Goal: Task Accomplishment & Management: Use online tool/utility

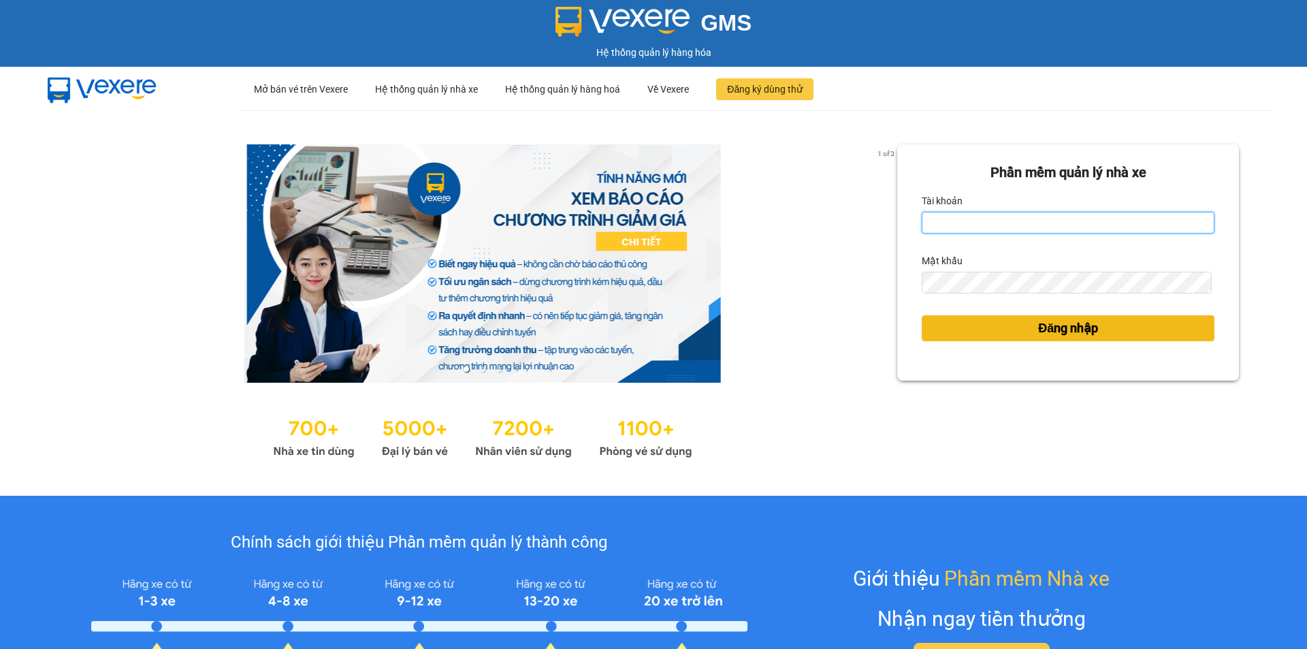
type input "ntyen.phiethoc"
click at [993, 331] on button "Đăng nhập" at bounding box center [1068, 328] width 293 height 26
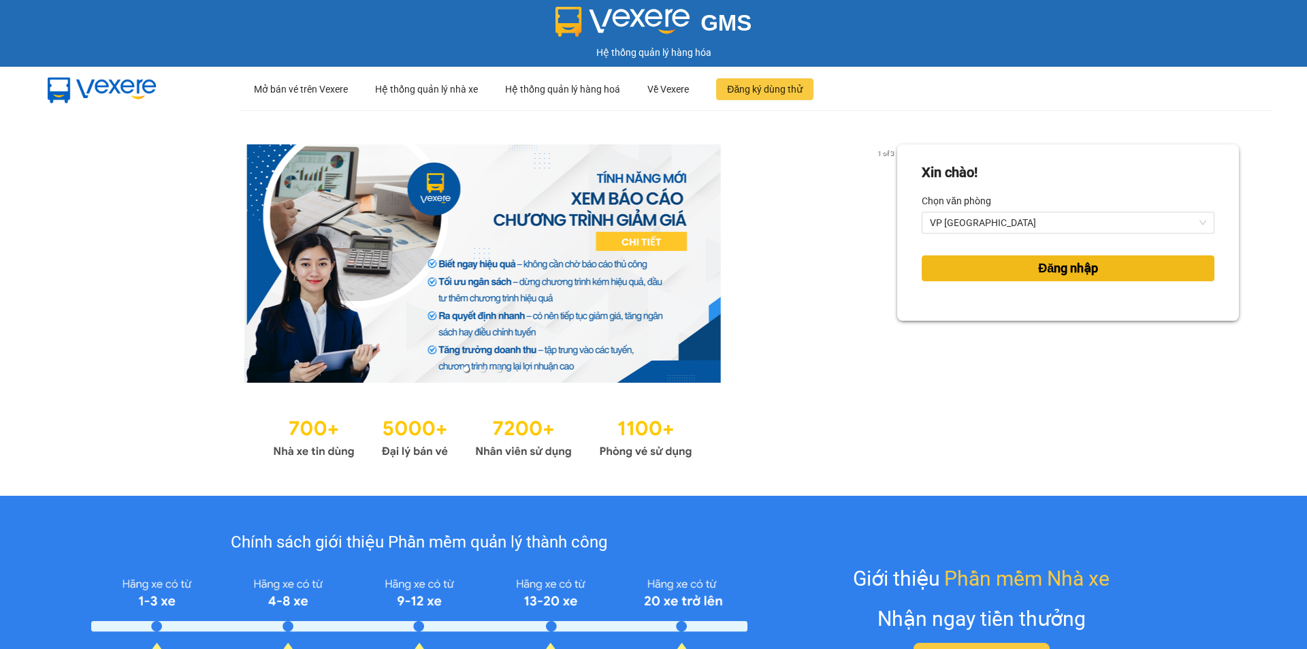
click at [992, 273] on button "Đăng nhập" at bounding box center [1068, 268] width 293 height 26
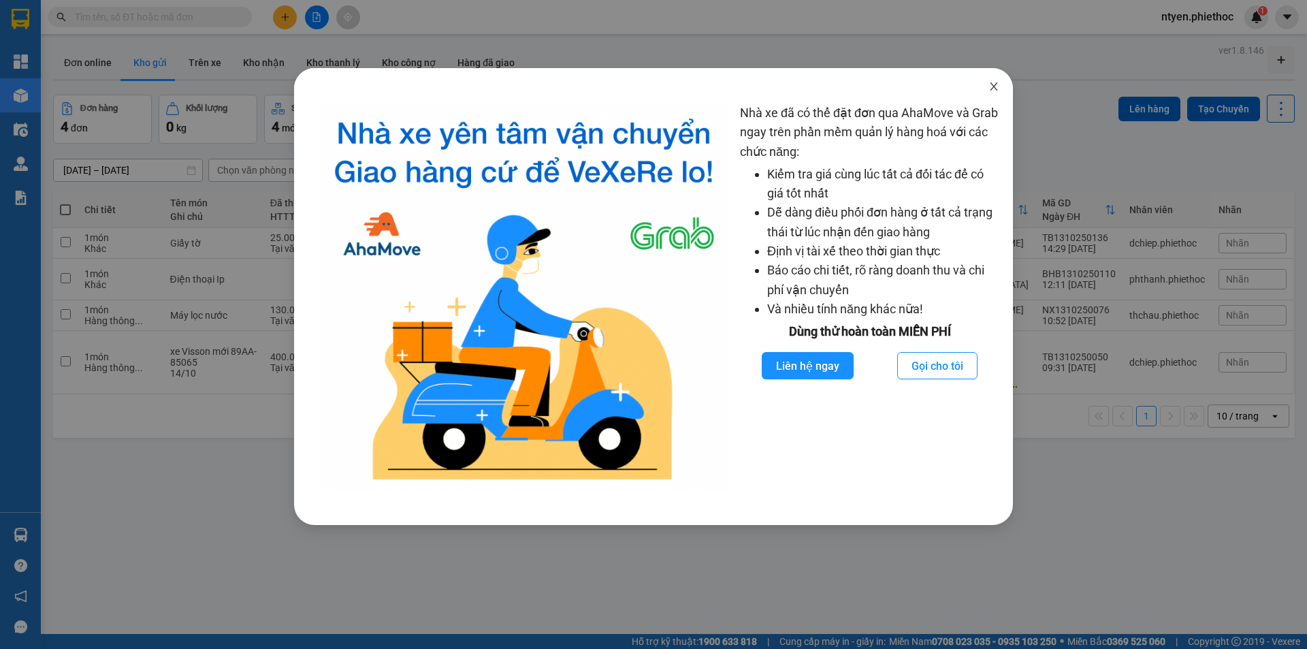
click at [1000, 86] on span "Close" at bounding box center [994, 87] width 38 height 38
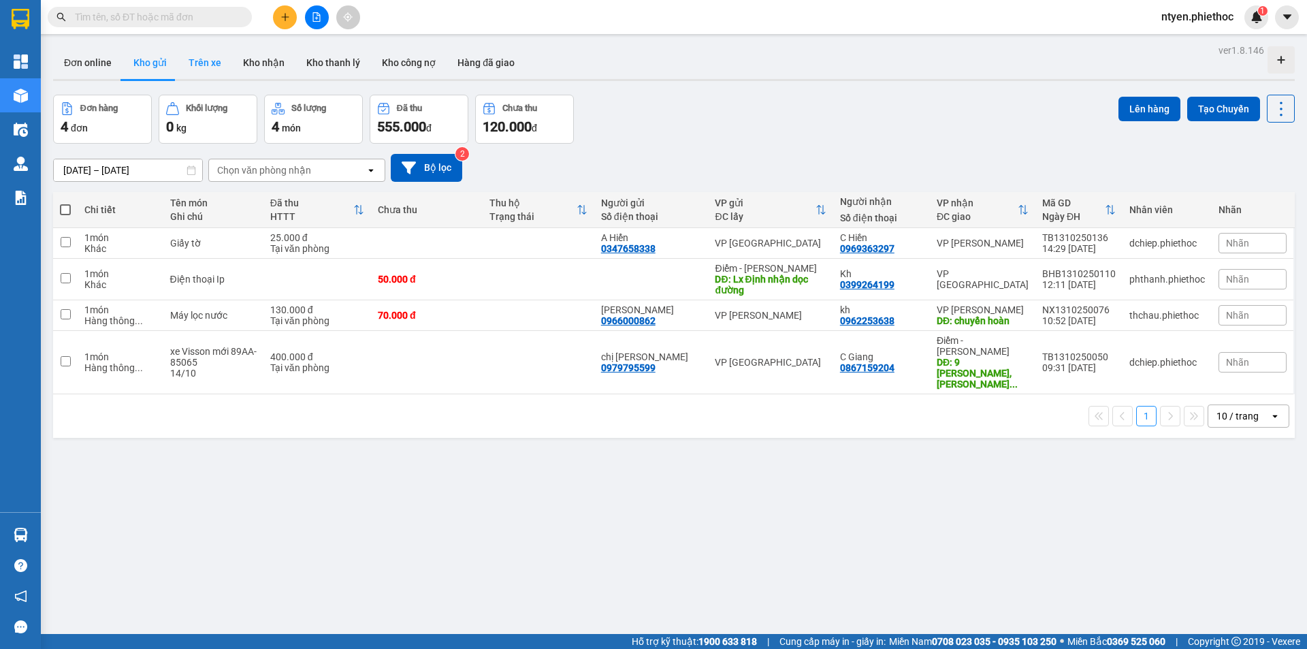
click at [204, 58] on button "Trên xe" at bounding box center [205, 62] width 54 height 33
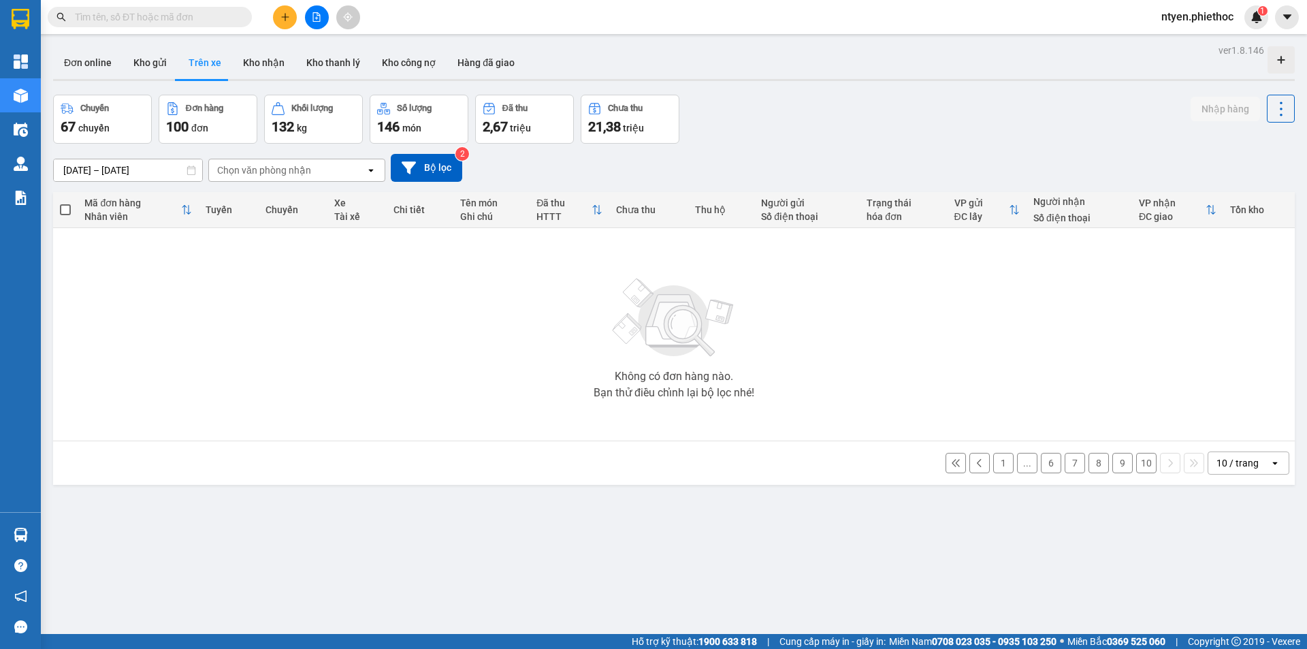
click at [1136, 465] on button "10" at bounding box center [1146, 463] width 20 height 20
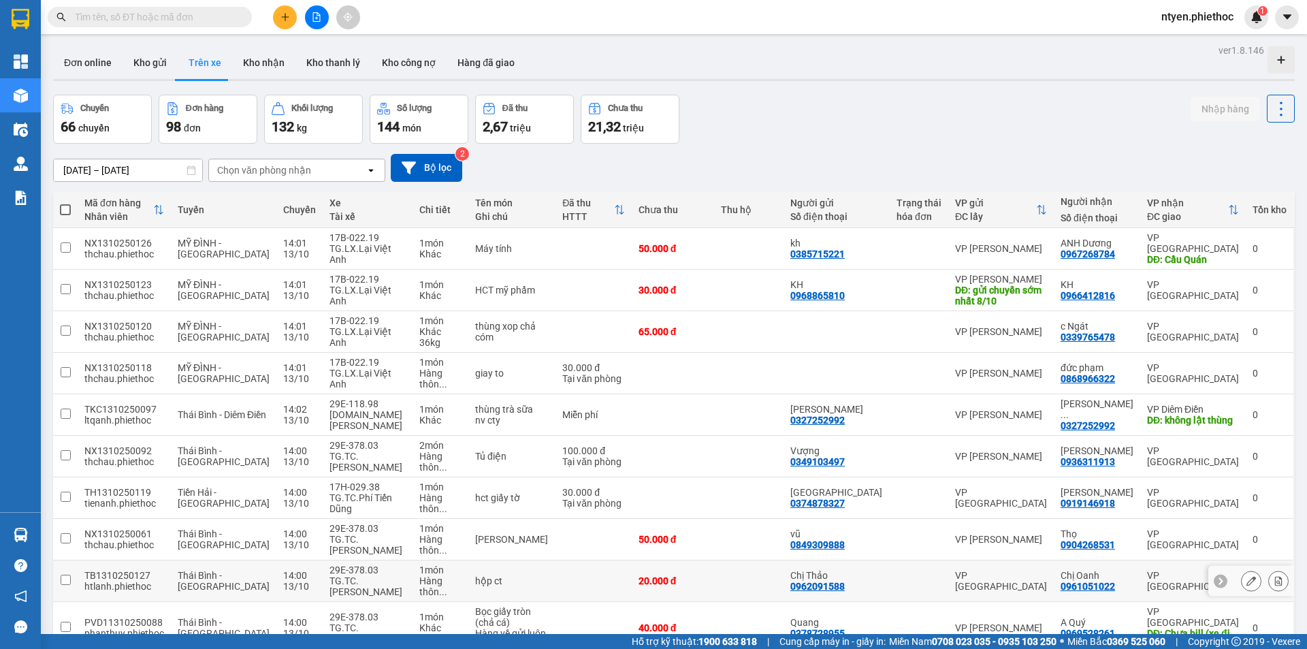
scroll to position [63, 0]
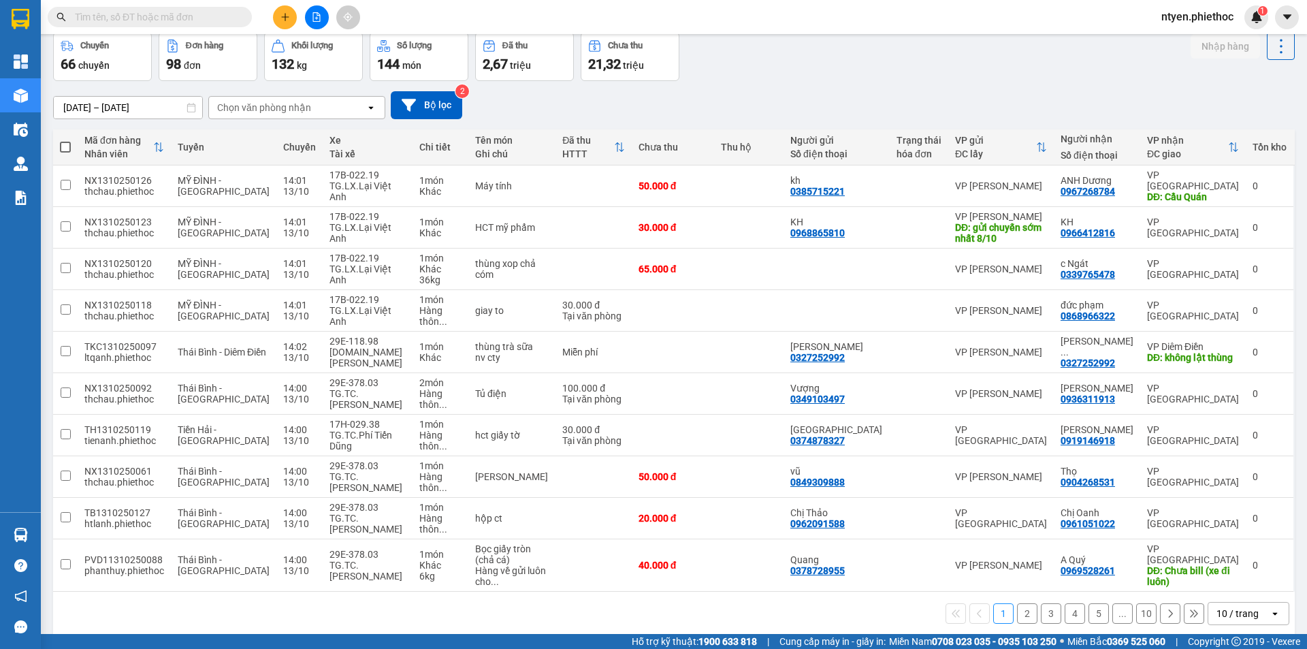
click at [1020, 603] on button "2" at bounding box center [1027, 613] width 20 height 20
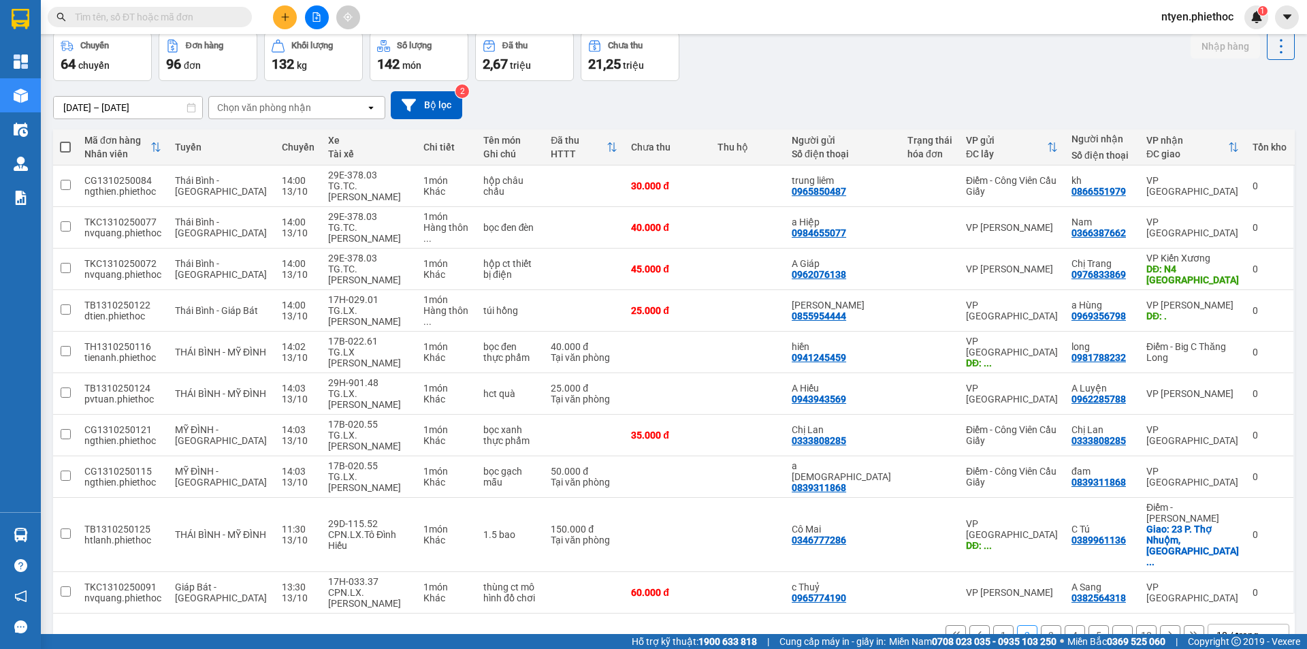
click at [1041, 625] on button "3" at bounding box center [1051, 635] width 20 height 20
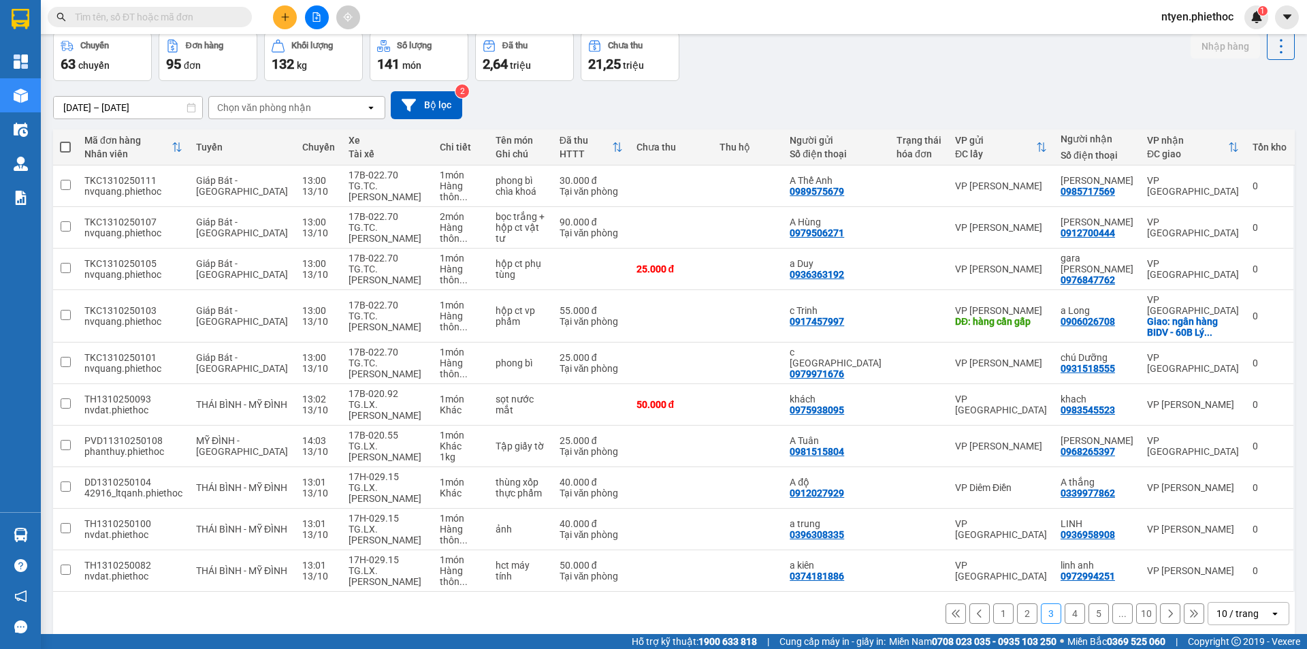
click at [1065, 603] on button "4" at bounding box center [1075, 613] width 20 height 20
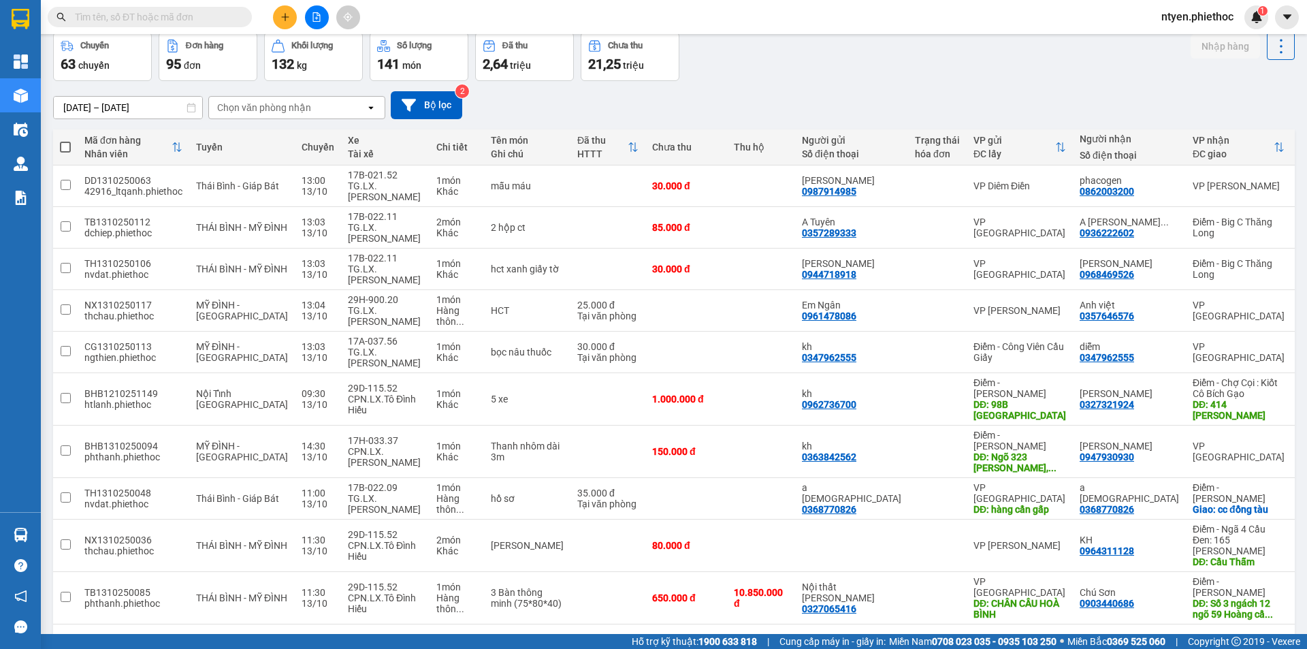
click at [1089, 636] on button "5" at bounding box center [1099, 646] width 20 height 20
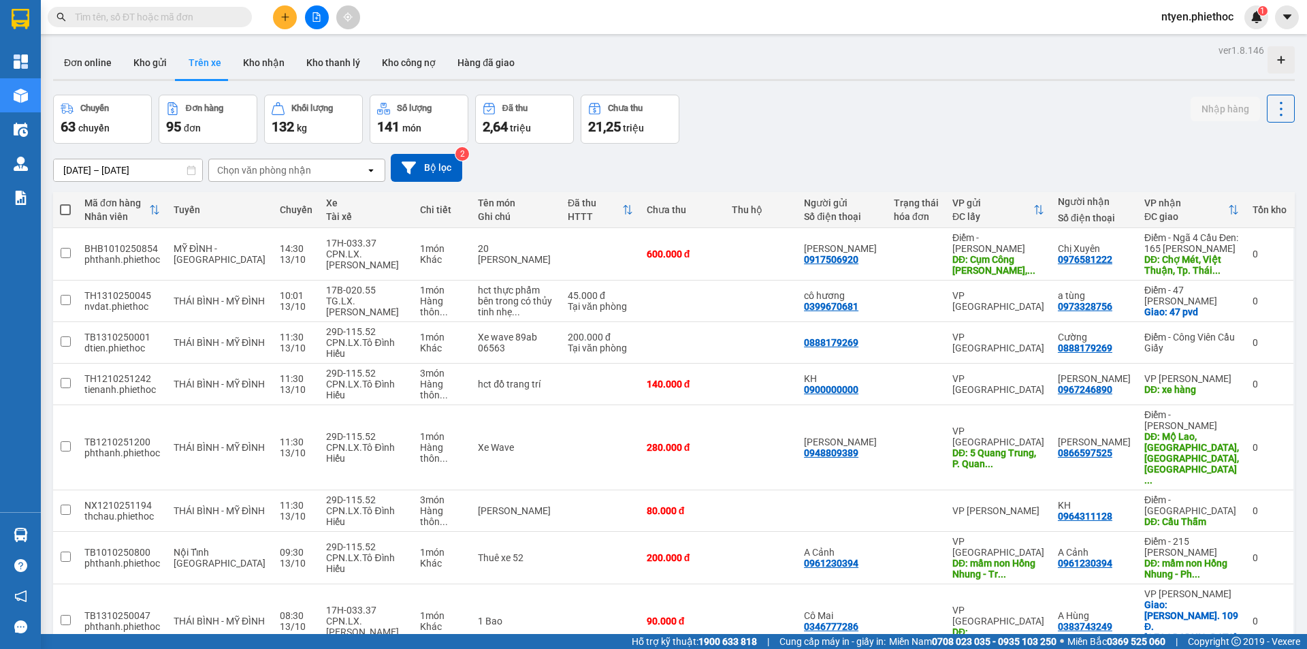
scroll to position [65, 0]
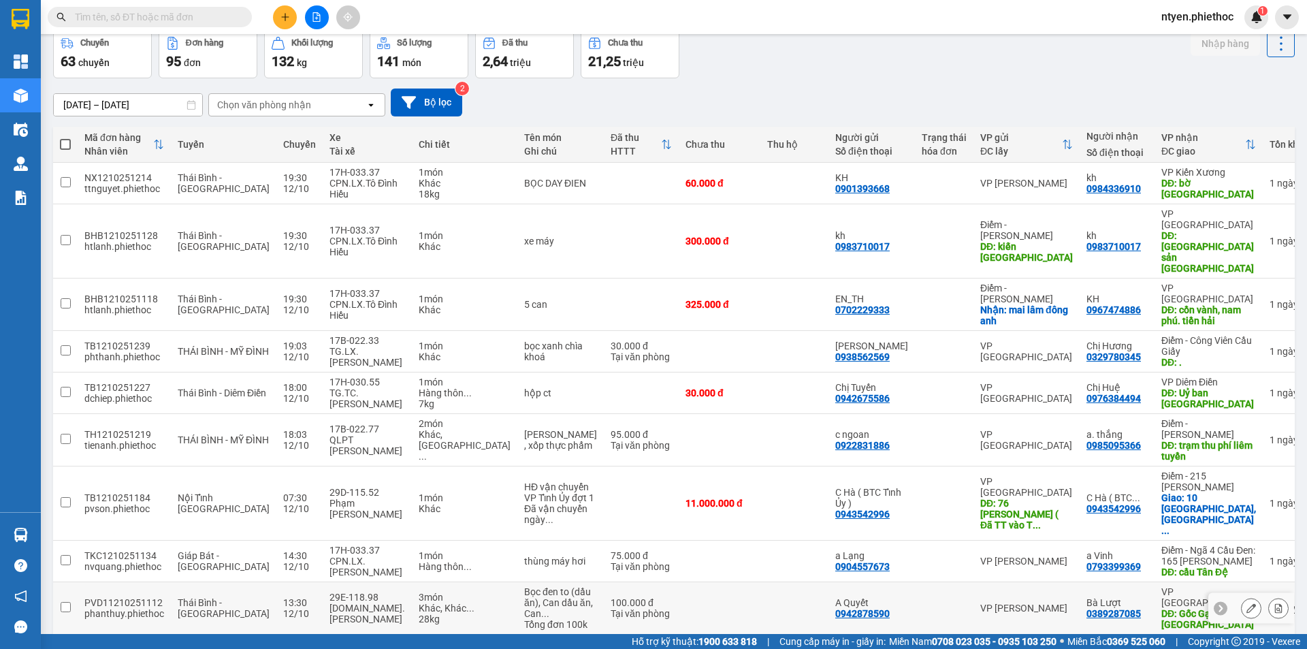
scroll to position [131, 0]
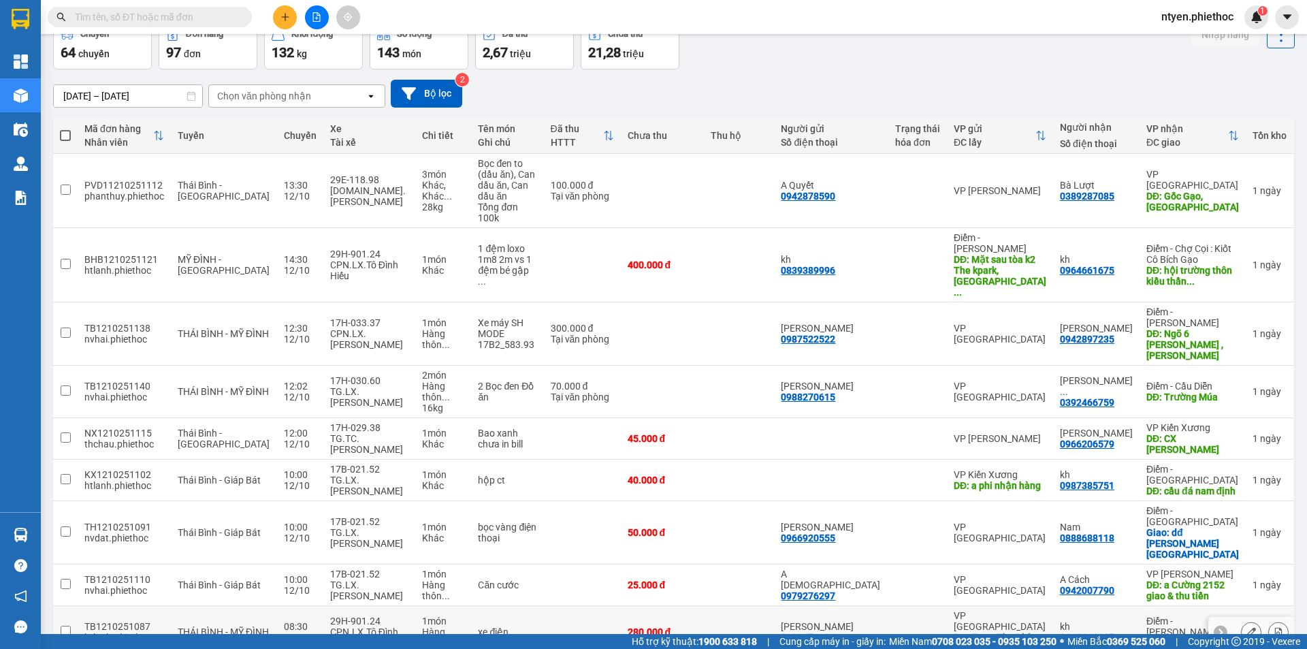
scroll to position [76, 0]
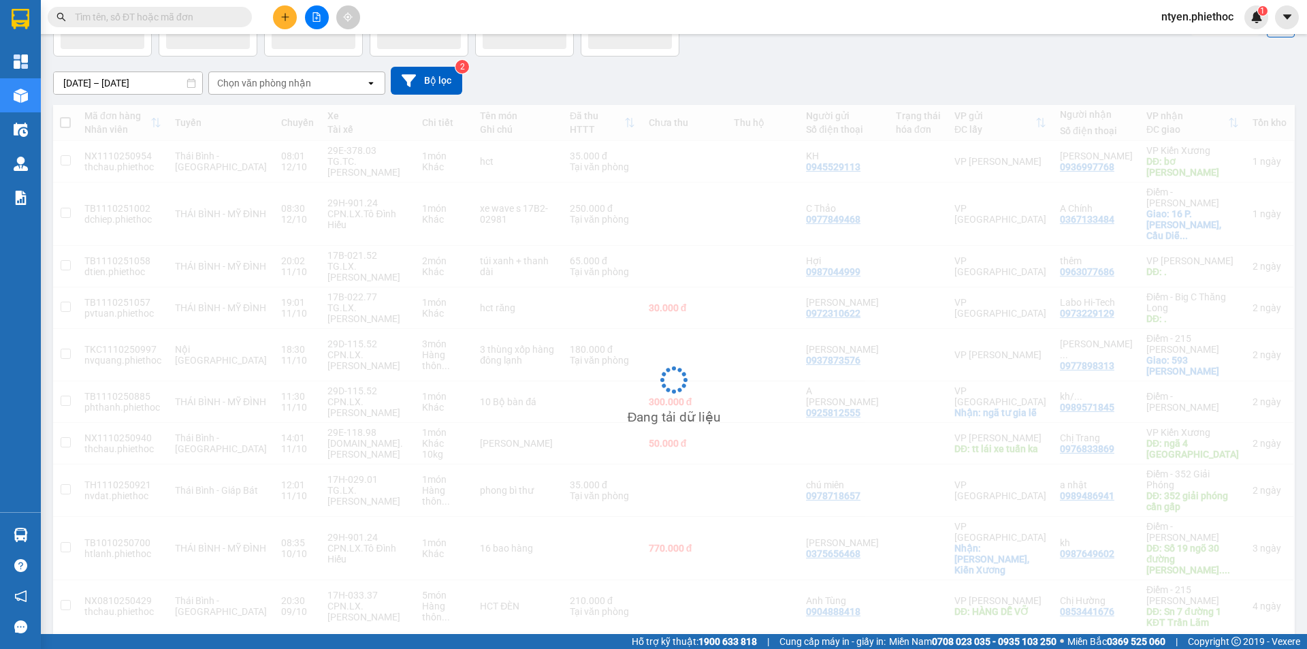
scroll to position [87, 0]
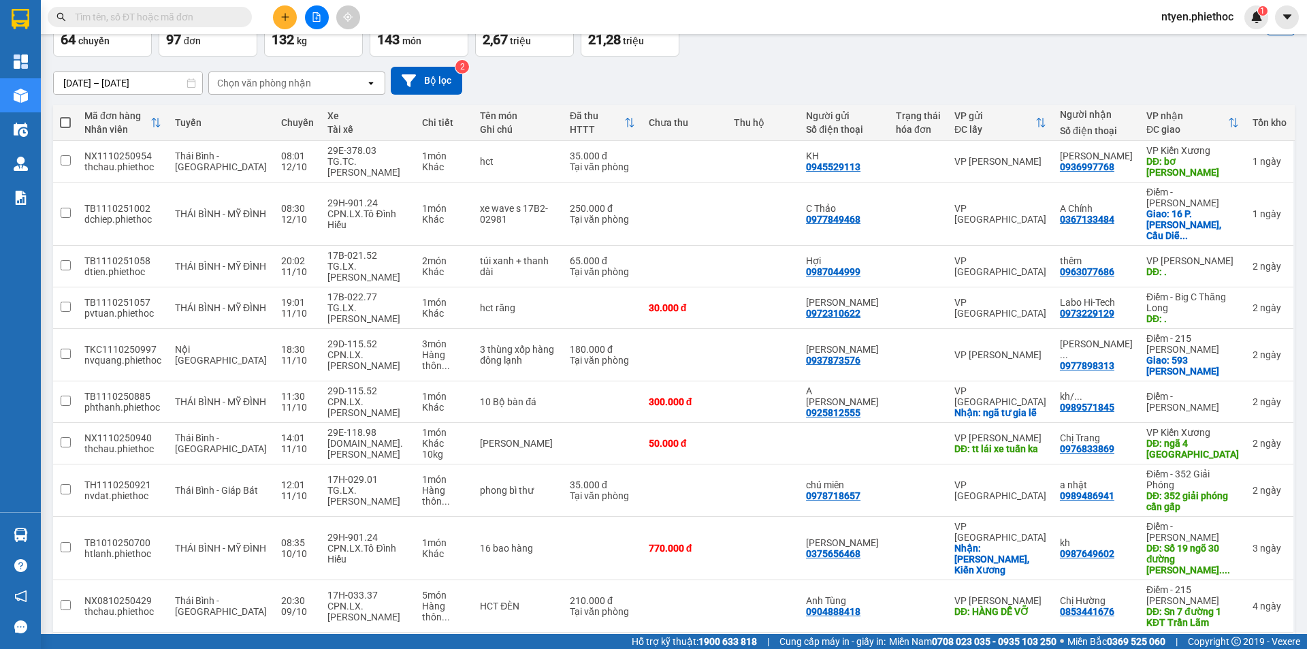
click at [1113, 644] on button "9" at bounding box center [1123, 654] width 20 height 20
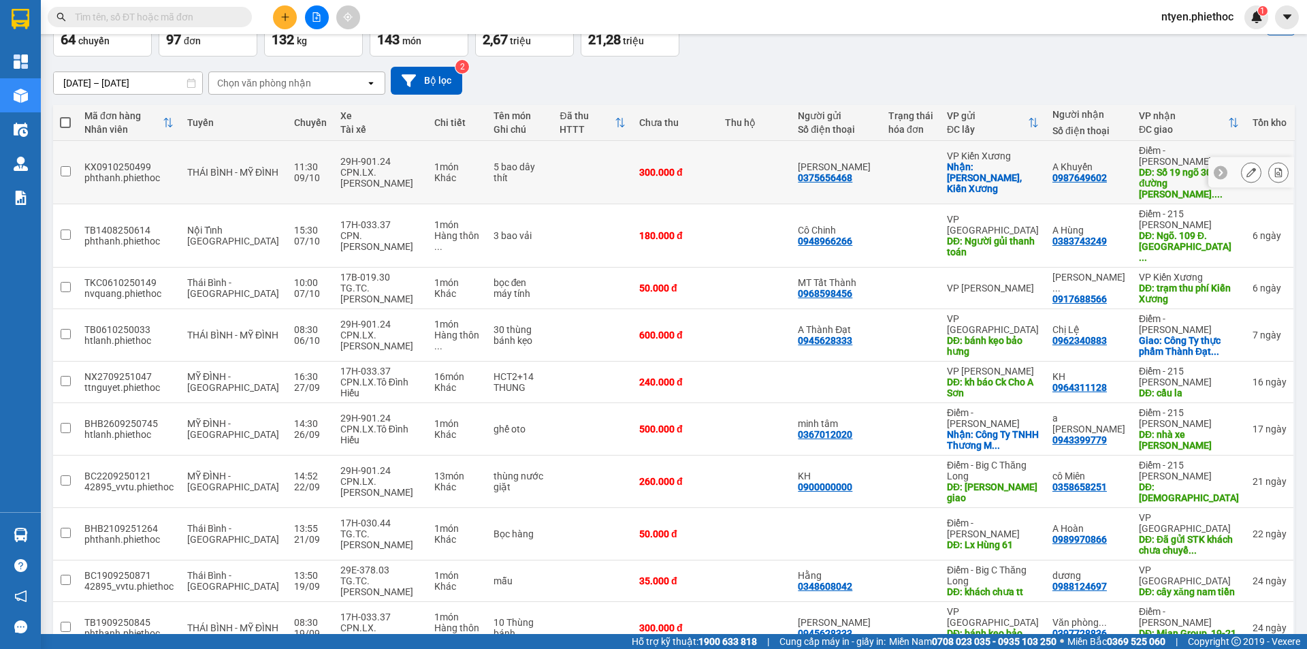
scroll to position [0, 0]
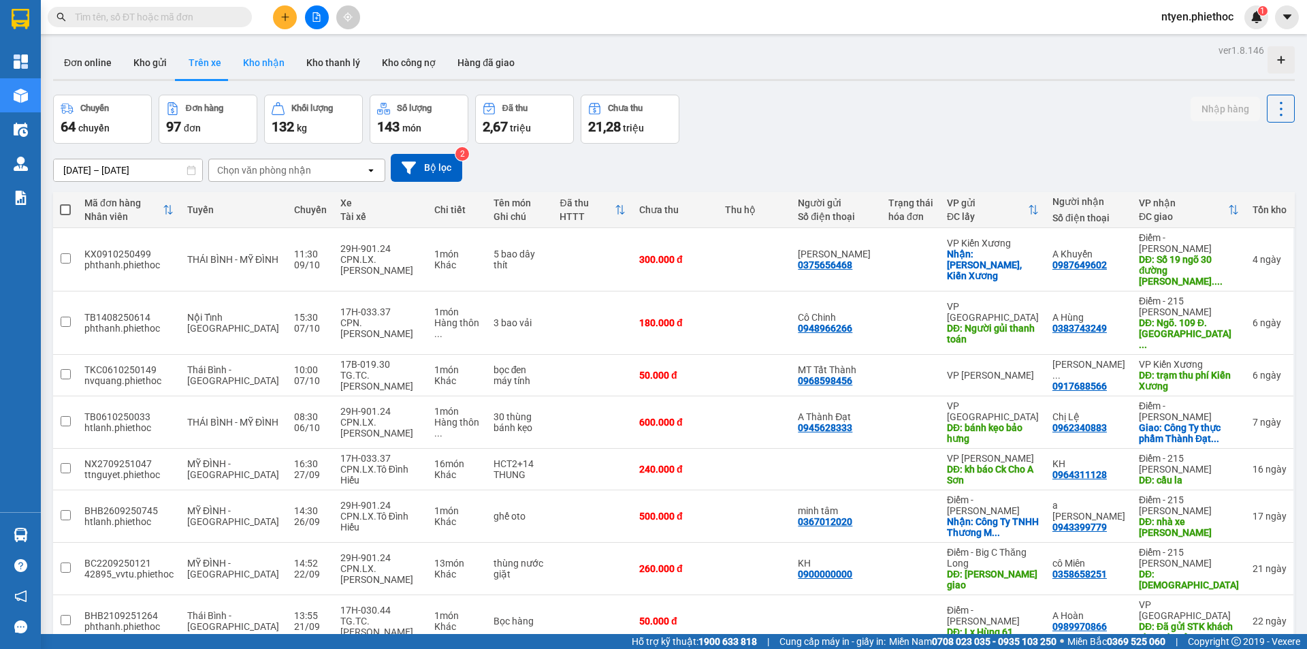
click at [266, 59] on button "Kho nhận" at bounding box center [263, 62] width 63 height 33
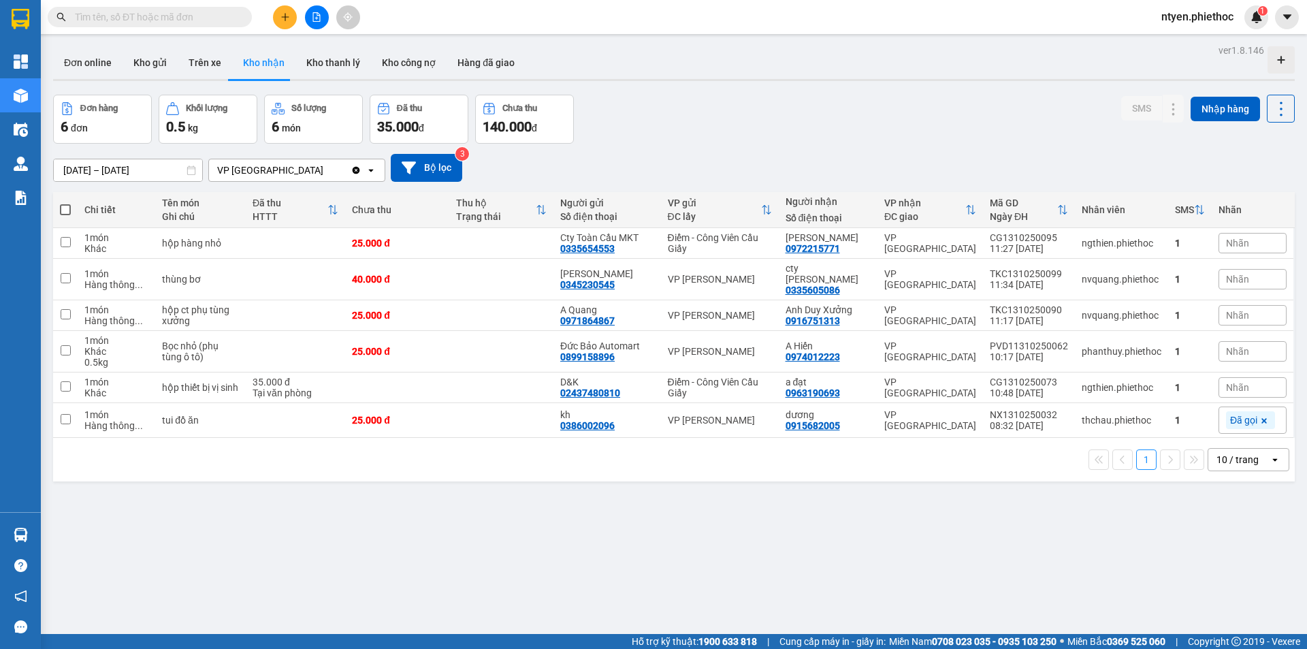
click at [176, 170] on input "[DATE] – [DATE]" at bounding box center [128, 170] width 148 height 22
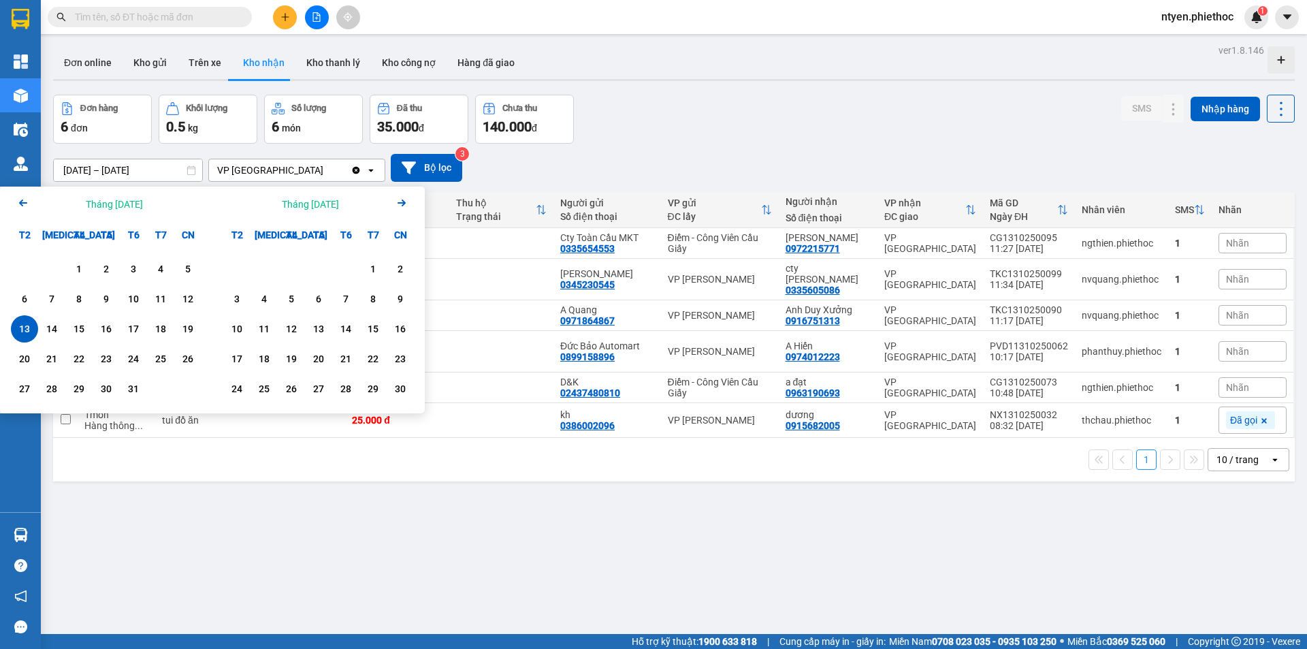
click at [18, 202] on icon "Arrow Left" at bounding box center [23, 203] width 16 height 16
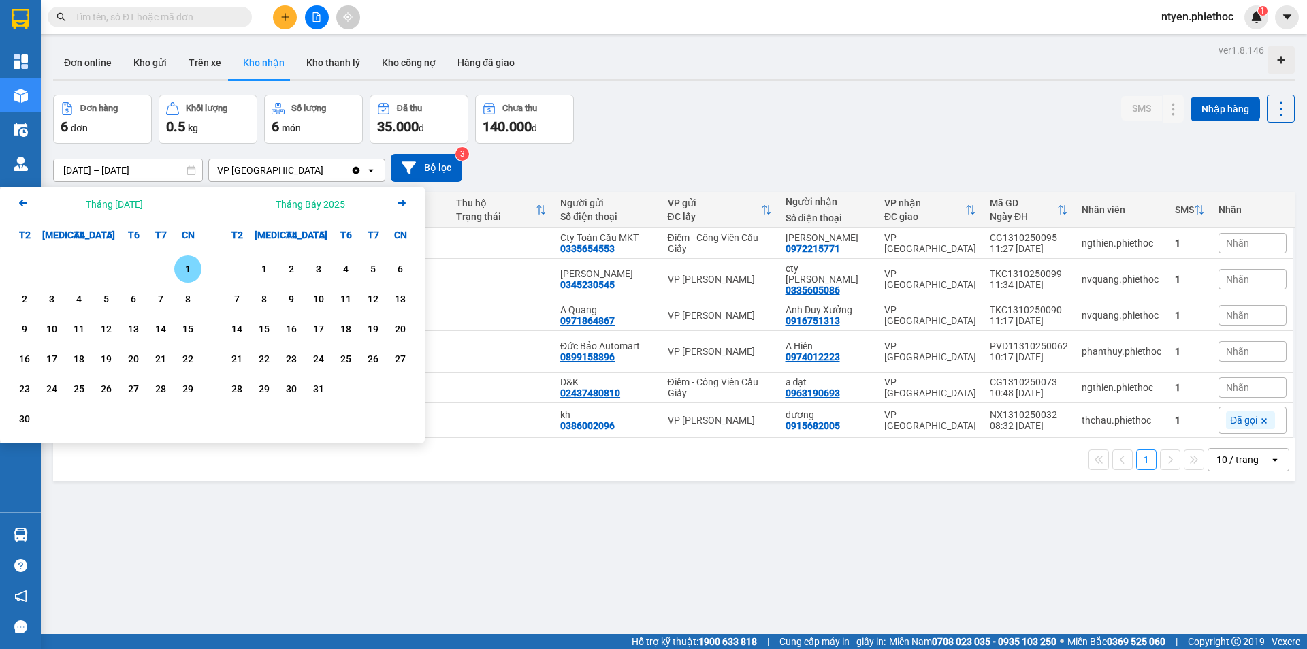
click at [18, 202] on icon "Arrow Left" at bounding box center [23, 203] width 16 height 16
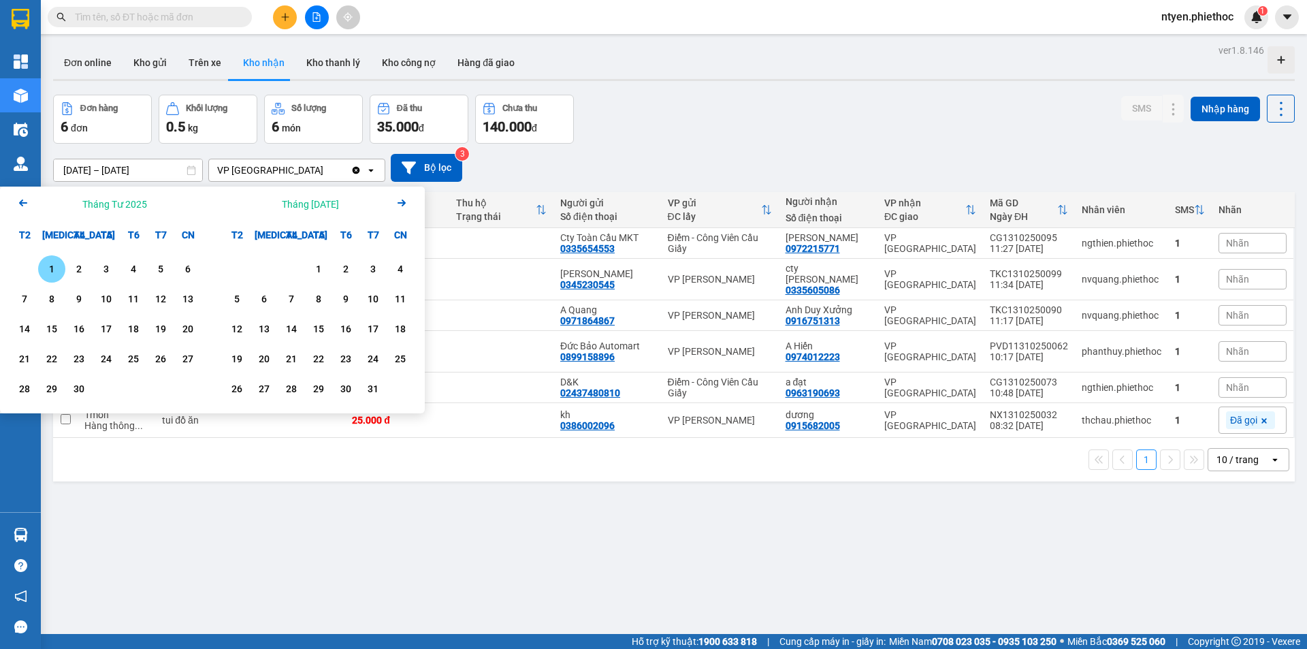
click at [18, 202] on icon "Arrow Left" at bounding box center [23, 203] width 16 height 16
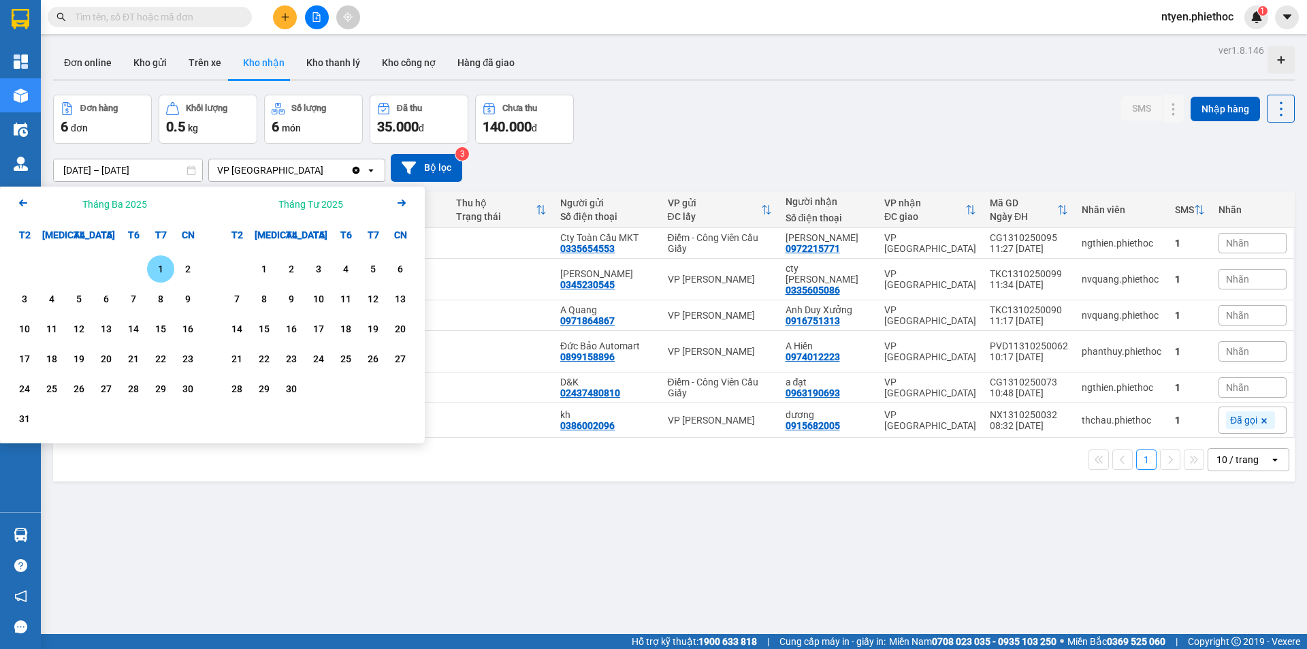
click at [18, 202] on icon "Arrow Left" at bounding box center [23, 203] width 16 height 16
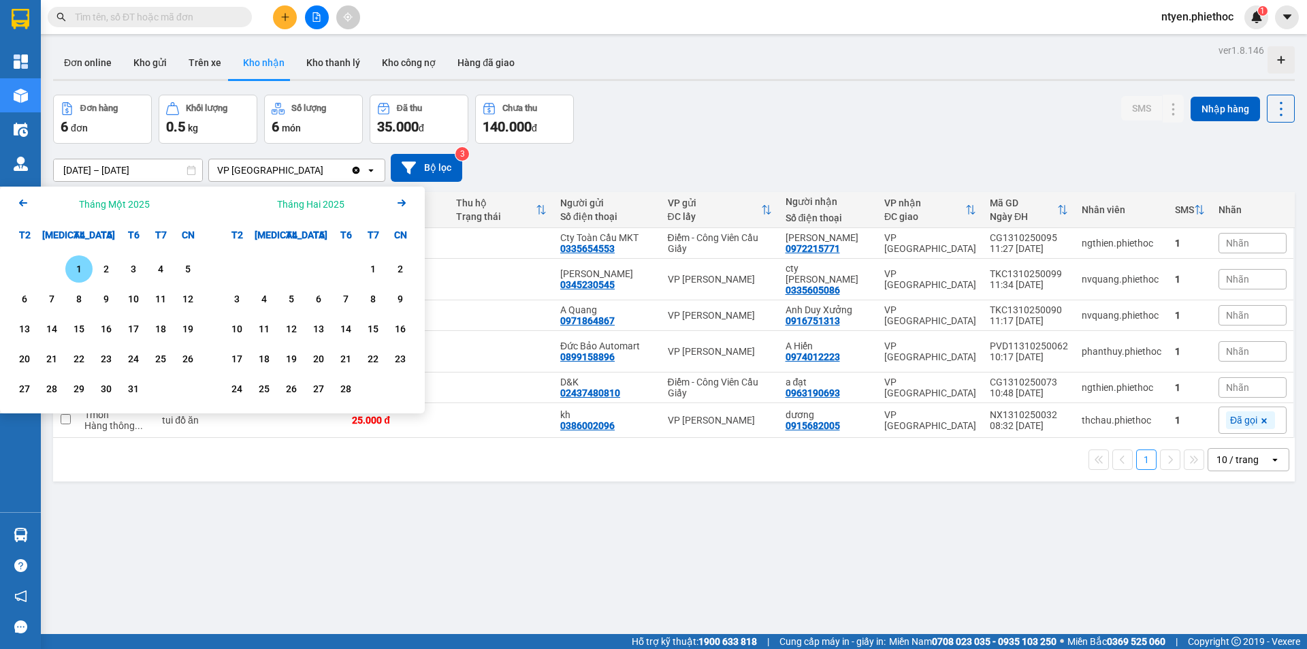
click at [18, 202] on icon "Arrow Left" at bounding box center [23, 203] width 16 height 16
click at [283, 268] on div "1" at bounding box center [291, 269] width 19 height 16
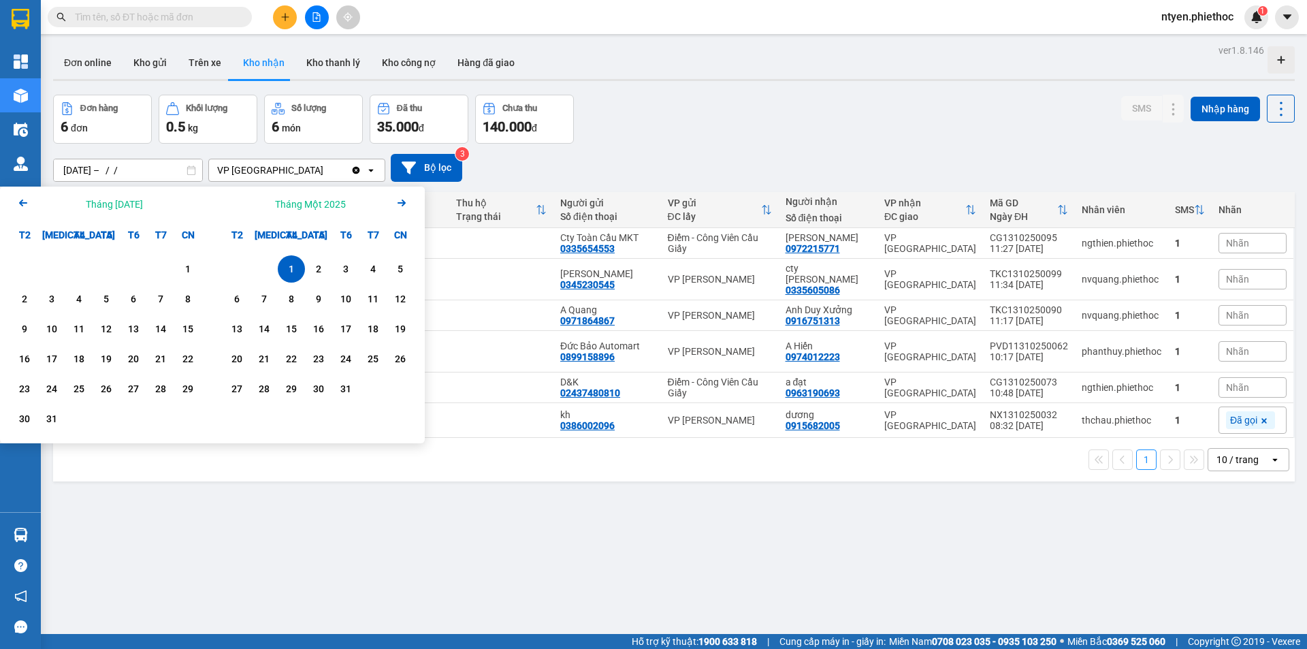
click at [403, 203] on icon "Next month." at bounding box center [402, 203] width 8 height 7
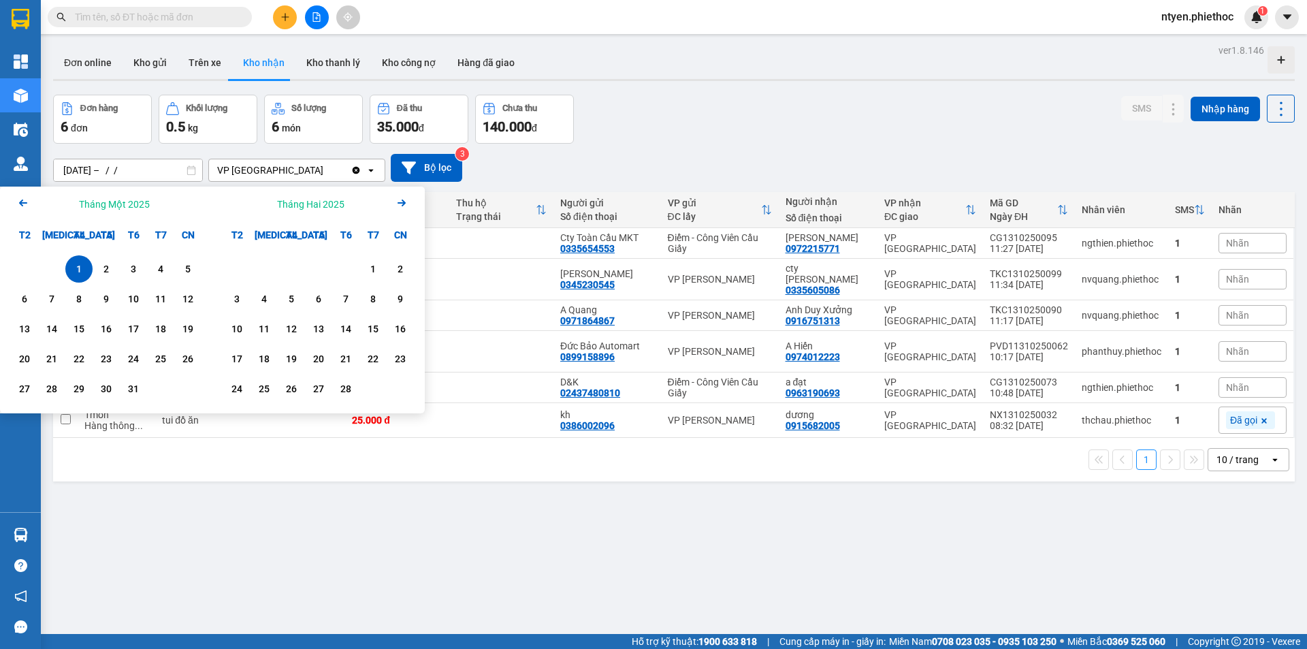
click at [403, 203] on icon "Next month." at bounding box center [402, 203] width 8 height 7
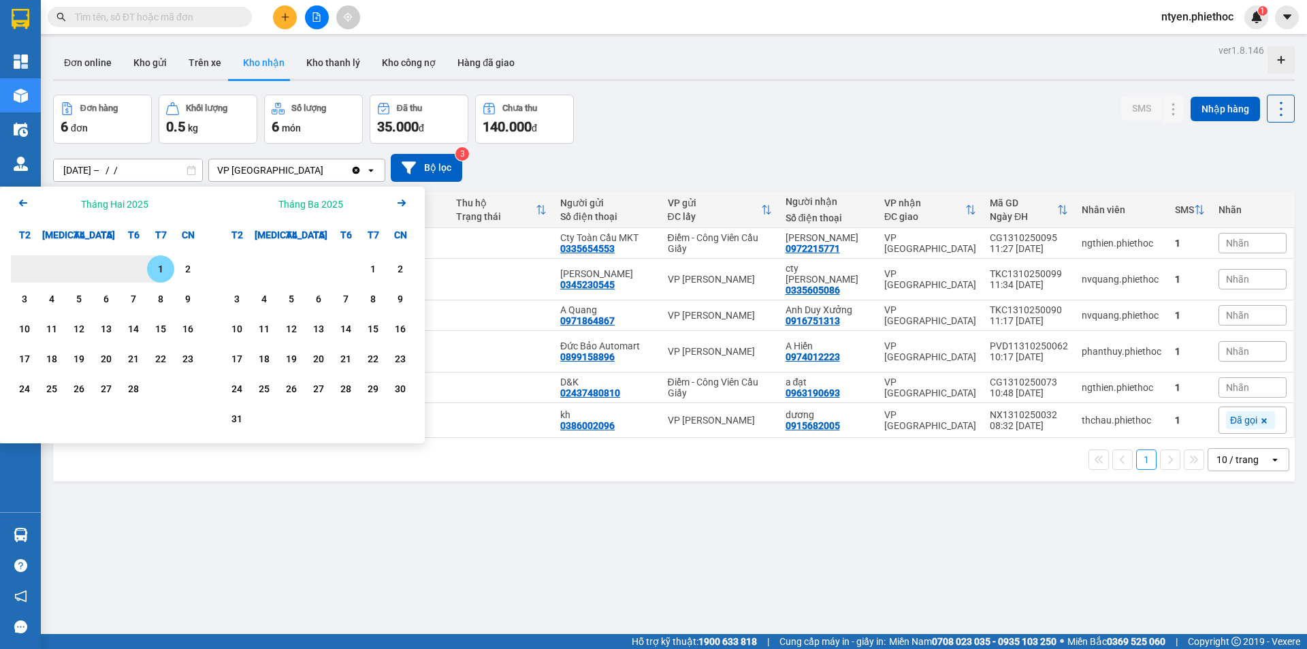
click at [403, 203] on icon "Next month." at bounding box center [402, 203] width 8 height 7
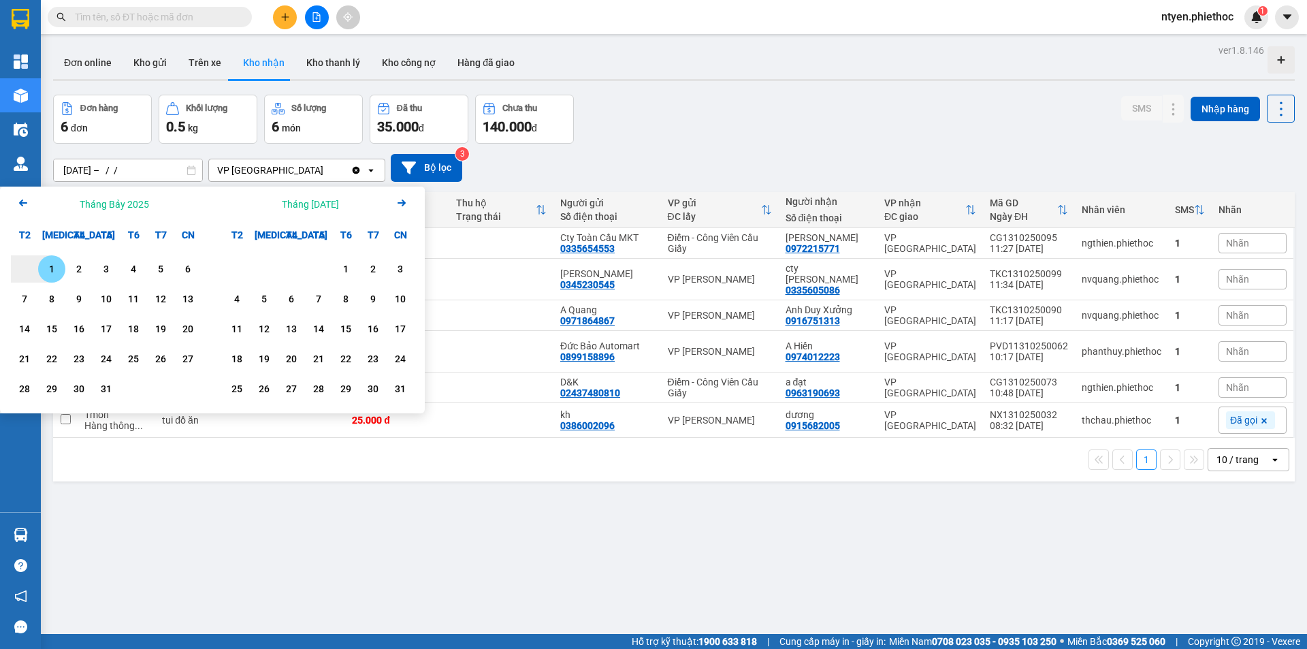
click at [403, 203] on icon "Next month." at bounding box center [402, 203] width 8 height 7
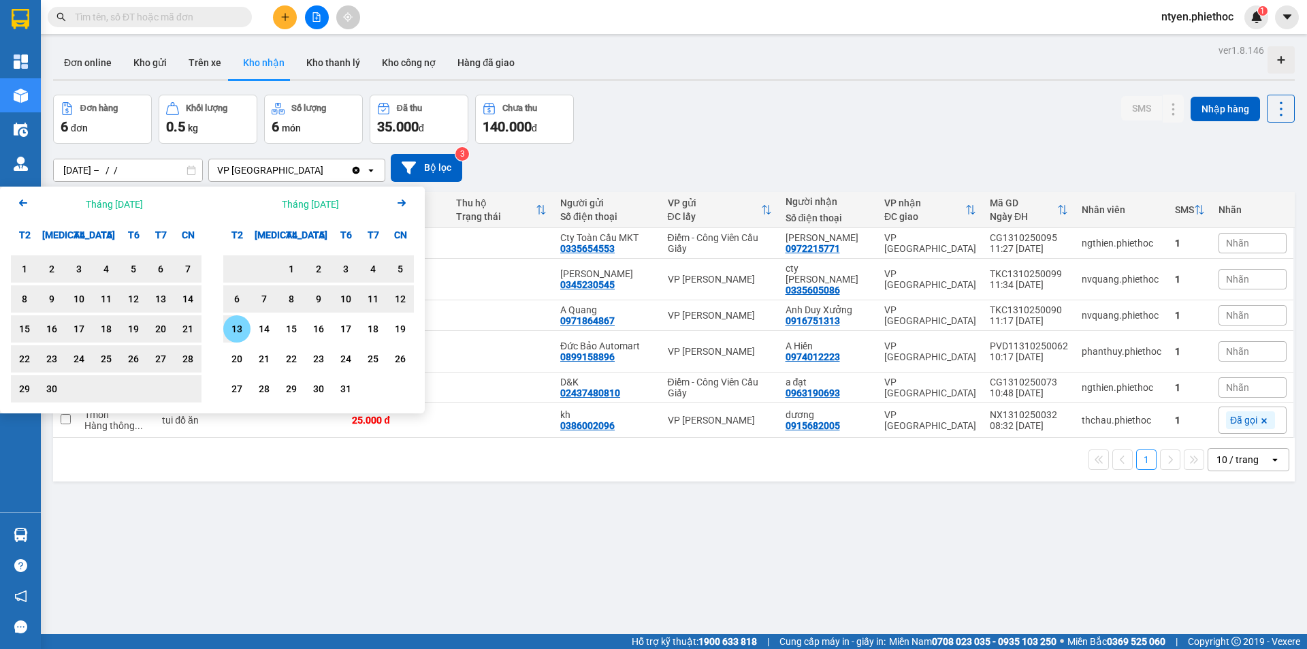
click at [240, 328] on div "13" at bounding box center [236, 329] width 19 height 16
type input "[DATE] – [DATE]"
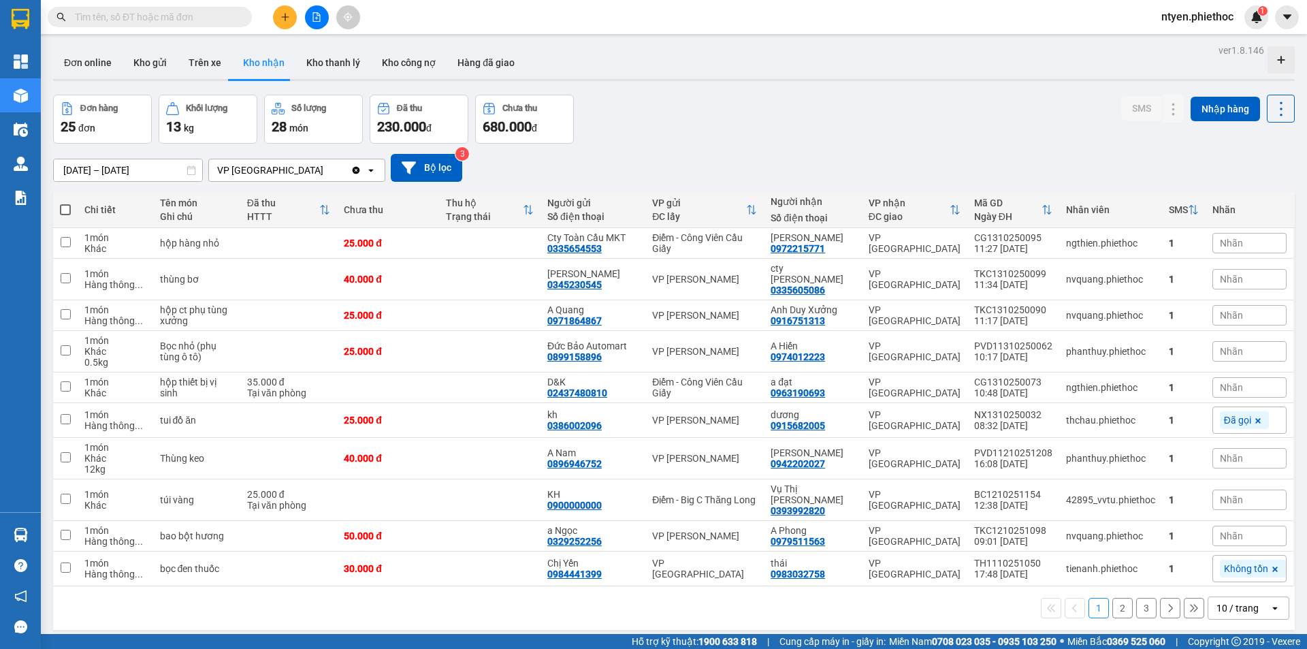
click at [1136, 598] on button "3" at bounding box center [1146, 608] width 20 height 20
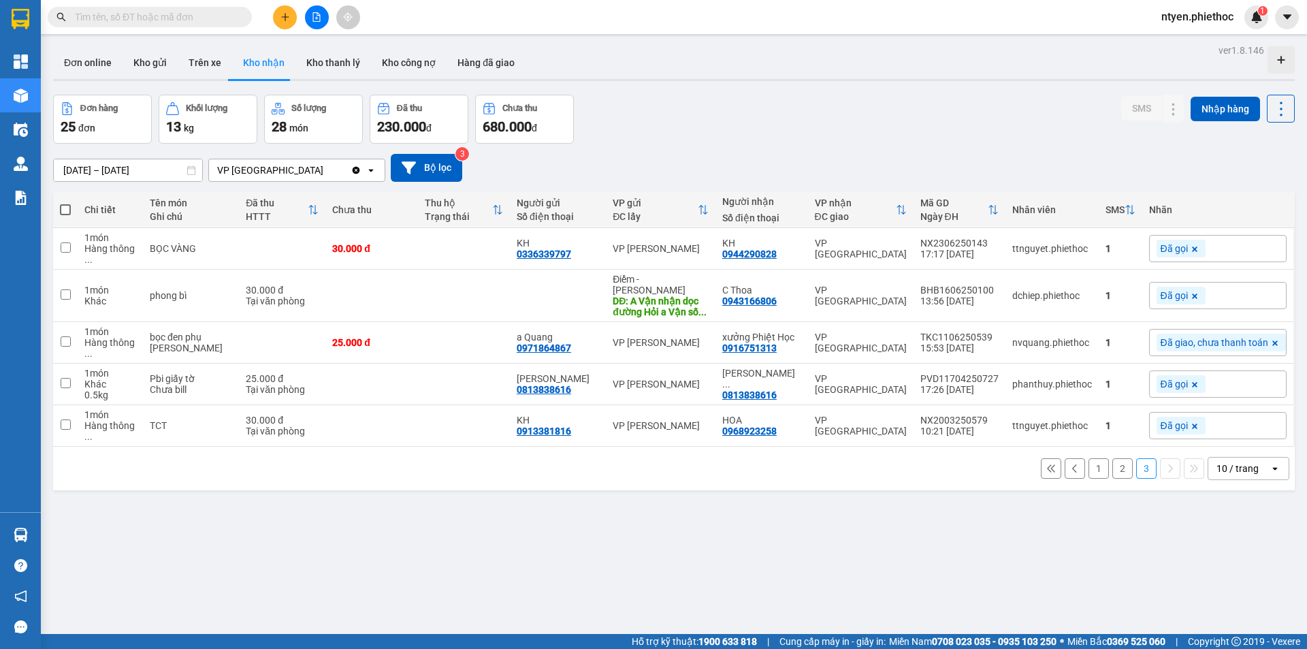
click at [1113, 458] on button "2" at bounding box center [1123, 468] width 20 height 20
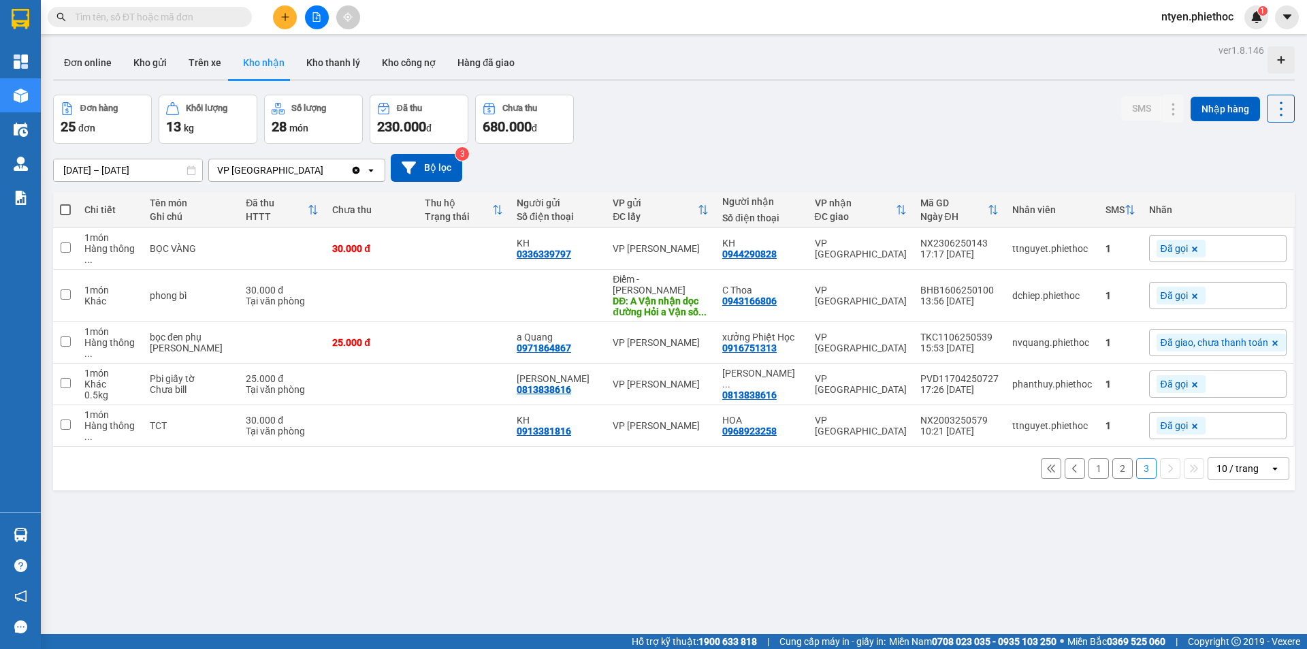
click at [1113, 458] on button "2" at bounding box center [1123, 468] width 20 height 20
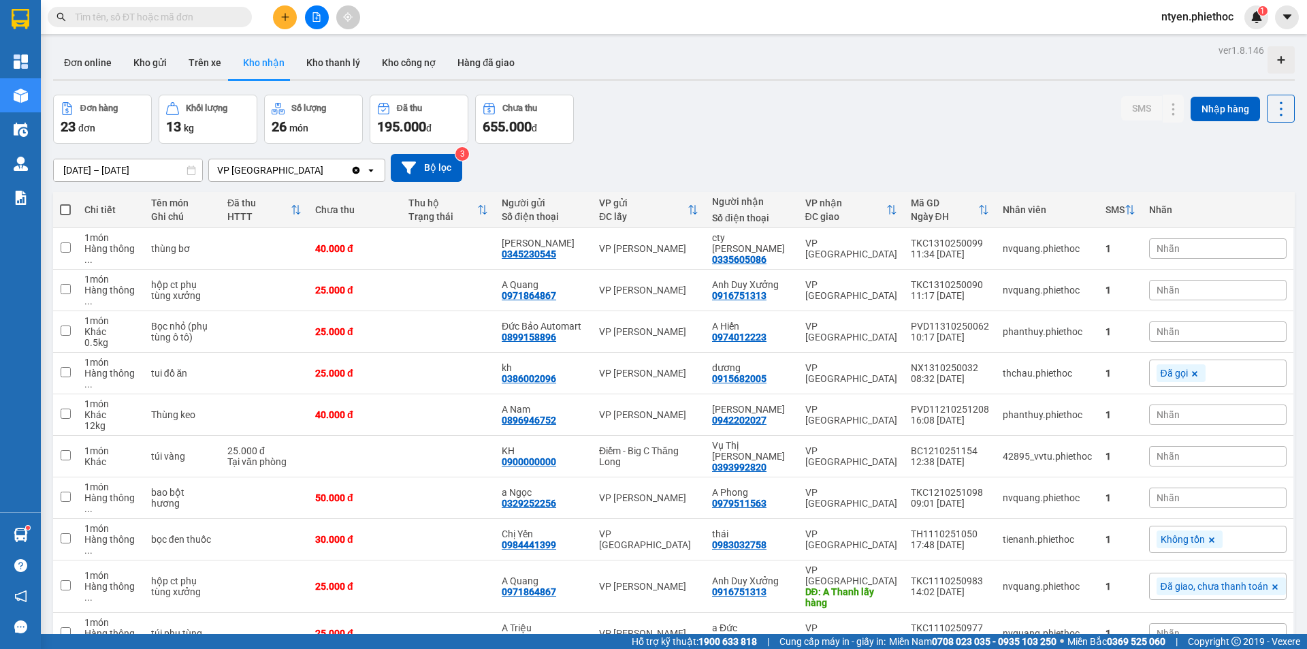
click at [304, 163] on div "VP [GEOGRAPHIC_DATA]" at bounding box center [280, 170] width 142 height 22
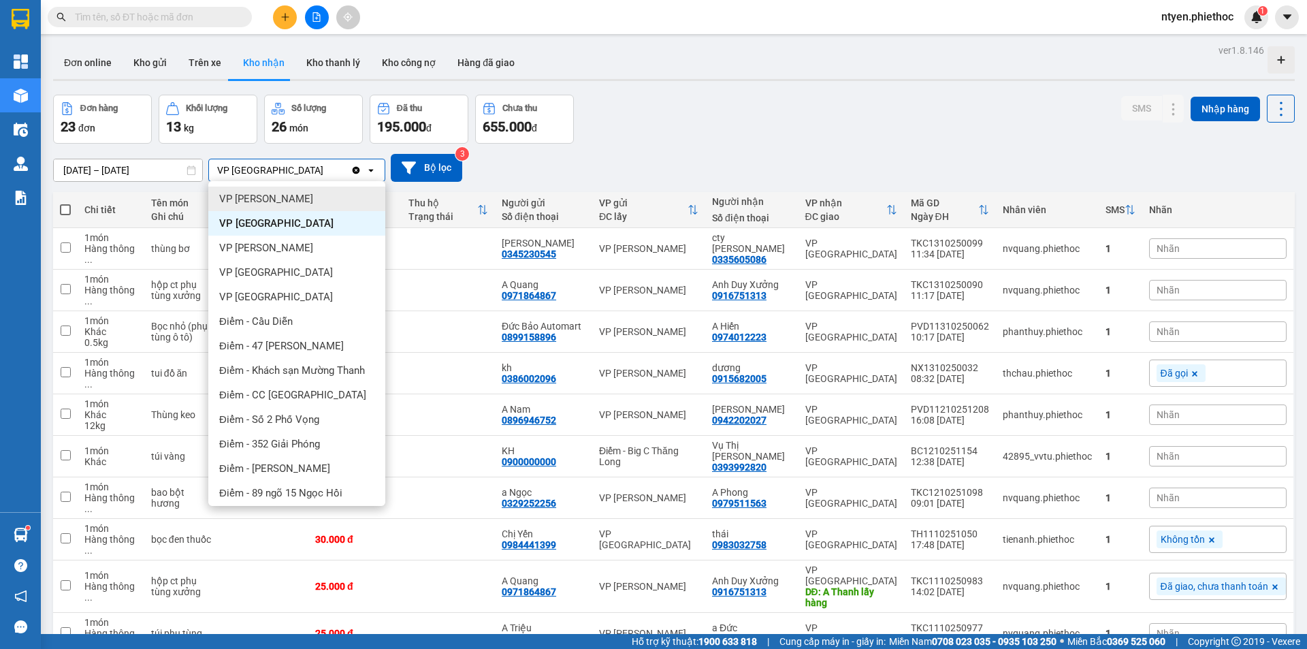
click at [321, 205] on div "VP [PERSON_NAME]" at bounding box center [296, 199] width 177 height 25
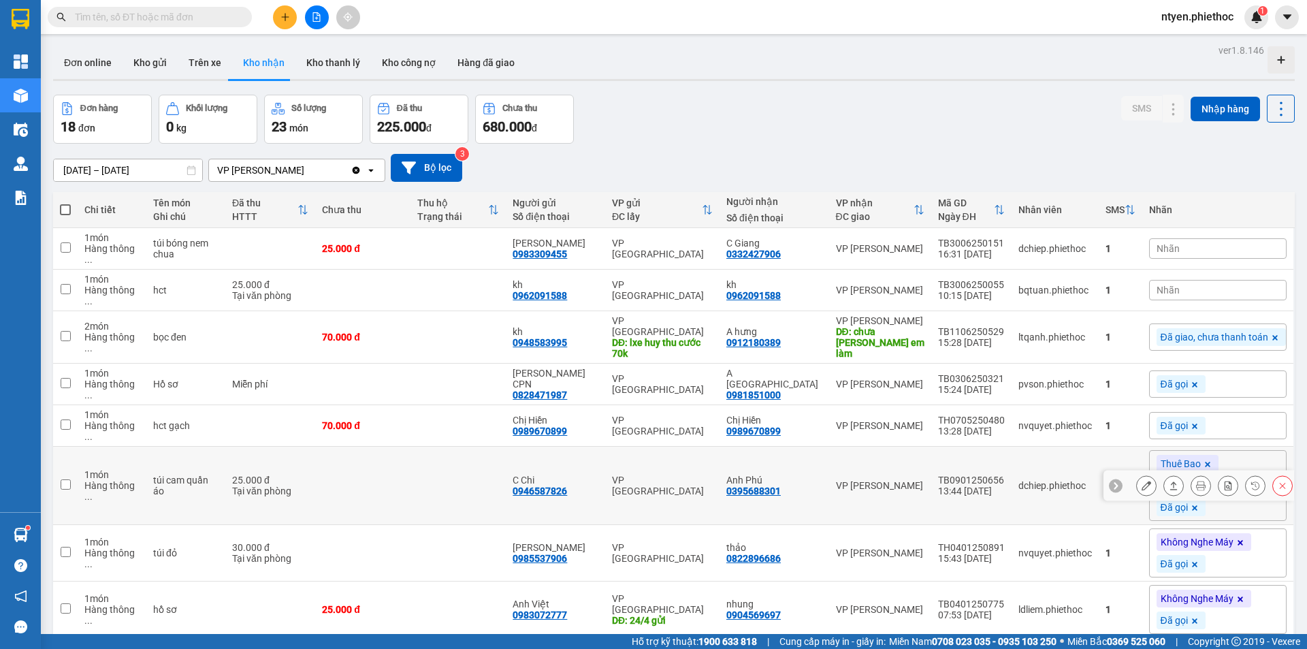
click at [379, 447] on td at bounding box center [362, 486] width 95 height 78
checkbox input "true"
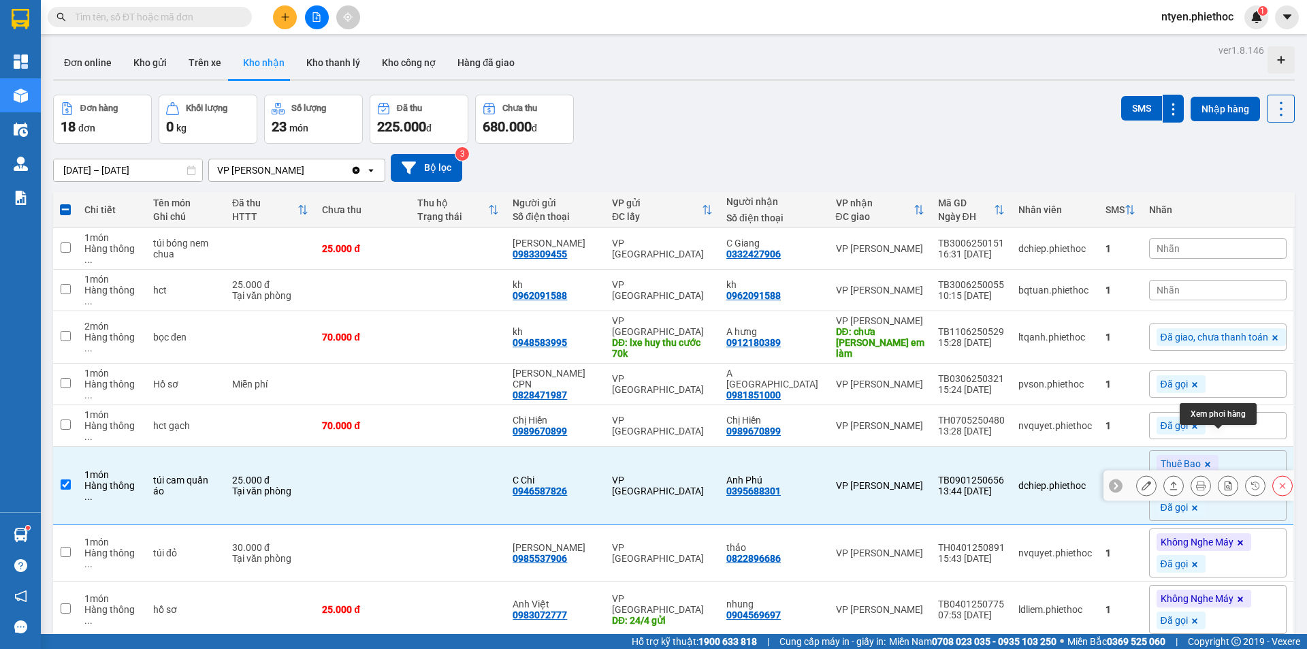
click at [1224, 481] on icon at bounding box center [1229, 486] width 10 height 10
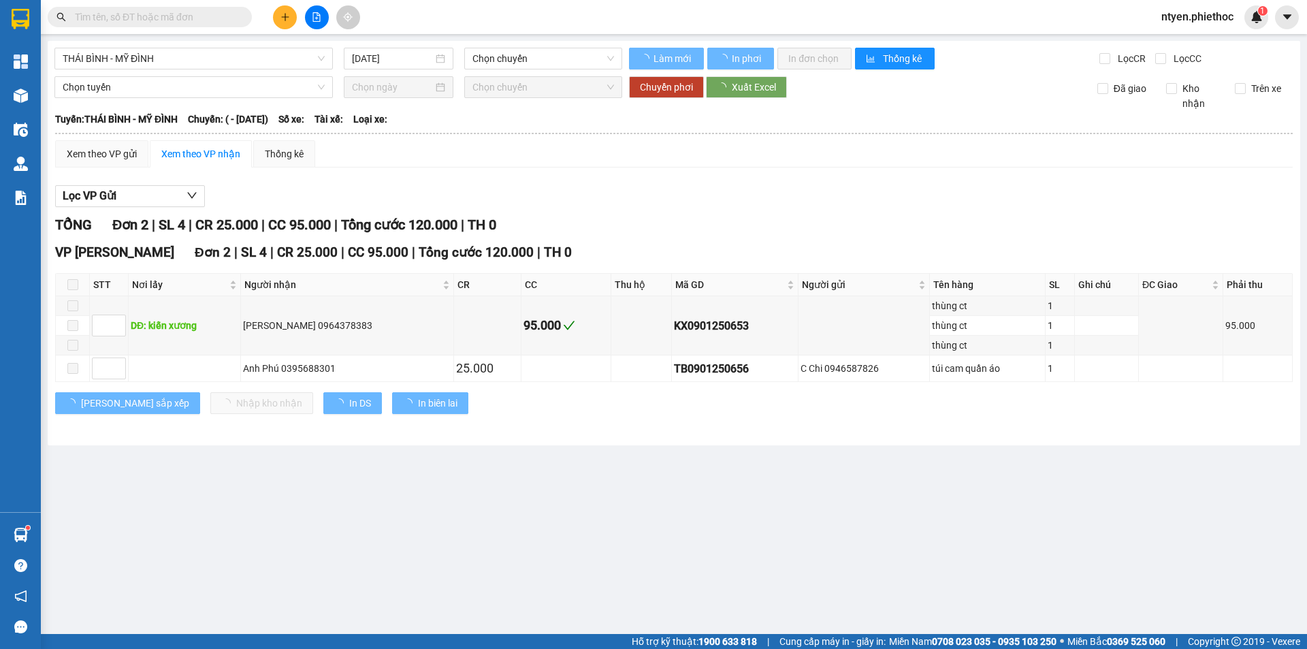
type input "[DATE]"
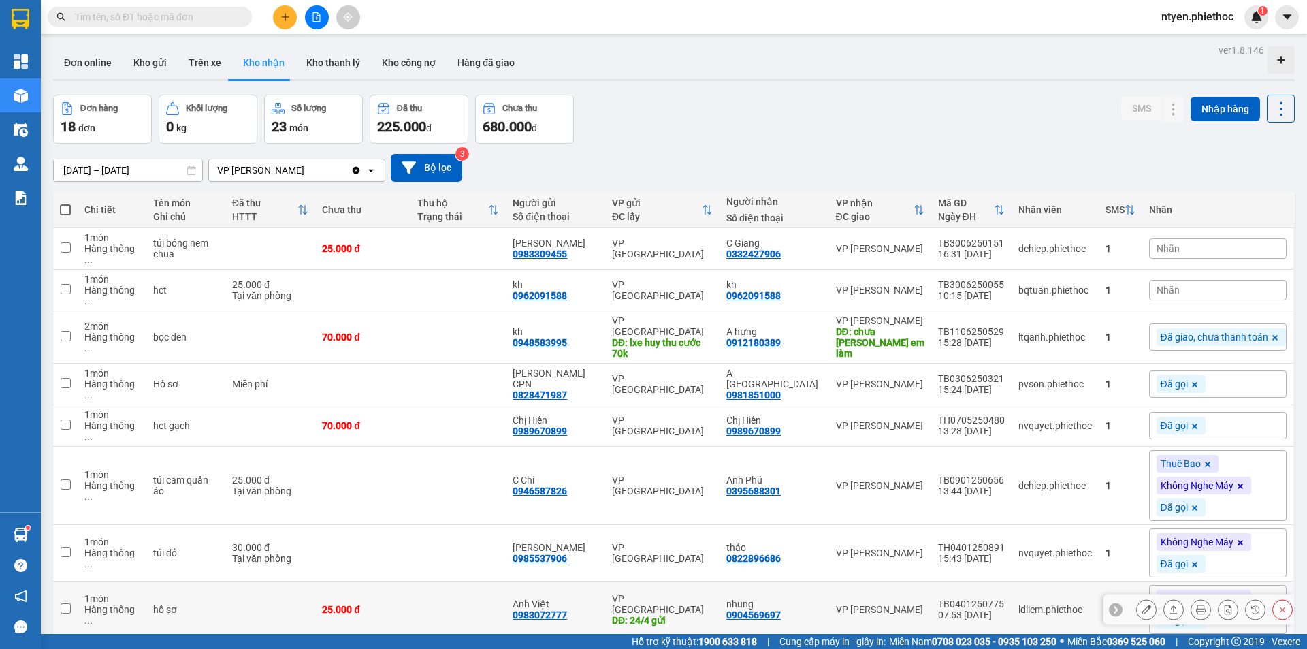
click at [932, 582] on td "TB0401250775 07:53 [DATE]" at bounding box center [972, 610] width 80 height 57
checkbox input "true"
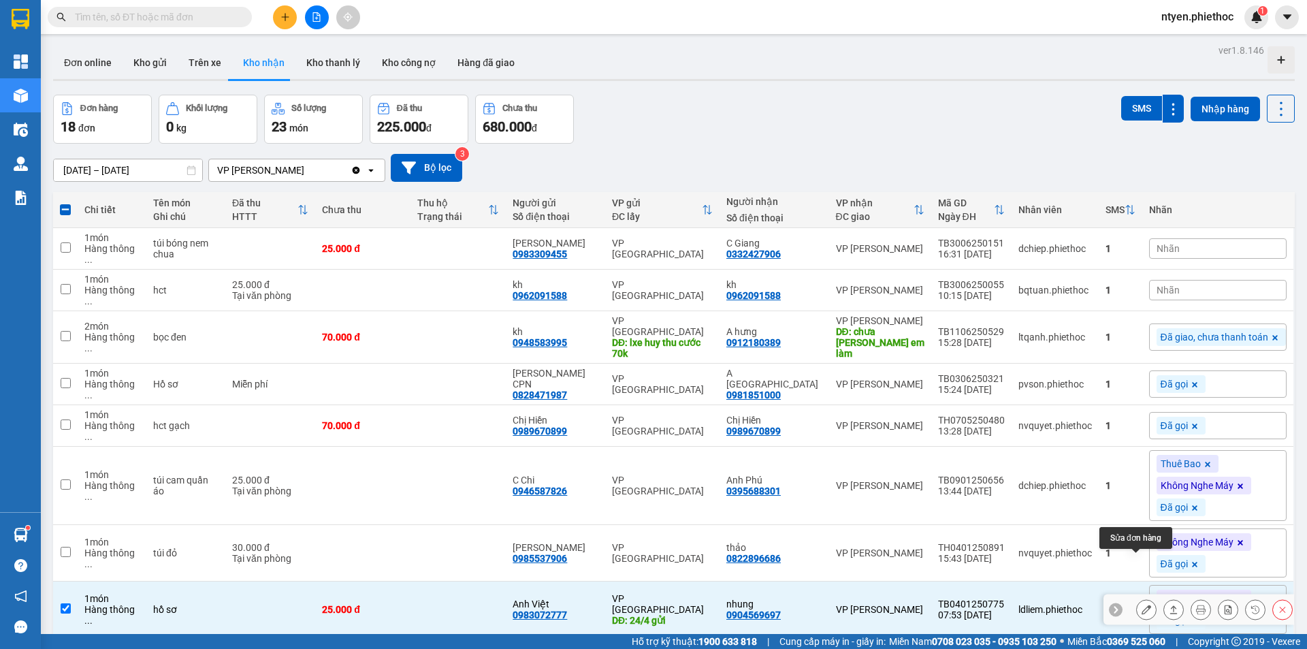
click at [1142, 605] on icon at bounding box center [1147, 610] width 10 height 10
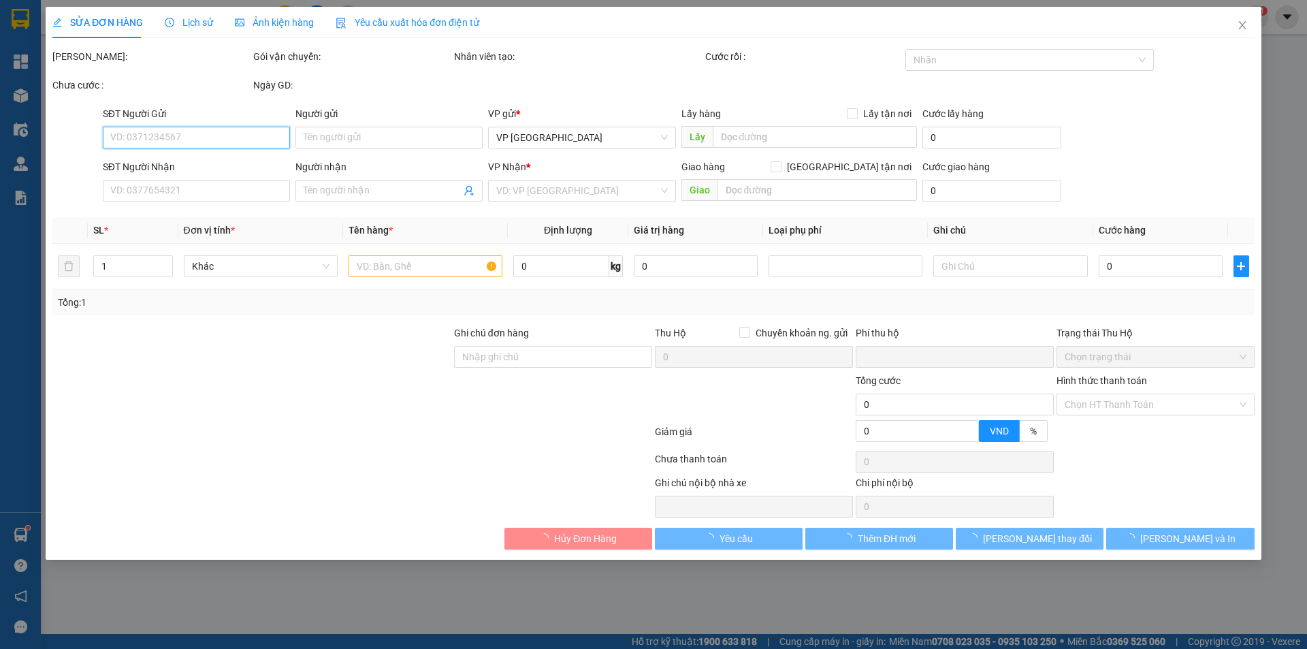
type input "0983072777"
type input "Anh Việt"
type input "24/4 gửi"
type input "0904569697"
type input "nhung"
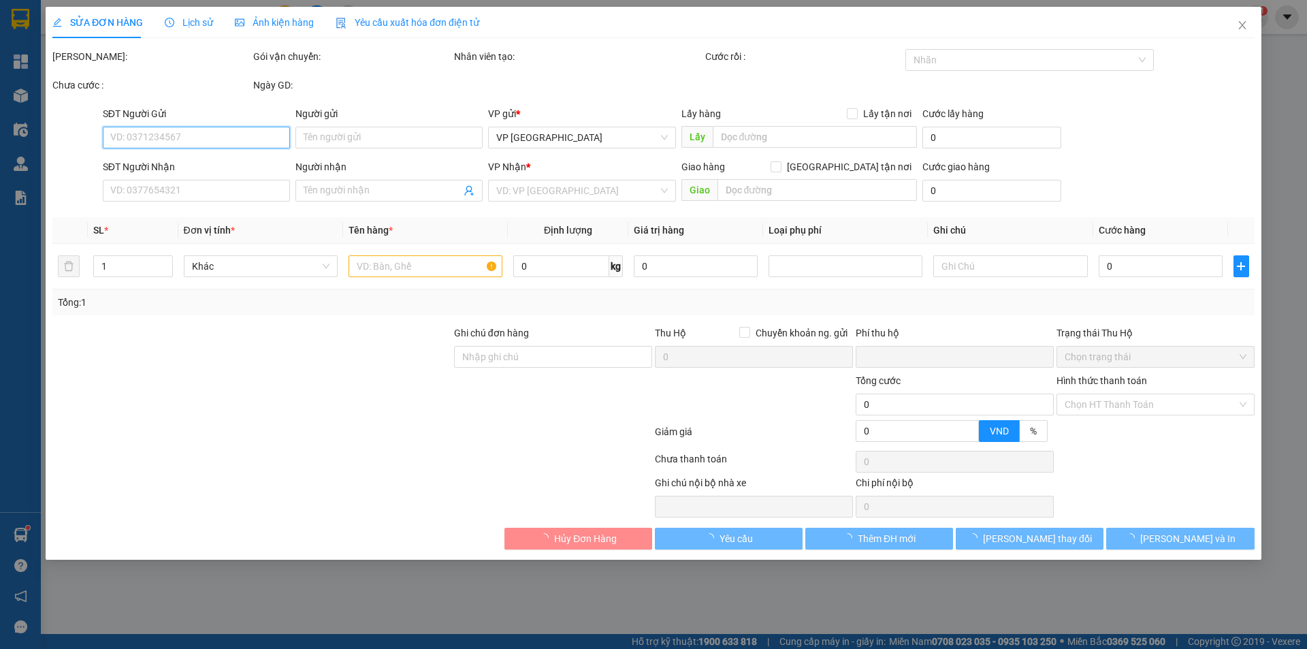
type input "0"
type input "25.000"
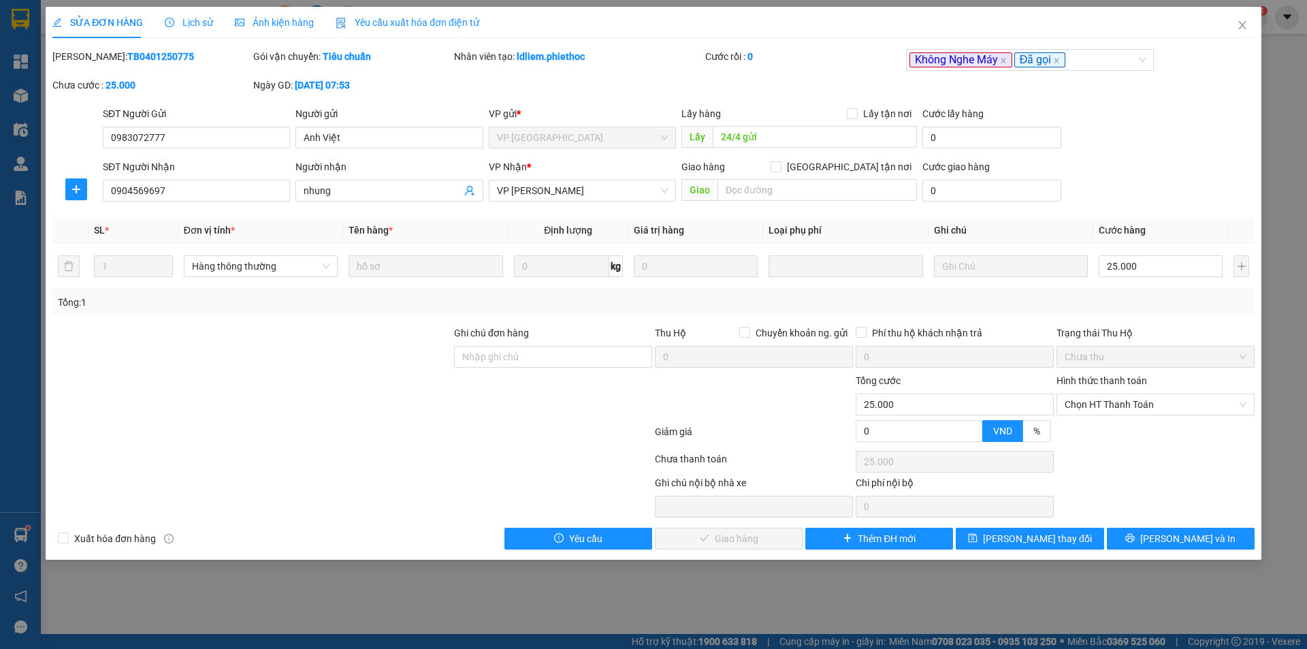
click at [192, 18] on span "Lịch sử" at bounding box center [189, 22] width 48 height 11
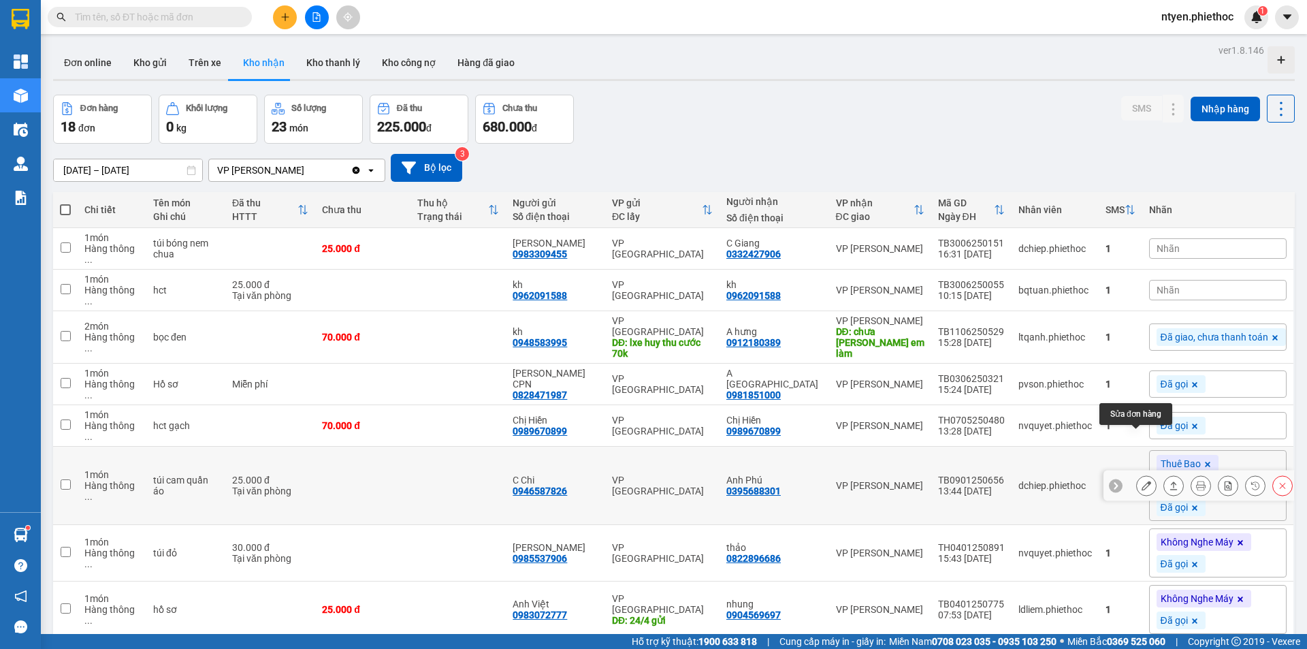
click at [1142, 481] on icon at bounding box center [1147, 486] width 10 height 10
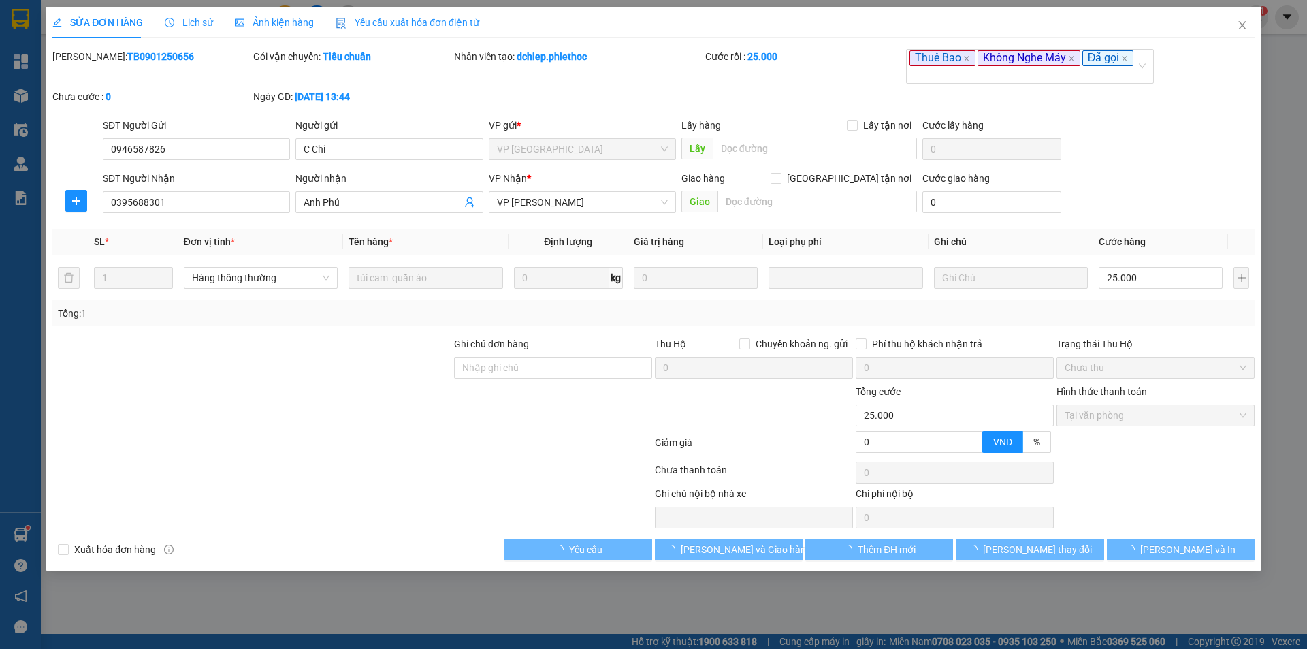
type input "0946587826"
type input "C Chi"
type input "0395688301"
type input "Anh Phú"
type input "0"
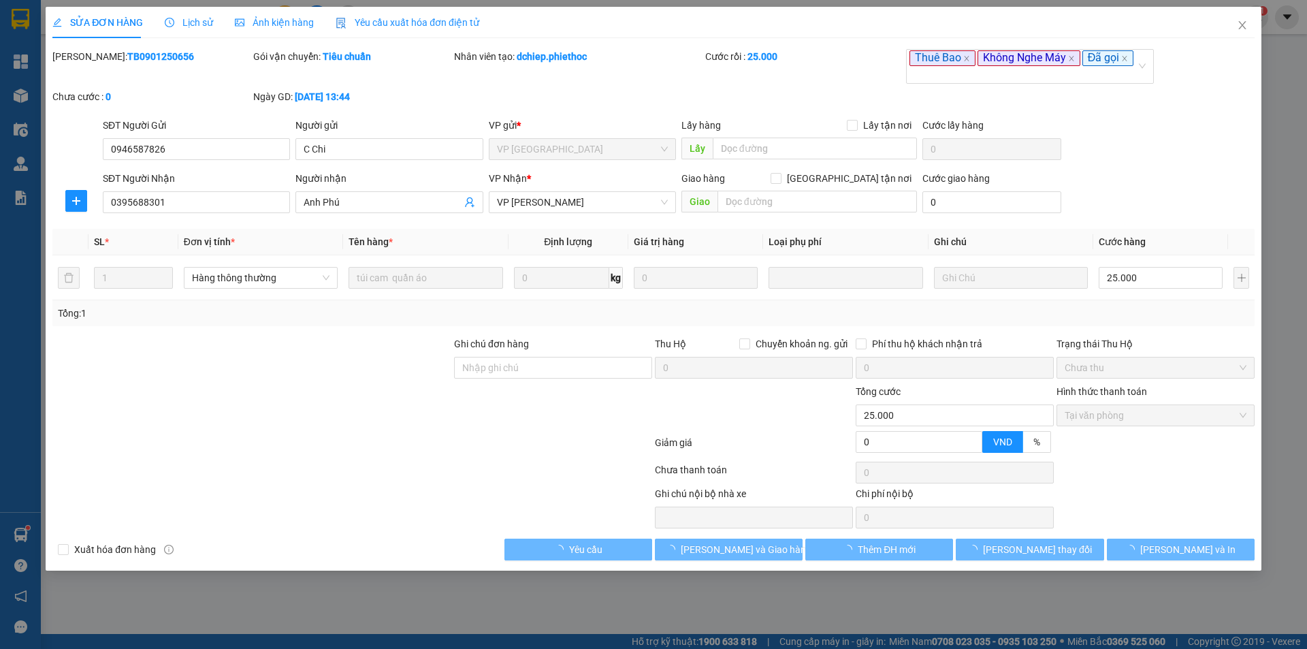
type input "25.000"
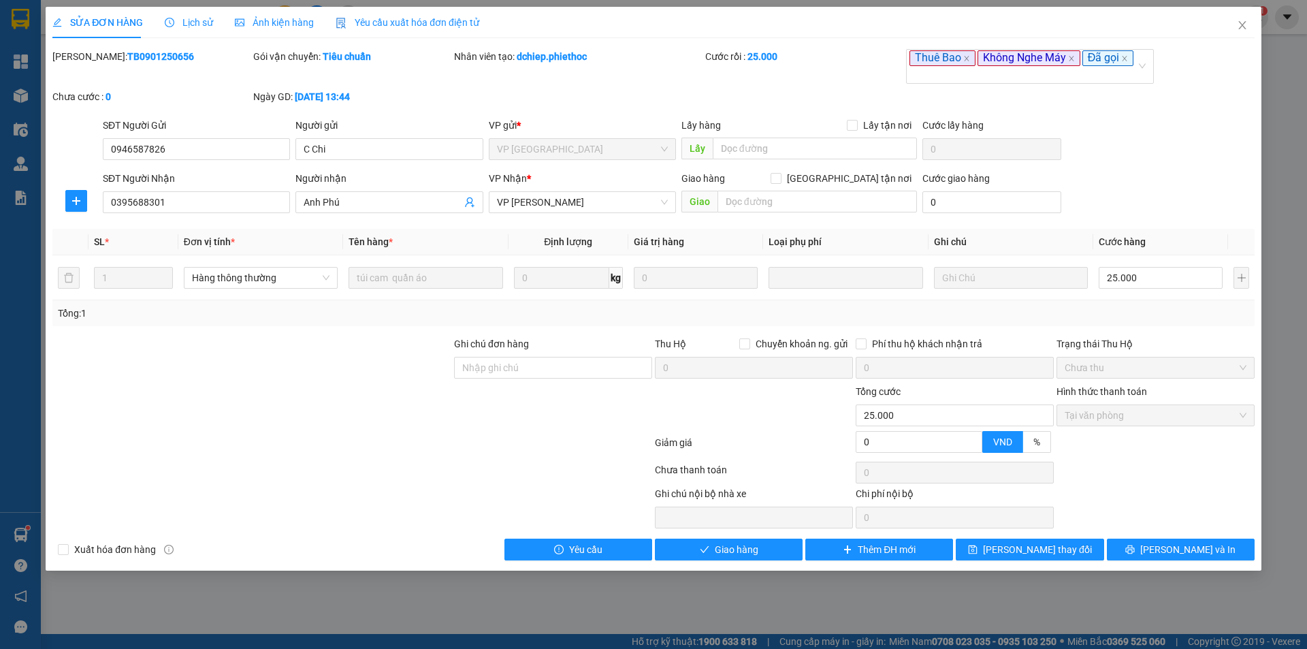
click at [197, 22] on span "Lịch sử" at bounding box center [189, 22] width 48 height 11
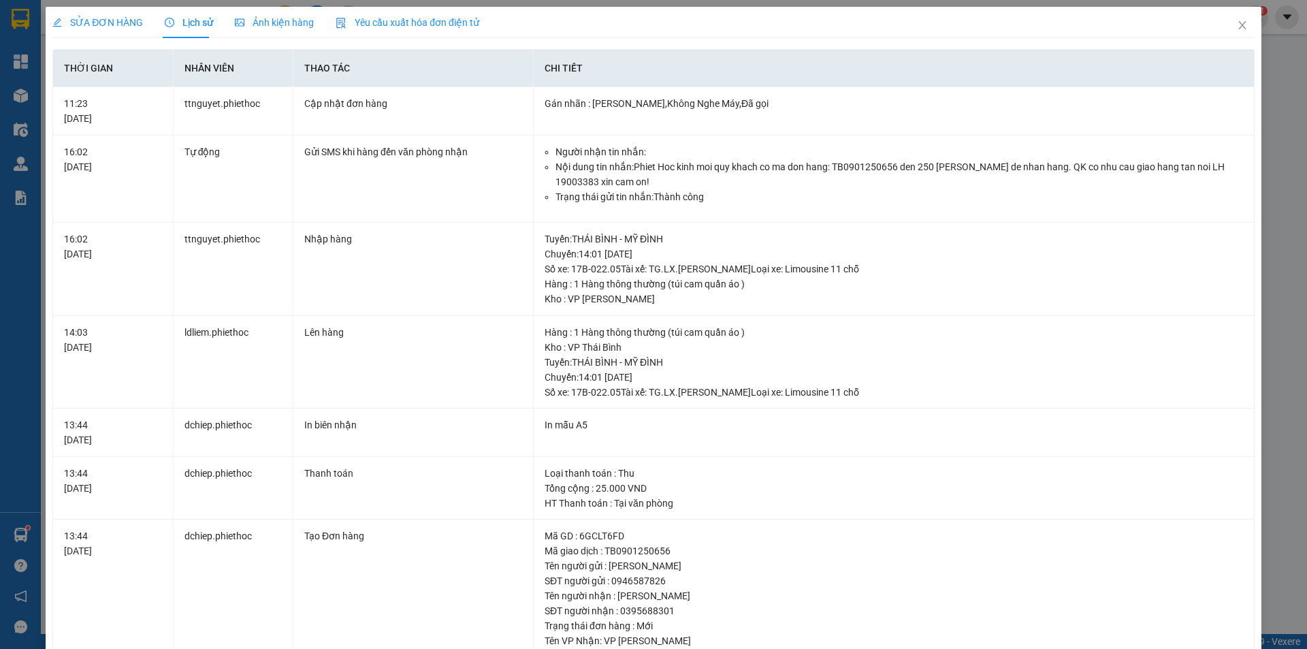
click at [103, 25] on span "SỬA ĐƠN HÀNG" at bounding box center [97, 22] width 91 height 11
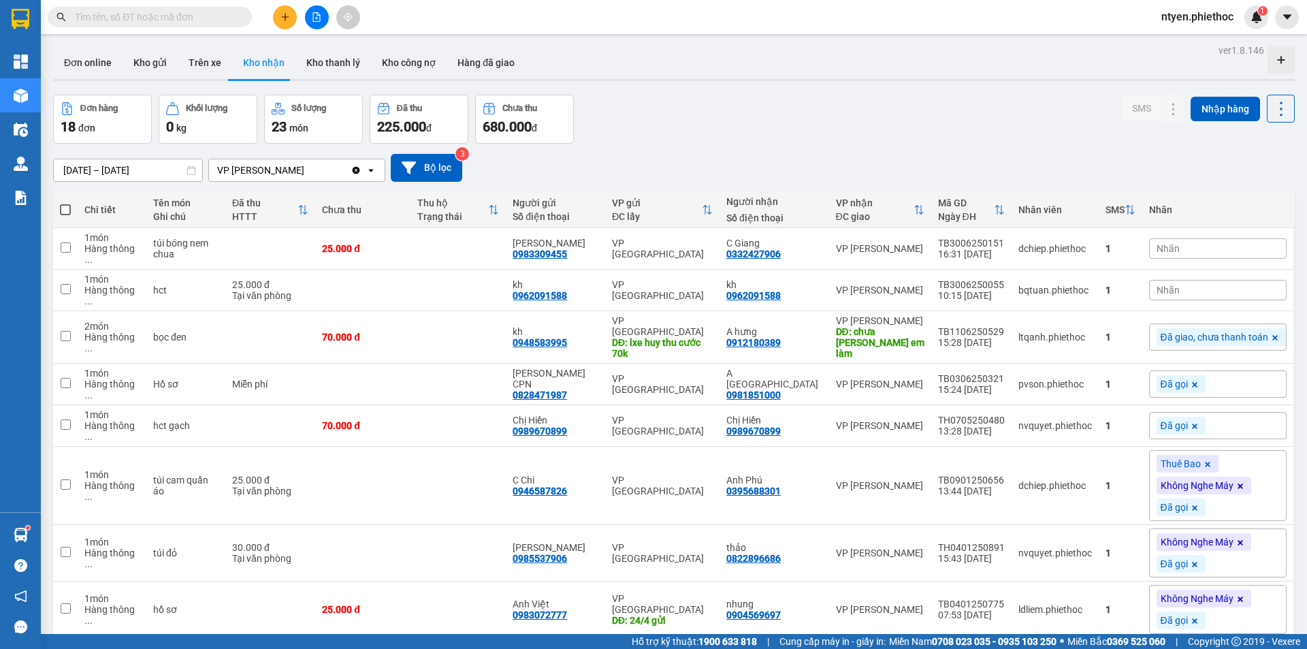
click at [1113, 648] on button "1" at bounding box center [1123, 660] width 20 height 20
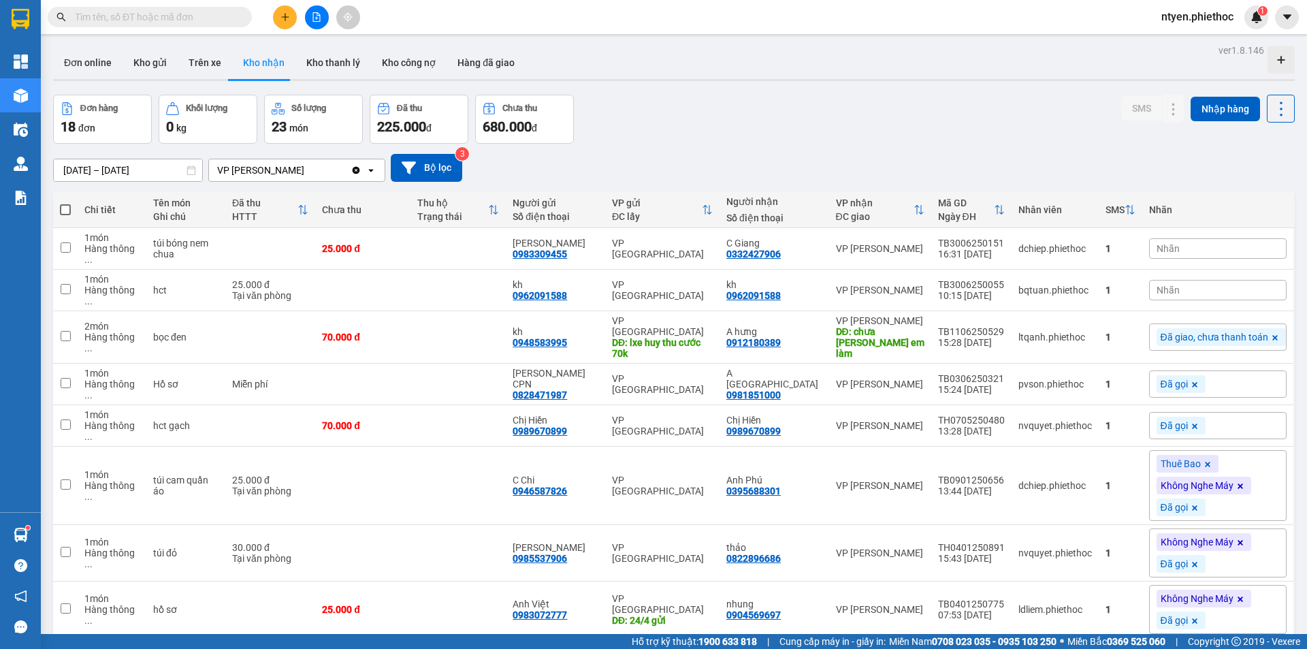
click at [1114, 648] on button "1" at bounding box center [1123, 660] width 20 height 20
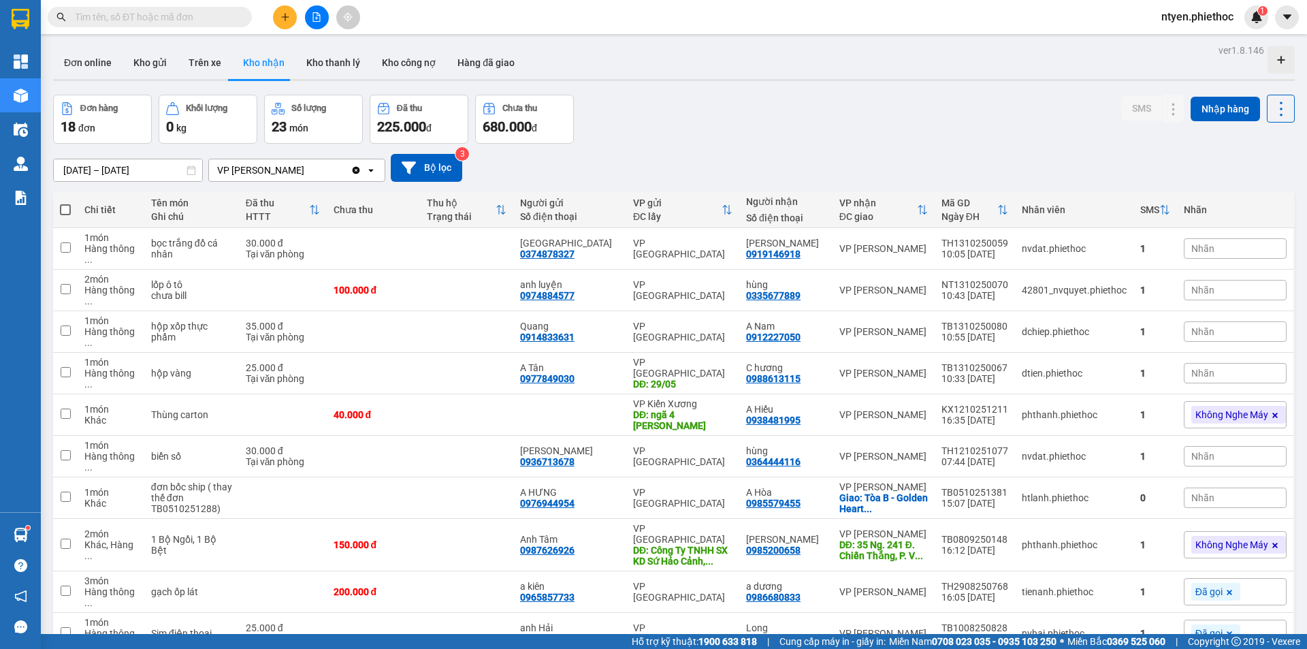
click at [300, 162] on div "VP [PERSON_NAME]" at bounding box center [280, 170] width 142 height 22
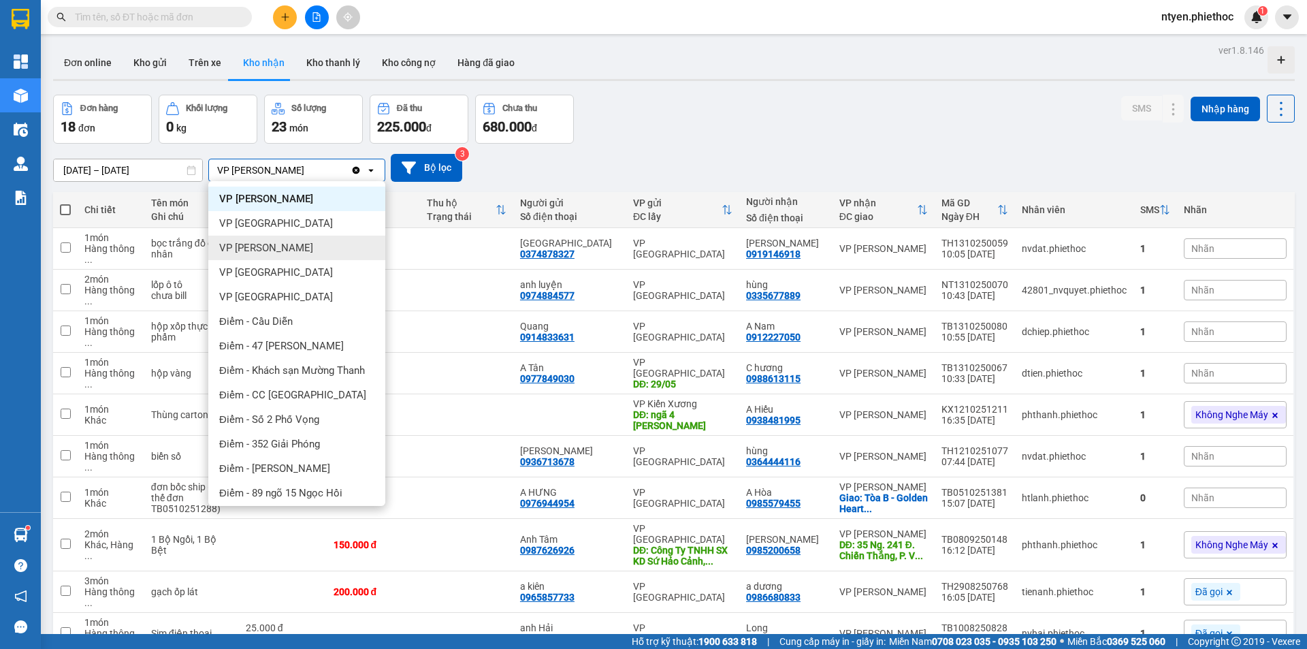
click at [332, 242] on div "VP [PERSON_NAME]" at bounding box center [296, 248] width 177 height 25
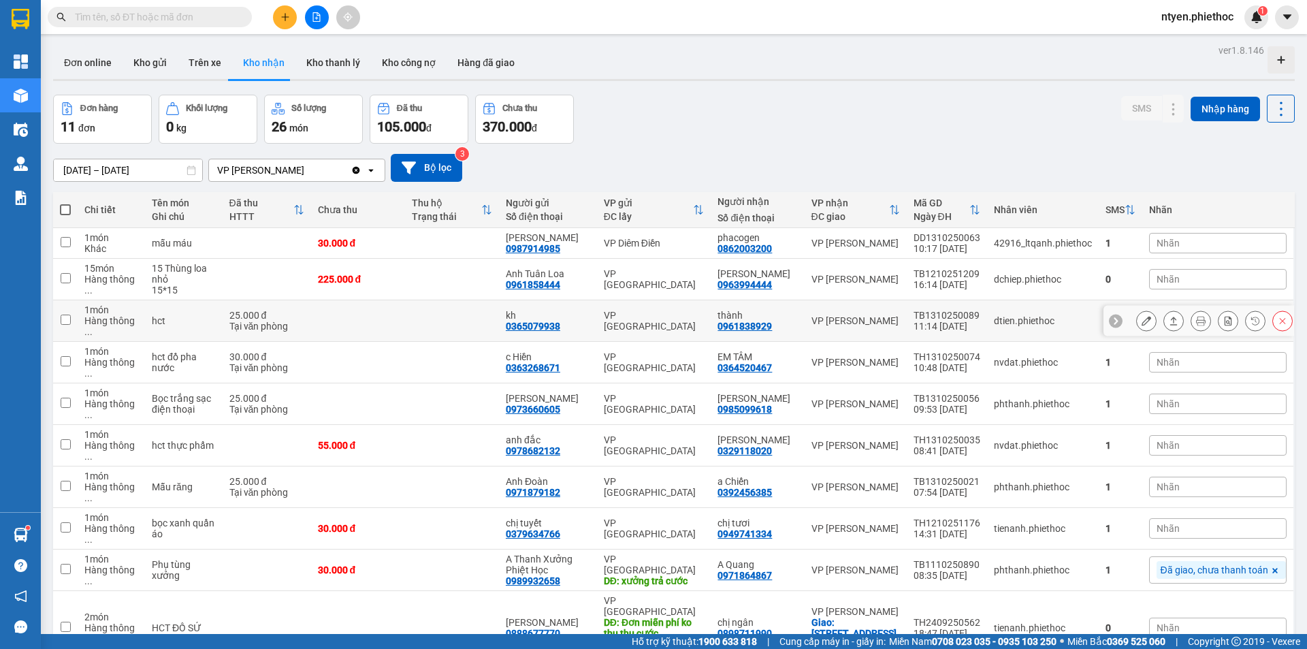
scroll to position [63, 0]
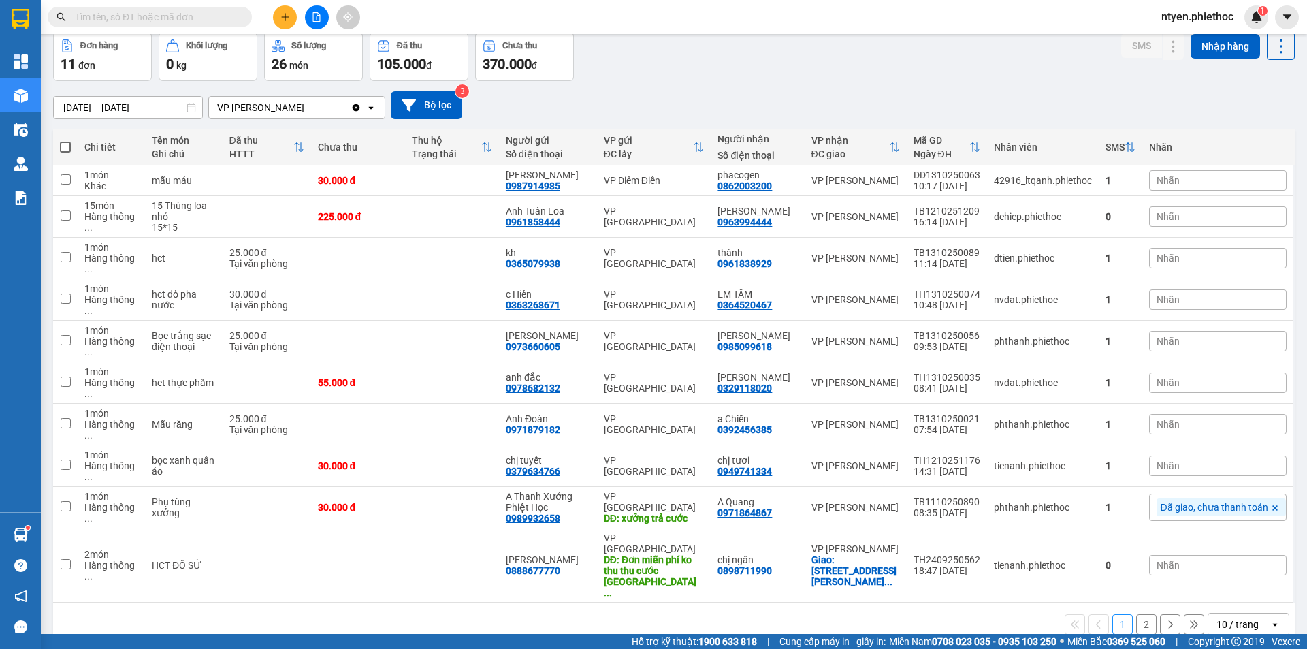
click at [1139, 614] on button "2" at bounding box center [1146, 624] width 20 height 20
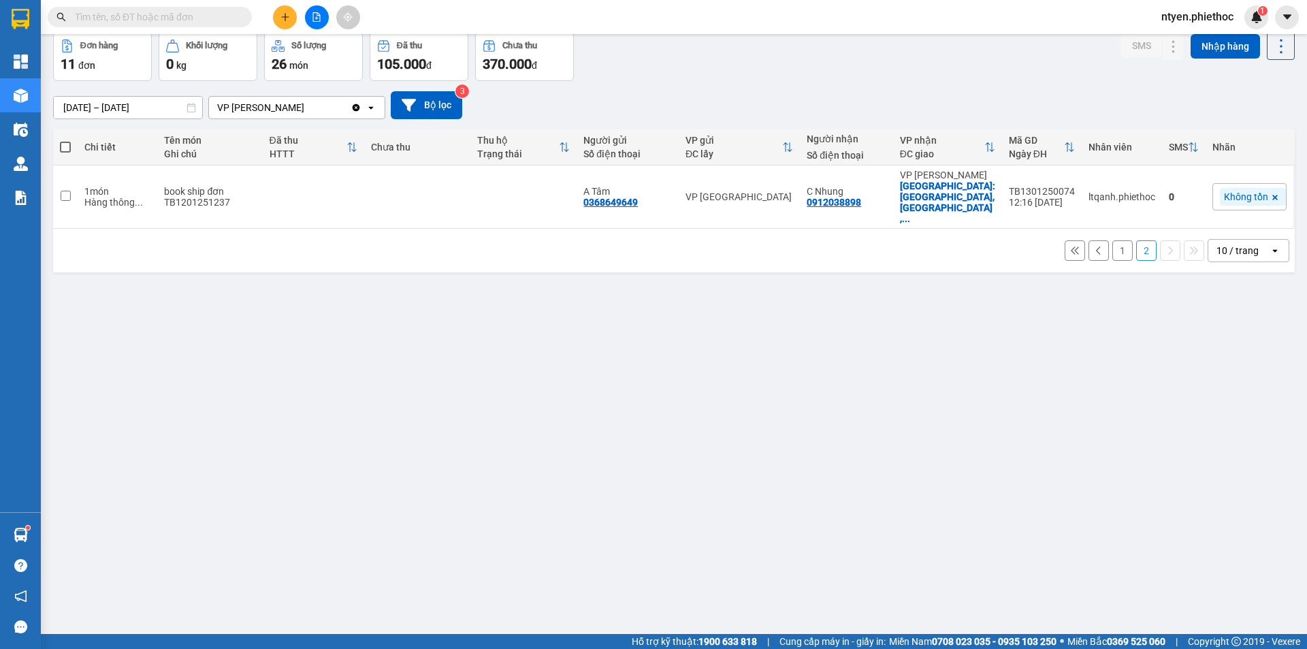
scroll to position [0, 0]
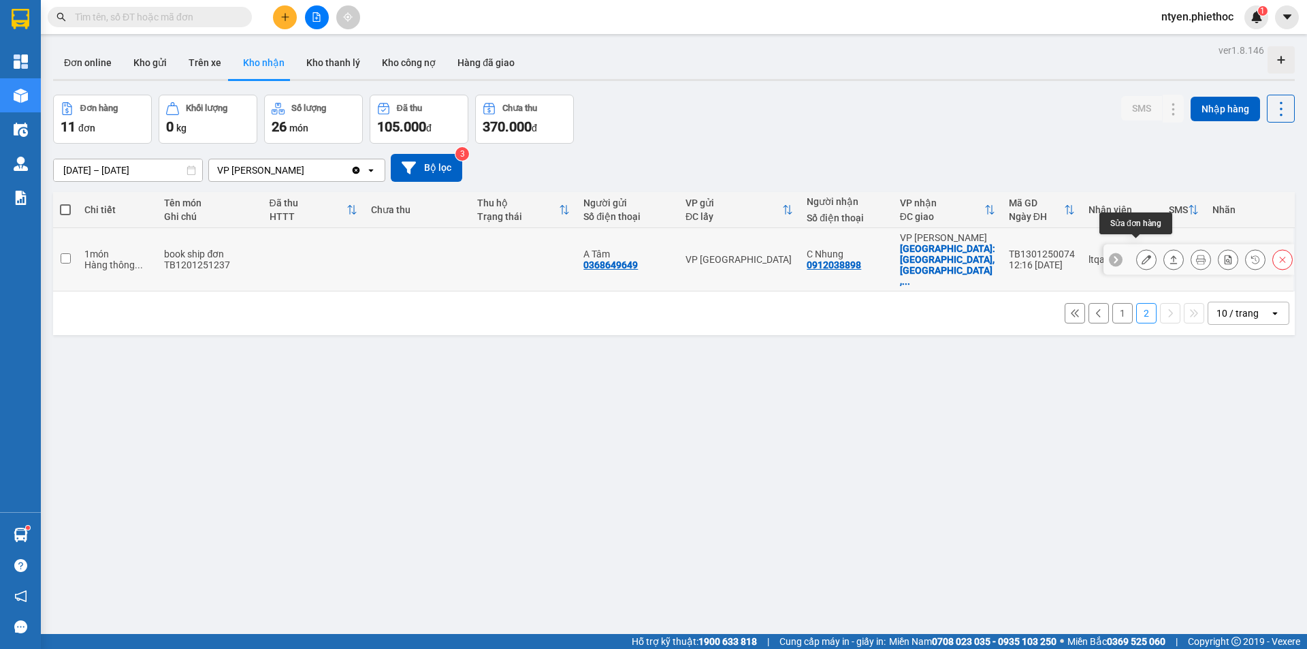
click at [1142, 255] on icon at bounding box center [1147, 260] width 10 height 10
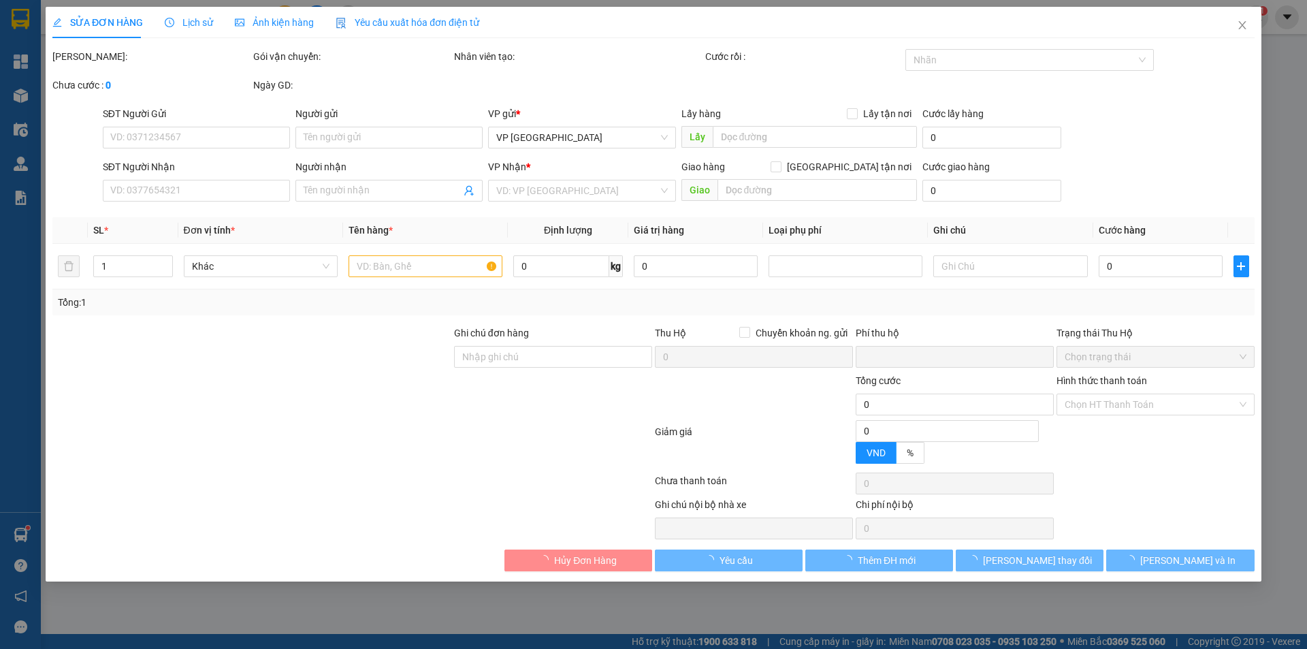
type input "0368649649"
type input "A Tâm"
type input "0912038898"
type input "C Nhung"
checkbox input "true"
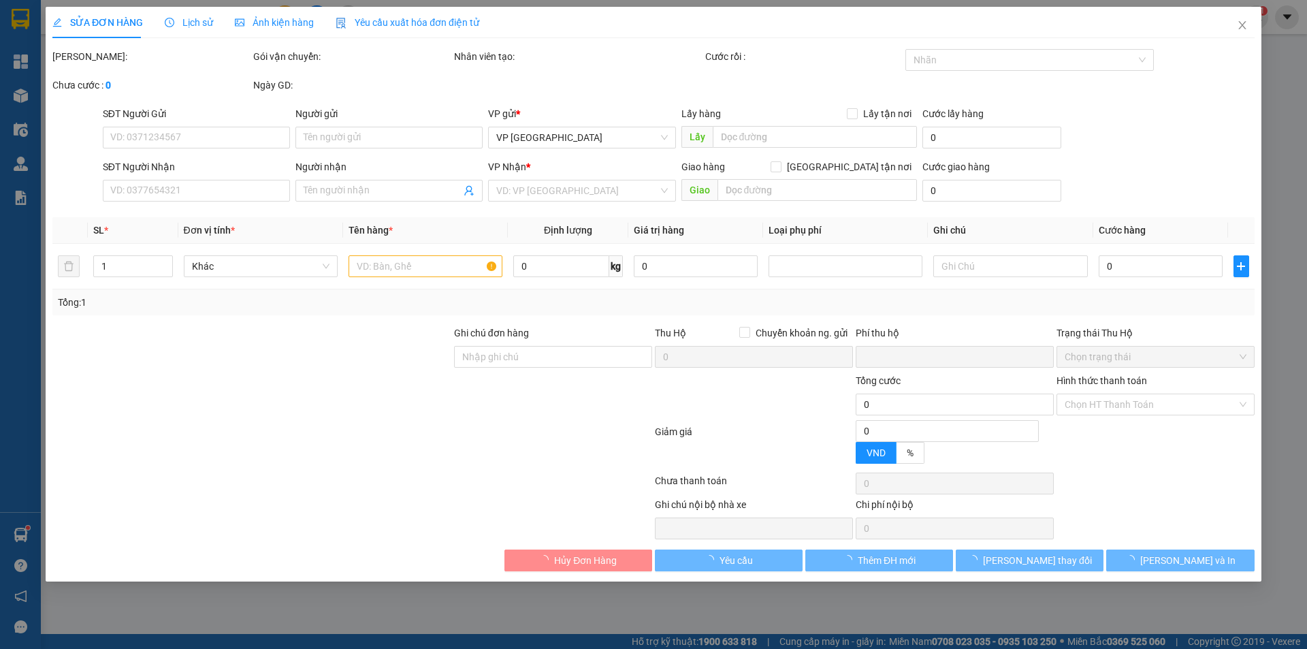
type input "[GEOGRAPHIC_DATA], [GEOGRAPHIC_DATA] , [GEOGRAPHIC_DATA]"
type input "0"
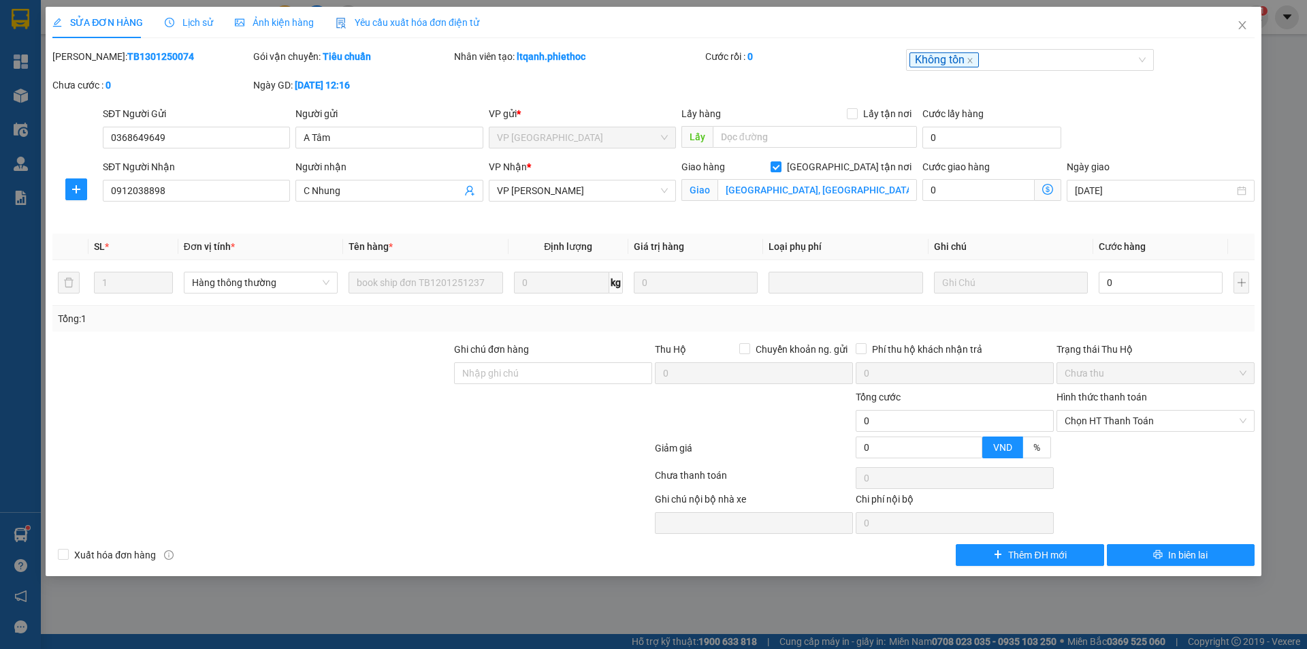
click at [200, 22] on span "Lịch sử" at bounding box center [189, 22] width 48 height 11
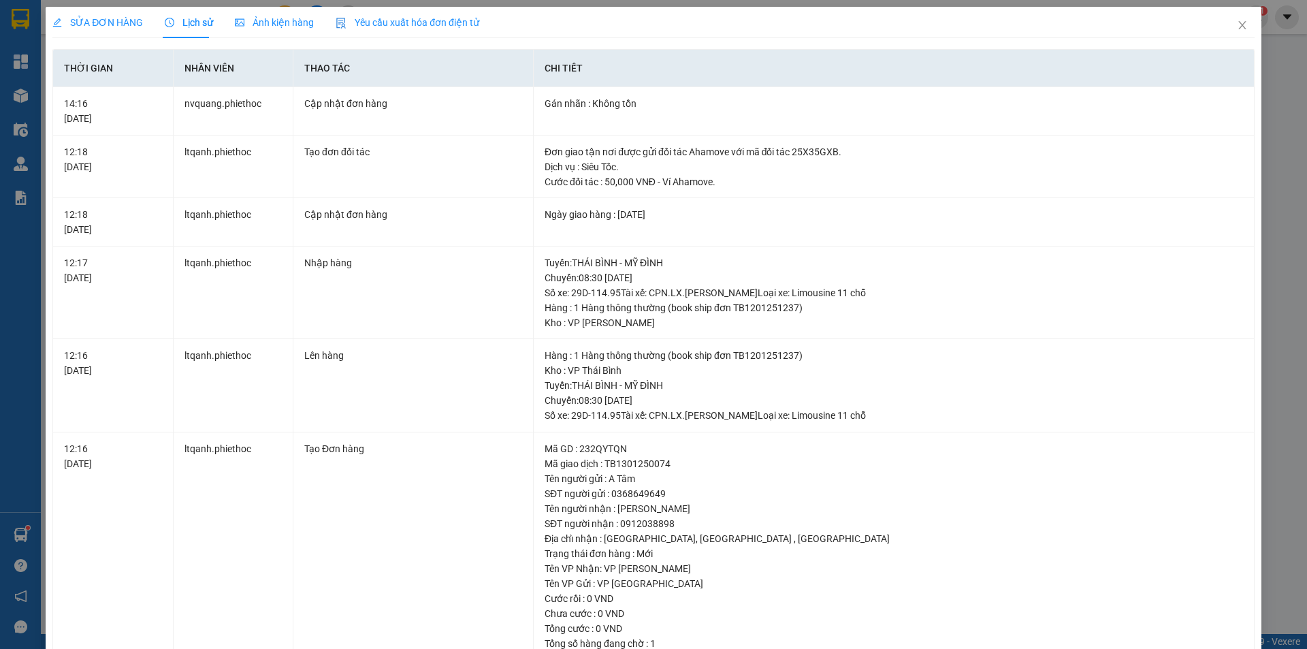
click at [95, 22] on span "SỬA ĐƠN HÀNG" at bounding box center [97, 22] width 91 height 11
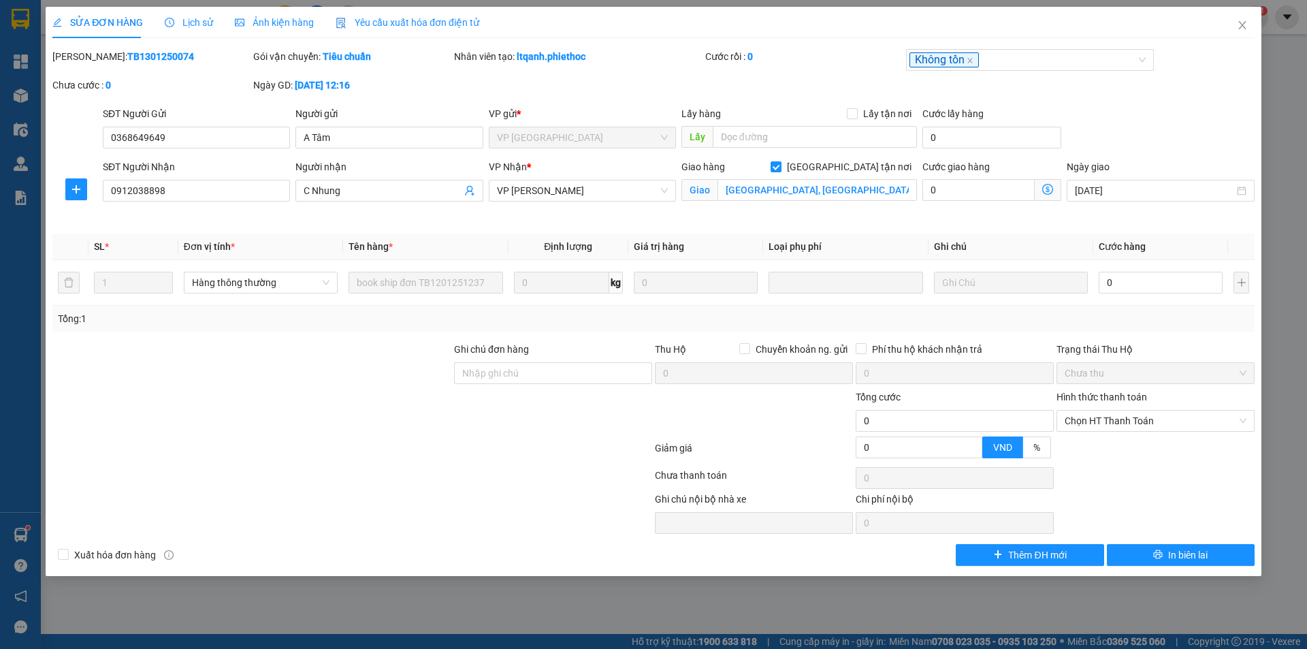
click at [197, 22] on span "Lịch sử" at bounding box center [189, 22] width 48 height 11
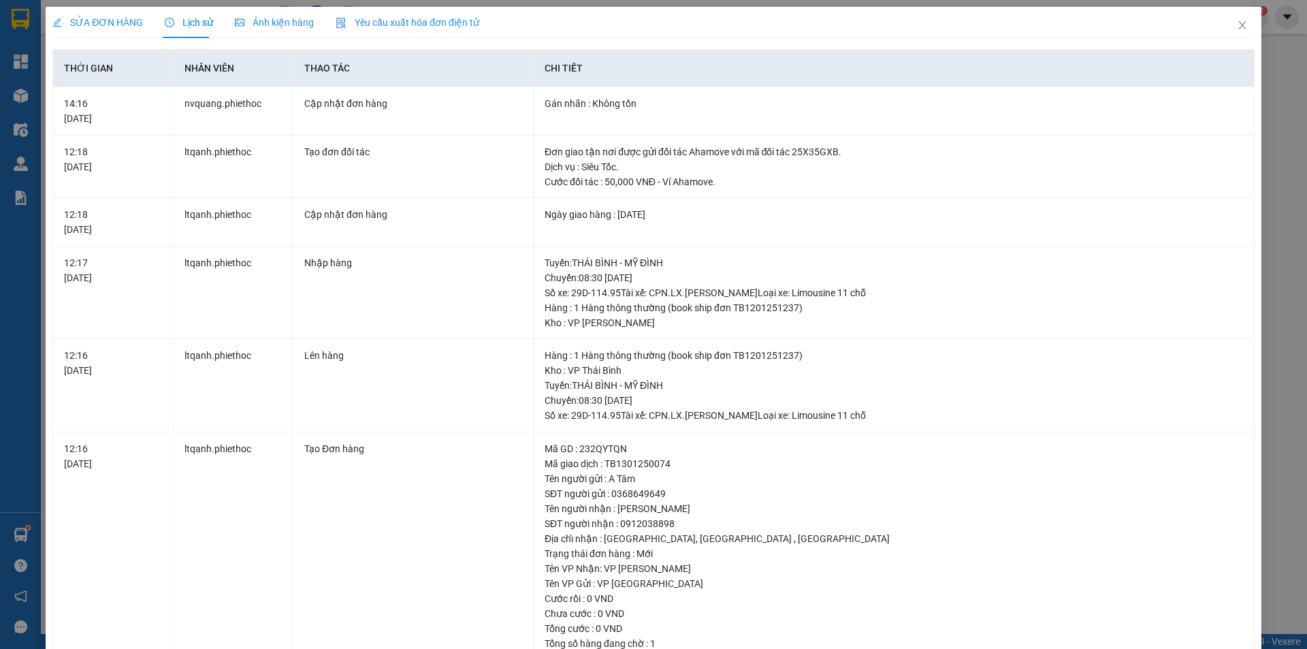
click at [118, 25] on span "SỬA ĐƠN HÀNG" at bounding box center [97, 22] width 91 height 11
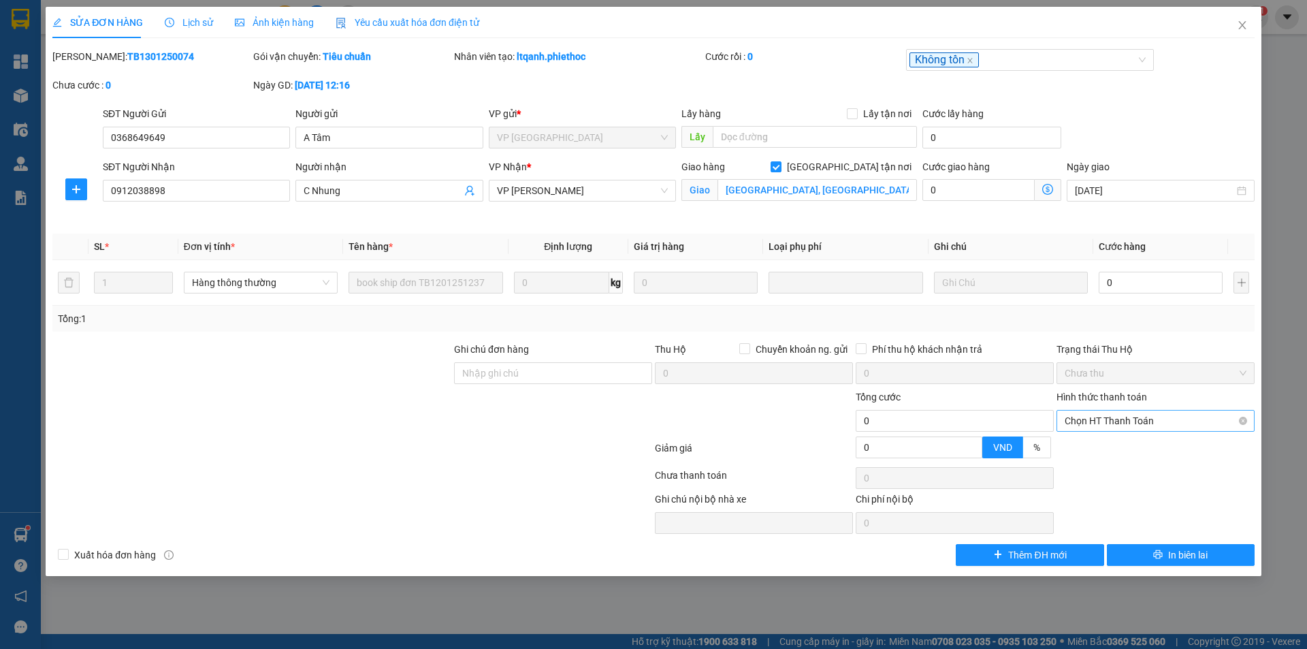
click at [1171, 418] on span "Chọn HT Thanh Toán" at bounding box center [1156, 421] width 182 height 20
drag, startPoint x: 1136, startPoint y: 471, endPoint x: 935, endPoint y: 449, distance: 202.0
click at [1127, 470] on div "Miễn phí" at bounding box center [1156, 469] width 182 height 15
click at [1167, 480] on div at bounding box center [1155, 477] width 201 height 27
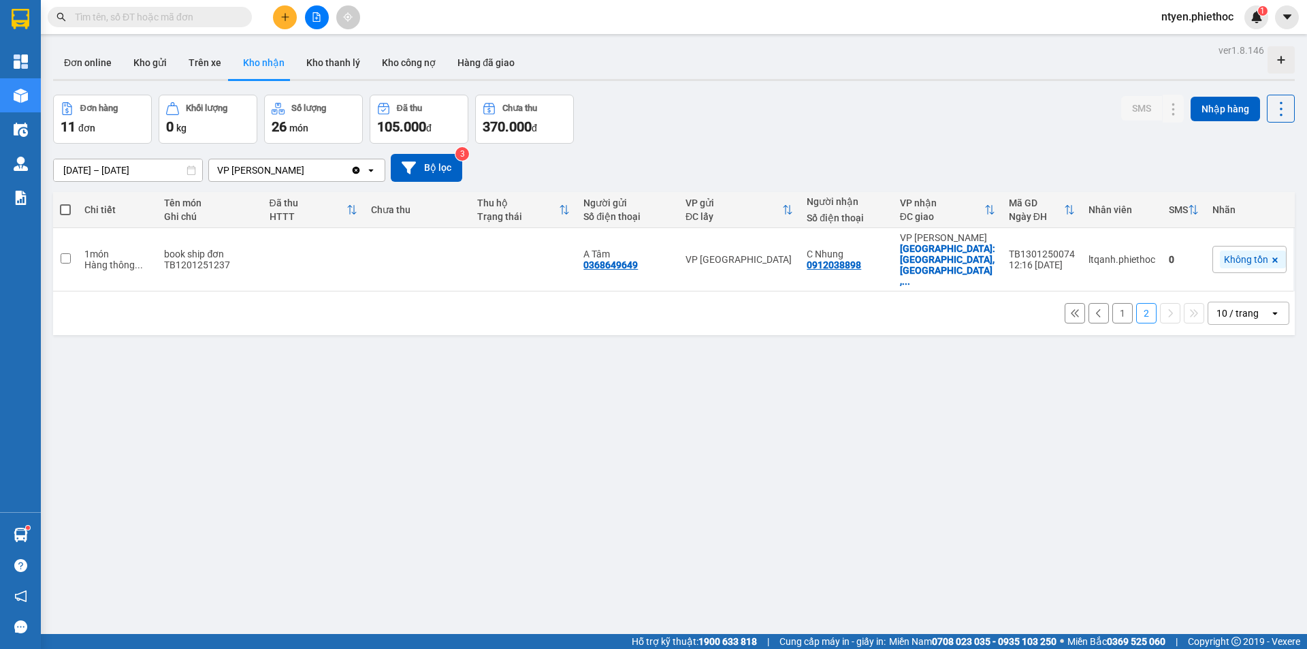
click at [1113, 303] on button "1" at bounding box center [1123, 313] width 20 height 20
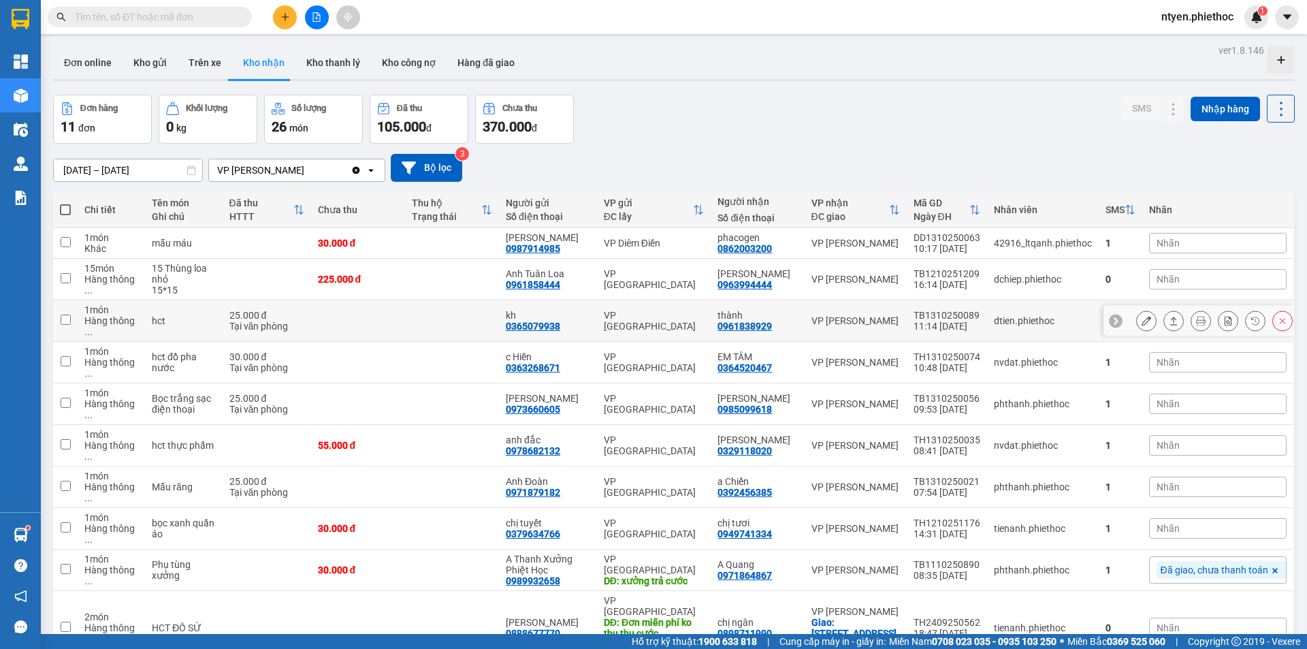
scroll to position [63, 0]
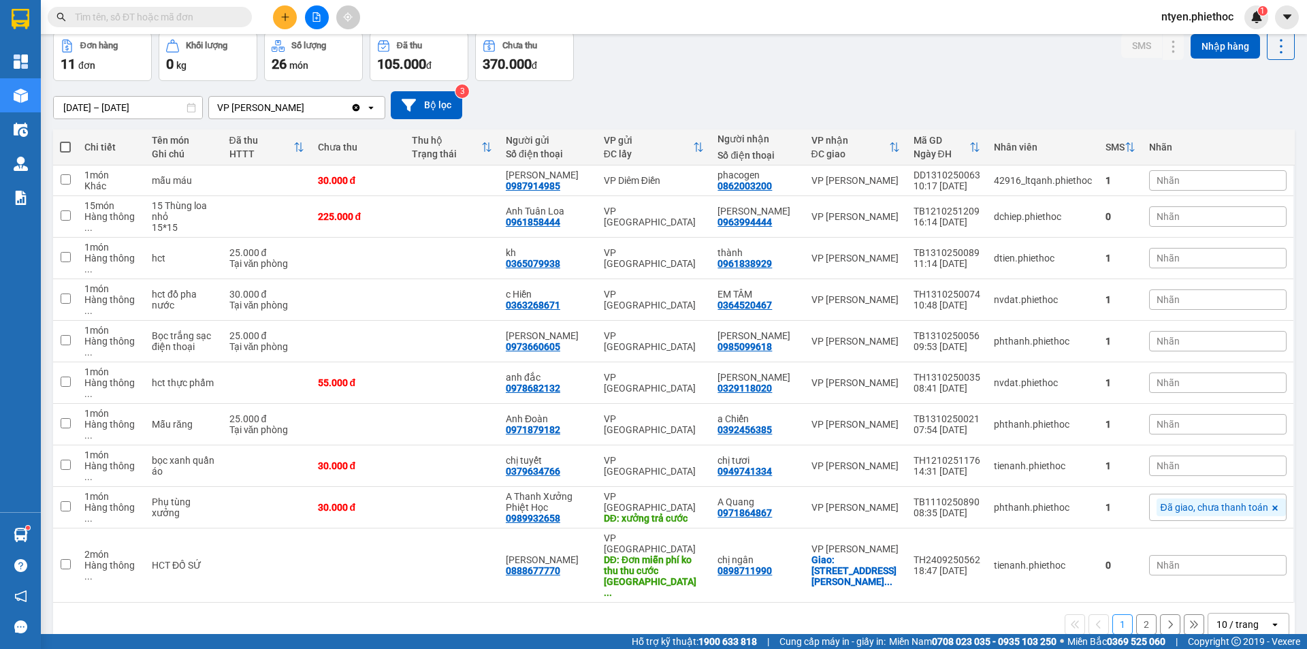
click at [1137, 614] on button "2" at bounding box center [1146, 624] width 20 height 20
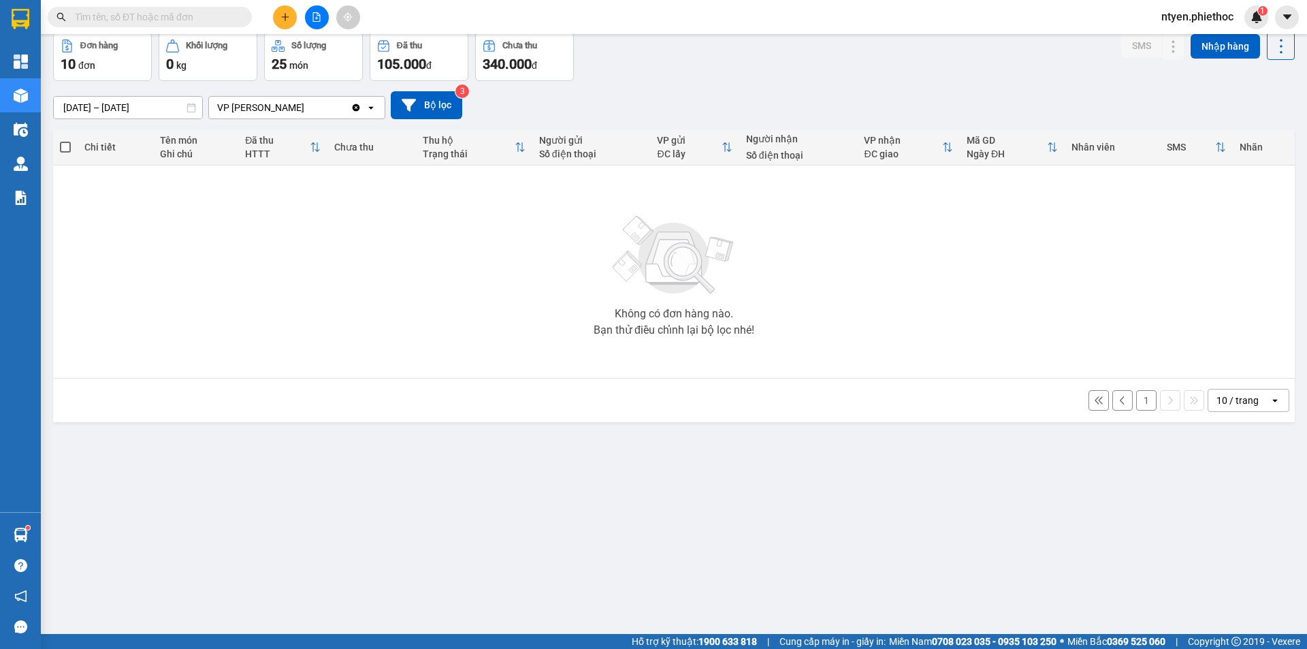
click at [1136, 402] on button "1" at bounding box center [1146, 400] width 20 height 20
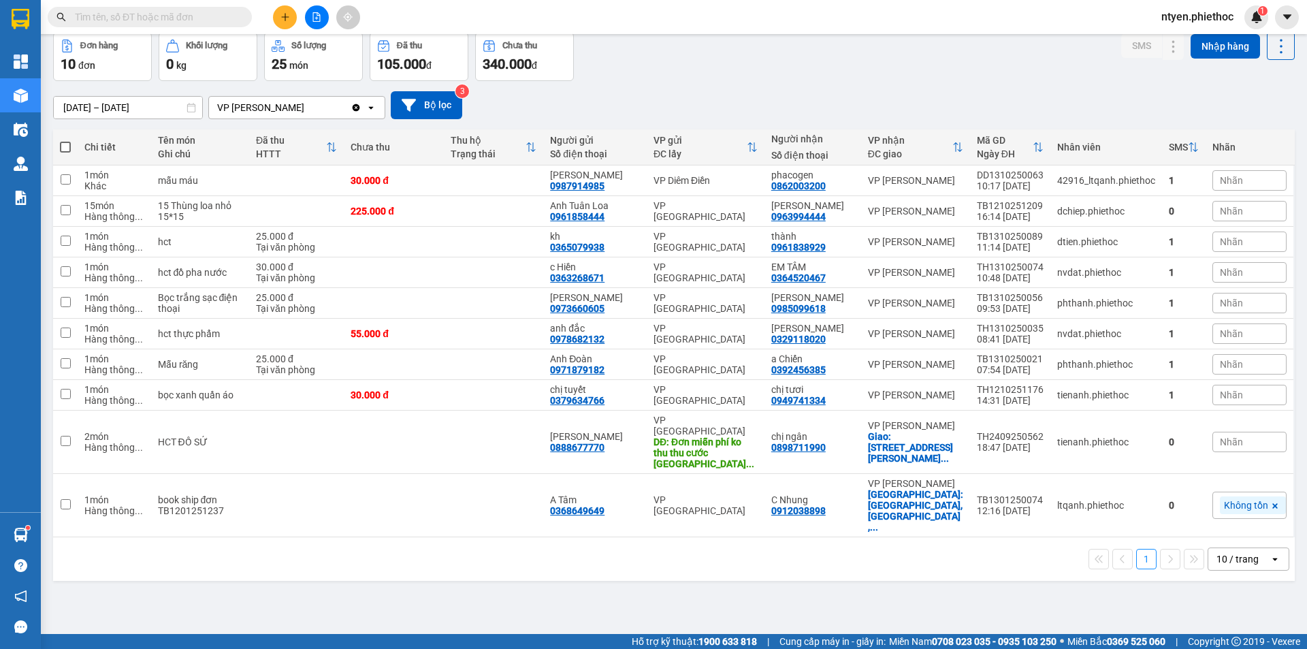
scroll to position [0, 0]
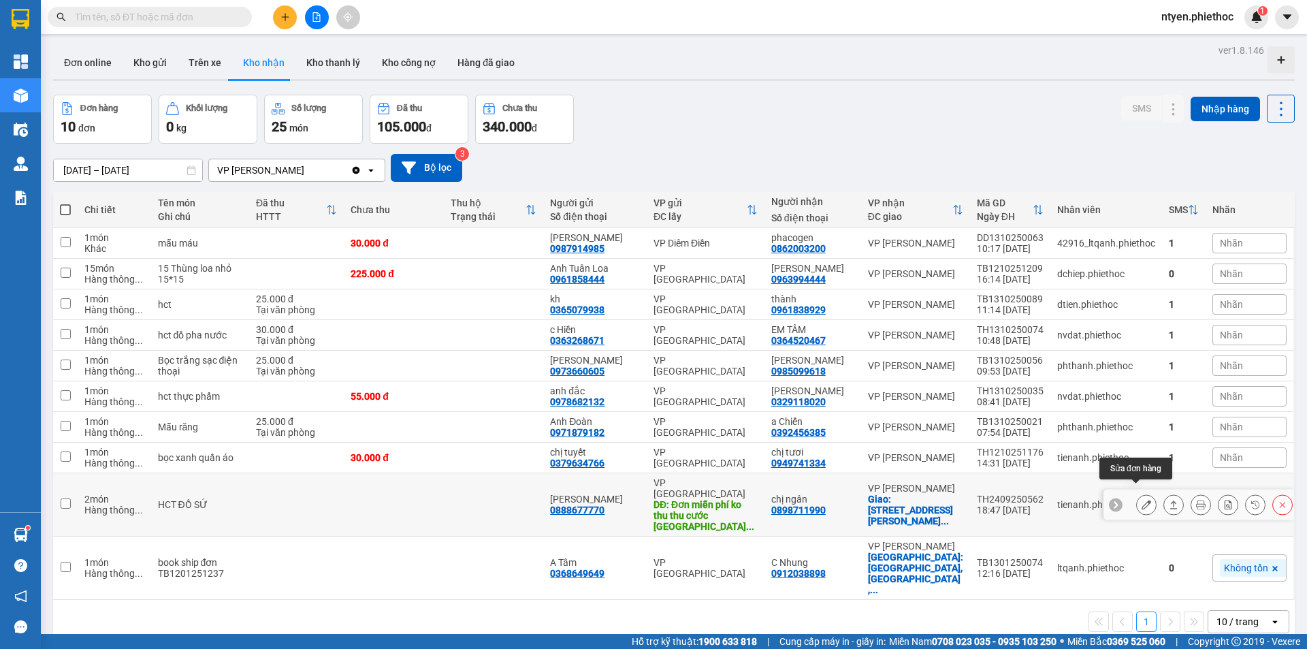
click at [1142, 500] on icon at bounding box center [1147, 505] width 10 height 10
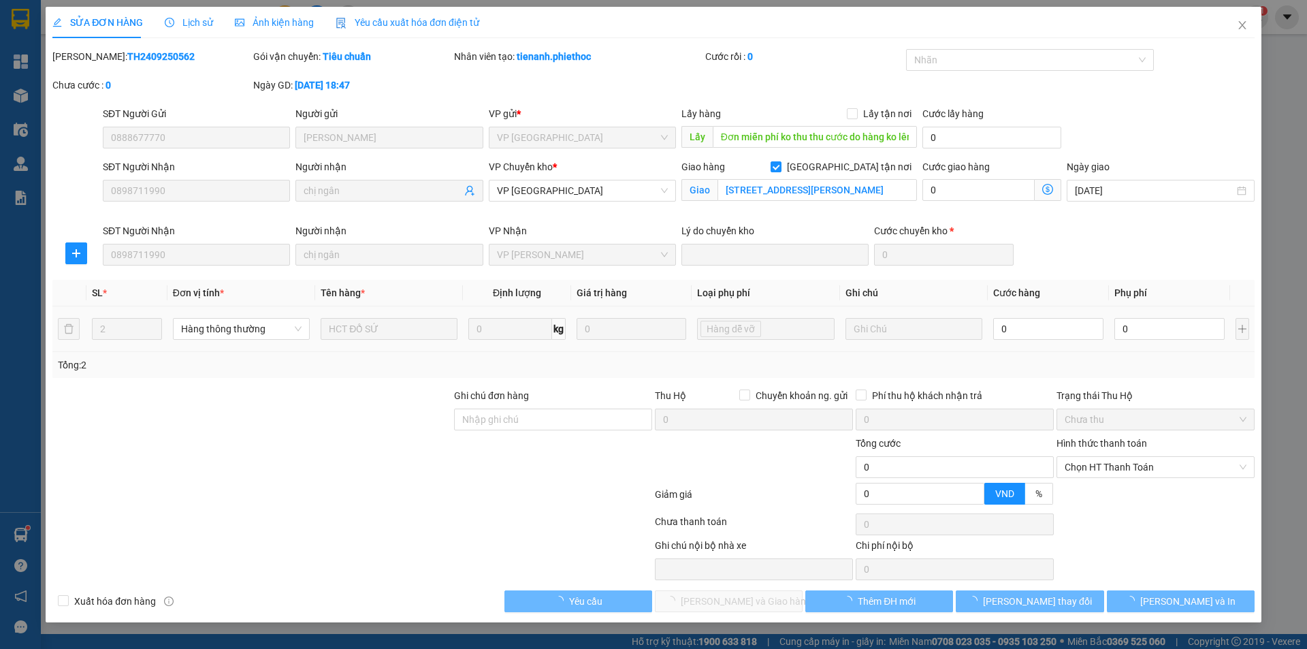
type input "0888677770"
type input "[PERSON_NAME]"
type input "Đơn miễn phí ko thu thu cước do hàng ko lên kịp"
type input "0898711990"
type input "chị ngân"
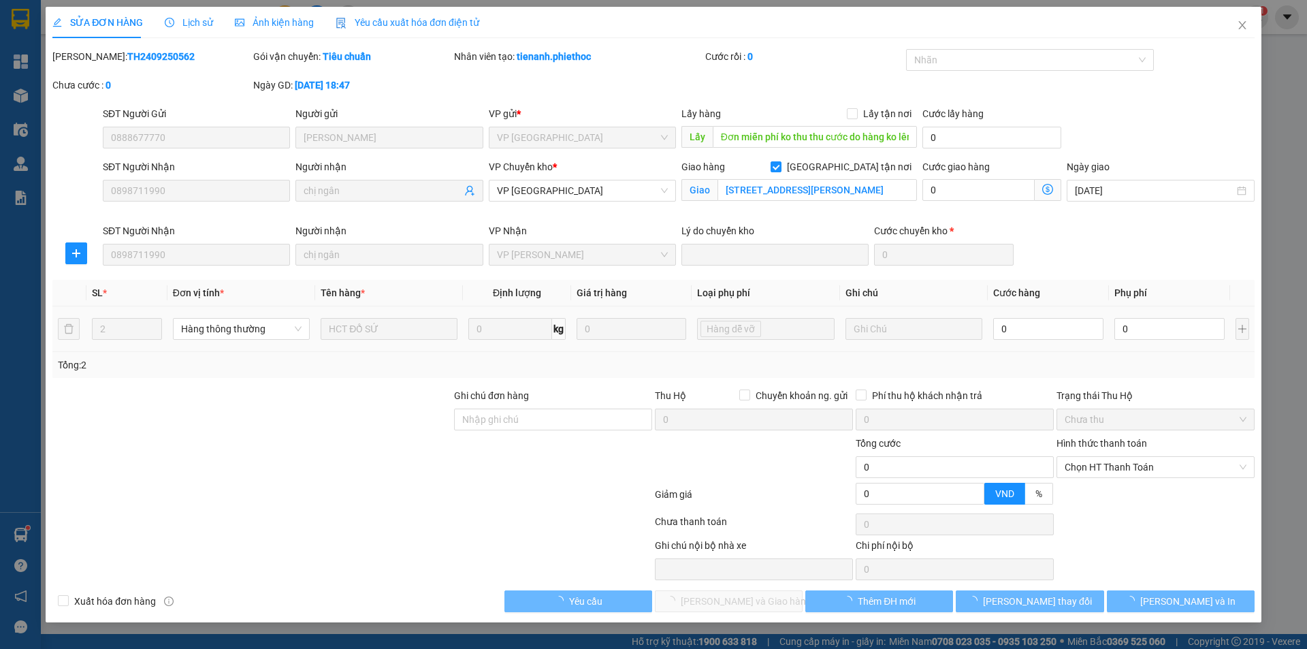
checkbox input "true"
type input "[STREET_ADDRESS][PERSON_NAME]"
type input "0"
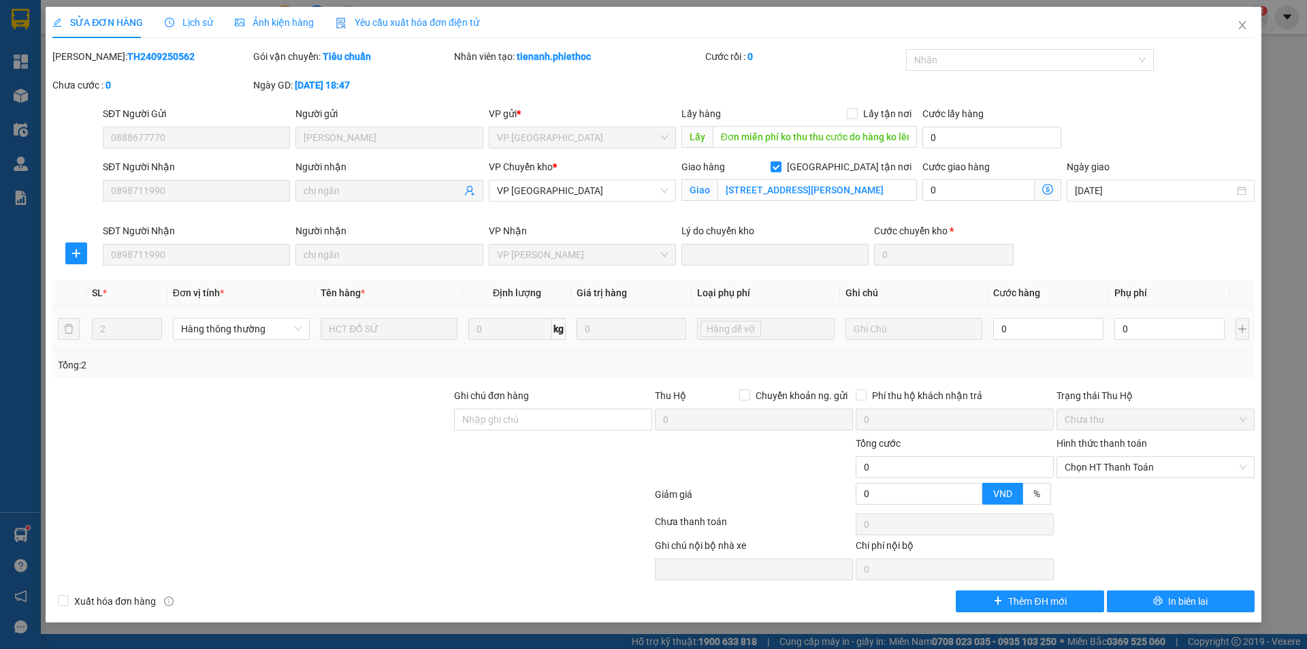
click at [196, 24] on span "Lịch sử" at bounding box center [189, 22] width 48 height 11
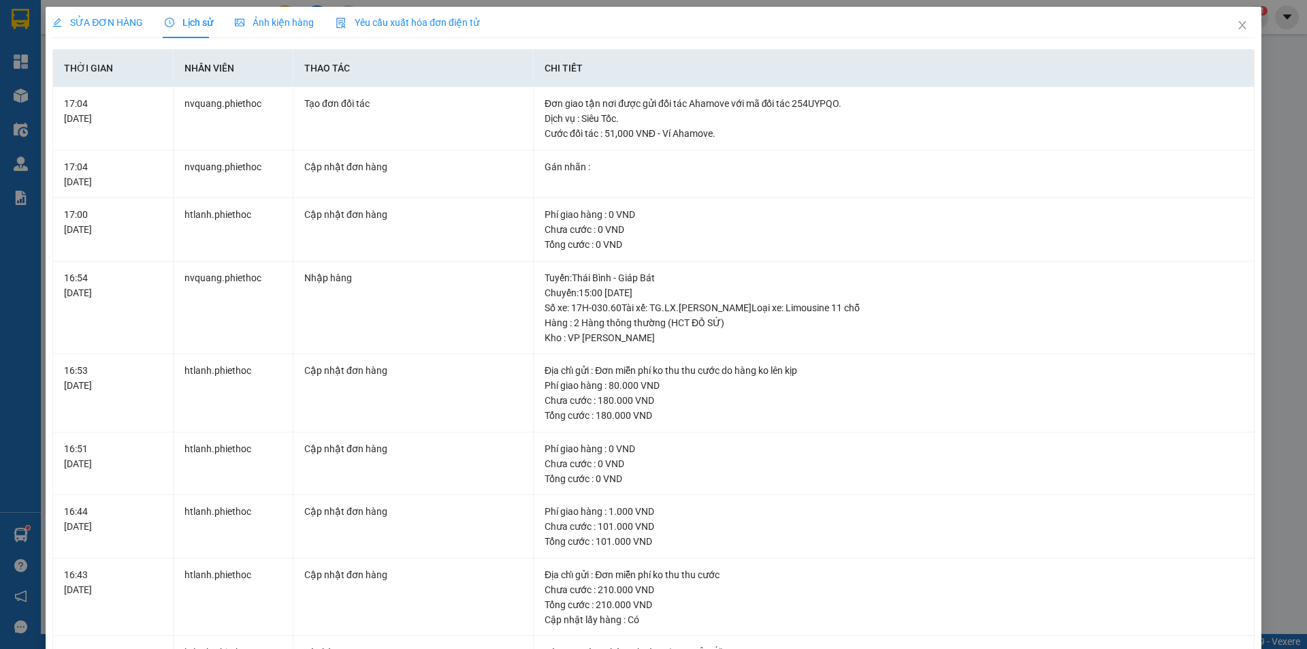
click at [107, 20] on span "SỬA ĐƠN HÀNG" at bounding box center [97, 22] width 91 height 11
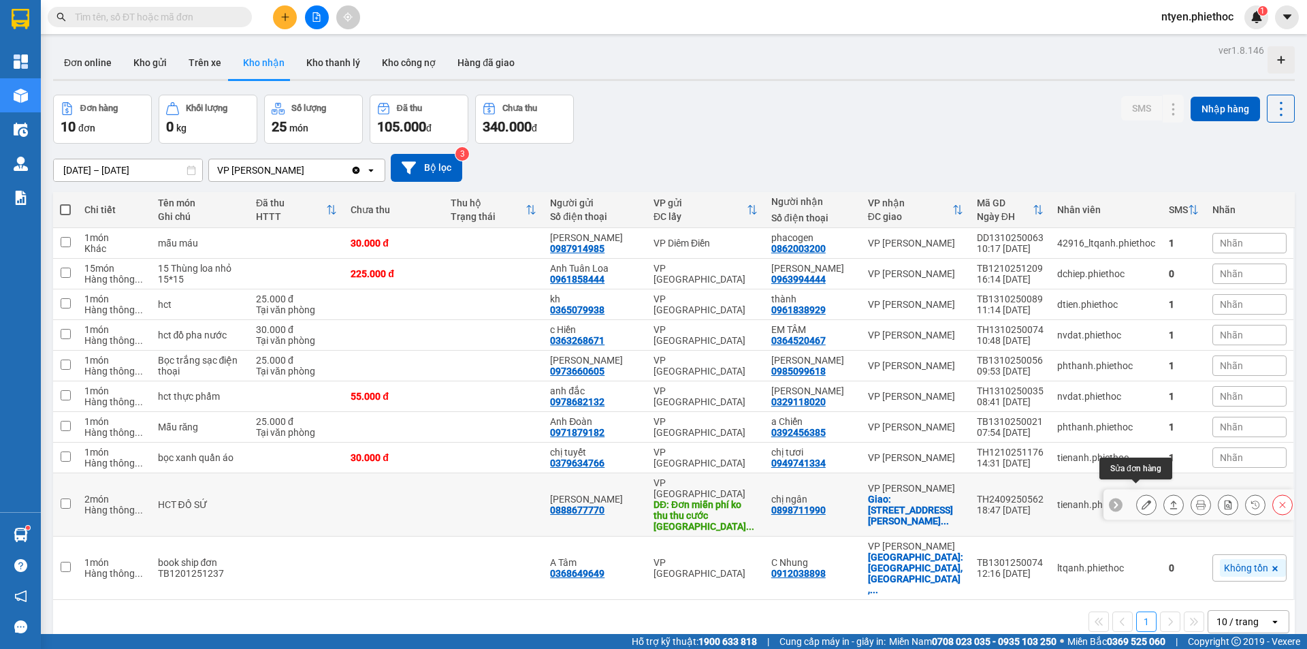
click at [1142, 500] on icon at bounding box center [1147, 505] width 10 height 10
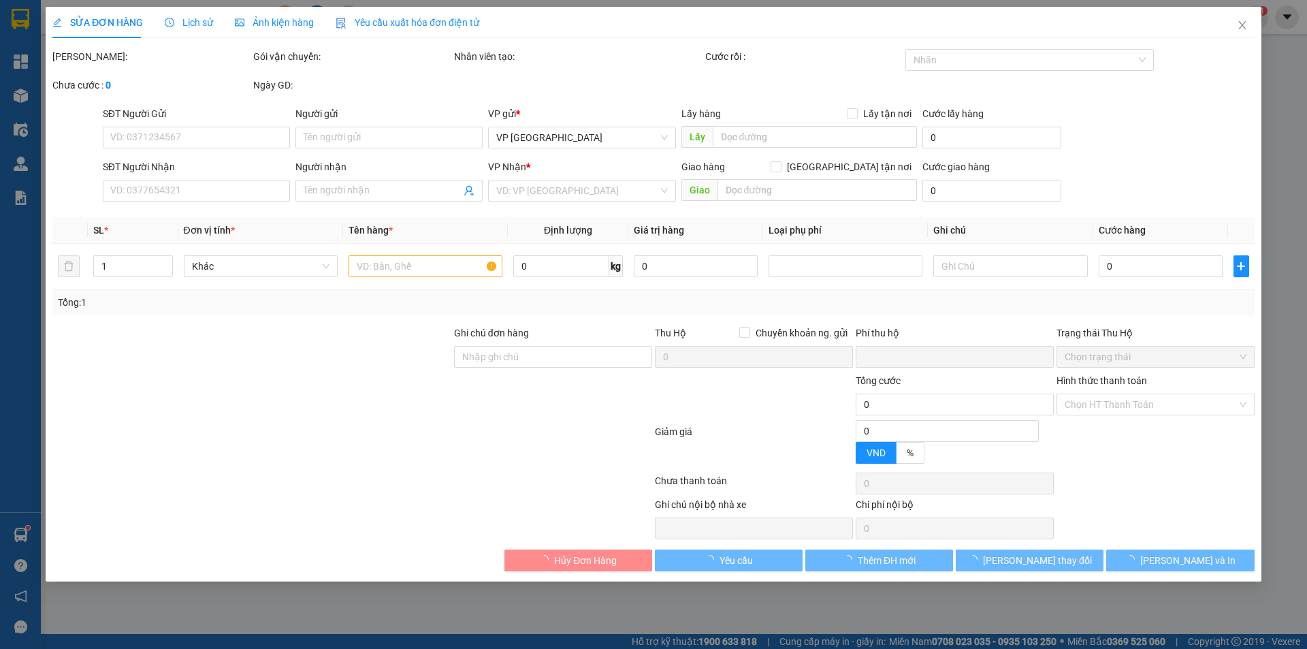
type input "0888677770"
type input "[PERSON_NAME]"
type input "Đơn miễn phí ko thu thu cước do hàng ko lên kịp"
type input "0898711990"
type input "chị ngân"
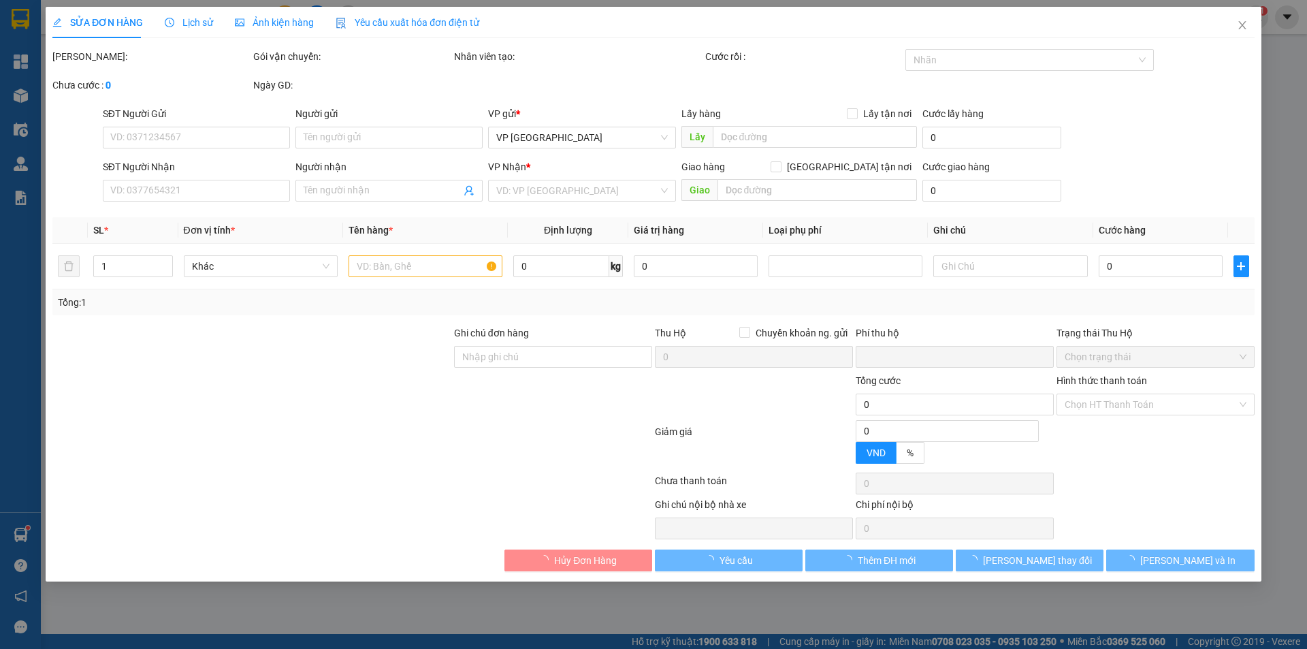
checkbox input "true"
type input "[STREET_ADDRESS][PERSON_NAME]"
type input "0"
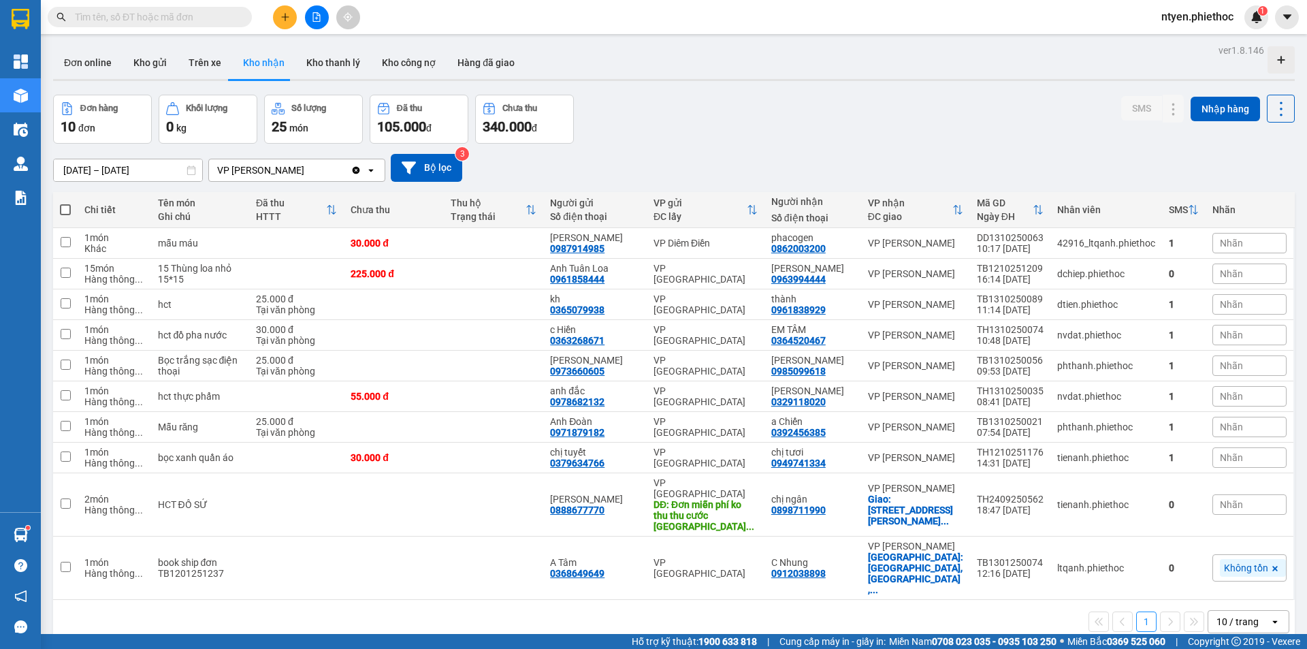
click at [315, 163] on div "VP [PERSON_NAME]" at bounding box center [280, 170] width 142 height 22
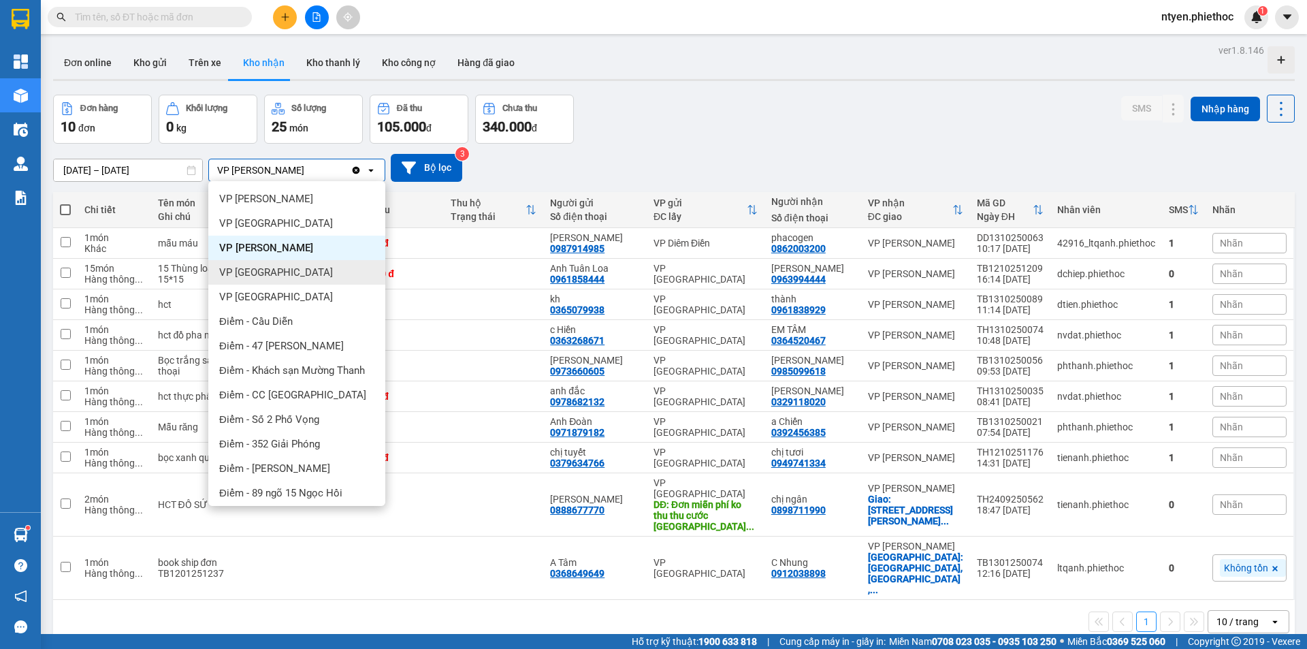
click at [313, 274] on div "VP [GEOGRAPHIC_DATA]" at bounding box center [296, 272] width 177 height 25
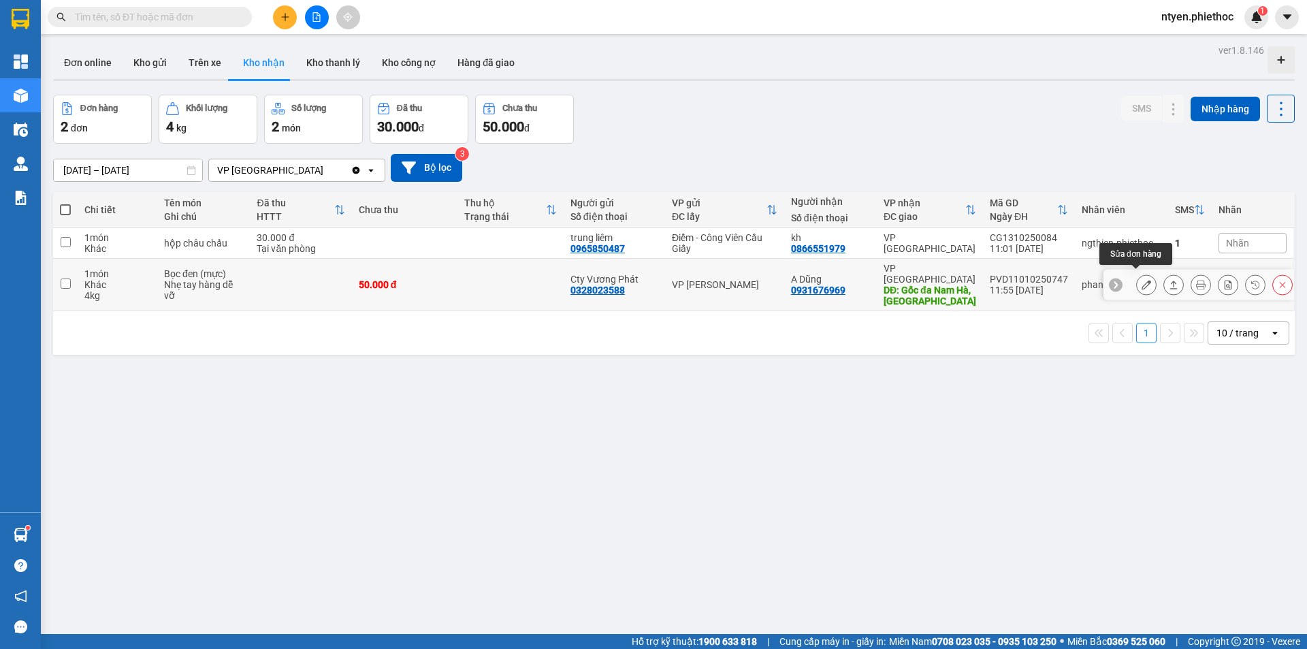
click at [1142, 280] on icon at bounding box center [1147, 285] width 10 height 10
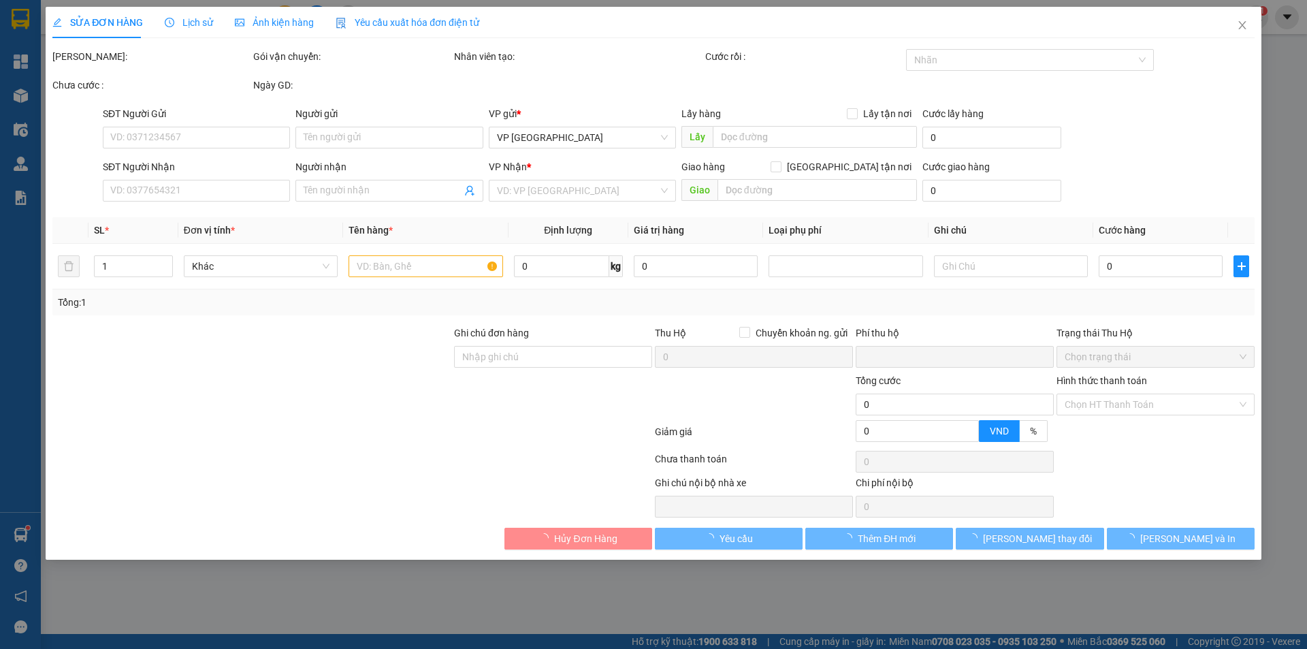
type input "0328023588"
type input "Cty Vương Phát"
type input "0931676969"
type input "A Dũng"
type input "Gốc đa [GEOGRAPHIC_DATA], [GEOGRAPHIC_DATA]"
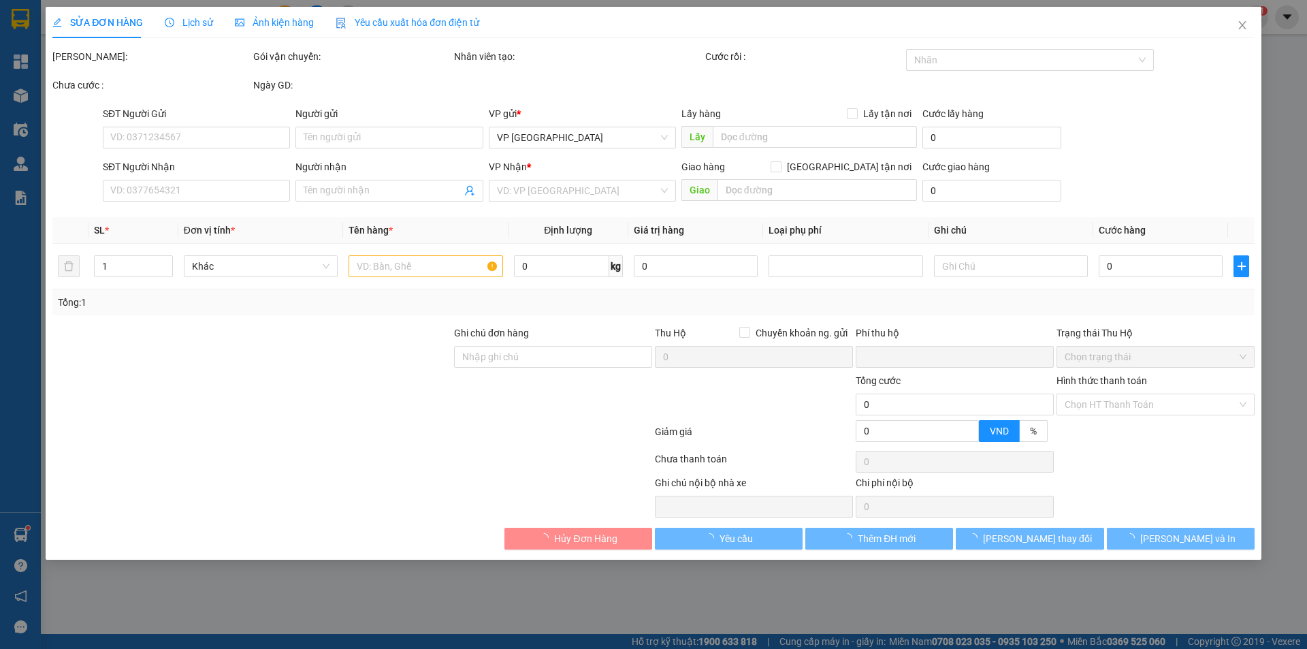
type input "10.000"
type input "0"
type input "50.000"
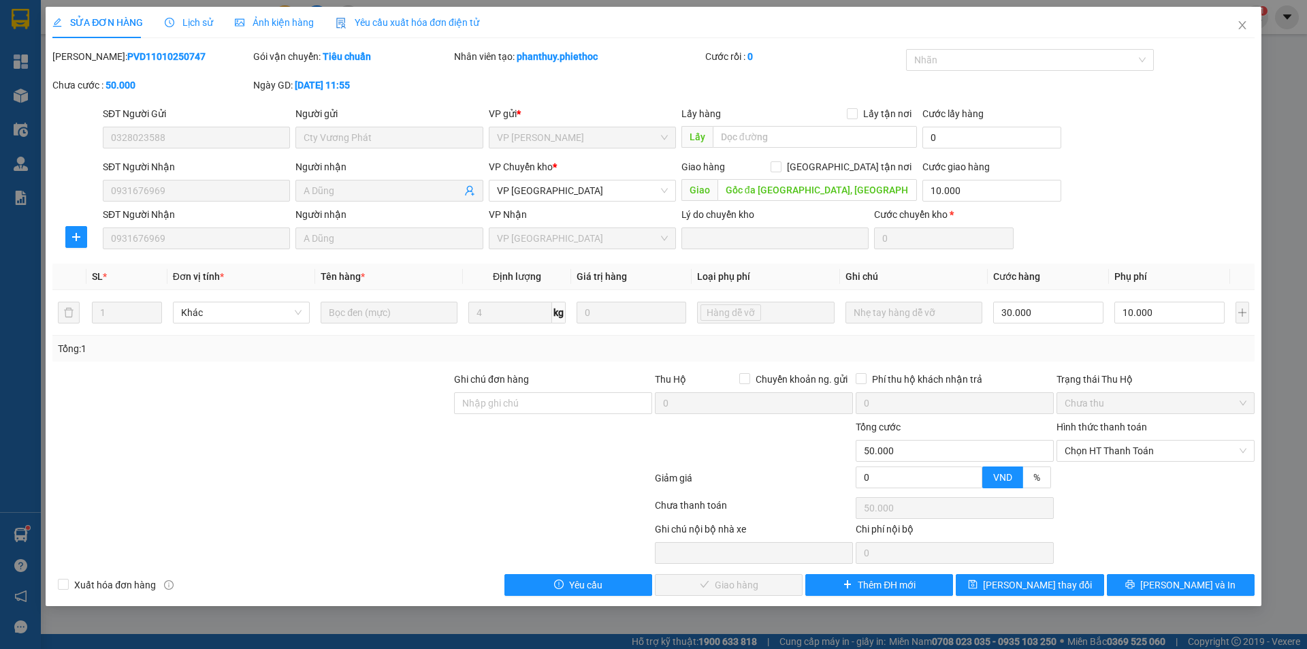
click at [200, 21] on span "Lịch sử" at bounding box center [189, 22] width 48 height 11
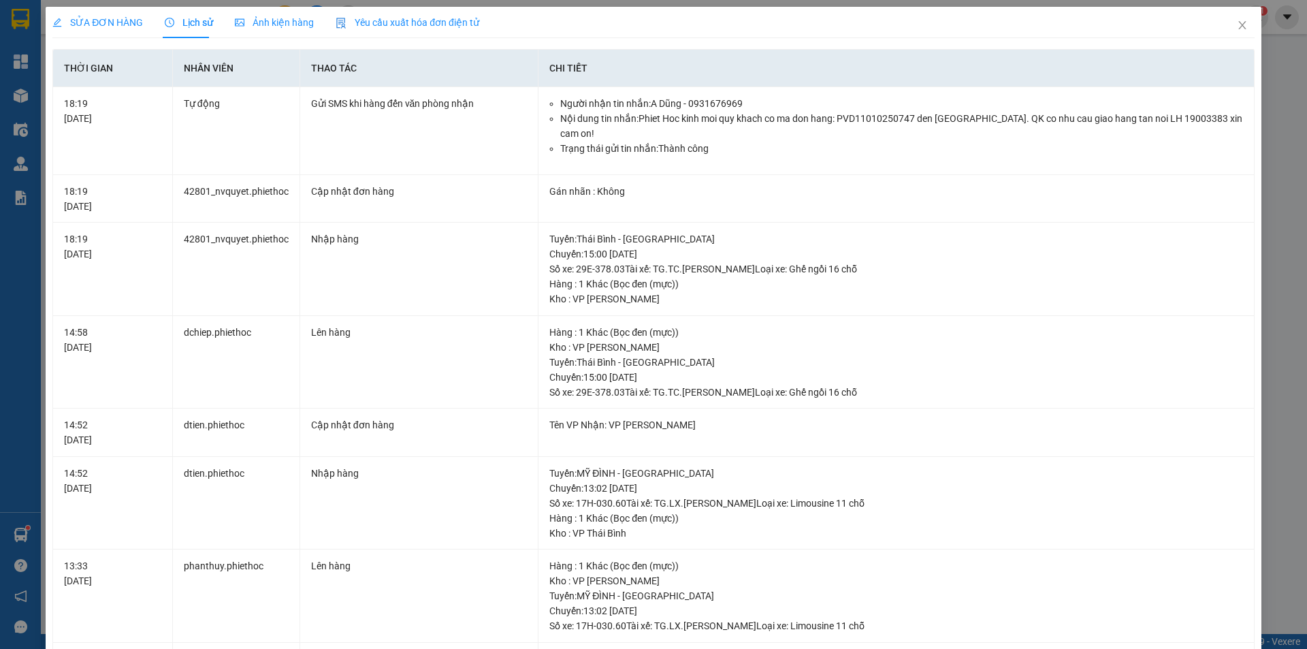
click at [94, 20] on span "SỬA ĐƠN HÀNG" at bounding box center [97, 22] width 91 height 11
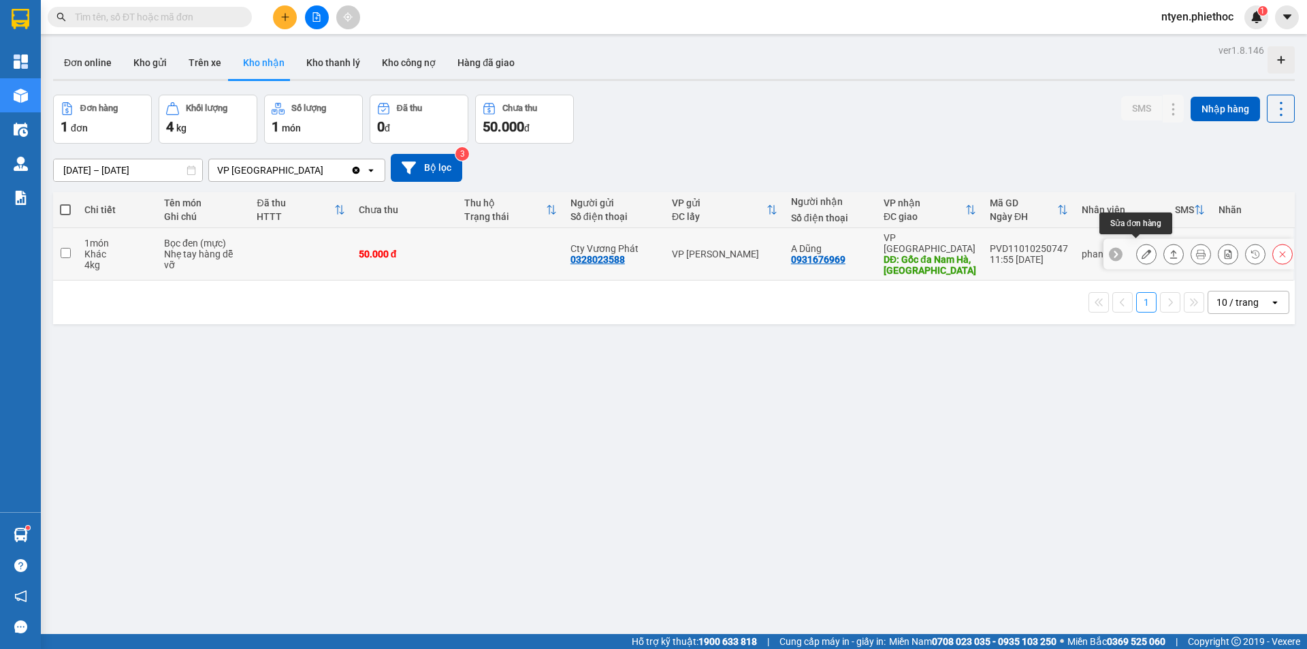
click at [1142, 249] on icon at bounding box center [1147, 254] width 10 height 10
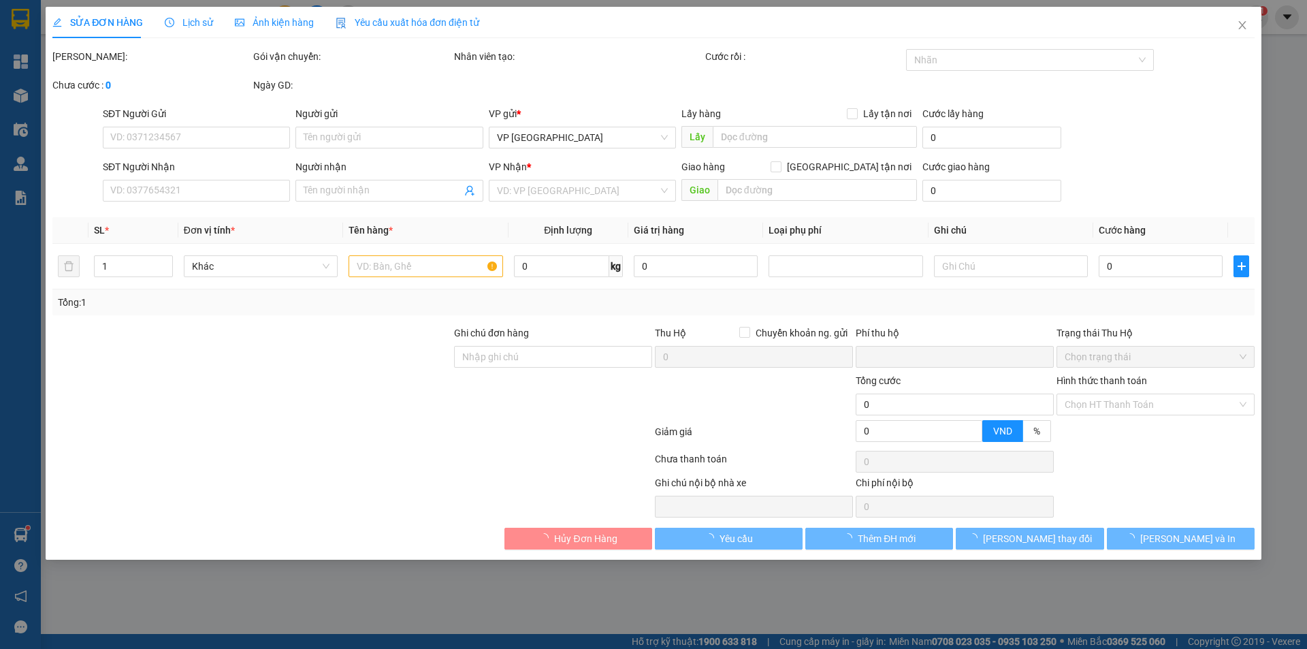
type input "0328023588"
type input "Cty Vương Phát"
type input "0931676969"
type input "A Dũng"
type input "Gốc đa [GEOGRAPHIC_DATA], [GEOGRAPHIC_DATA]"
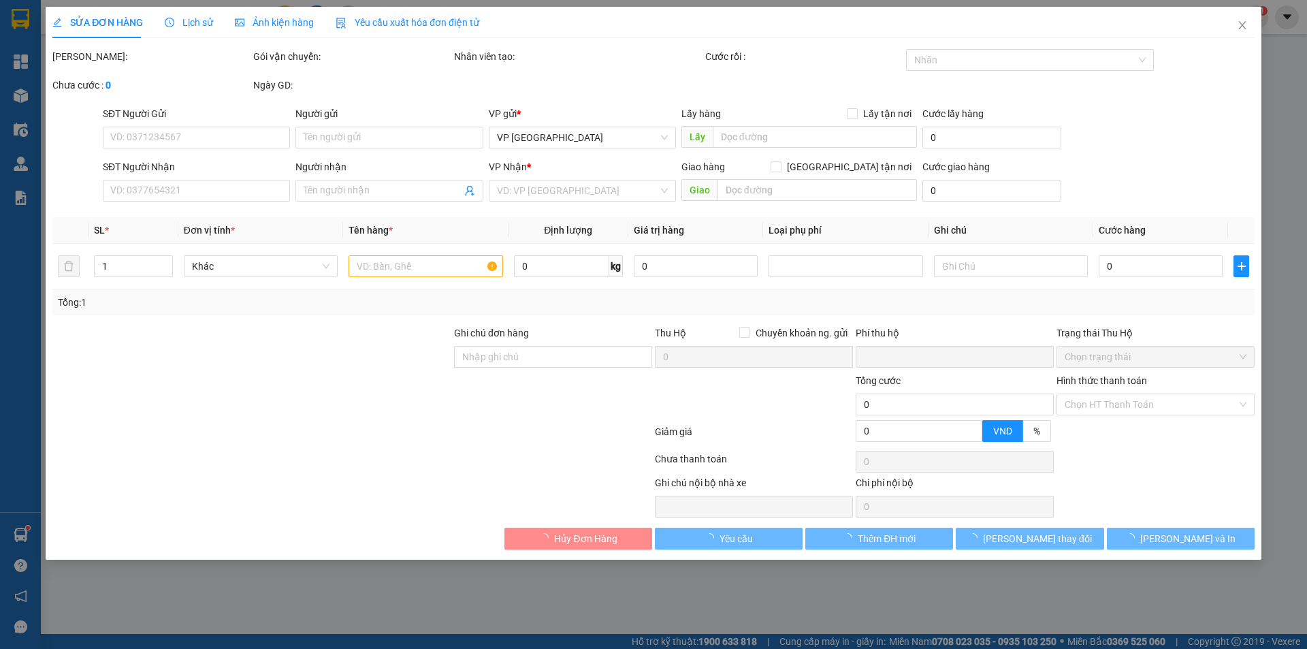
type input "10.000"
type input "0"
type input "50.000"
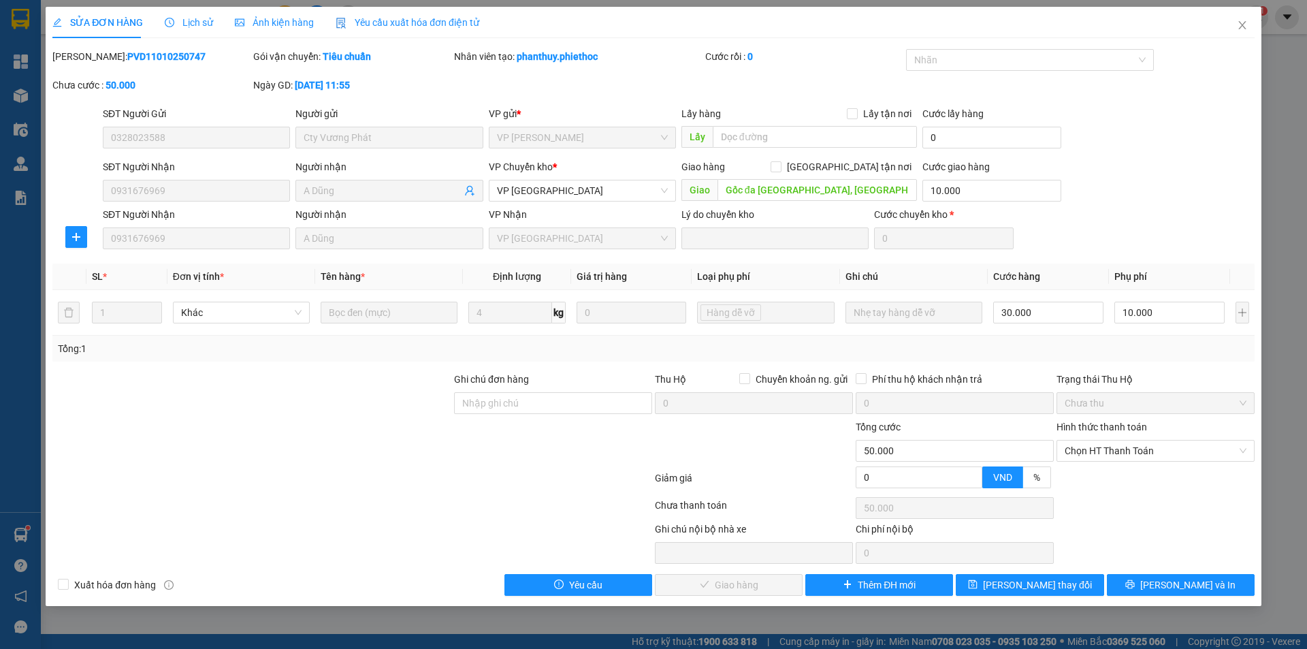
click at [194, 21] on span "Lịch sử" at bounding box center [189, 22] width 48 height 11
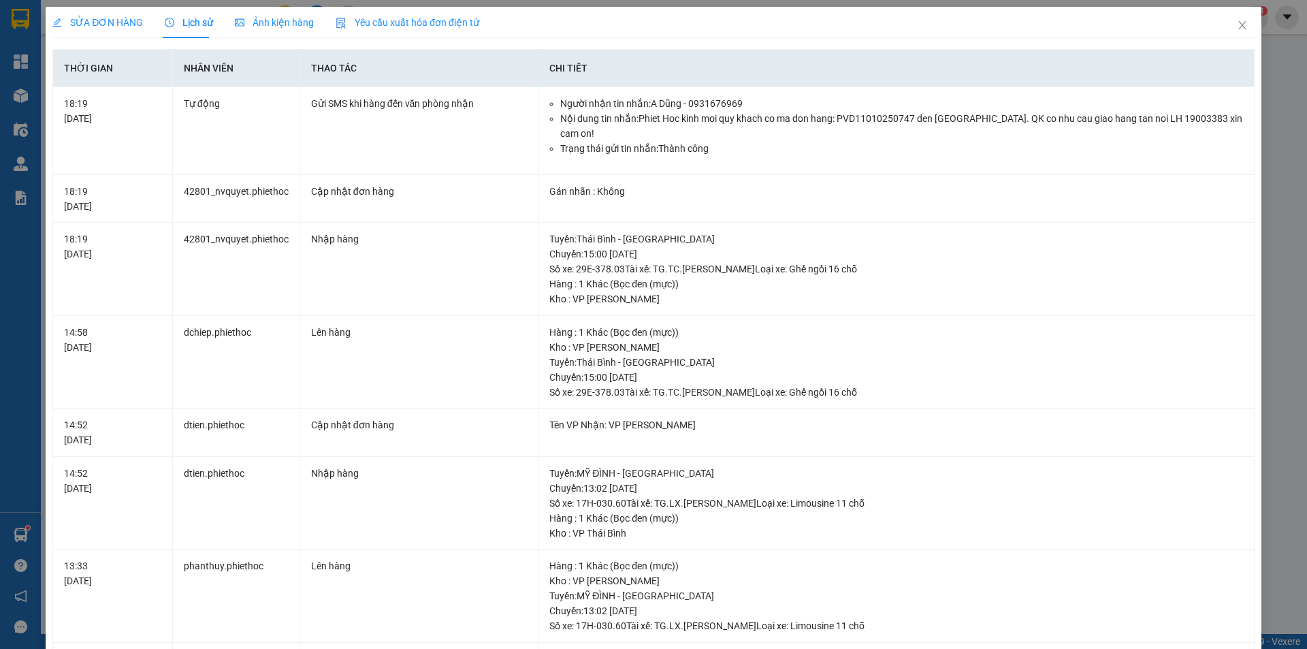
click at [97, 25] on span "SỬA ĐƠN HÀNG" at bounding box center [97, 22] width 91 height 11
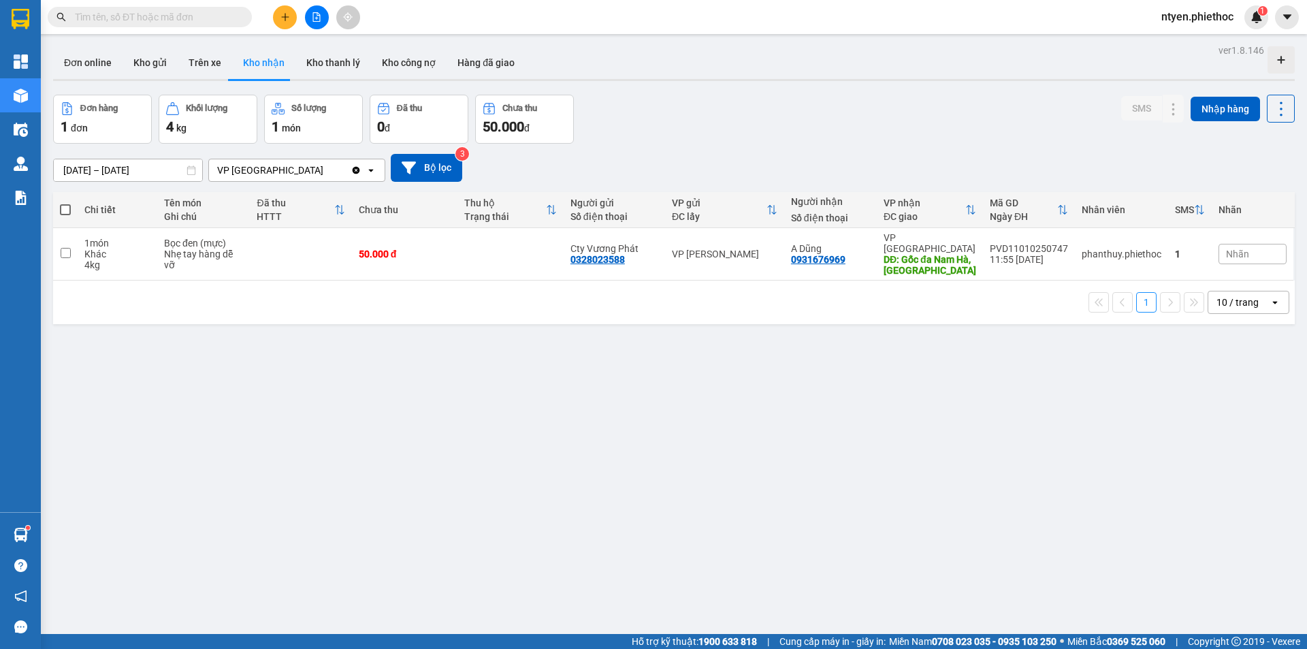
click at [298, 169] on div "VP [GEOGRAPHIC_DATA]" at bounding box center [280, 170] width 142 height 22
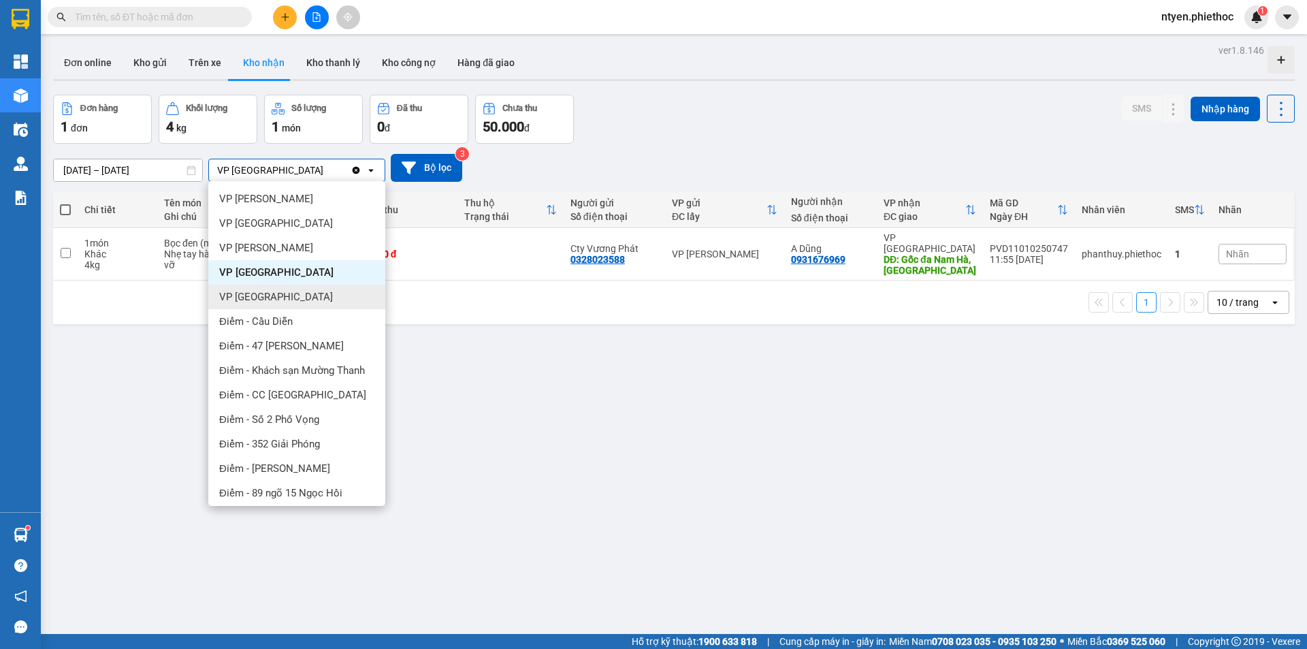
click at [290, 303] on div "VP [GEOGRAPHIC_DATA]" at bounding box center [296, 297] width 177 height 25
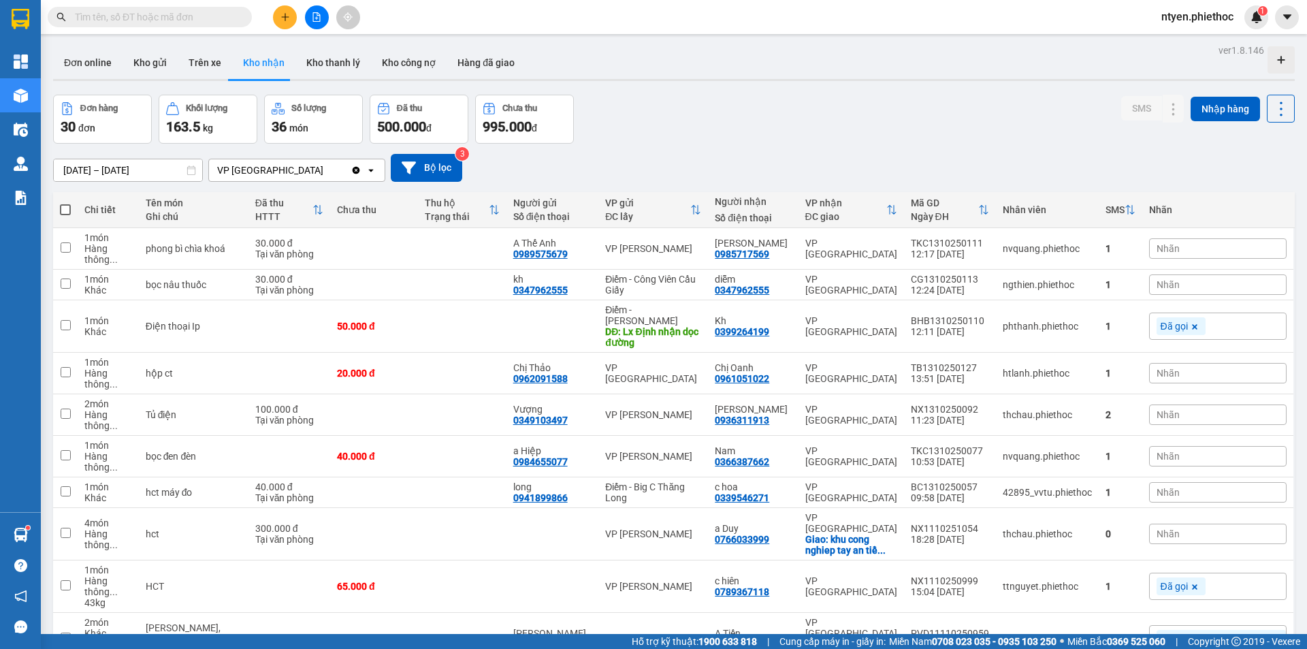
scroll to position [63, 0]
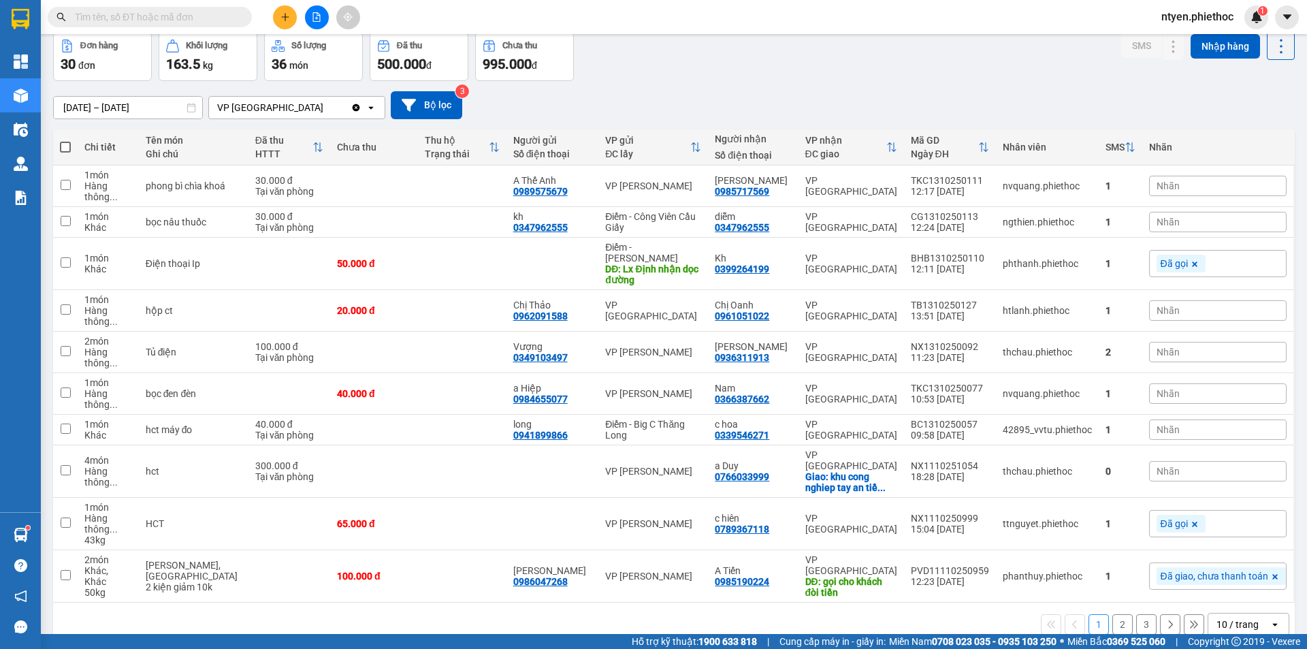
click at [1136, 614] on button "3" at bounding box center [1146, 624] width 20 height 20
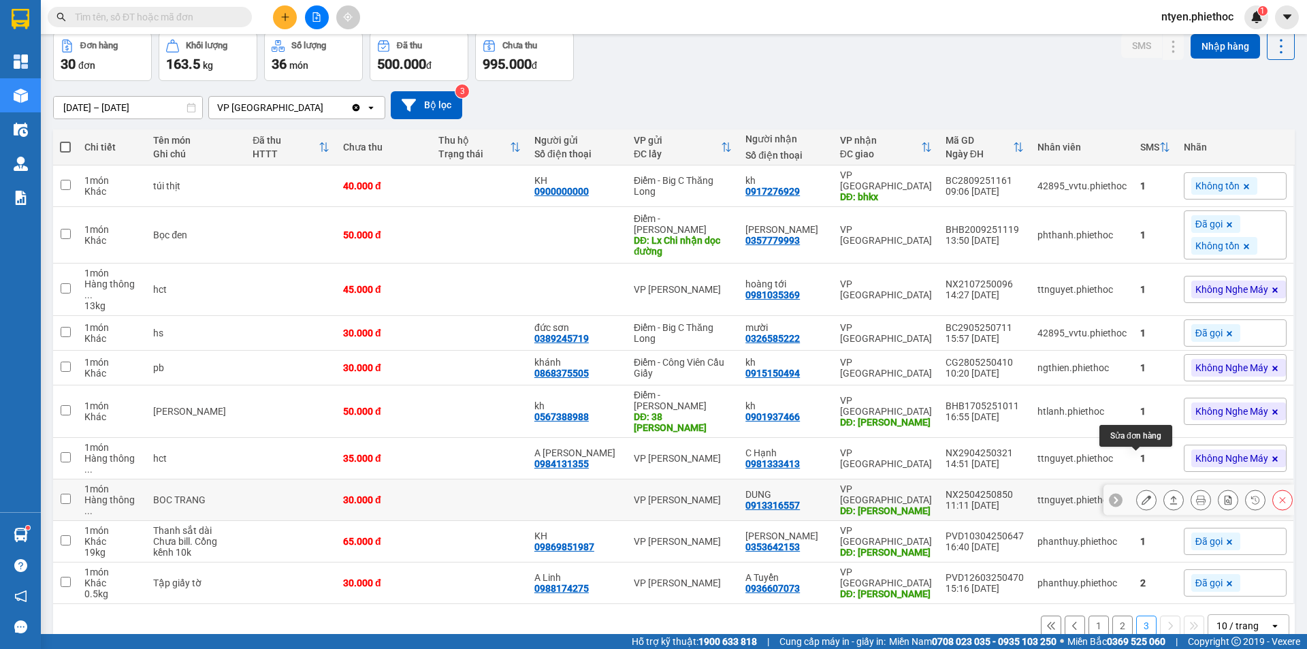
click at [1142, 495] on icon at bounding box center [1147, 500] width 10 height 10
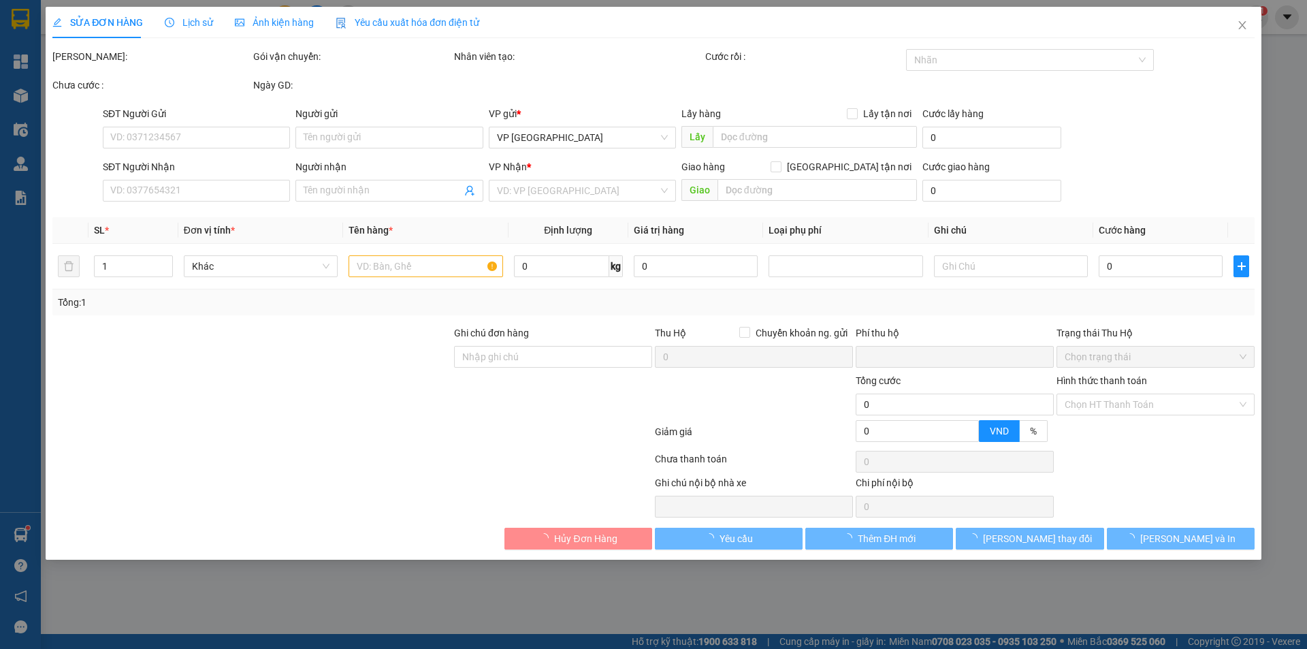
type input "0913316557"
type input "DUNG"
type input "[PERSON_NAME]"
type input "0"
type input "30.000"
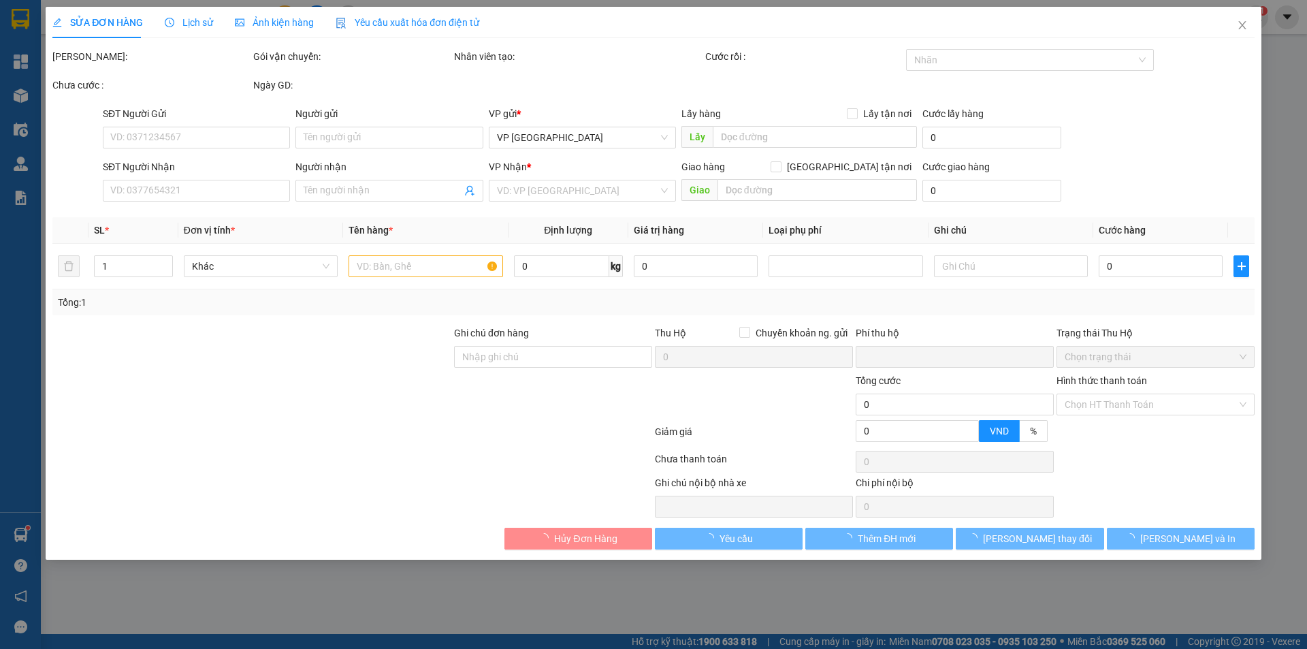
type input "30.000"
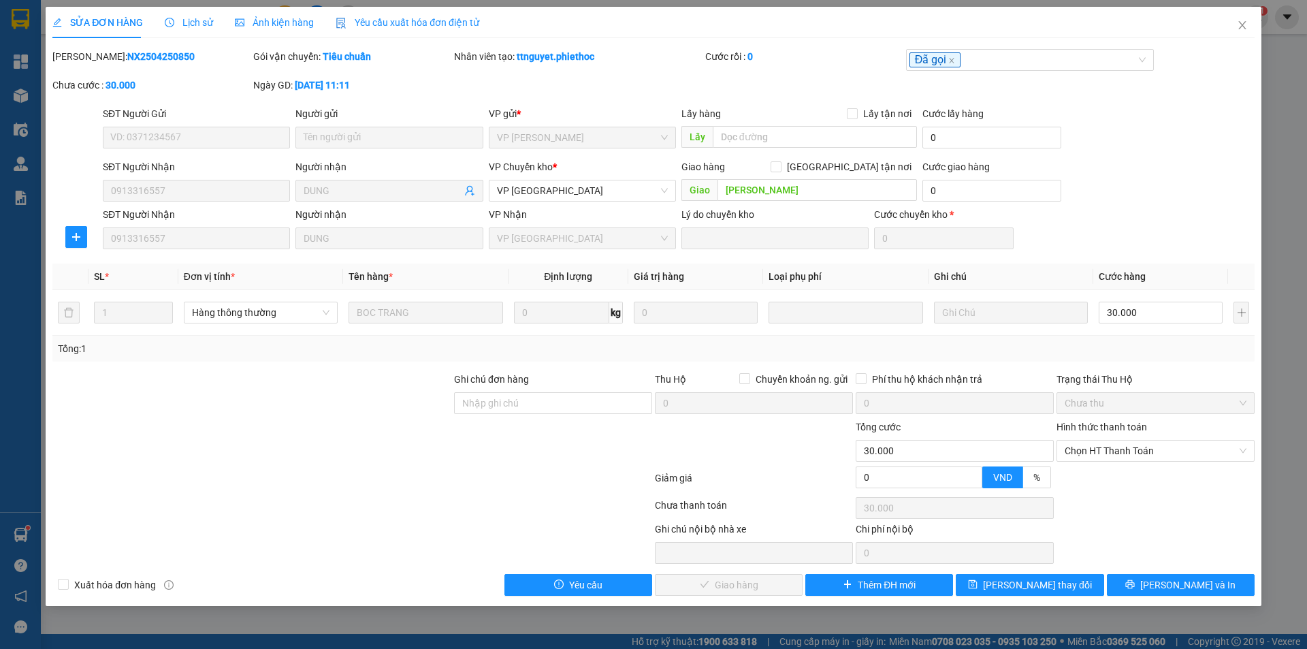
click at [187, 23] on span "Lịch sử" at bounding box center [189, 22] width 48 height 11
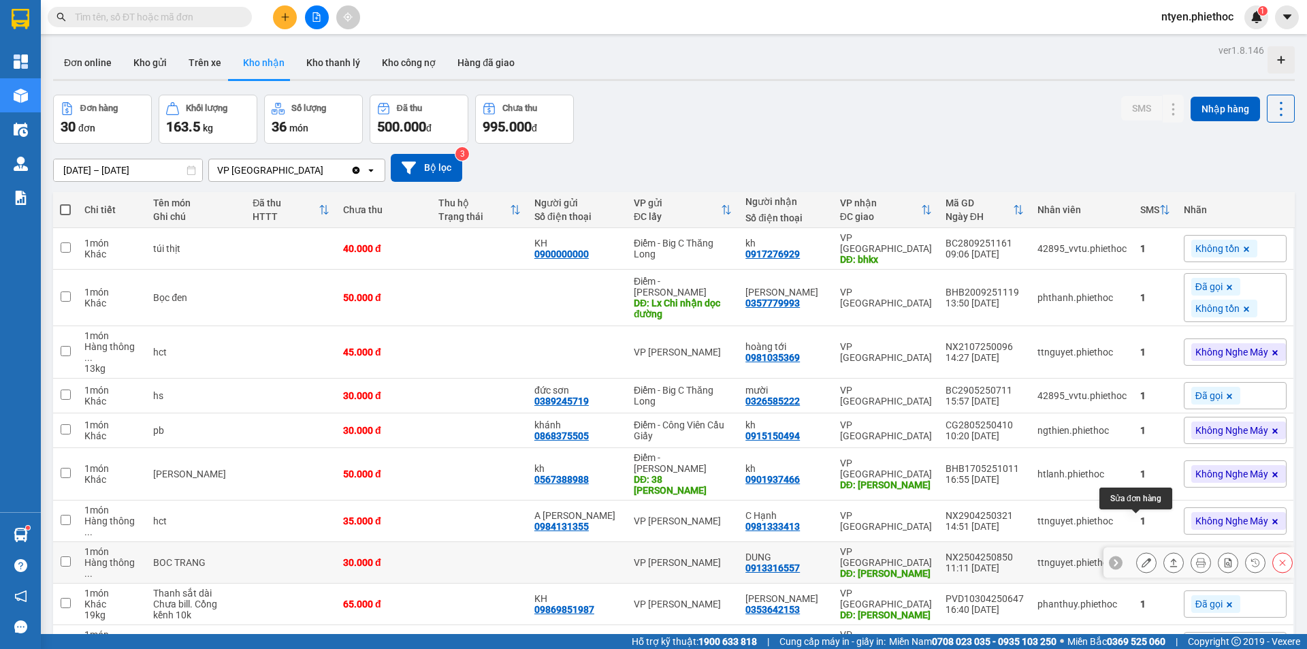
click at [1142, 558] on icon at bounding box center [1147, 563] width 10 height 10
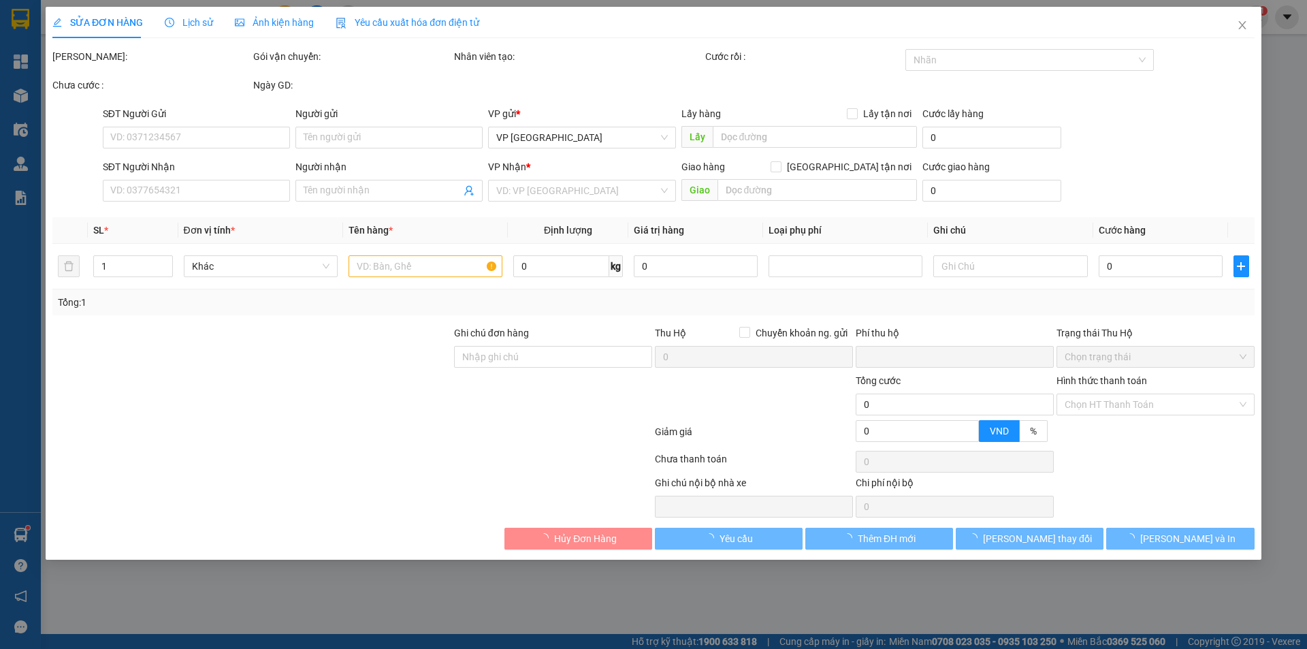
type input "0913316557"
type input "DUNG"
type input "[PERSON_NAME]"
type input "0"
type input "30.000"
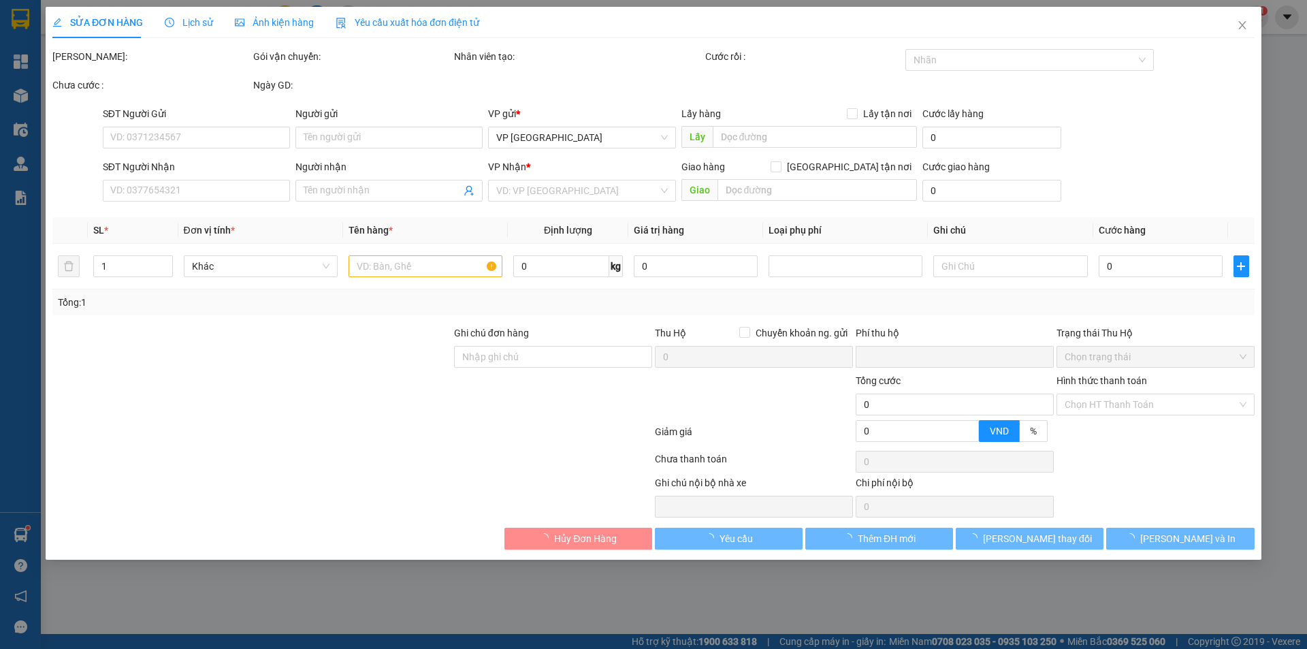
type input "30.000"
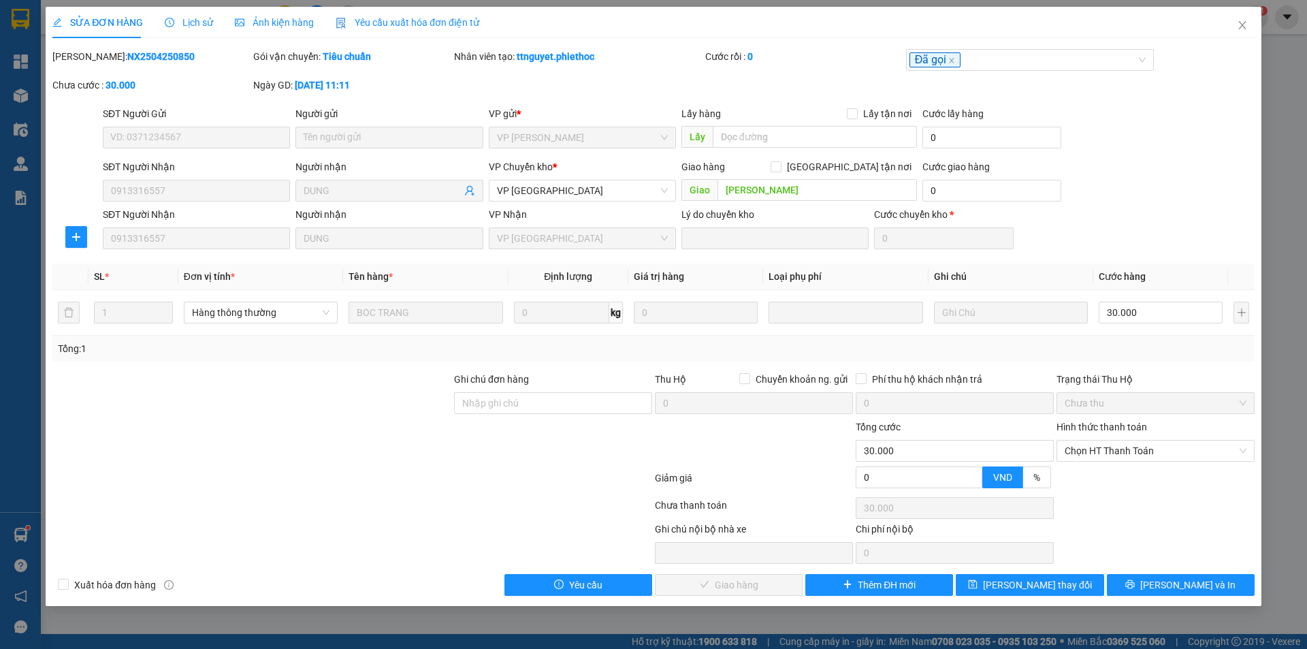
click at [191, 22] on span "Lịch sử" at bounding box center [189, 22] width 48 height 11
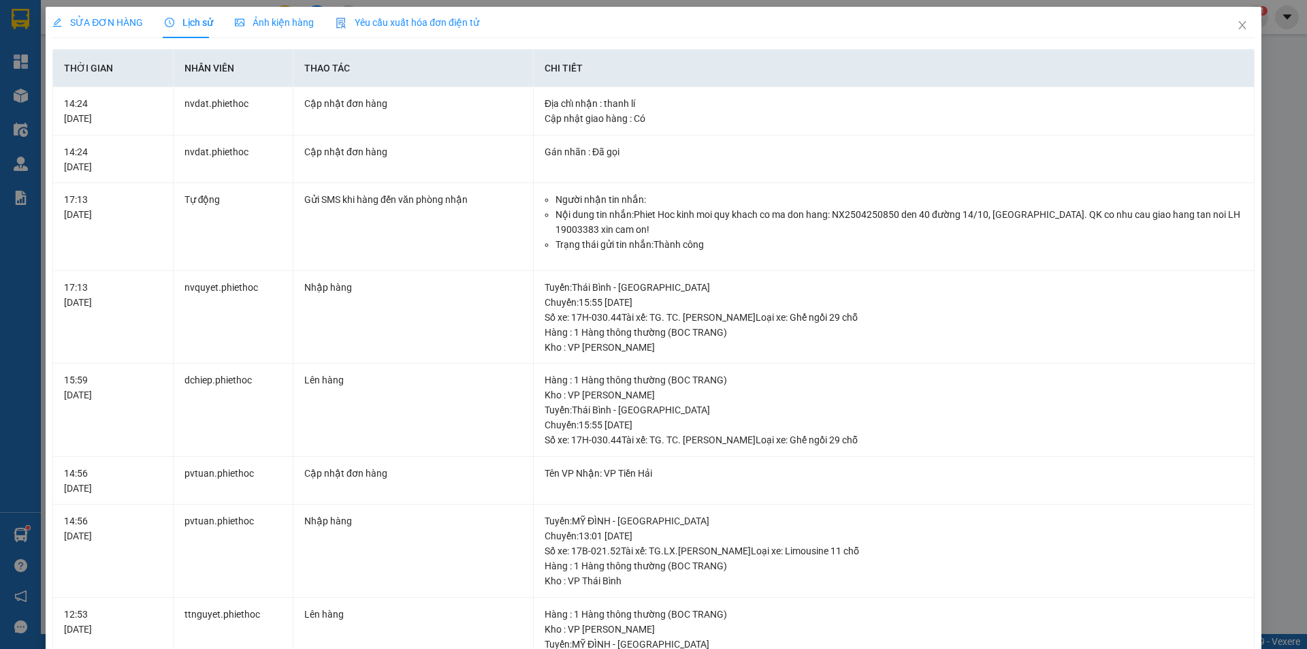
click at [112, 17] on span "SỬA ĐƠN HÀNG" at bounding box center [97, 22] width 91 height 11
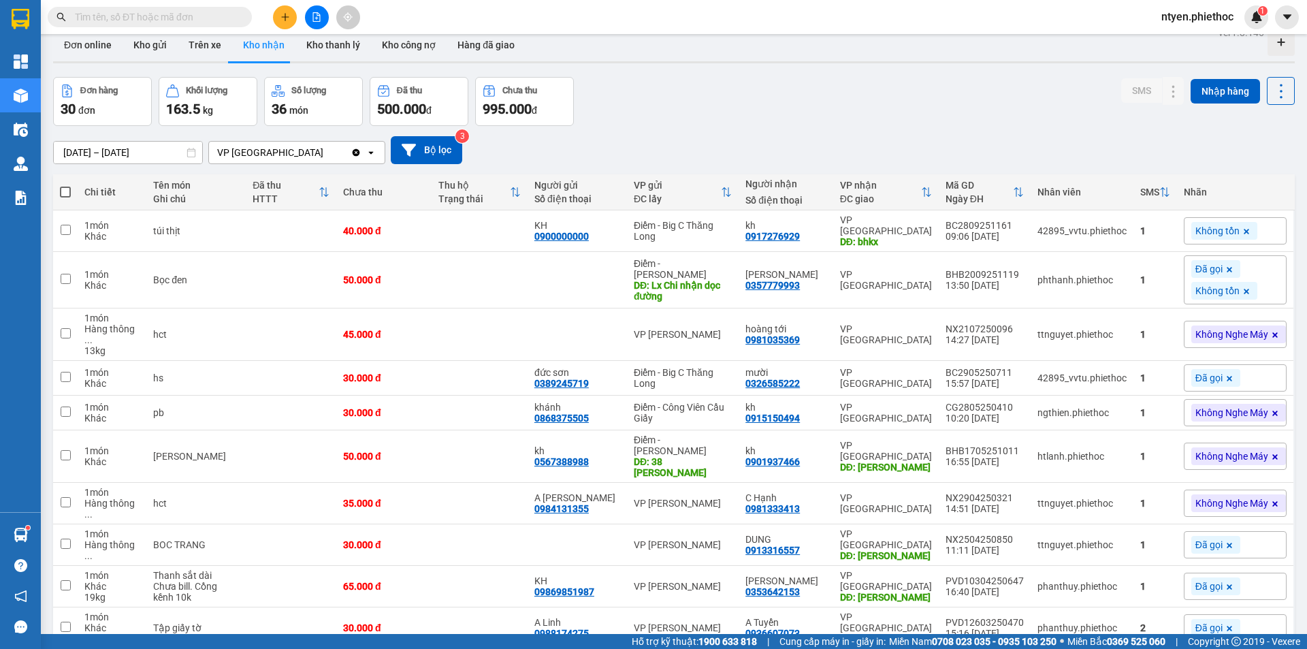
scroll to position [11, 0]
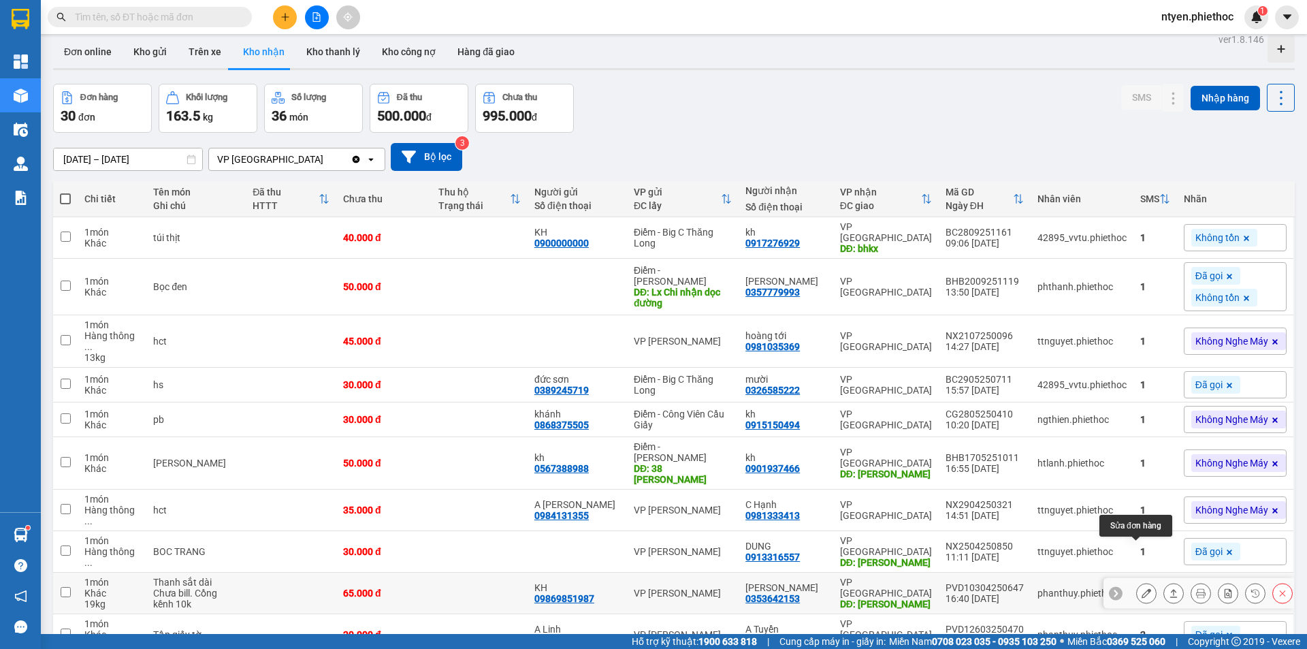
click at [1142, 588] on icon at bounding box center [1147, 593] width 10 height 10
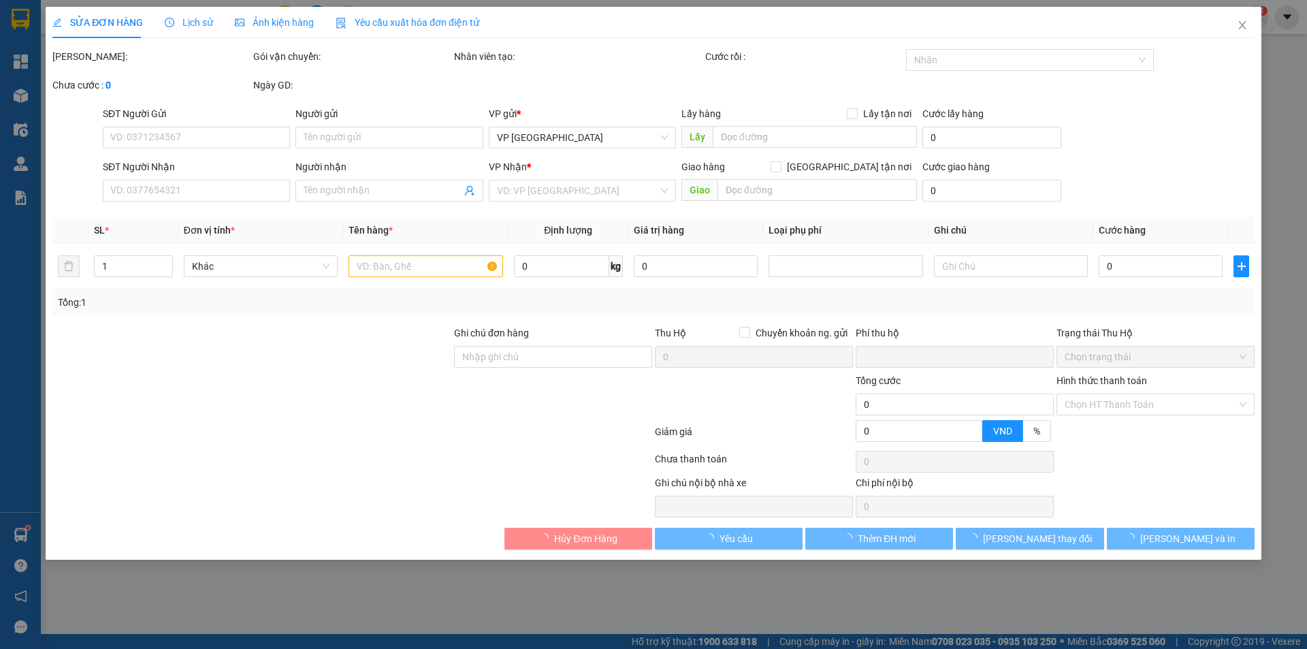
type input "09869851987"
type input "KH"
type input "0353642153"
type input "[PERSON_NAME]"
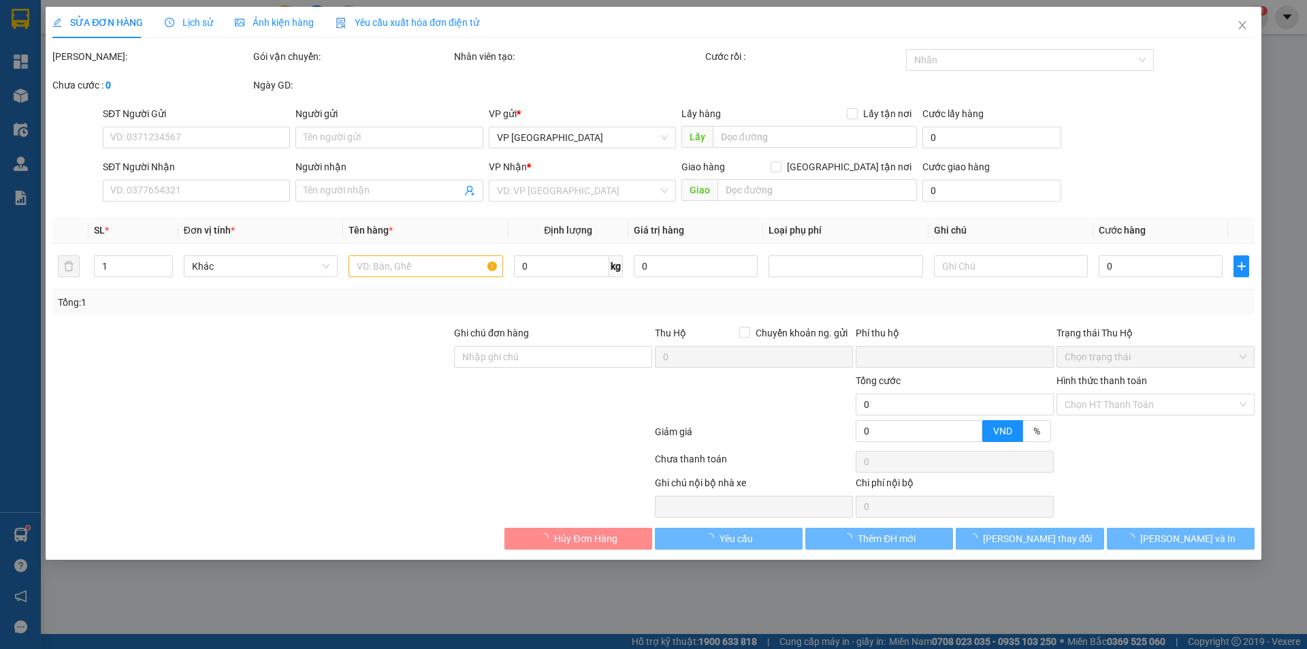
type input "0"
type input "65.000"
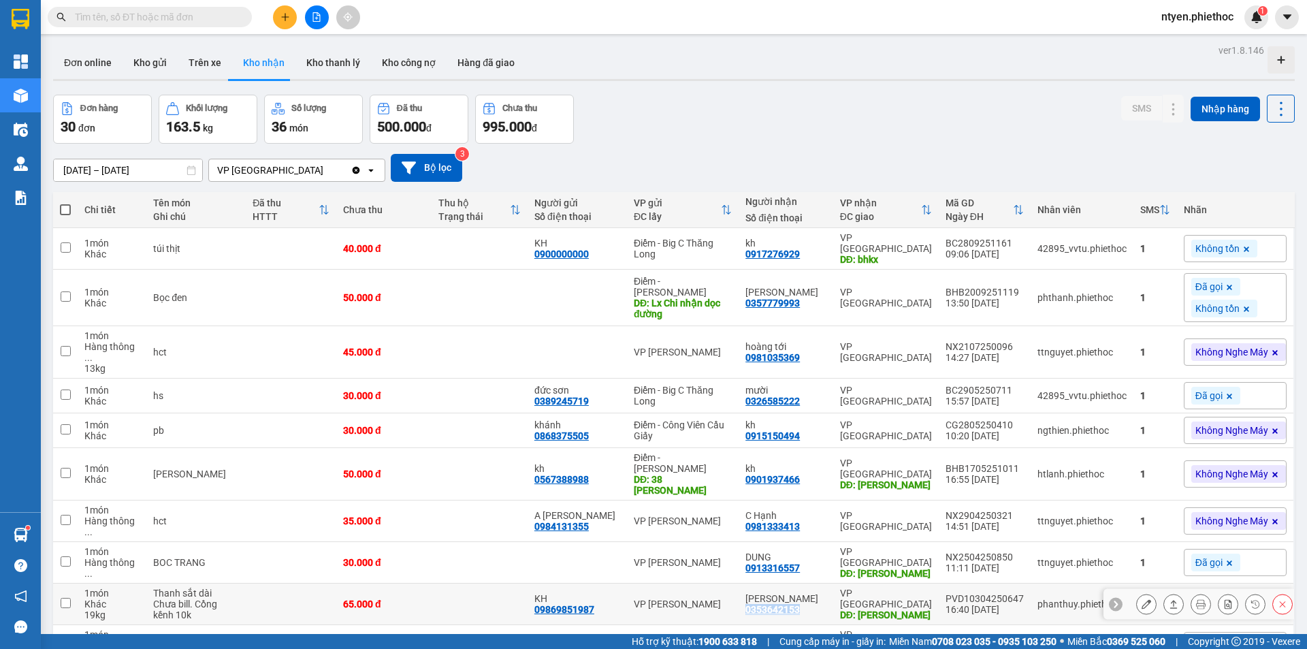
drag, startPoint x: 806, startPoint y: 567, endPoint x: 752, endPoint y: 569, distance: 54.5
click at [752, 593] on div "[PERSON_NAME] 0353642153" at bounding box center [786, 604] width 80 height 22
checkbox input "true"
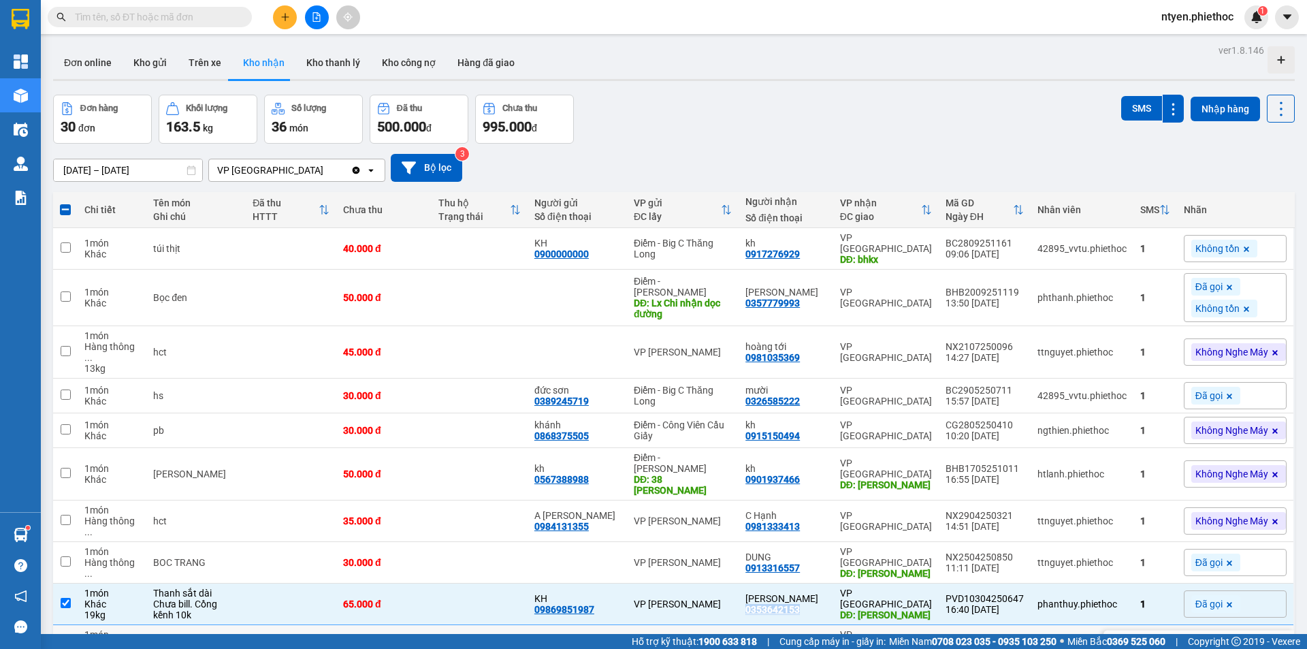
copy div "0353642153"
click at [160, 12] on input "text" at bounding box center [155, 17] width 161 height 15
paste input "0353642153"
type input "0353642153"
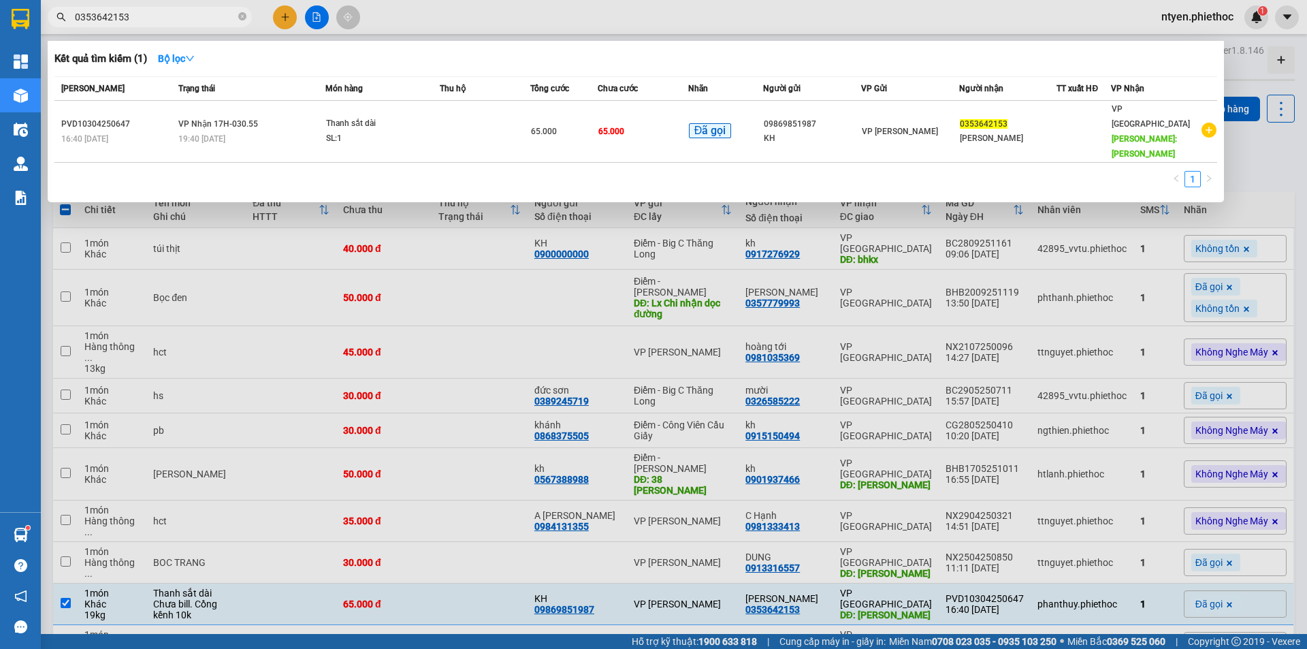
drag, startPoint x: 150, startPoint y: 14, endPoint x: 71, endPoint y: 14, distance: 79.0
click at [71, 14] on span "0353642153" at bounding box center [150, 17] width 204 height 20
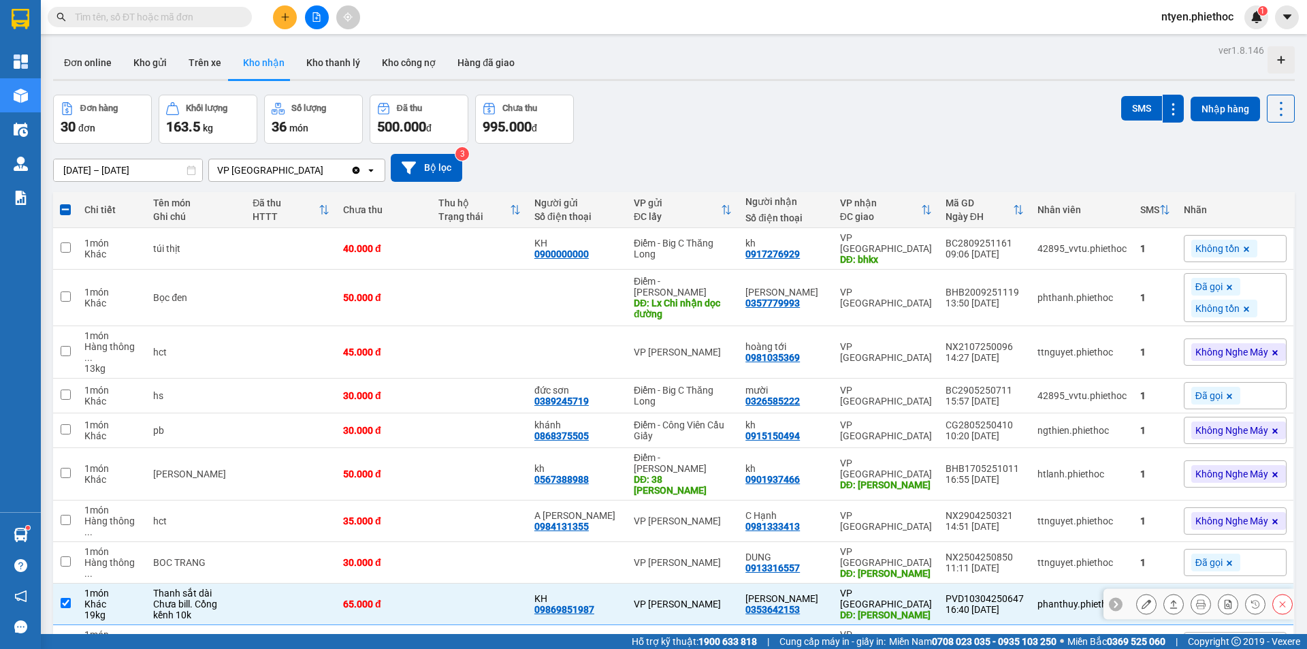
click at [62, 584] on td at bounding box center [65, 605] width 25 height 42
checkbox input "false"
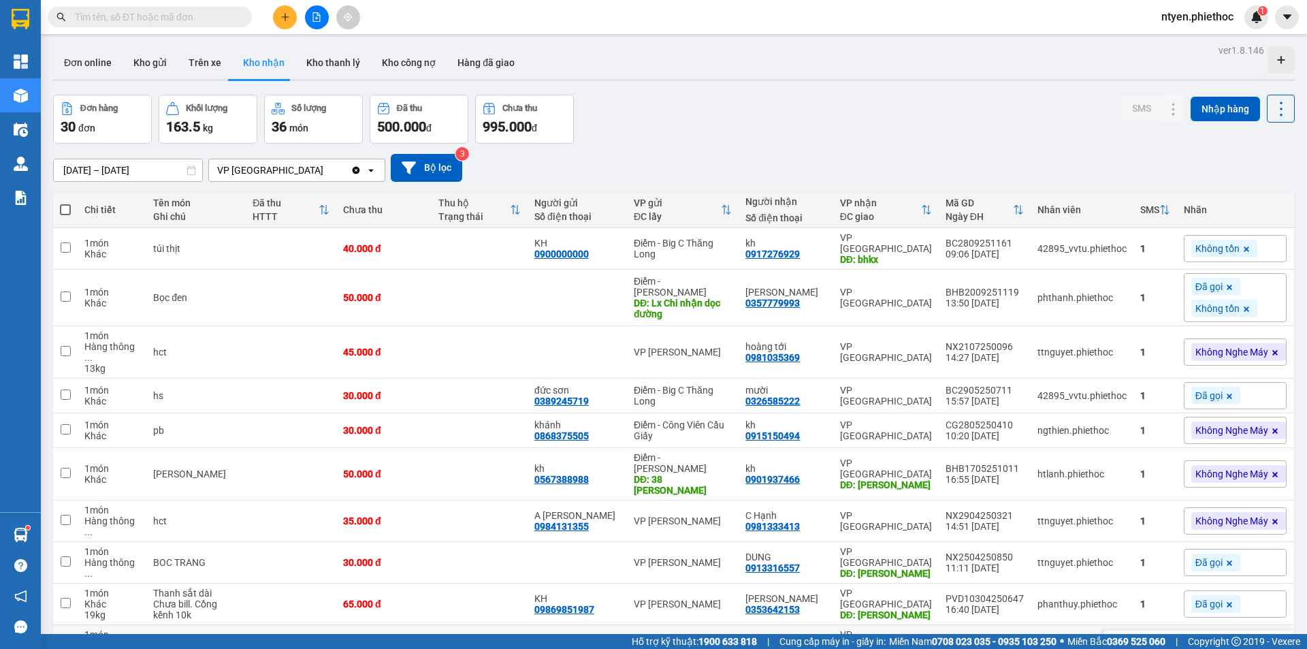
scroll to position [63, 0]
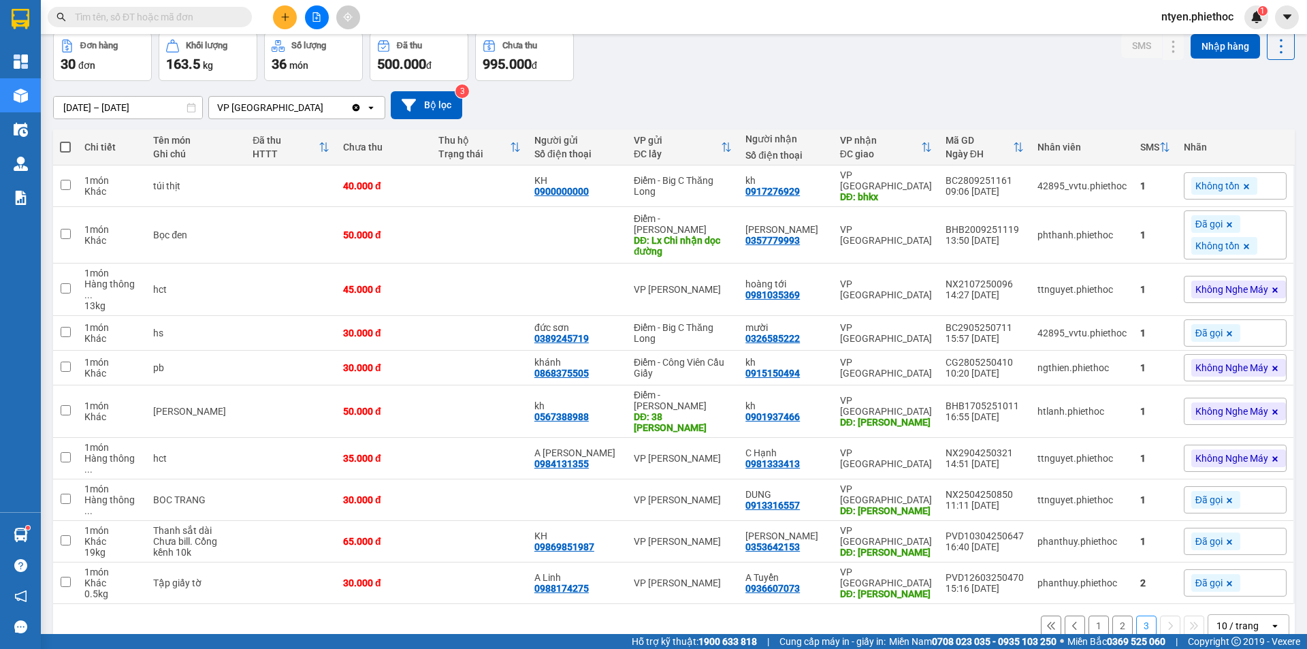
click at [1114, 616] on button "2" at bounding box center [1123, 626] width 20 height 20
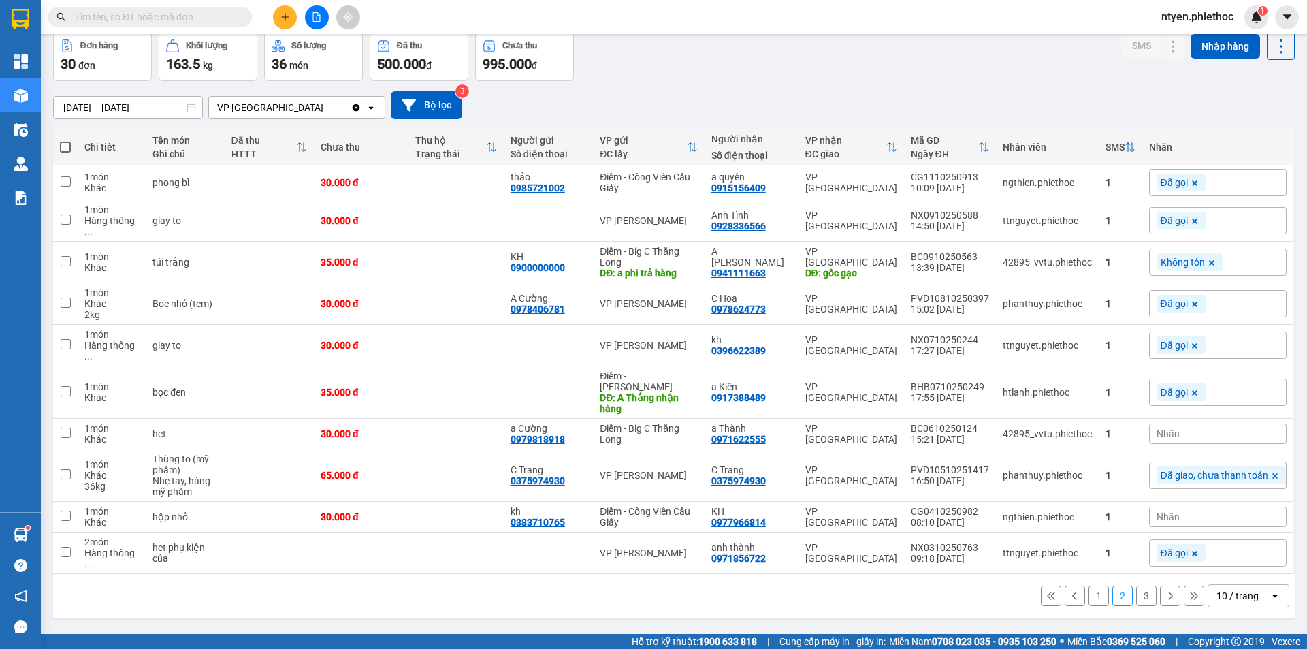
click at [1089, 590] on button "1" at bounding box center [1099, 596] width 20 height 20
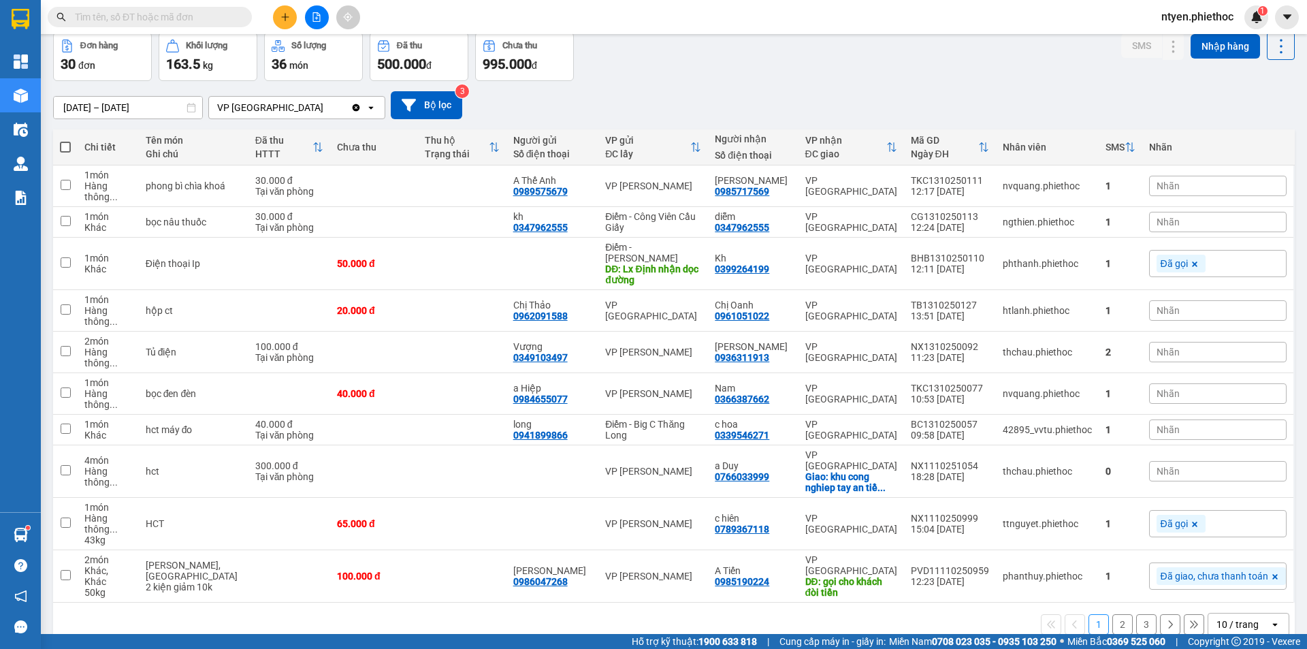
click at [1116, 614] on button "2" at bounding box center [1123, 624] width 20 height 20
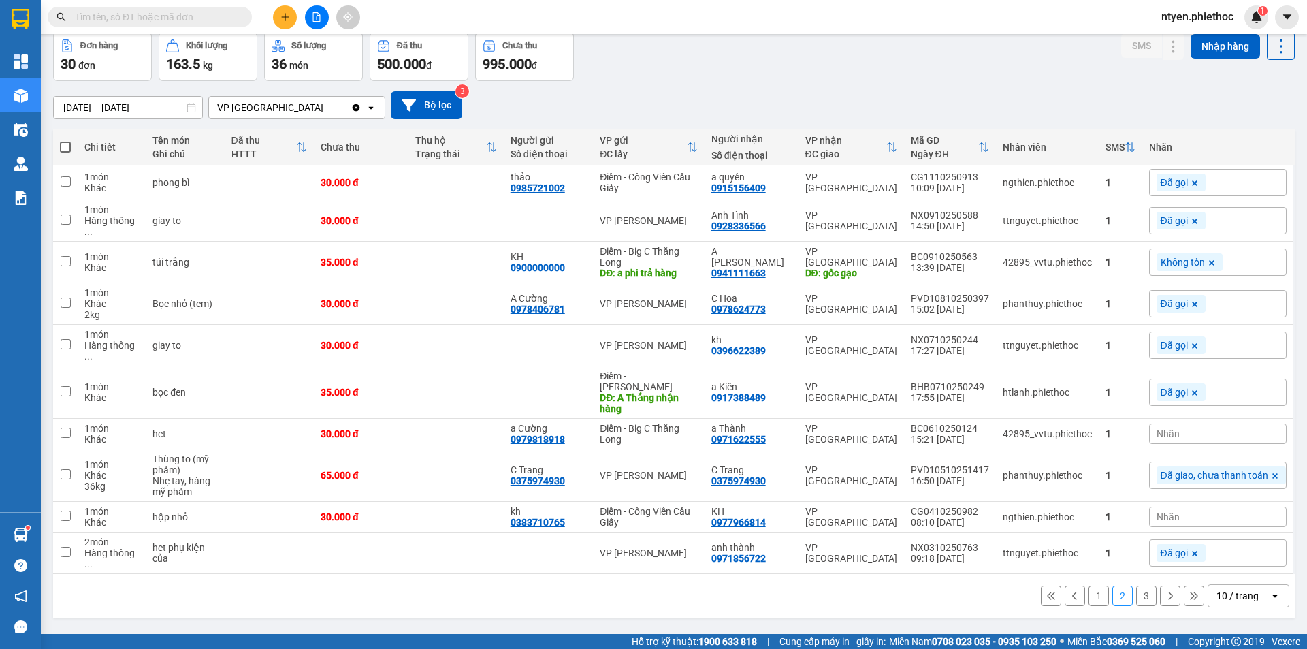
click at [1136, 588] on button "3" at bounding box center [1146, 596] width 20 height 20
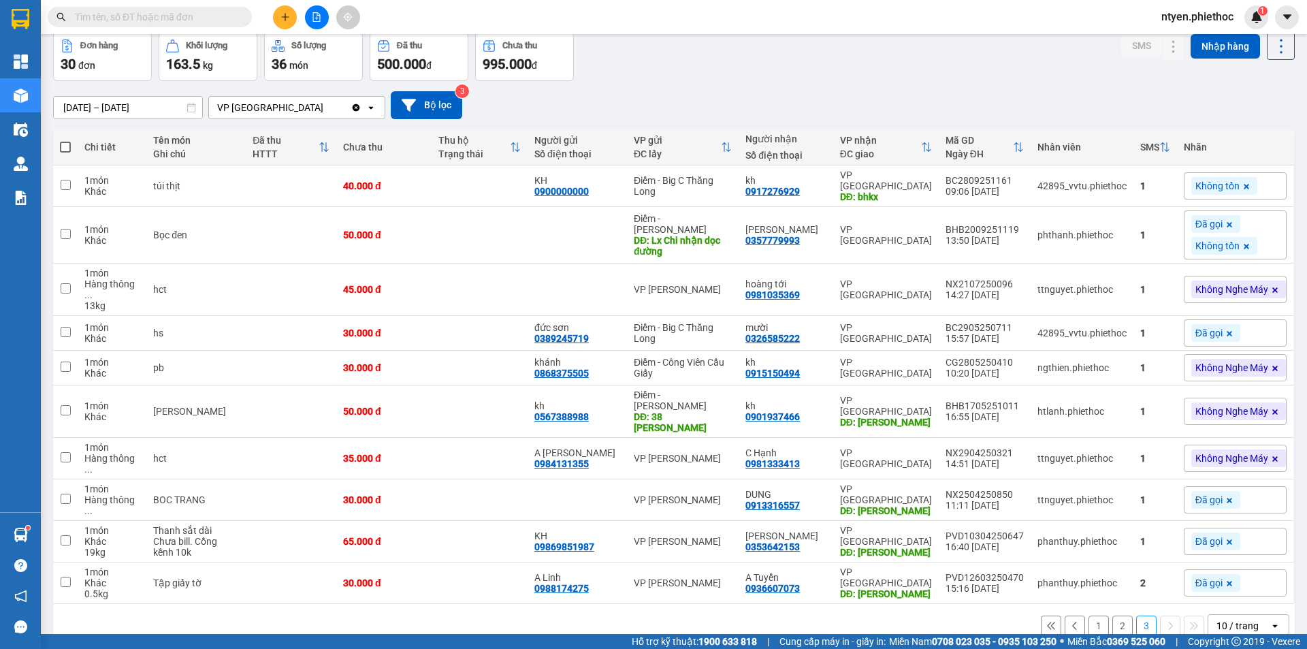
click at [1113, 616] on button "2" at bounding box center [1123, 626] width 20 height 20
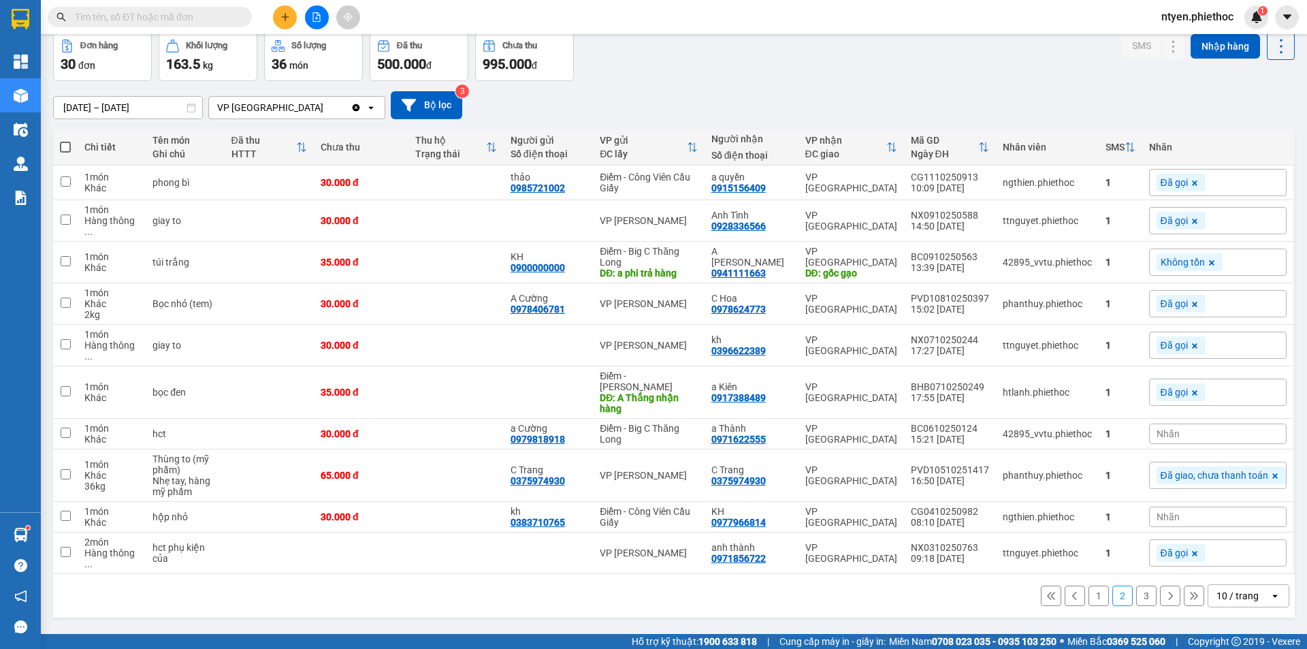
click at [1089, 586] on button "1" at bounding box center [1099, 596] width 20 height 20
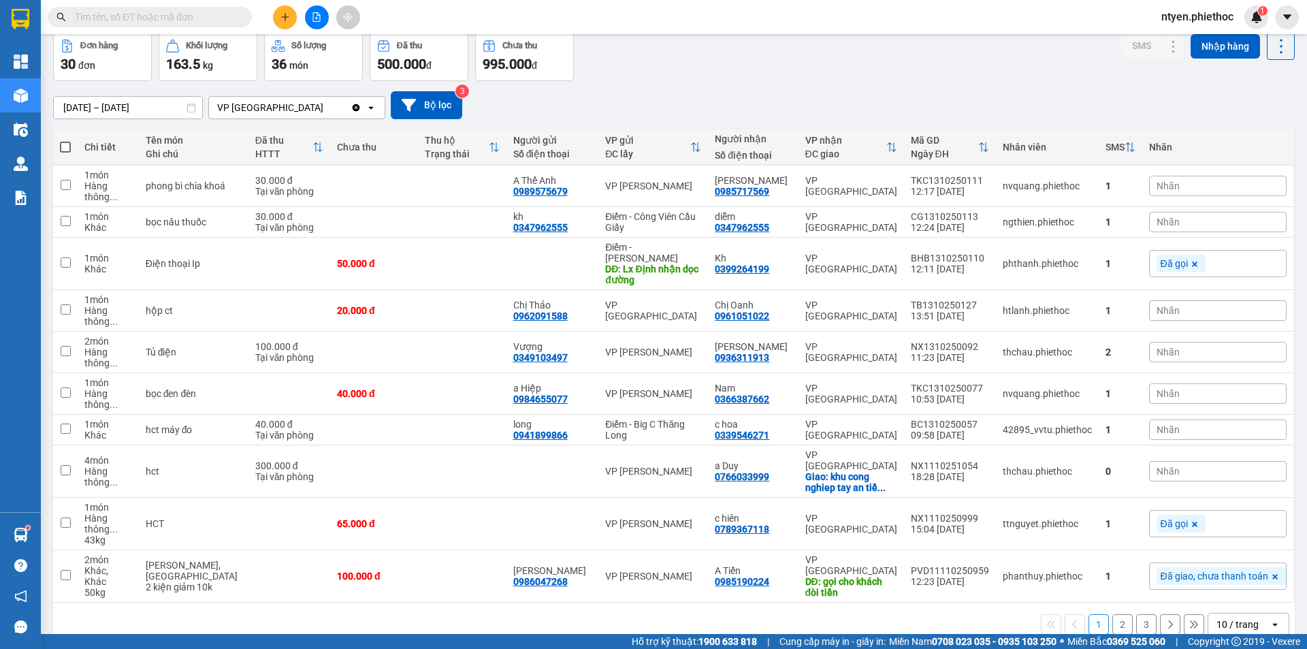
click at [313, 103] on div "VP [GEOGRAPHIC_DATA]" at bounding box center [280, 108] width 142 height 22
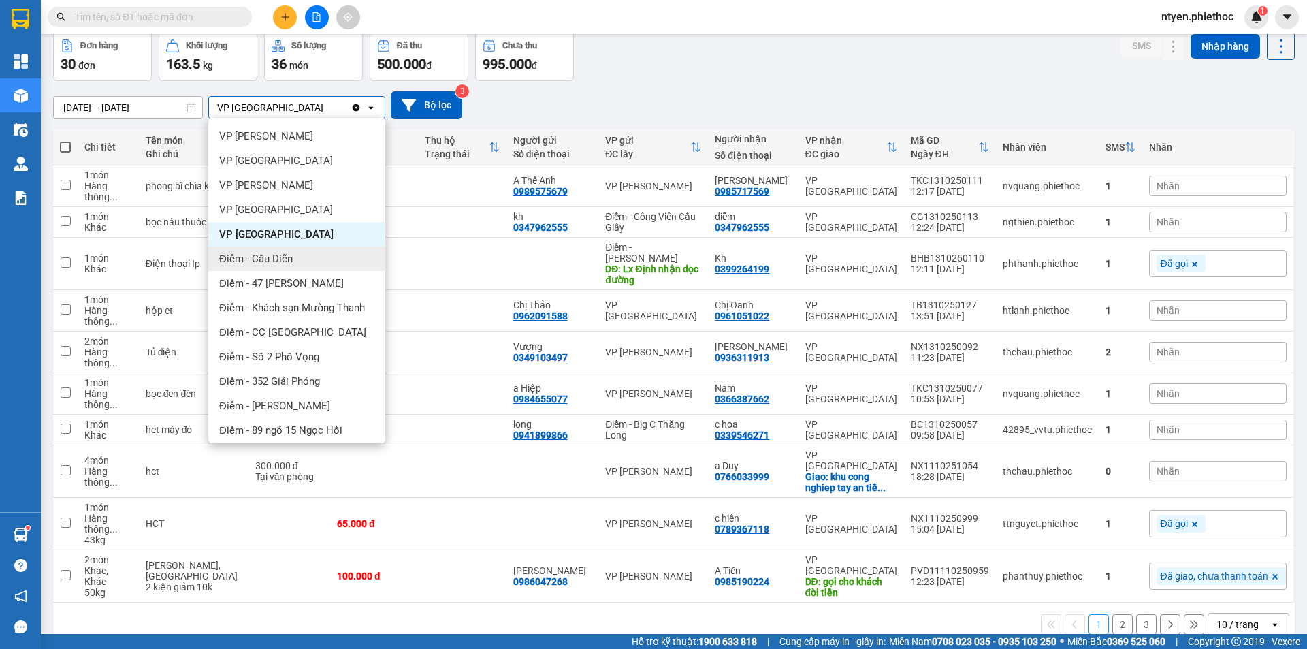
click at [299, 254] on div "Điểm - Cầu Diễn" at bounding box center [296, 259] width 177 height 25
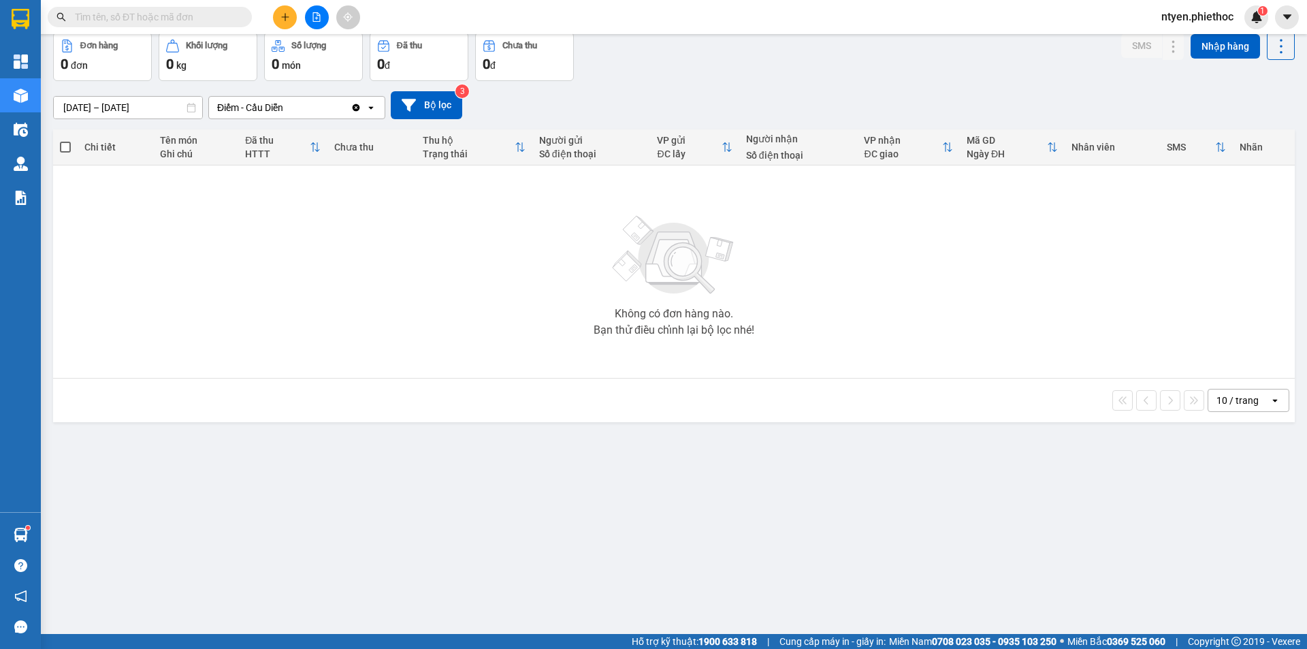
click at [303, 105] on div "Điểm - Cầu Diễn" at bounding box center [280, 108] width 142 height 22
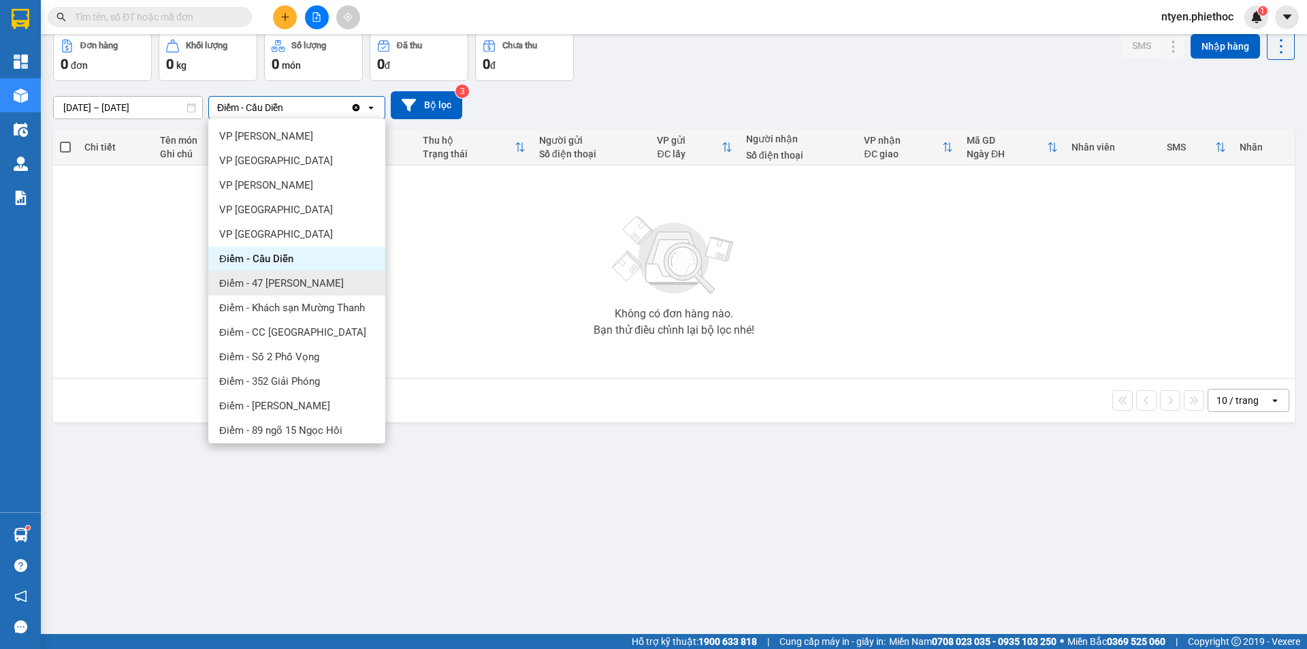
click at [317, 287] on span "Điểm - 47 [PERSON_NAME]" at bounding box center [281, 283] width 125 height 14
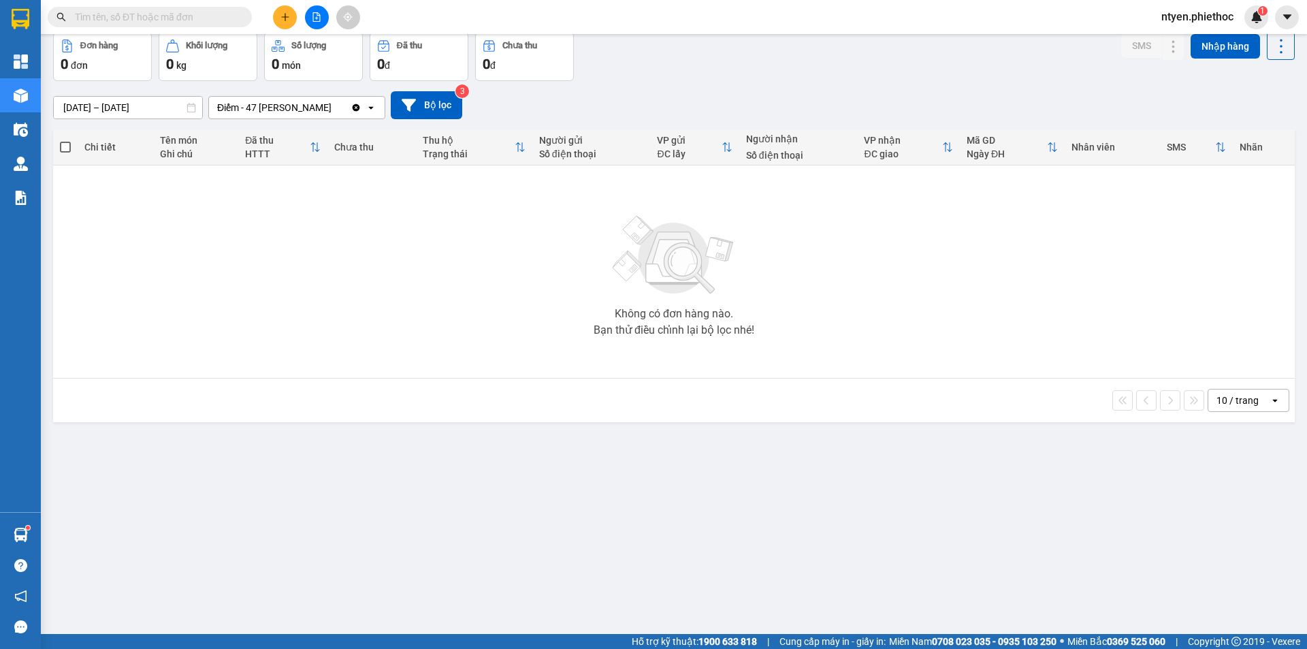
click at [336, 104] on div "Điểm - 47 [PERSON_NAME]" at bounding box center [280, 108] width 142 height 22
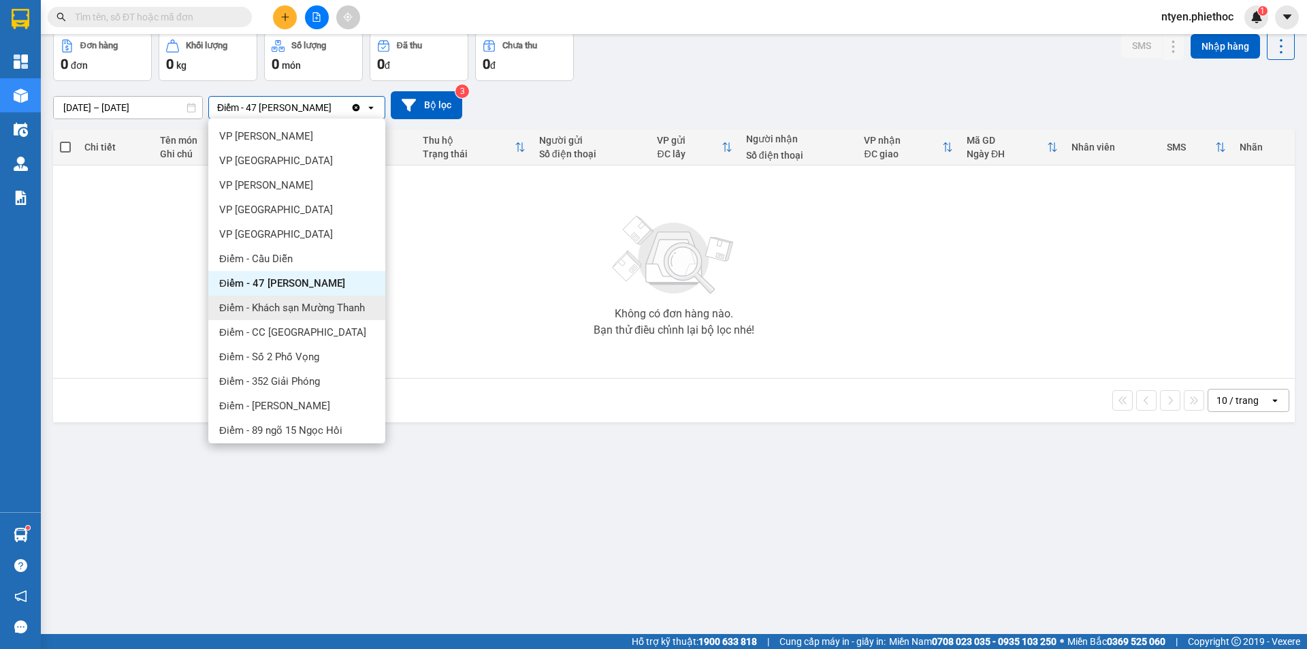
click at [332, 310] on span "Điểm - Khách sạn Mường Thanh" at bounding box center [292, 308] width 146 height 14
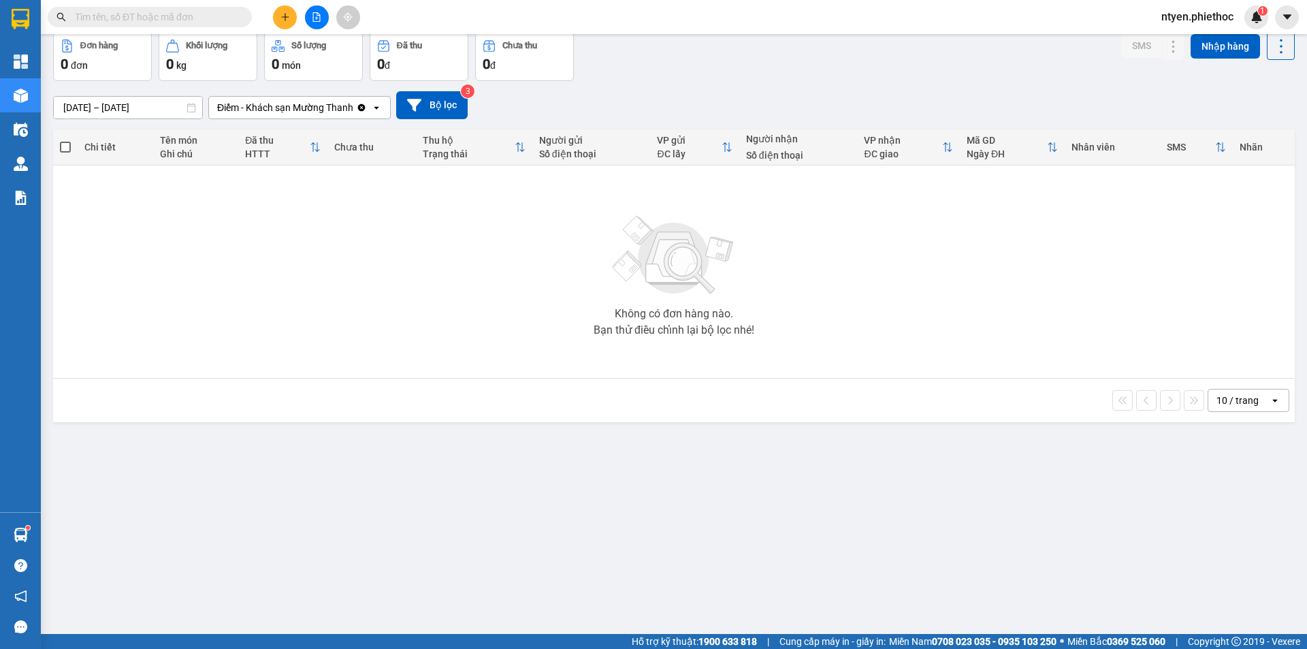
click at [343, 108] on div "Điểm - Khách sạn Mường Thanh" at bounding box center [285, 108] width 136 height 14
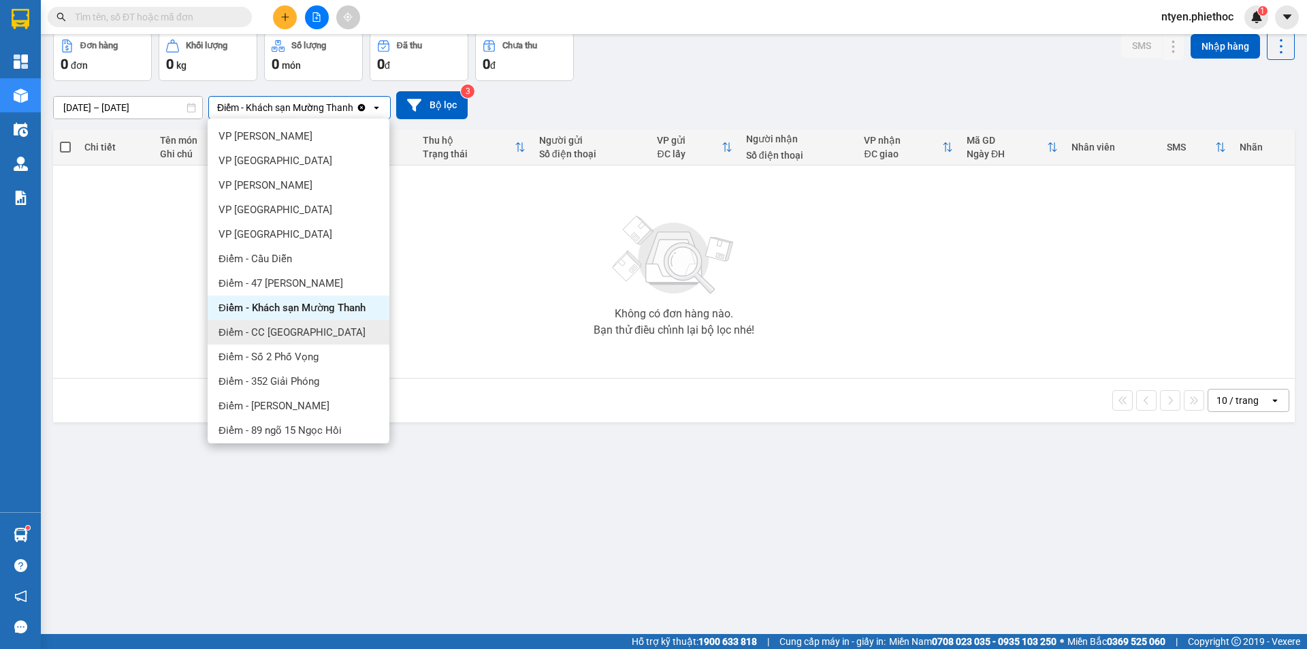
click at [325, 325] on div "Điểm - CC [GEOGRAPHIC_DATA]" at bounding box center [299, 332] width 182 height 25
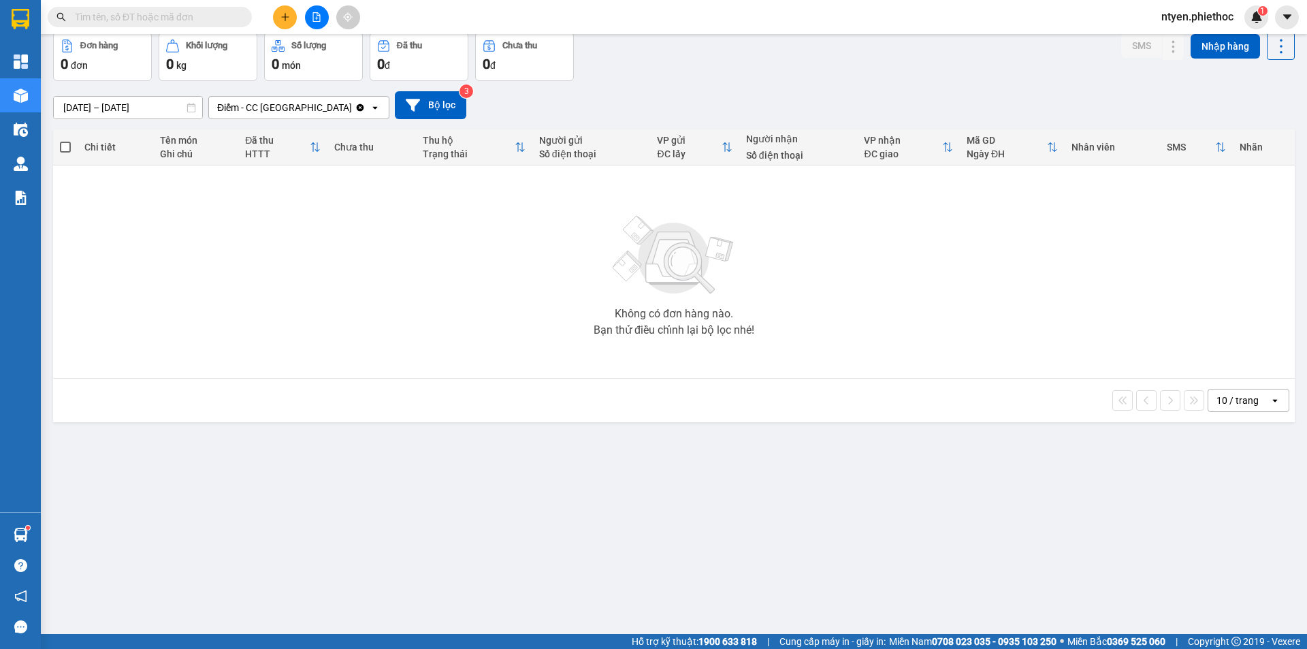
click at [324, 106] on div "Điểm - CC [GEOGRAPHIC_DATA]" at bounding box center [282, 108] width 146 height 22
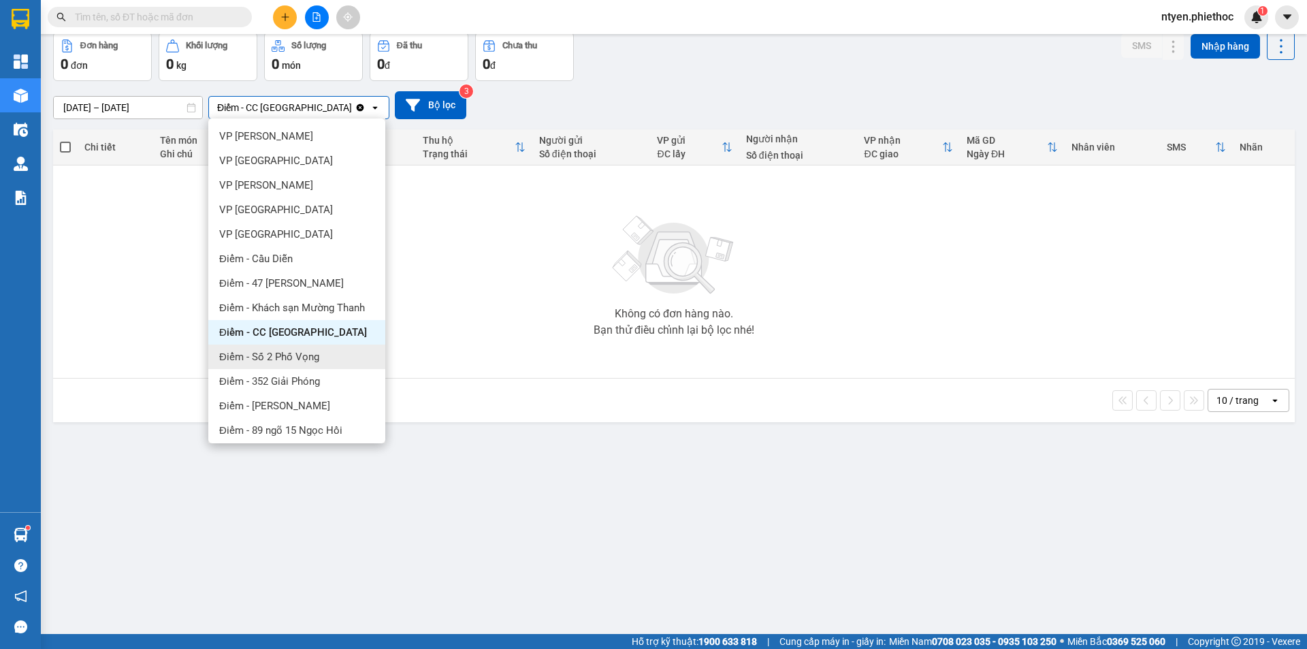
click at [300, 356] on span "Điểm - Số 2 Phố Vọng" at bounding box center [269, 357] width 100 height 14
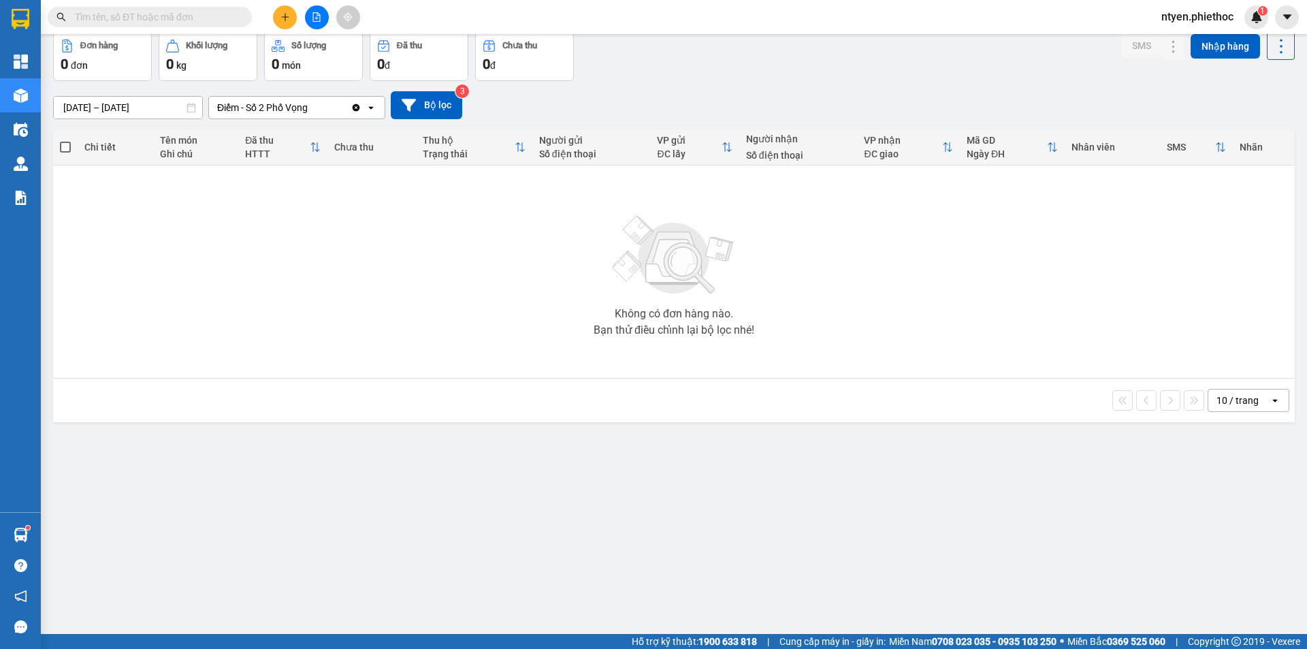
click at [331, 106] on div "Điểm - Số 2 Phố Vọng" at bounding box center [280, 108] width 142 height 22
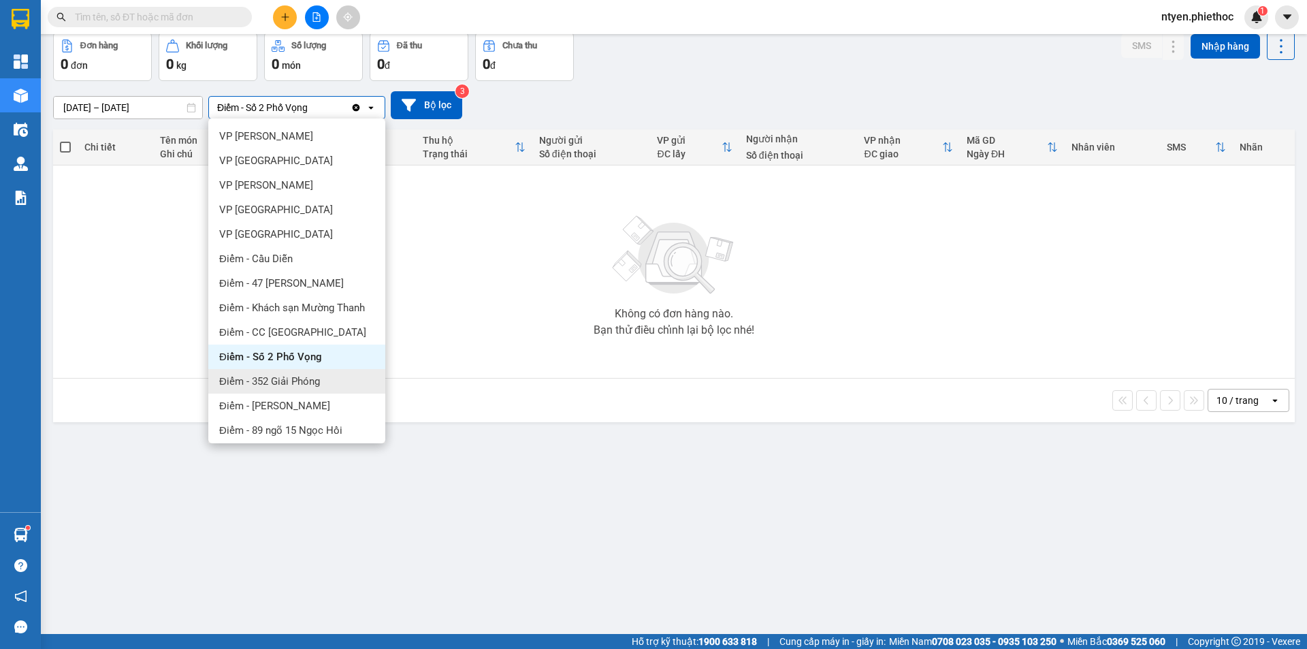
click at [325, 381] on div "Điểm - 352 Giải Phóng" at bounding box center [296, 381] width 177 height 25
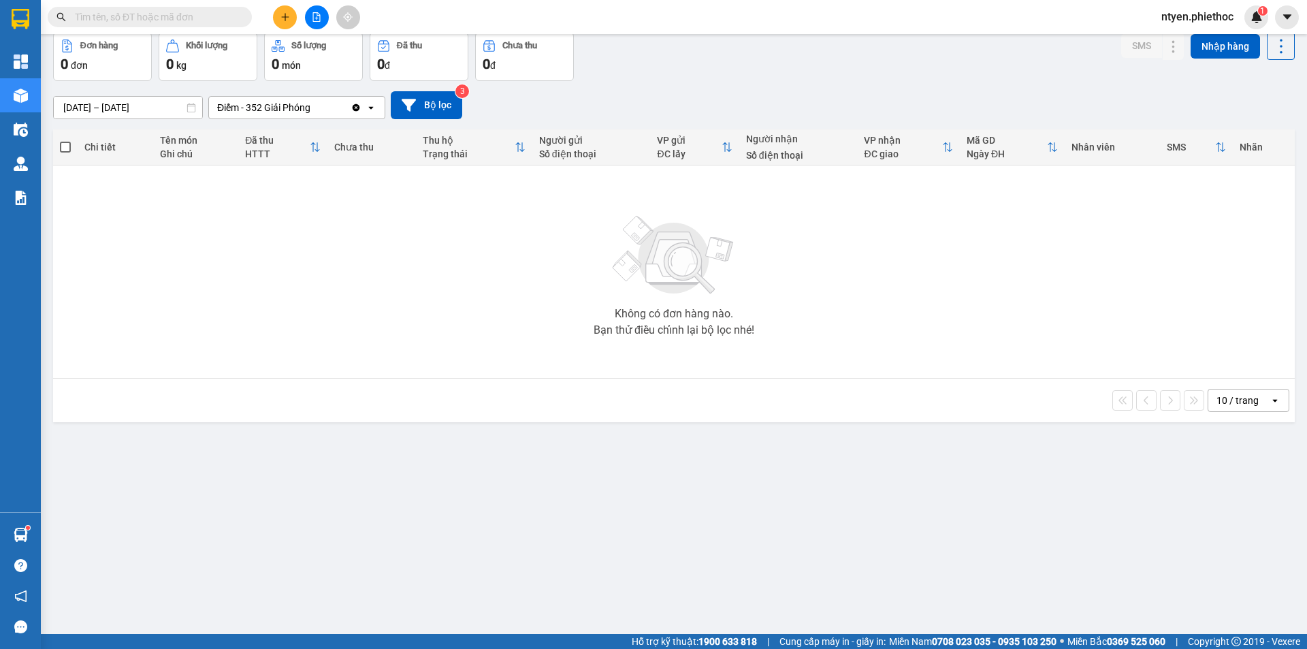
click at [328, 106] on div "Điểm - 352 Giải Phóng" at bounding box center [280, 108] width 142 height 22
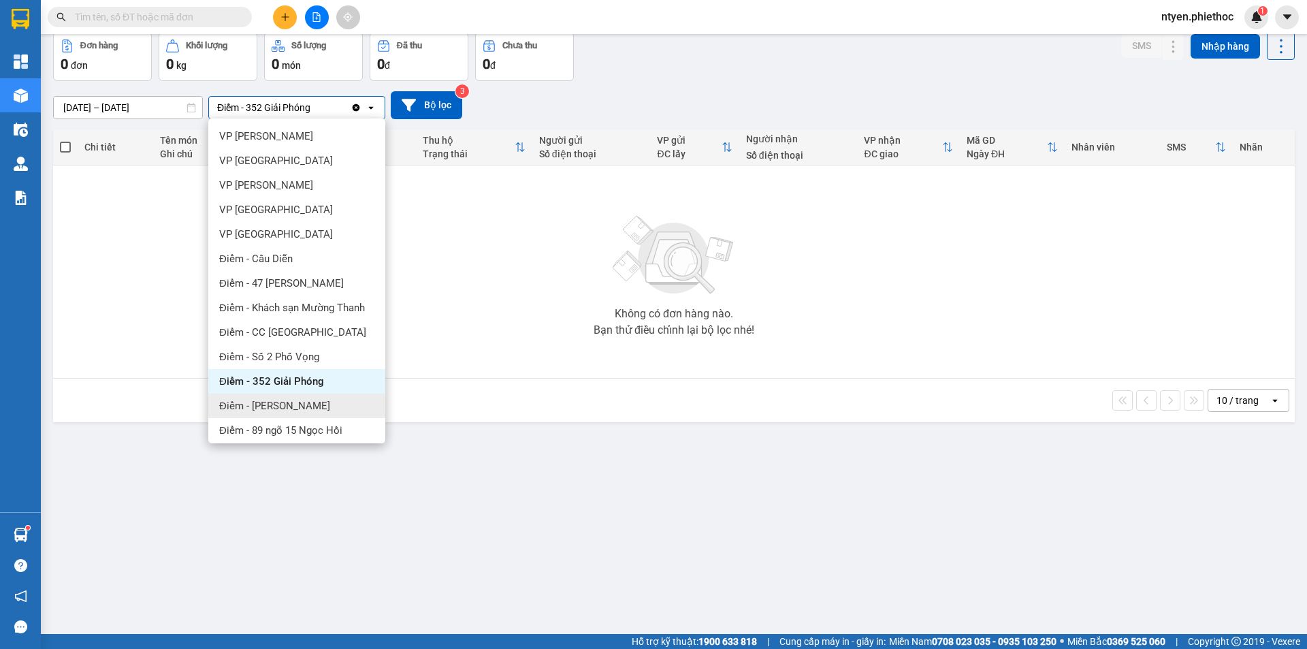
click at [317, 404] on div "Điểm - [PERSON_NAME]" at bounding box center [296, 406] width 177 height 25
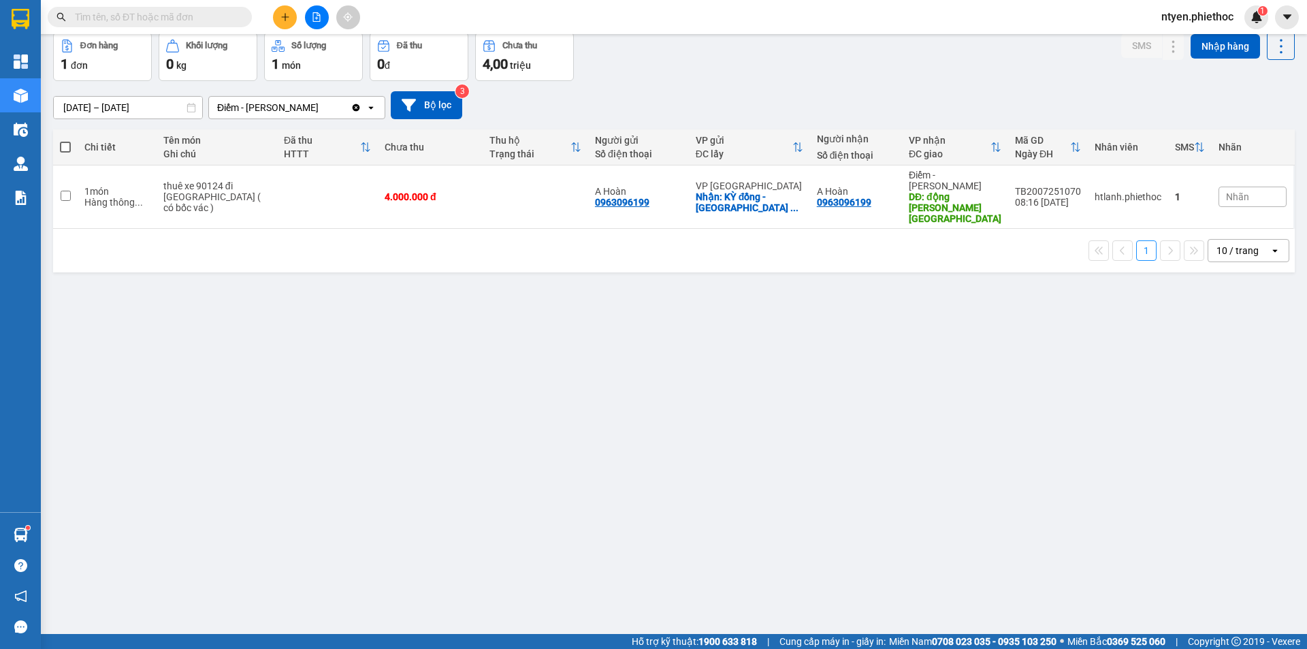
click at [325, 99] on div "Điểm - [PERSON_NAME]" at bounding box center [280, 108] width 142 height 22
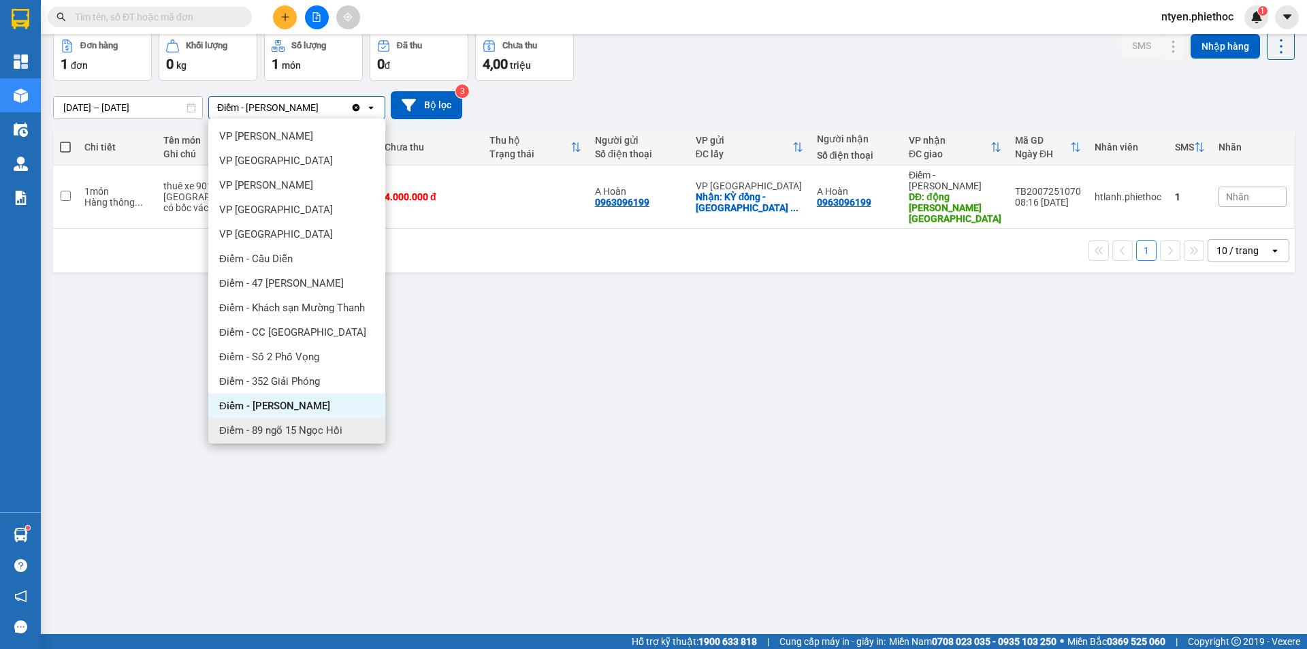
click at [319, 430] on span "Điểm - 89 ngõ 15 Ngọc Hồi" at bounding box center [280, 431] width 123 height 14
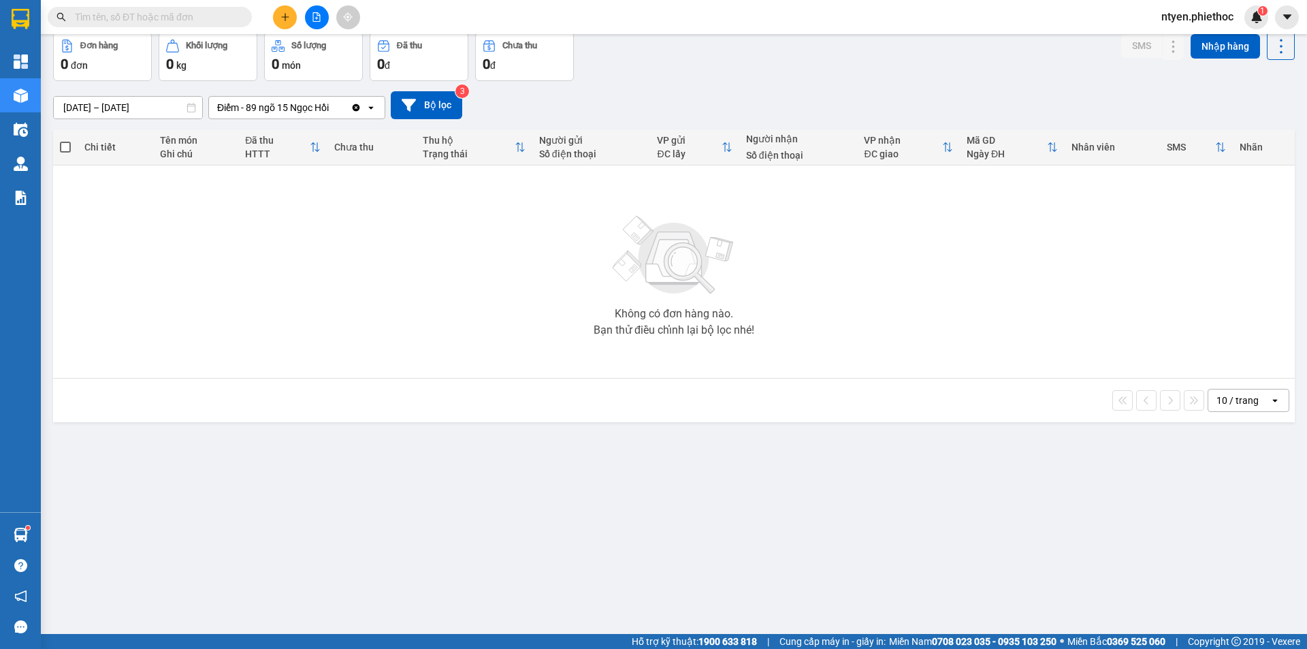
click at [338, 103] on div "Điểm - 89 ngõ 15 Ngọc Hồi" at bounding box center [280, 108] width 142 height 22
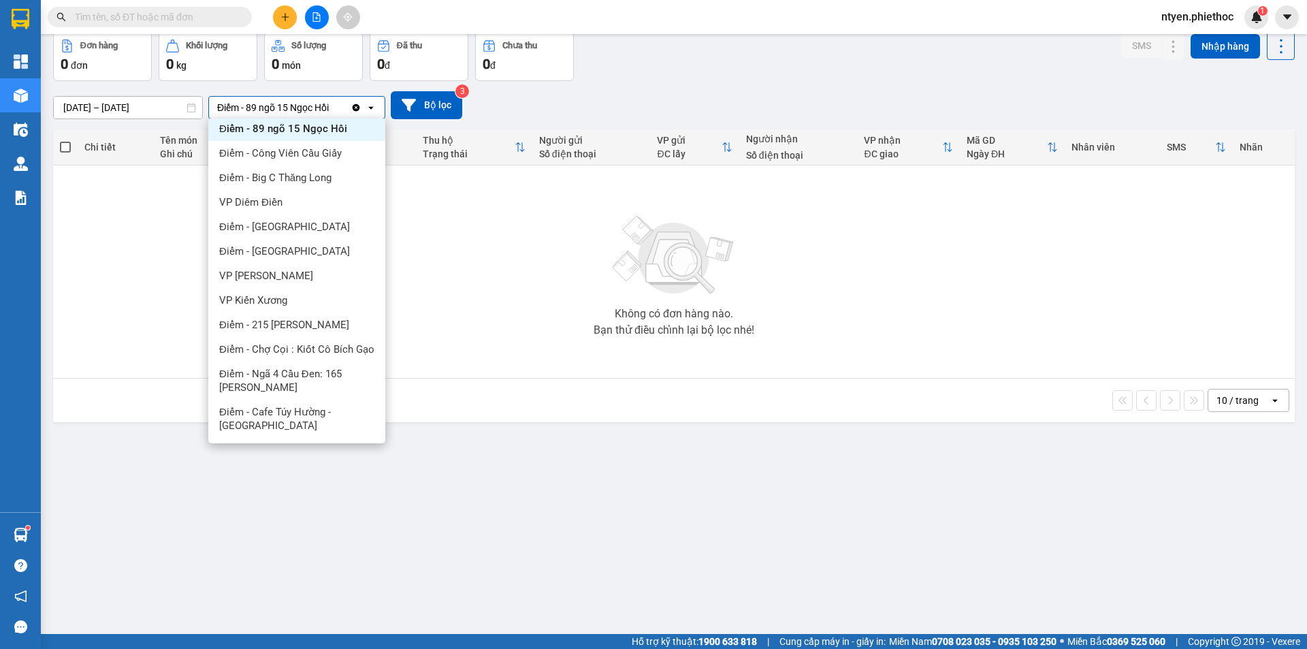
scroll to position [311, 0]
click at [338, 147] on span "Điểm - Công Viên Cầu Giấy" at bounding box center [280, 153] width 123 height 14
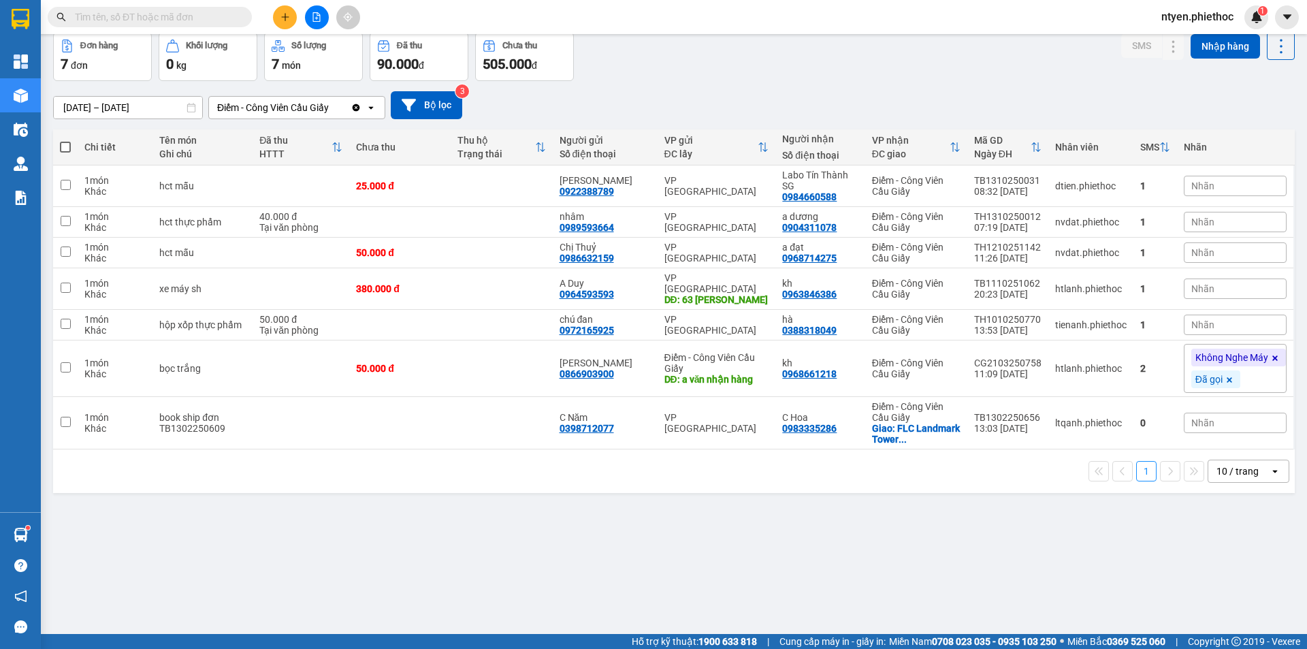
drag, startPoint x: 1187, startPoint y: 424, endPoint x: 1038, endPoint y: 466, distance: 154.3
click at [1032, 469] on div "1 10 / trang open" at bounding box center [674, 471] width 1231 height 23
click at [1260, 424] on div "Nhãn" at bounding box center [1235, 423] width 103 height 20
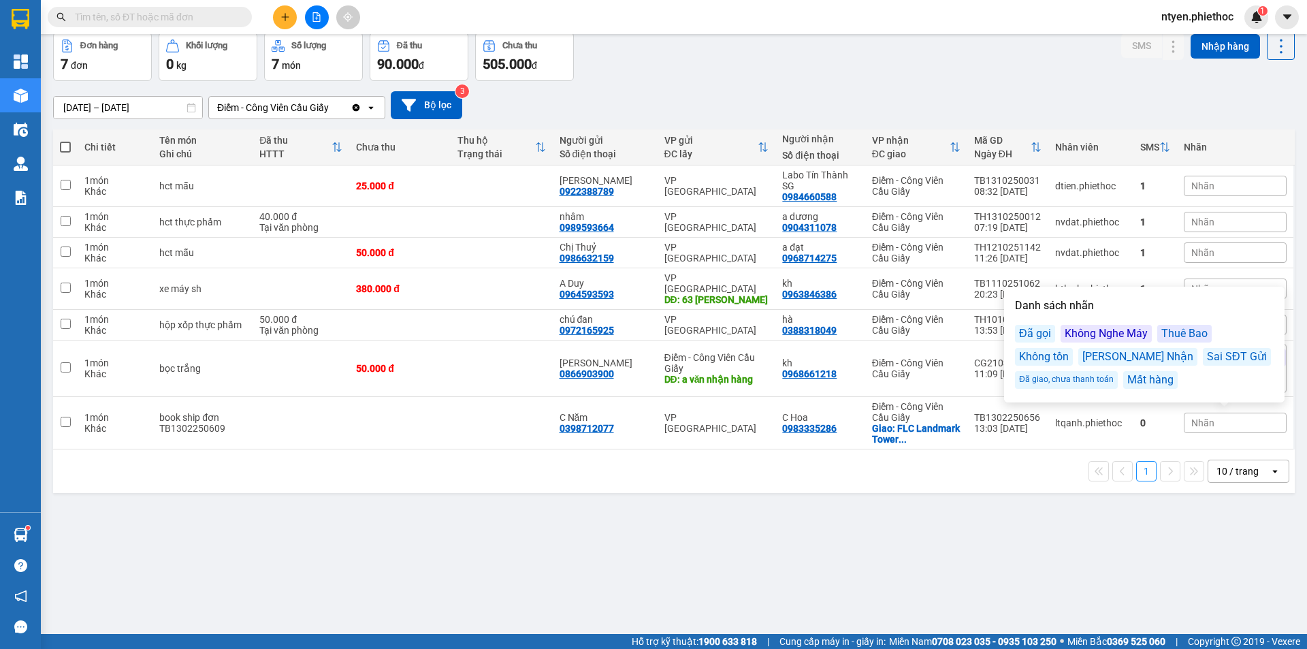
click at [1026, 353] on div "Không tồn" at bounding box center [1044, 357] width 58 height 18
click at [990, 467] on div "1 10 / trang open" at bounding box center [674, 471] width 1231 height 23
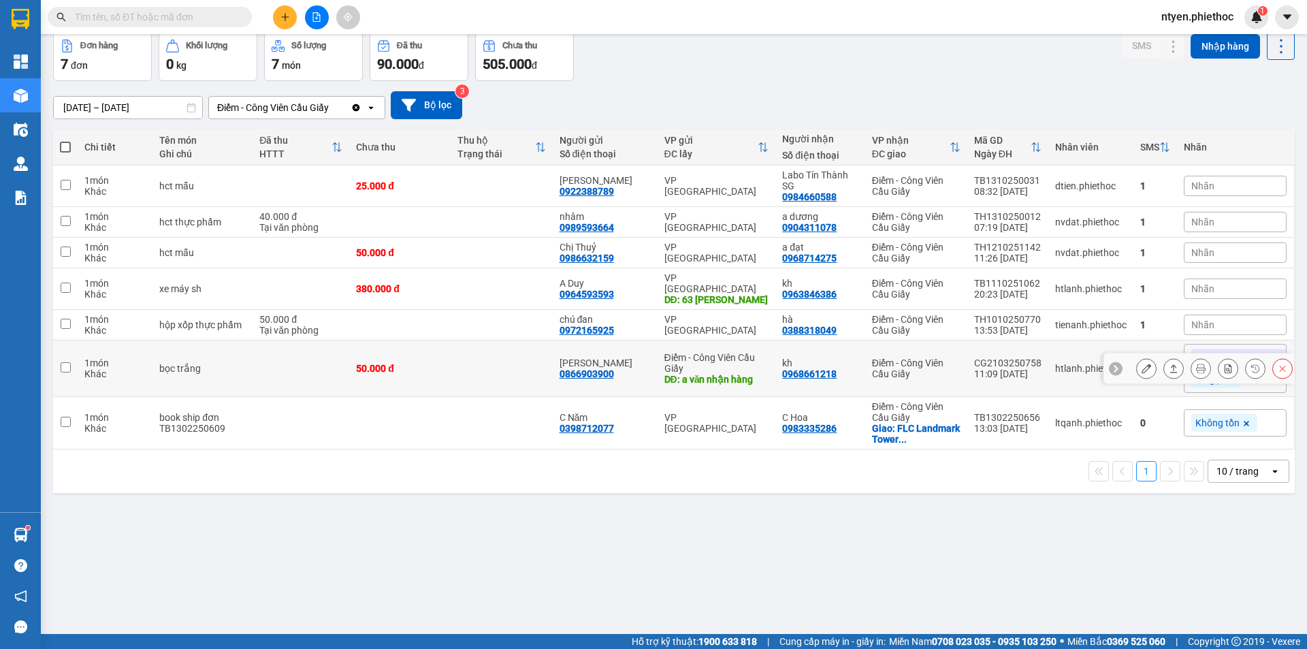
scroll to position [0, 0]
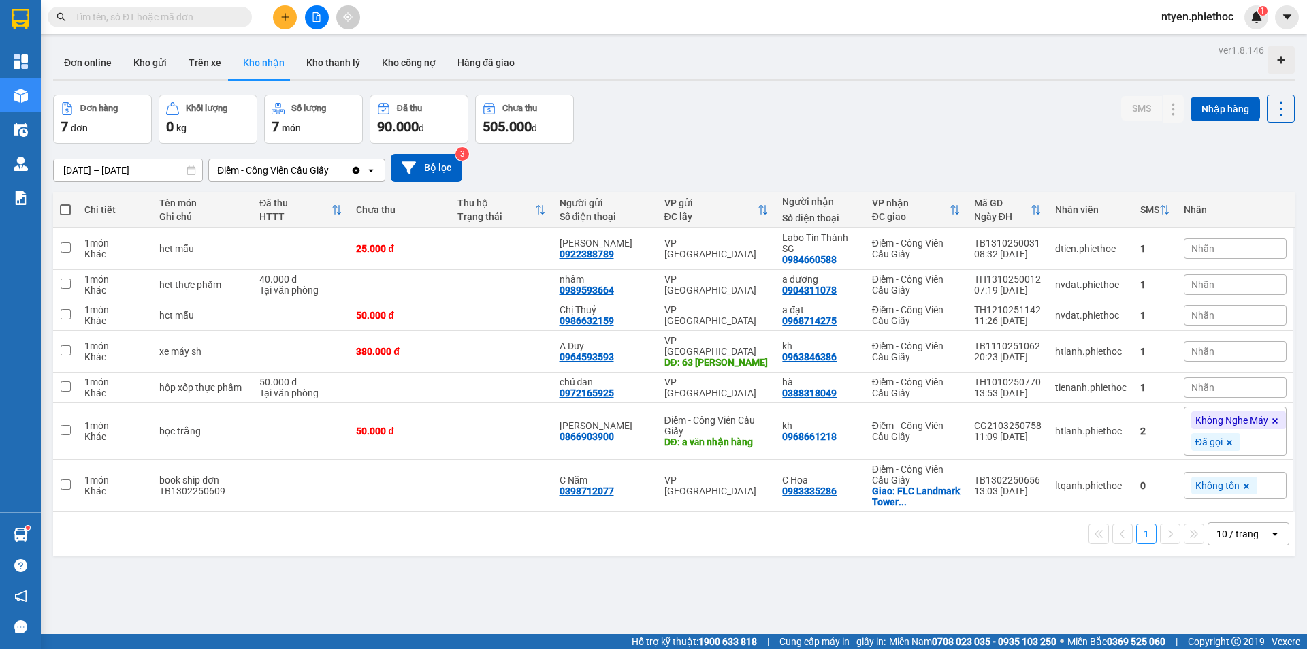
click at [341, 169] on div "Điểm - Công Viên Cầu Giấy" at bounding box center [280, 170] width 142 height 22
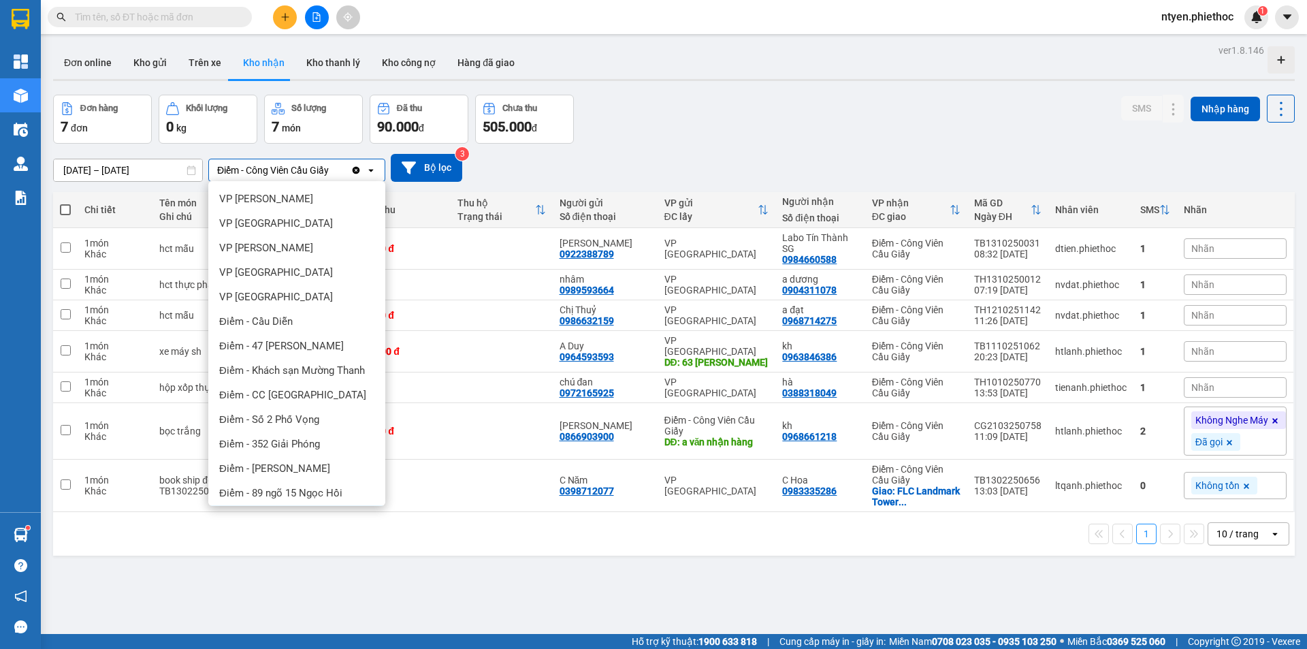
scroll to position [174, 0]
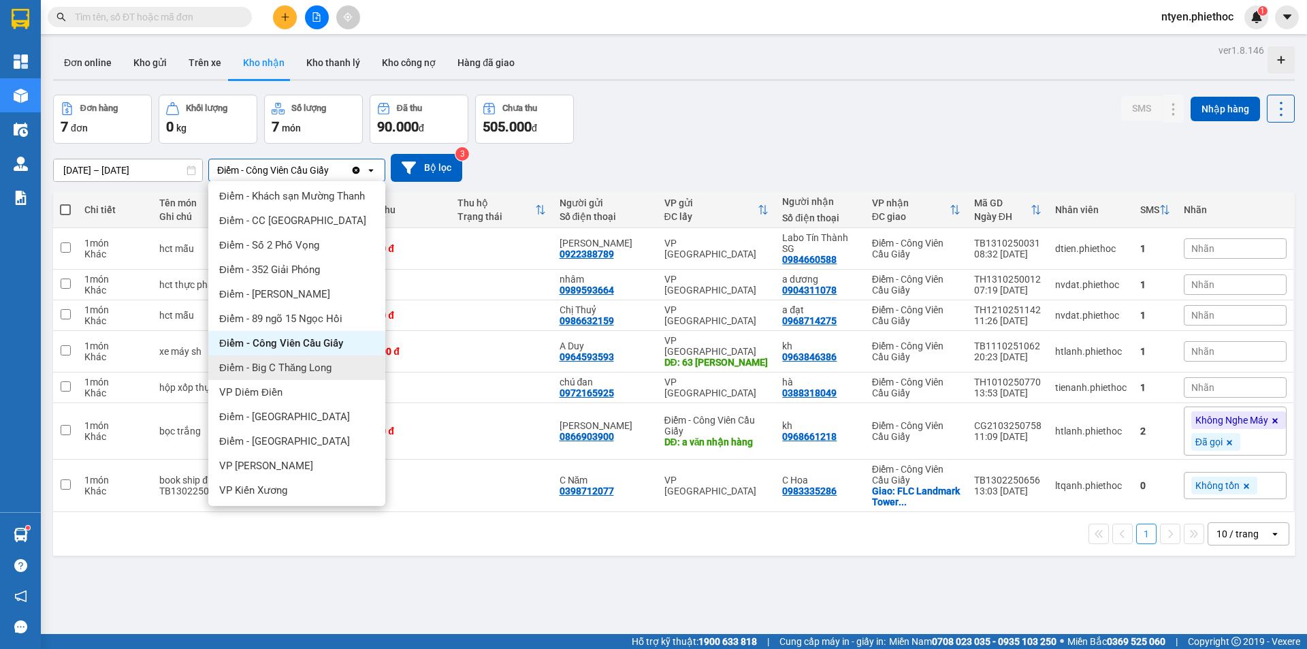
click at [304, 373] on span "Điểm - Big C Thăng Long" at bounding box center [275, 368] width 112 height 14
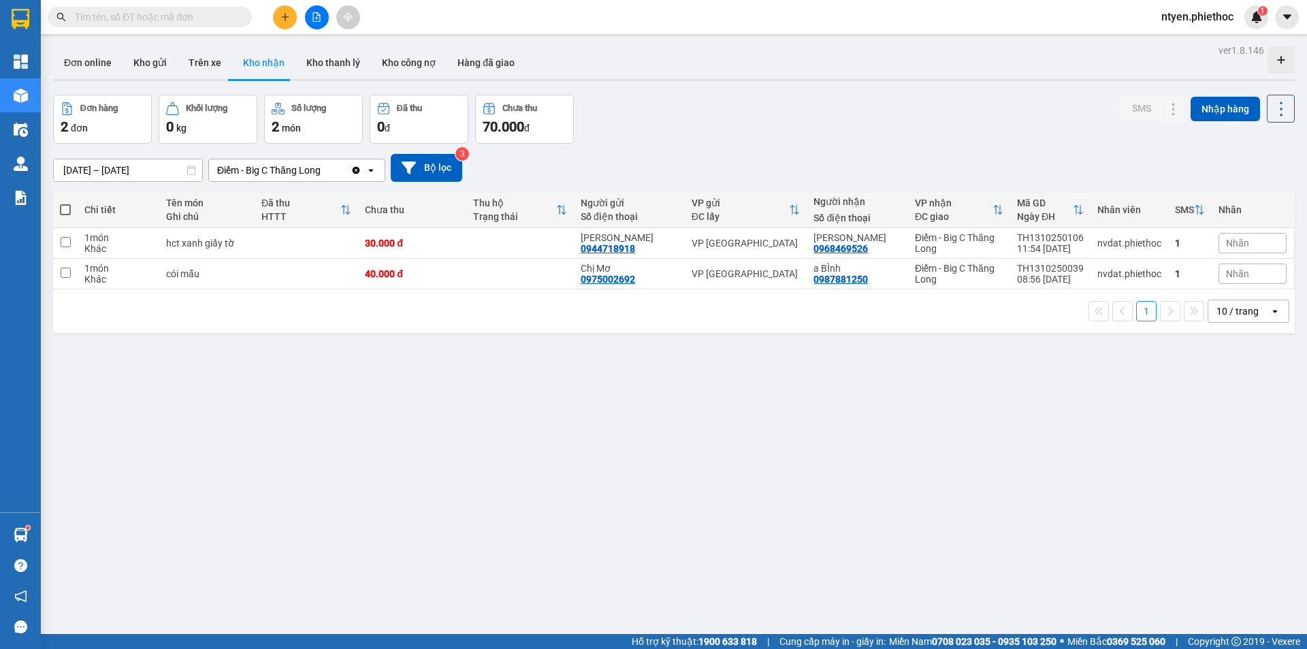
click at [334, 170] on div "Điểm - Big C Thăng Long" at bounding box center [280, 170] width 142 height 22
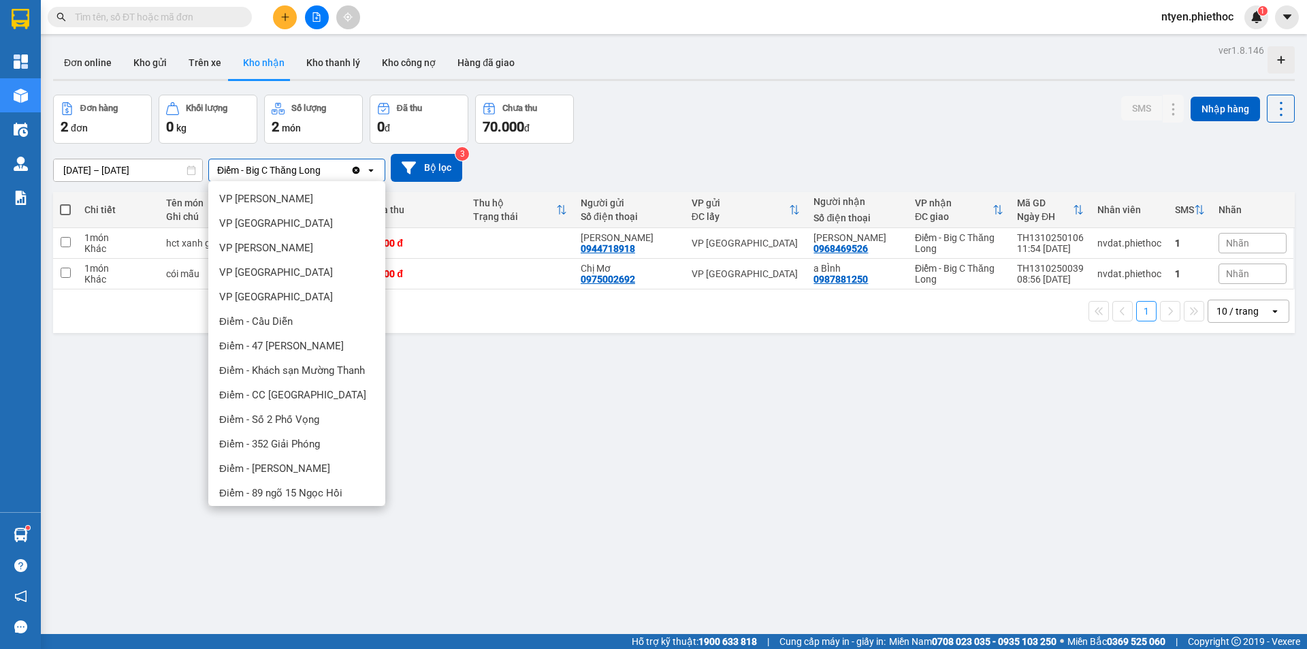
scroll to position [199, 0]
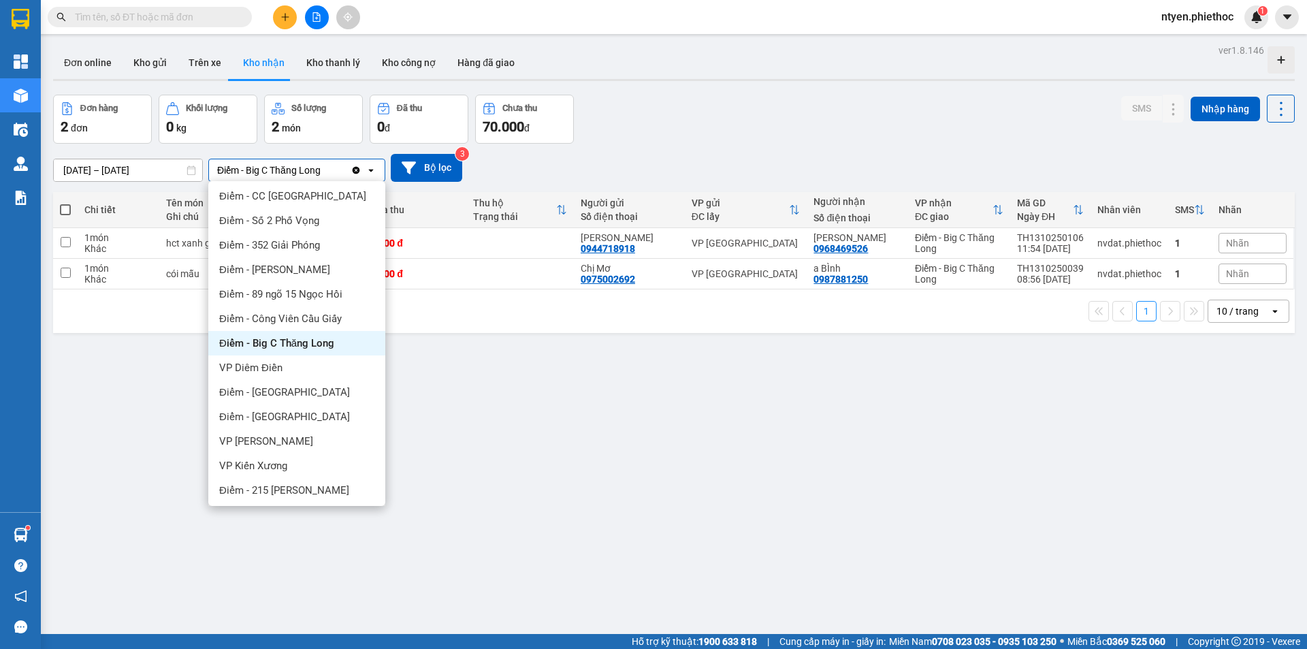
click at [323, 347] on span "Điểm - Big C Thăng Long" at bounding box center [276, 343] width 115 height 14
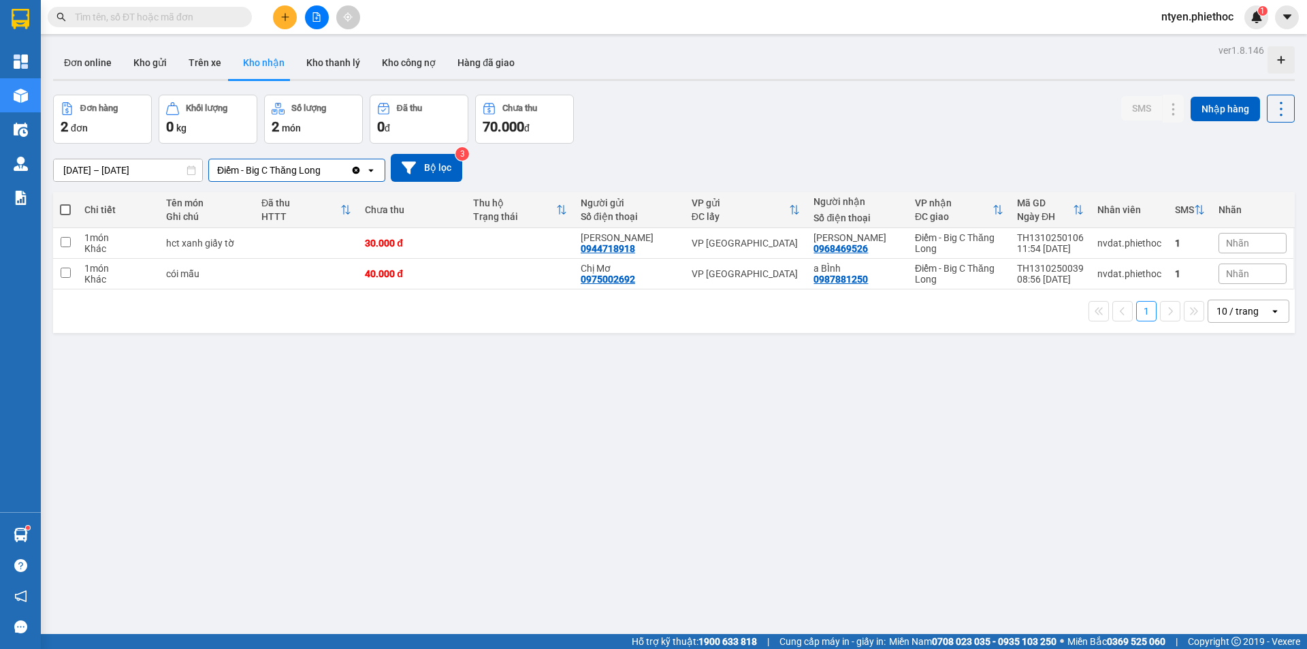
click at [340, 167] on div "Điểm - Big C Thăng Long" at bounding box center [280, 170] width 142 height 22
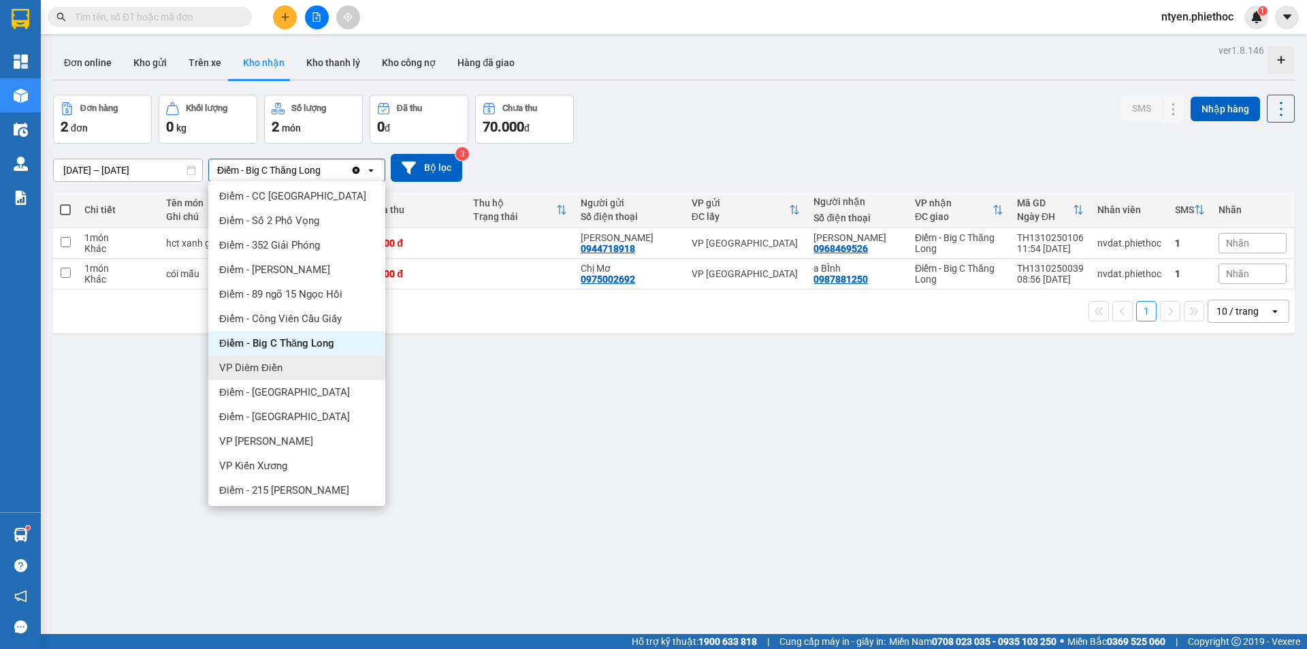
click at [325, 363] on div "VP Diêm Điền" at bounding box center [296, 367] width 177 height 25
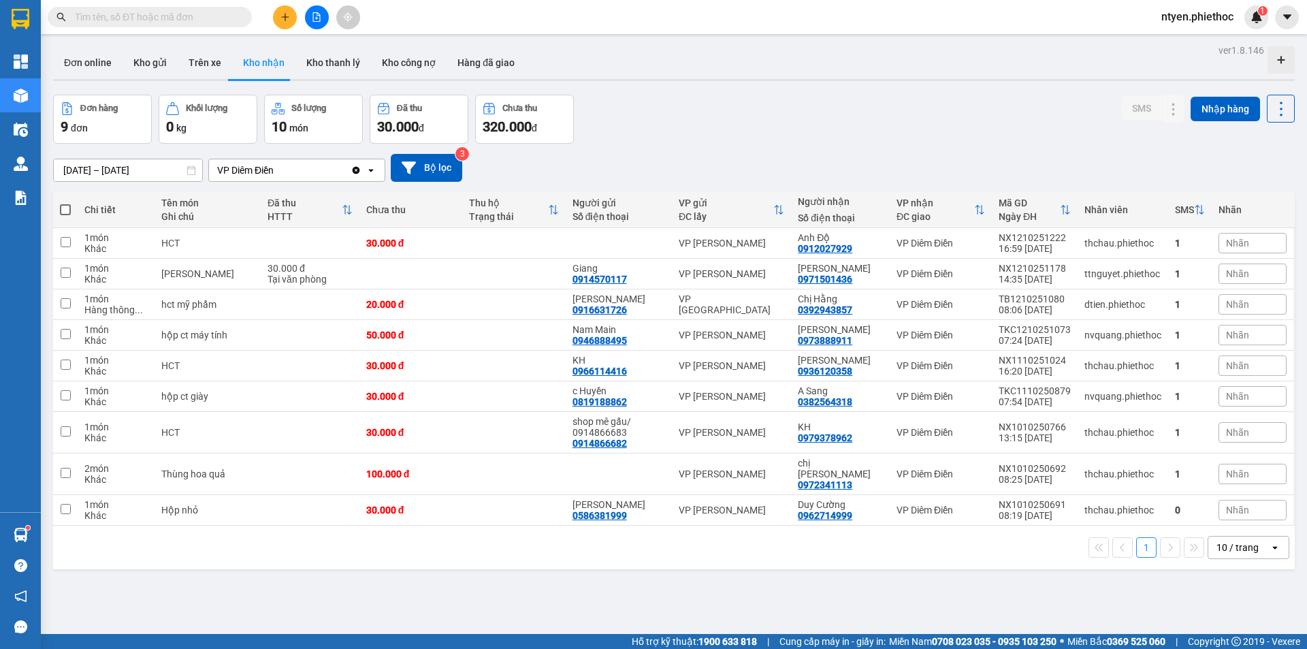
click at [300, 168] on div "VP Diêm Điền" at bounding box center [280, 170] width 142 height 22
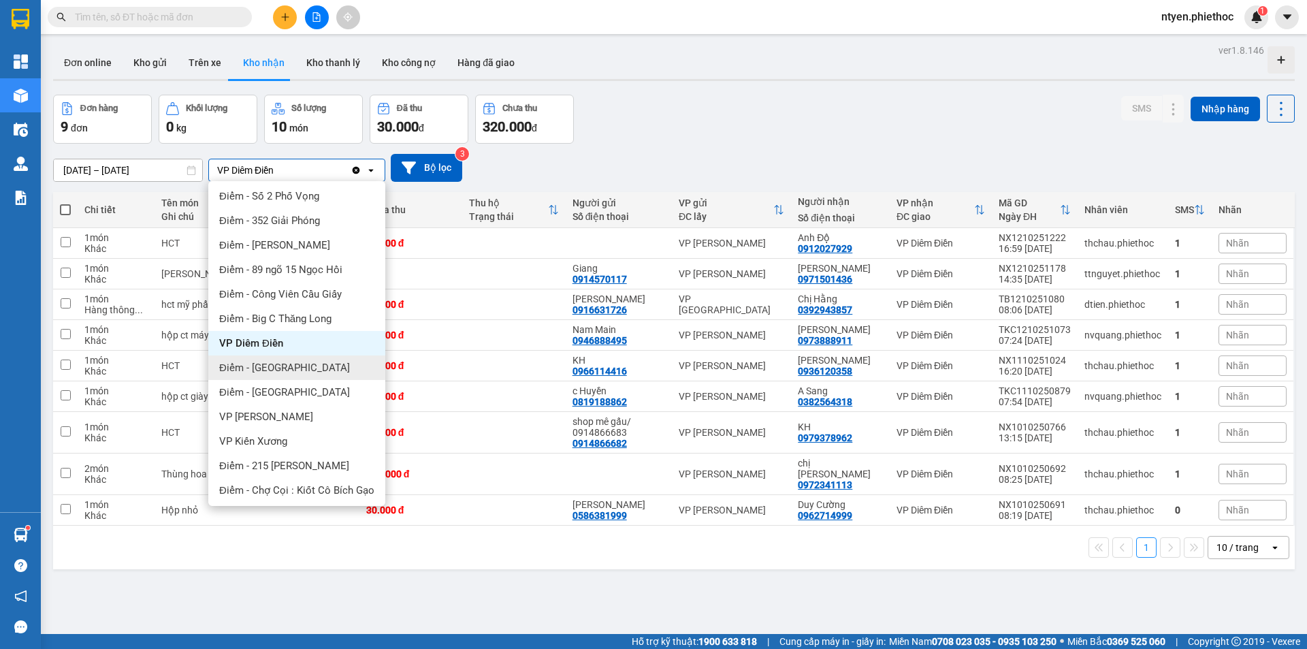
click at [296, 363] on span "Điểm - [GEOGRAPHIC_DATA]" at bounding box center [284, 368] width 131 height 14
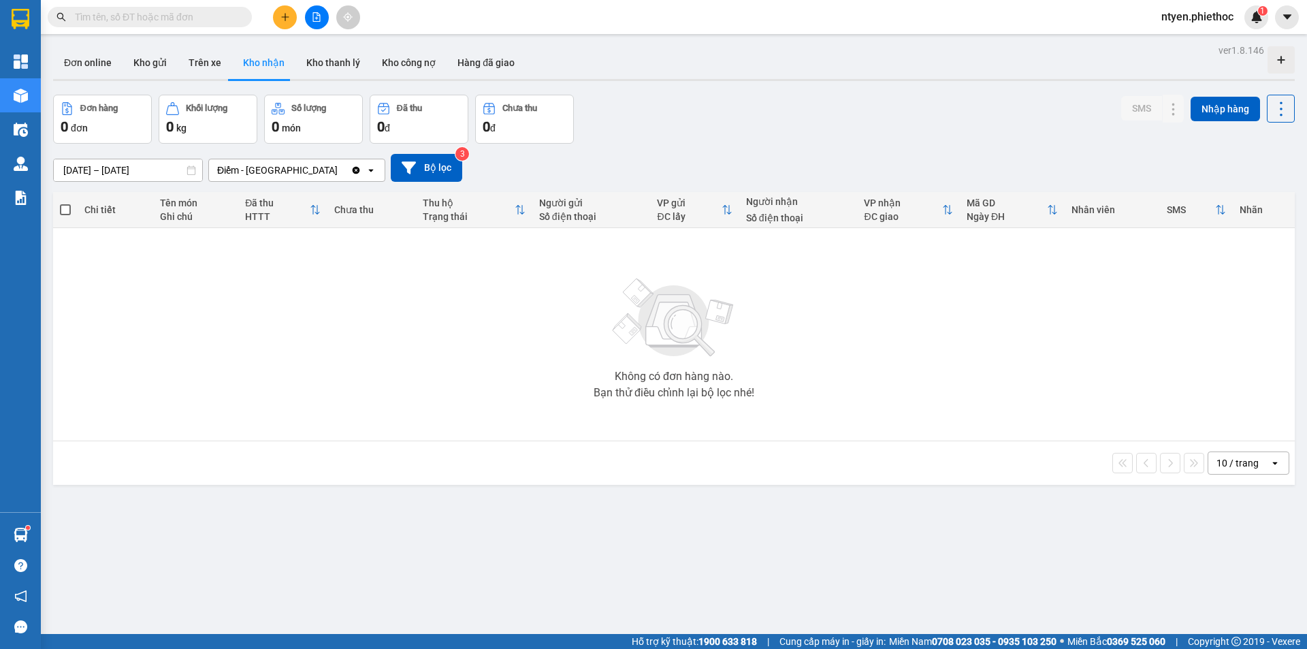
click at [323, 170] on div "Điểm - [GEOGRAPHIC_DATA]" at bounding box center [280, 170] width 142 height 22
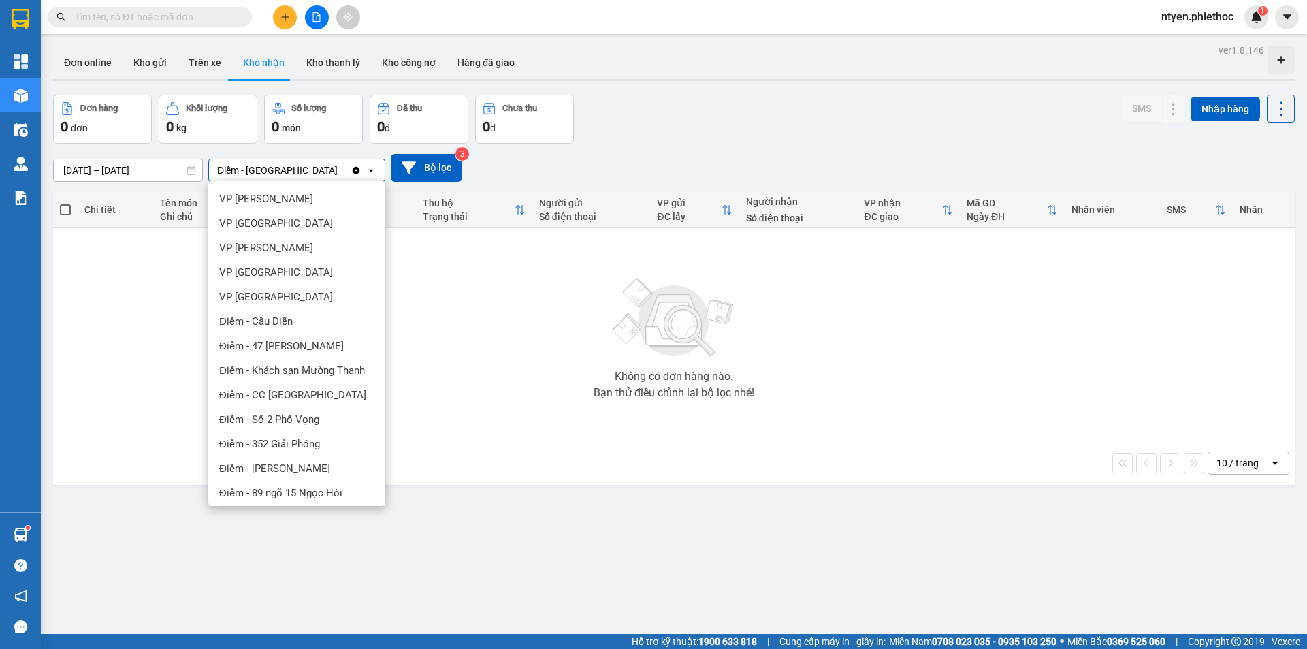
scroll to position [248, 0]
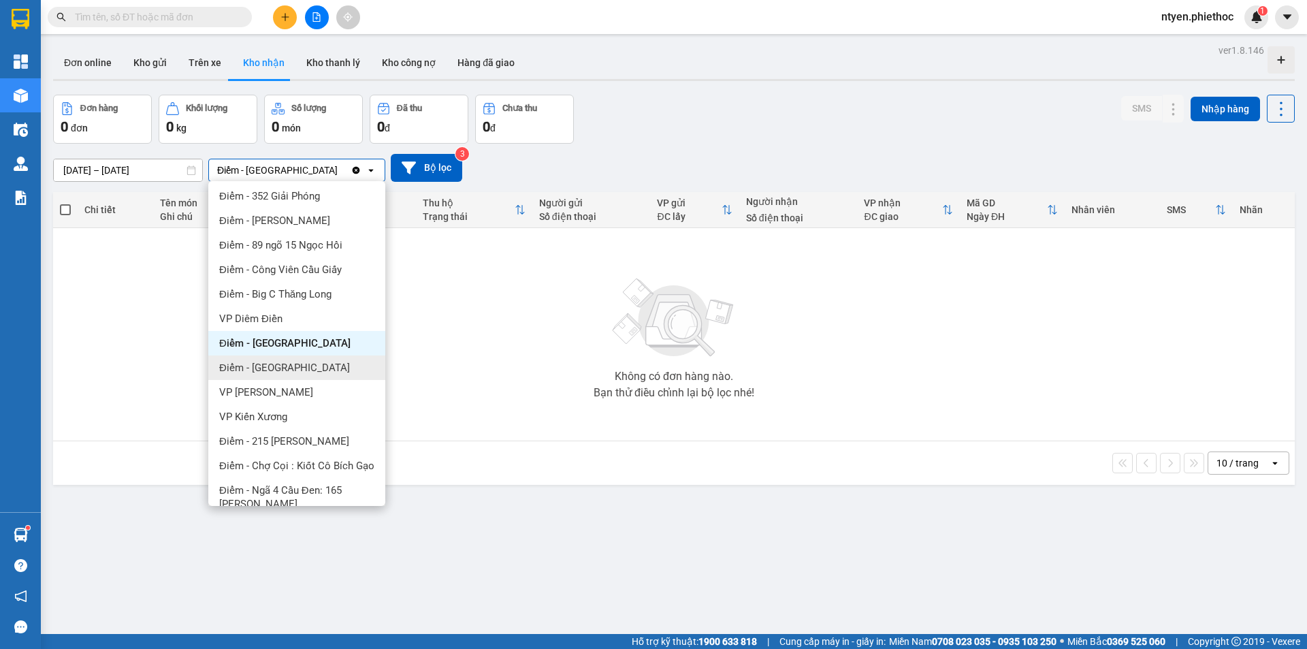
click at [322, 364] on div "Điểm - [GEOGRAPHIC_DATA]" at bounding box center [296, 367] width 177 height 25
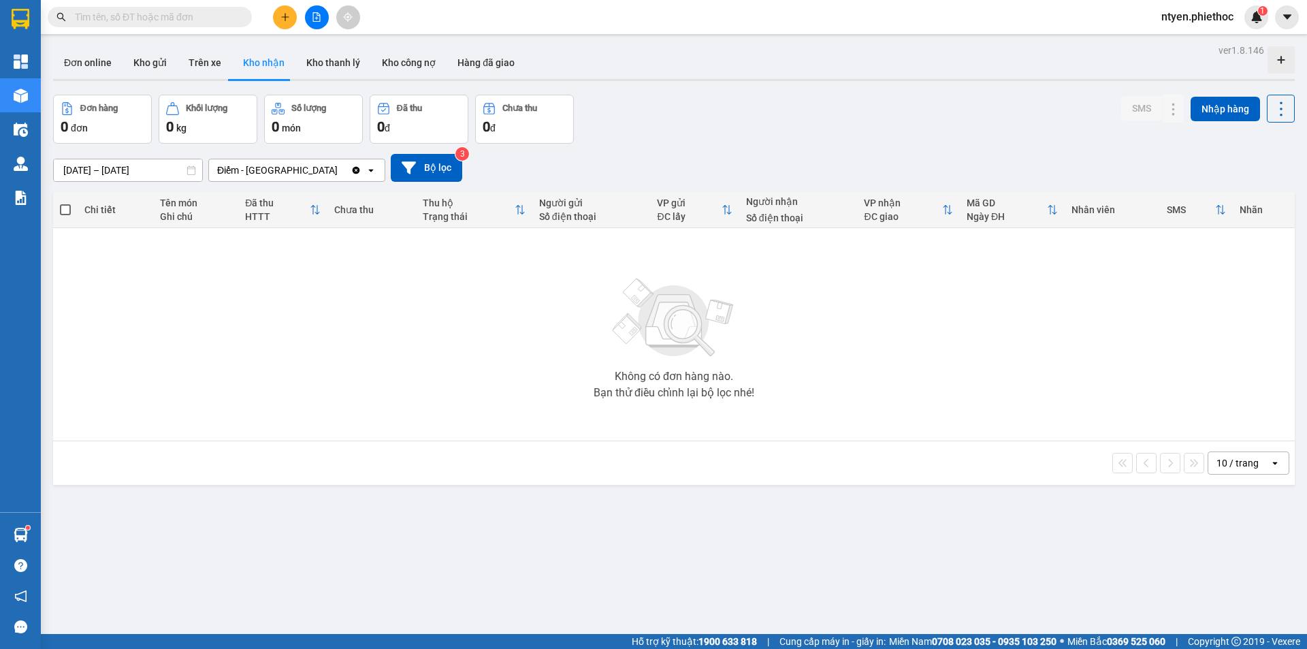
click at [327, 169] on div "Điểm - [GEOGRAPHIC_DATA]" at bounding box center [280, 170] width 142 height 22
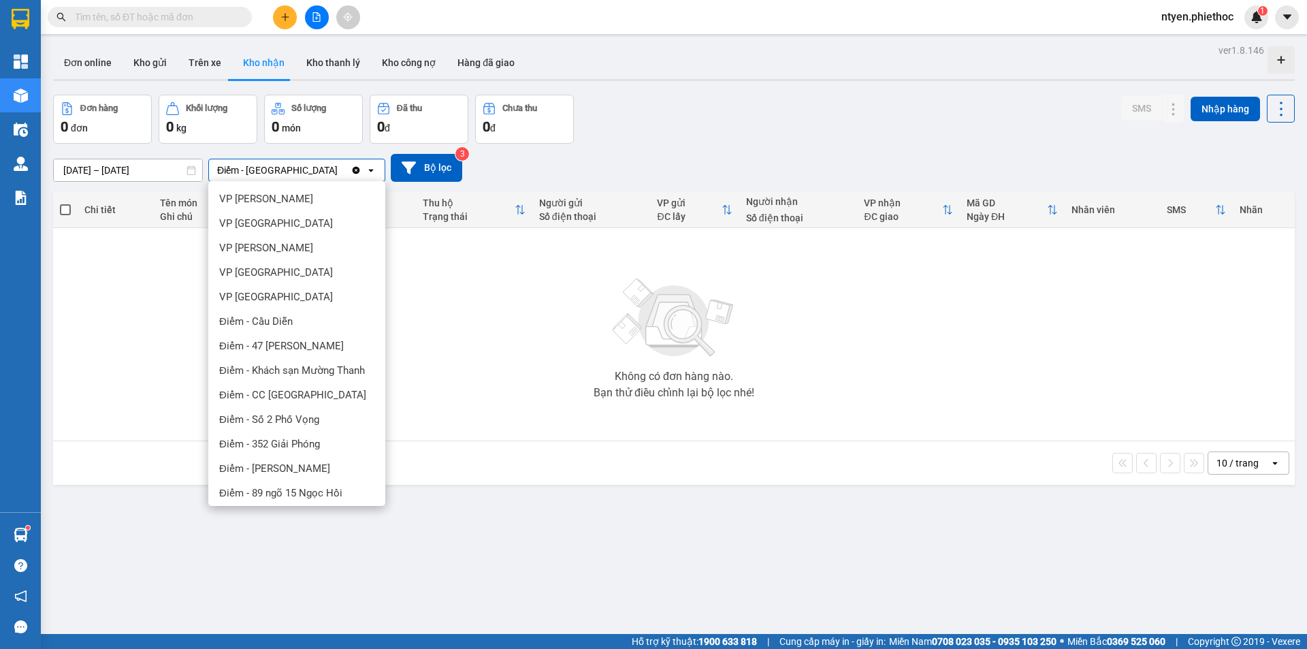
scroll to position [272, 0]
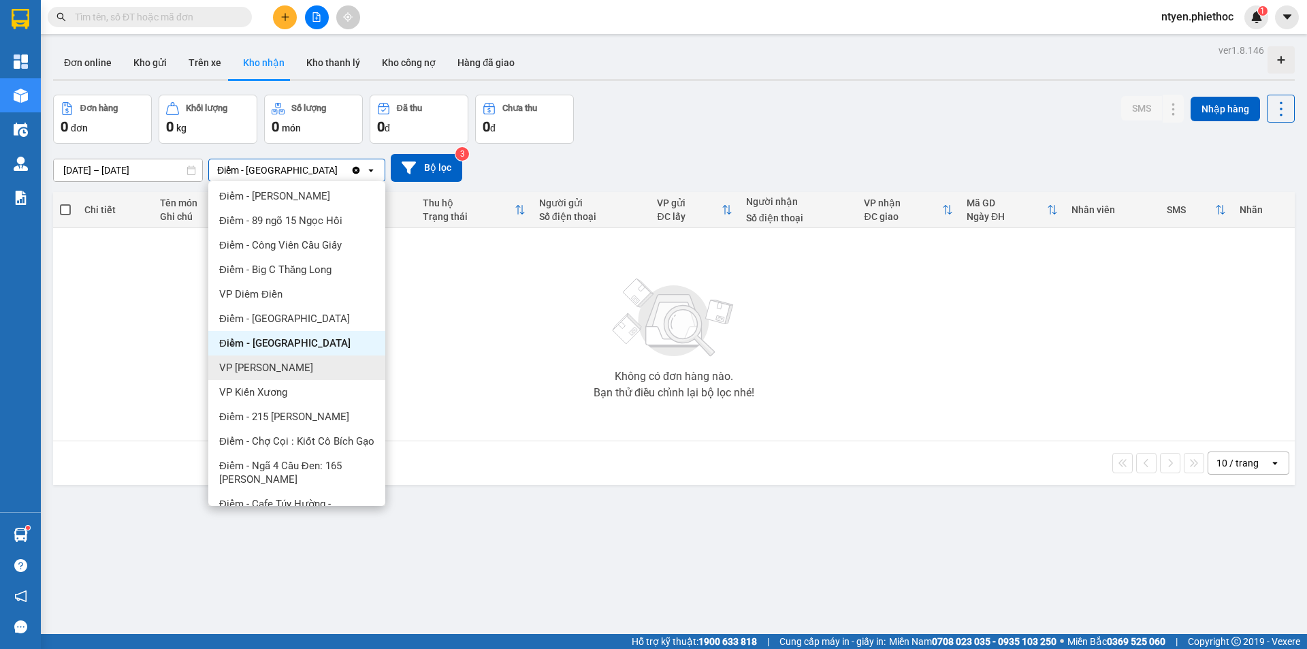
click at [327, 366] on div "VP [PERSON_NAME]" at bounding box center [296, 367] width 177 height 25
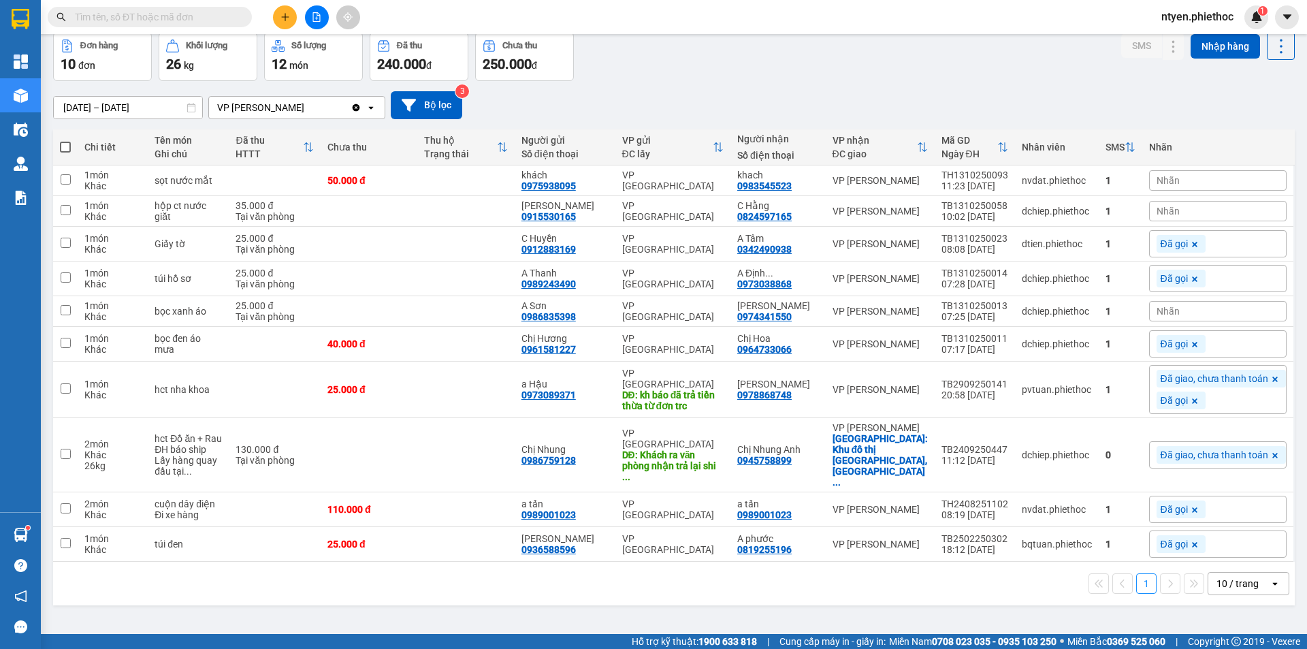
scroll to position [0, 0]
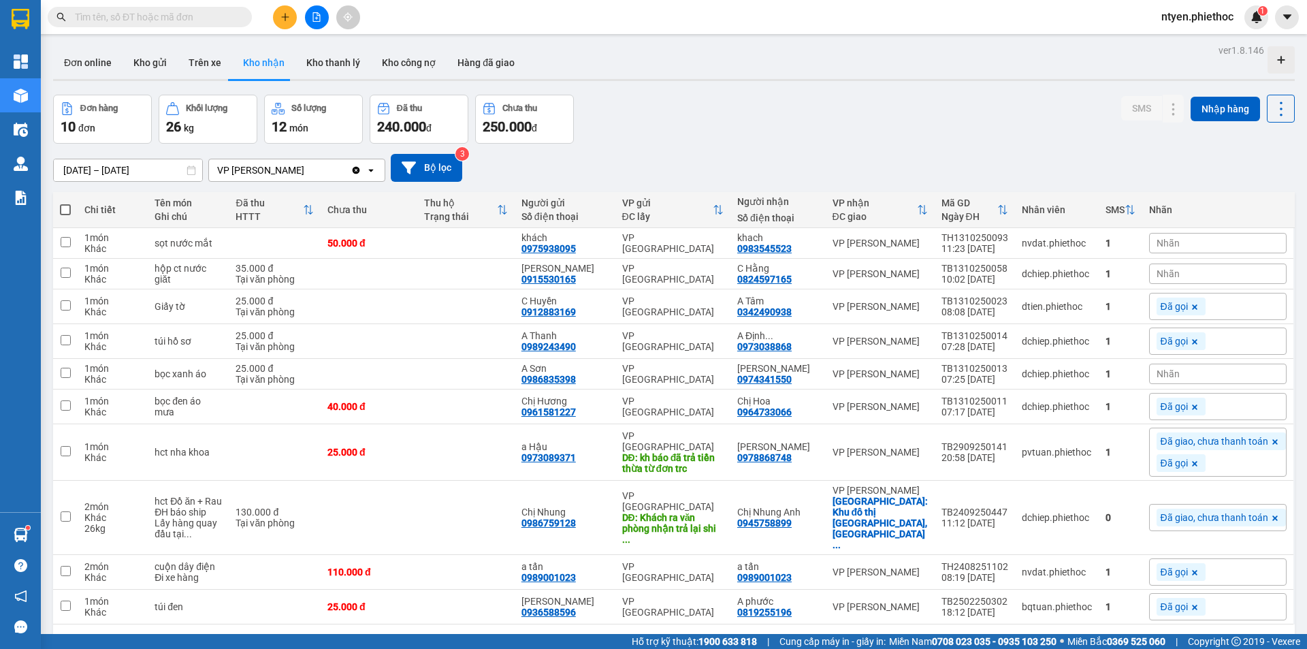
click at [322, 171] on div "VP [PERSON_NAME]" at bounding box center [280, 170] width 142 height 22
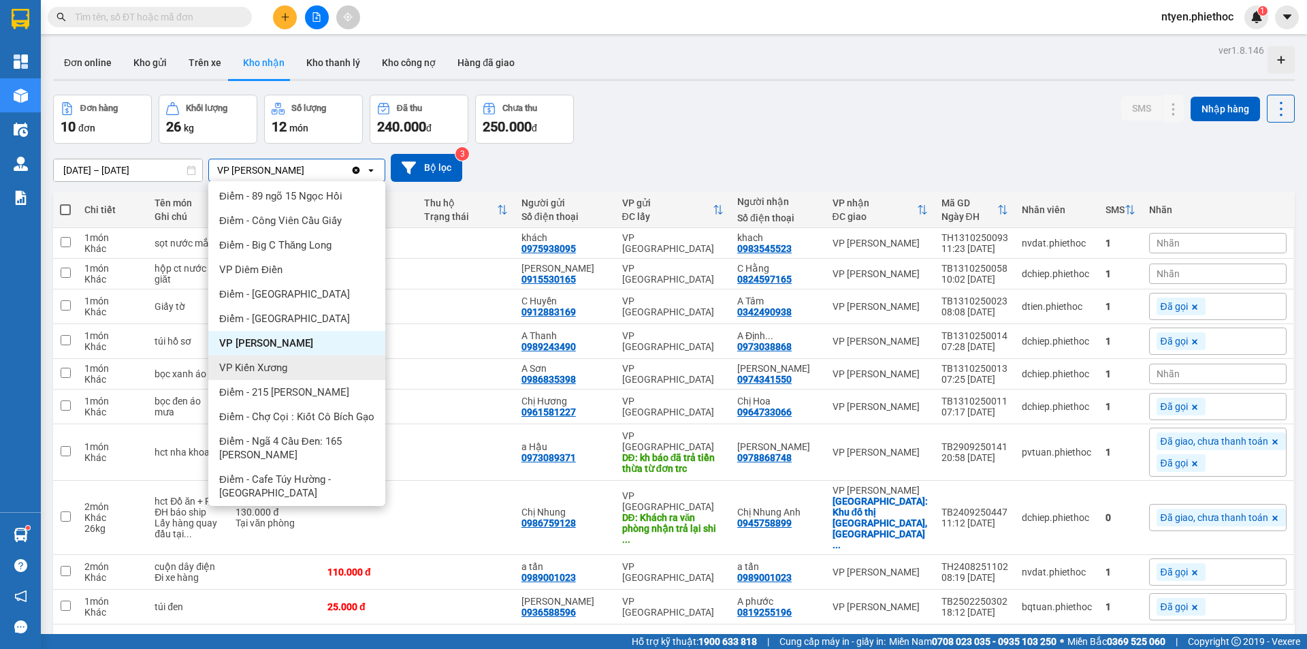
click at [285, 373] on span "VP Kiến Xương" at bounding box center [253, 368] width 68 height 14
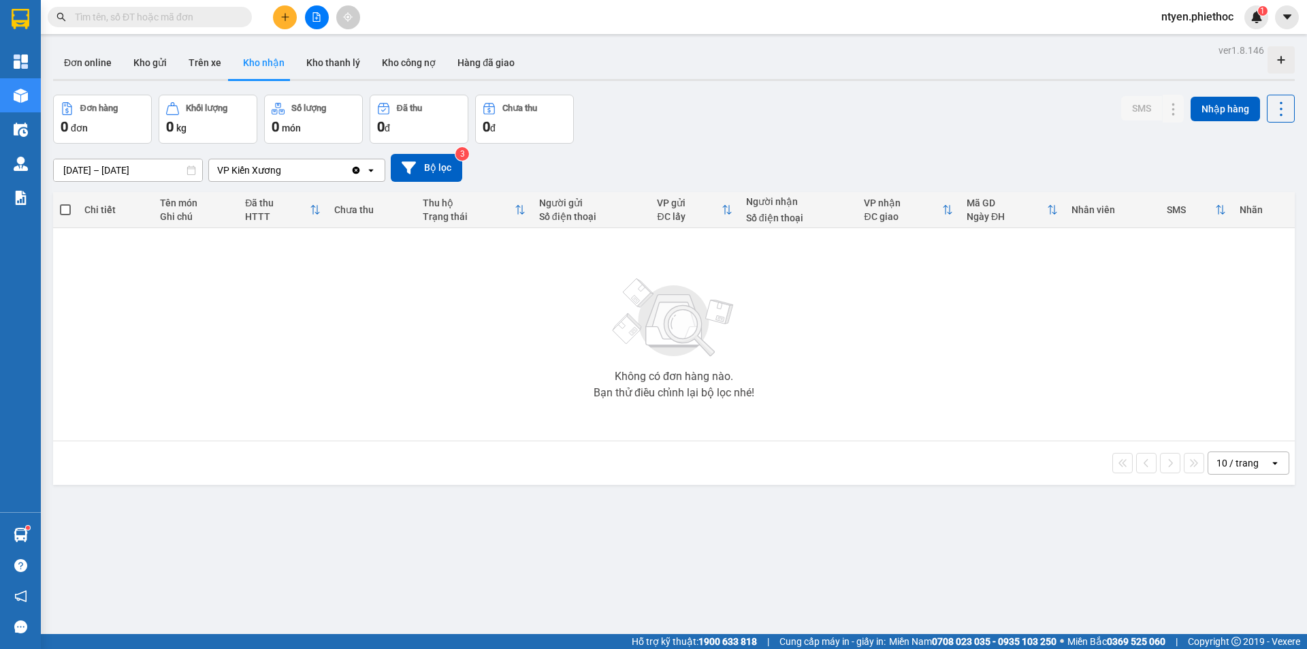
click at [296, 165] on div "VP Kiến Xương" at bounding box center [280, 170] width 142 height 22
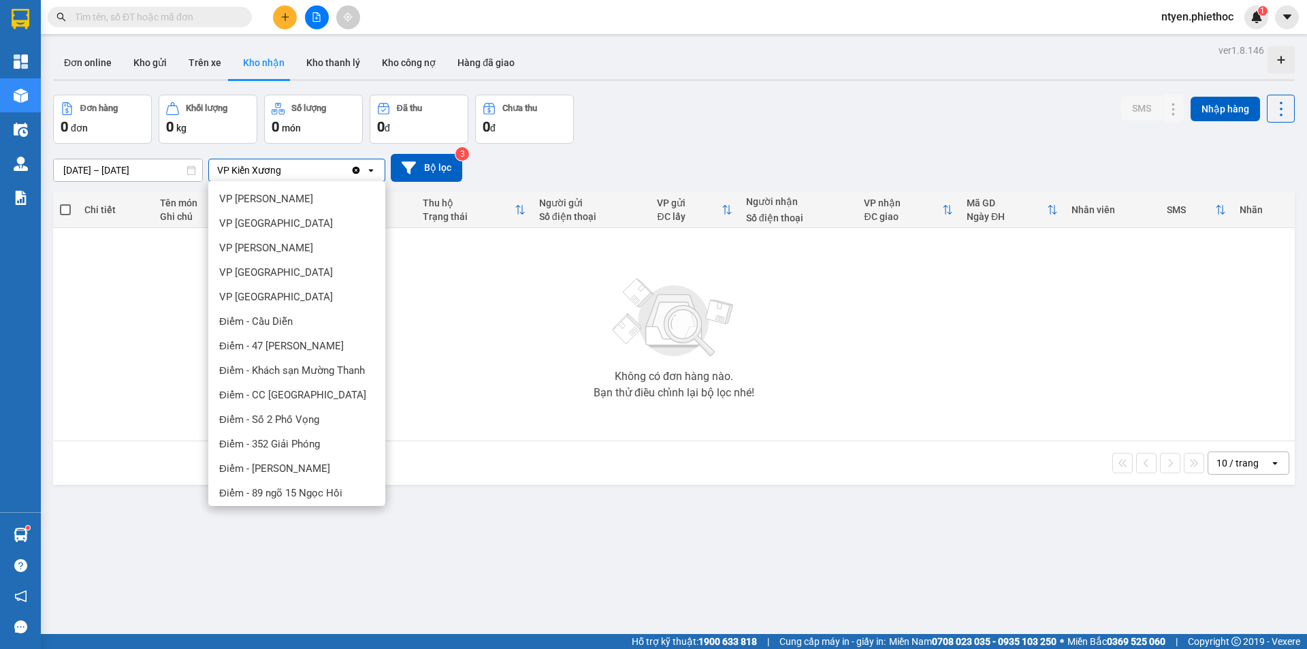
scroll to position [315, 0]
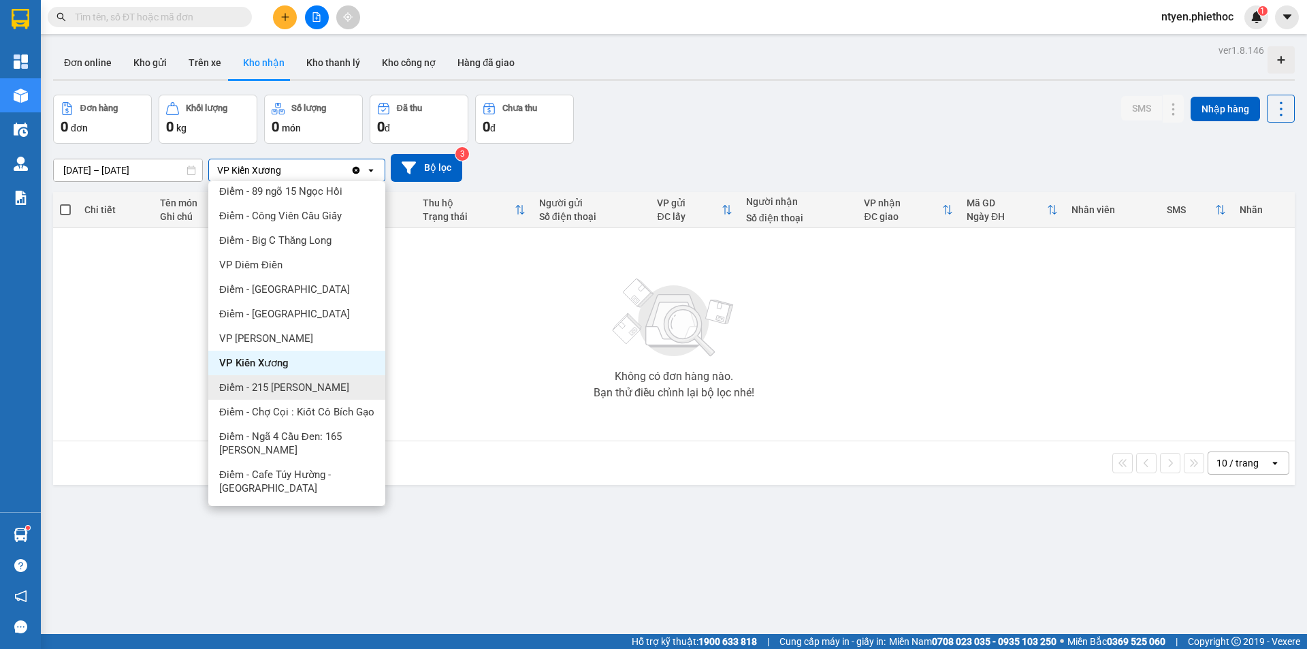
click at [312, 381] on span "Điểm - 215 [PERSON_NAME]" at bounding box center [284, 388] width 130 height 14
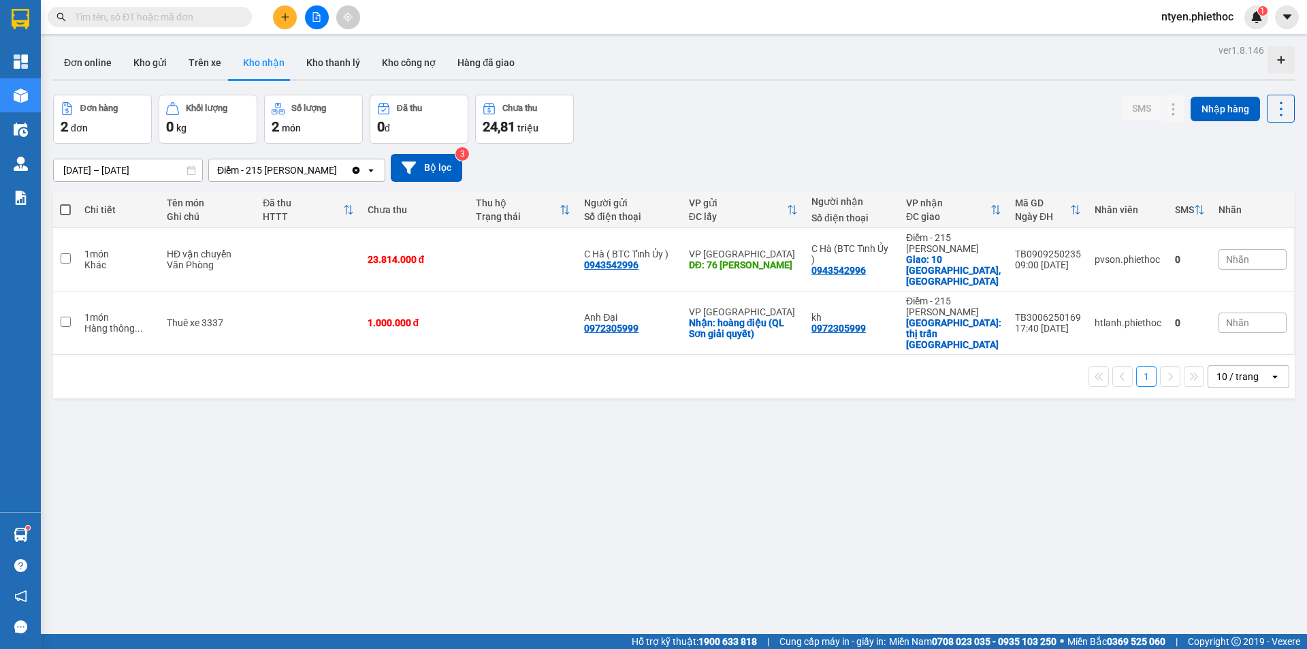
click at [338, 166] on input "Selected Điểm - 215 Lý Thường Kiệt." at bounding box center [338, 170] width 1 height 14
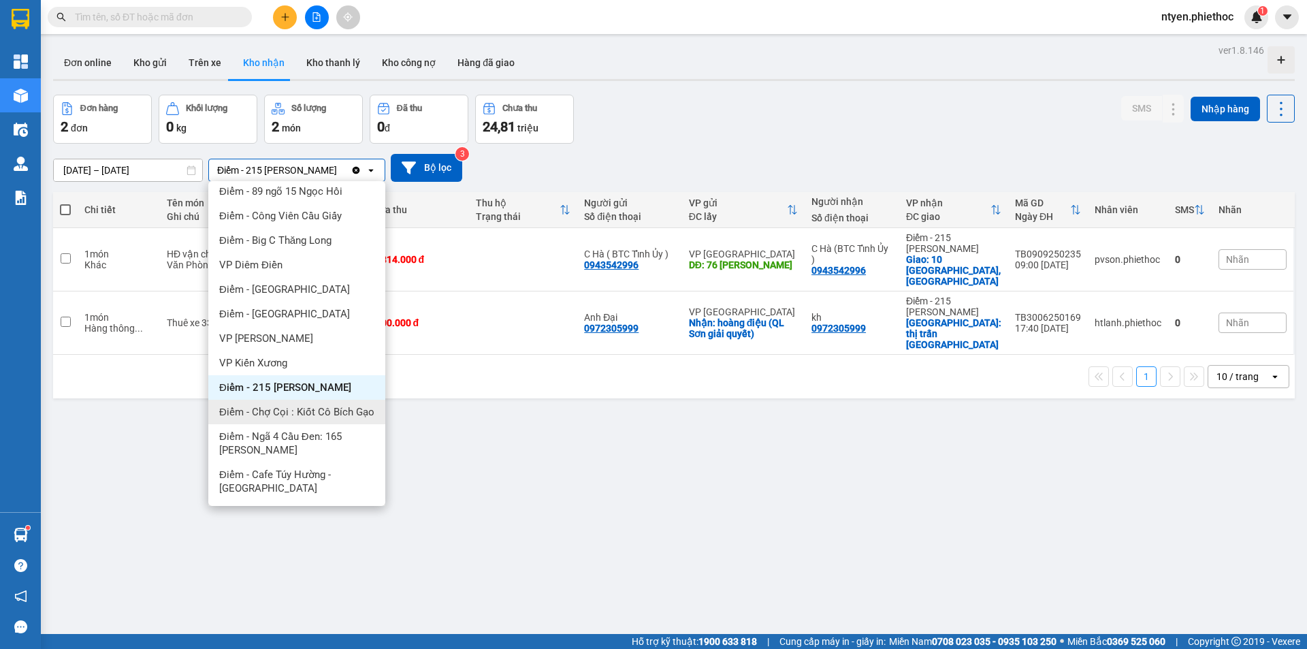
click at [330, 405] on span "Điểm - Chợ Cọi : Kiốt Cô Bích Gạo" at bounding box center [296, 412] width 155 height 14
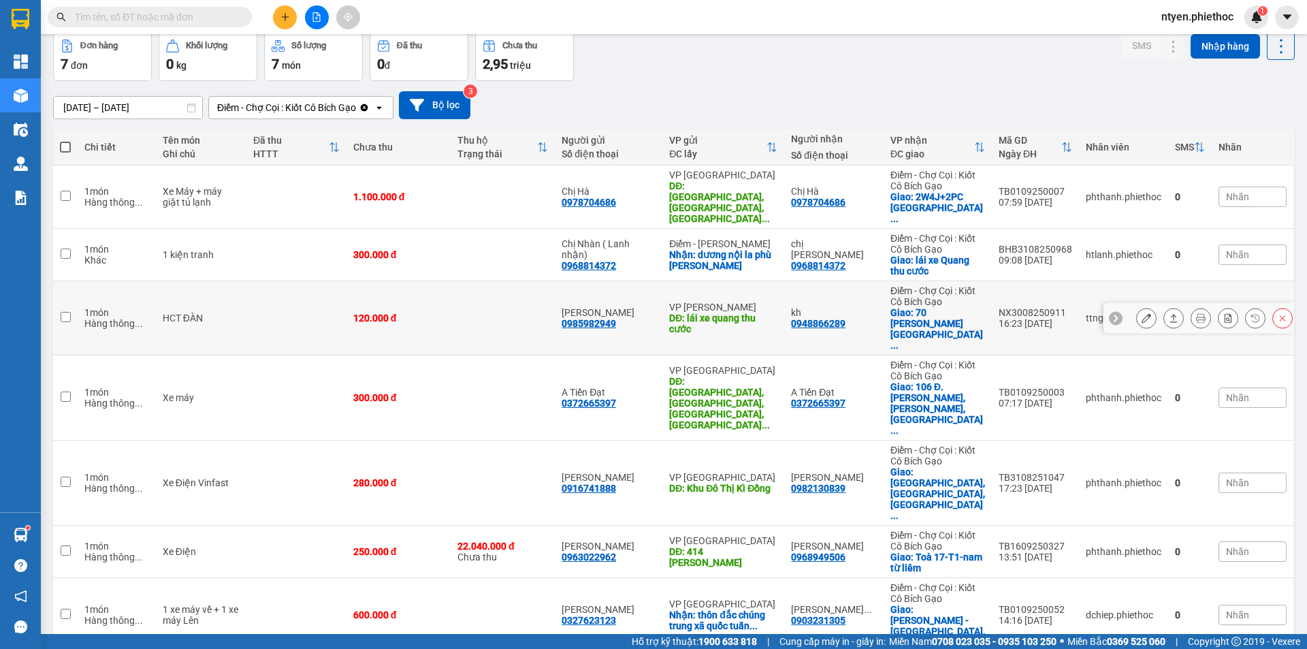
scroll to position [0, 0]
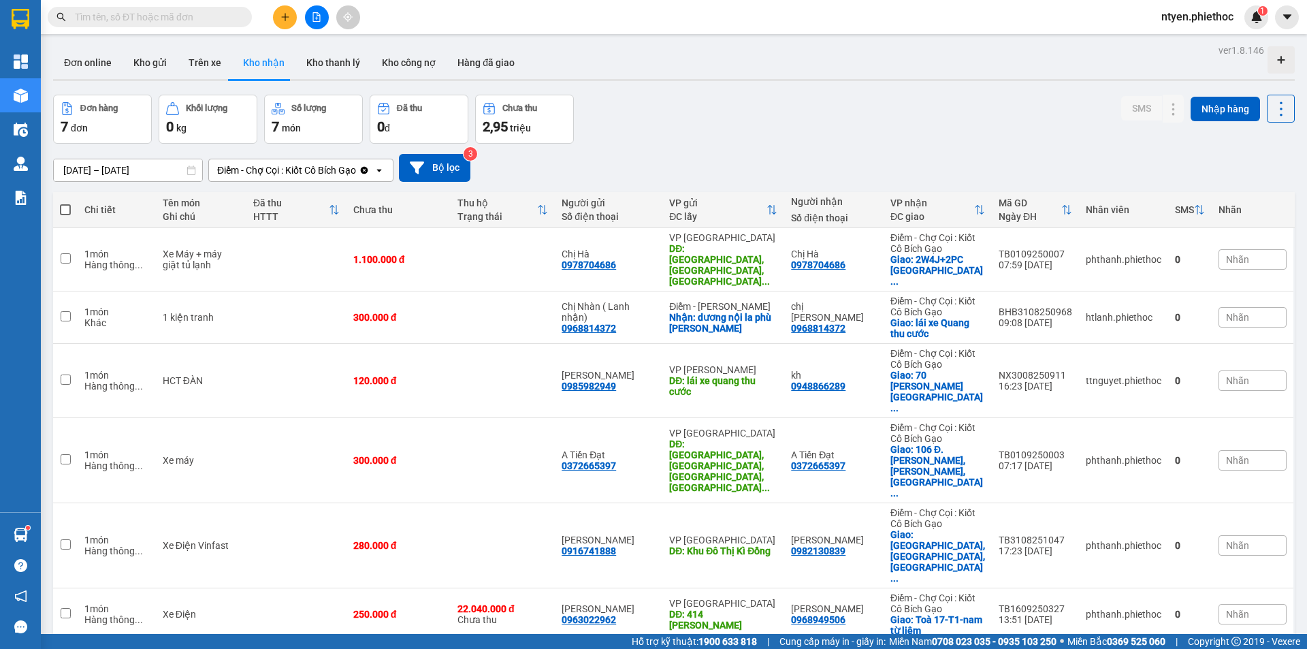
click at [321, 164] on div "Điểm - Chợ Cọi : Kiốt Cô Bích Gạo" at bounding box center [286, 170] width 139 height 14
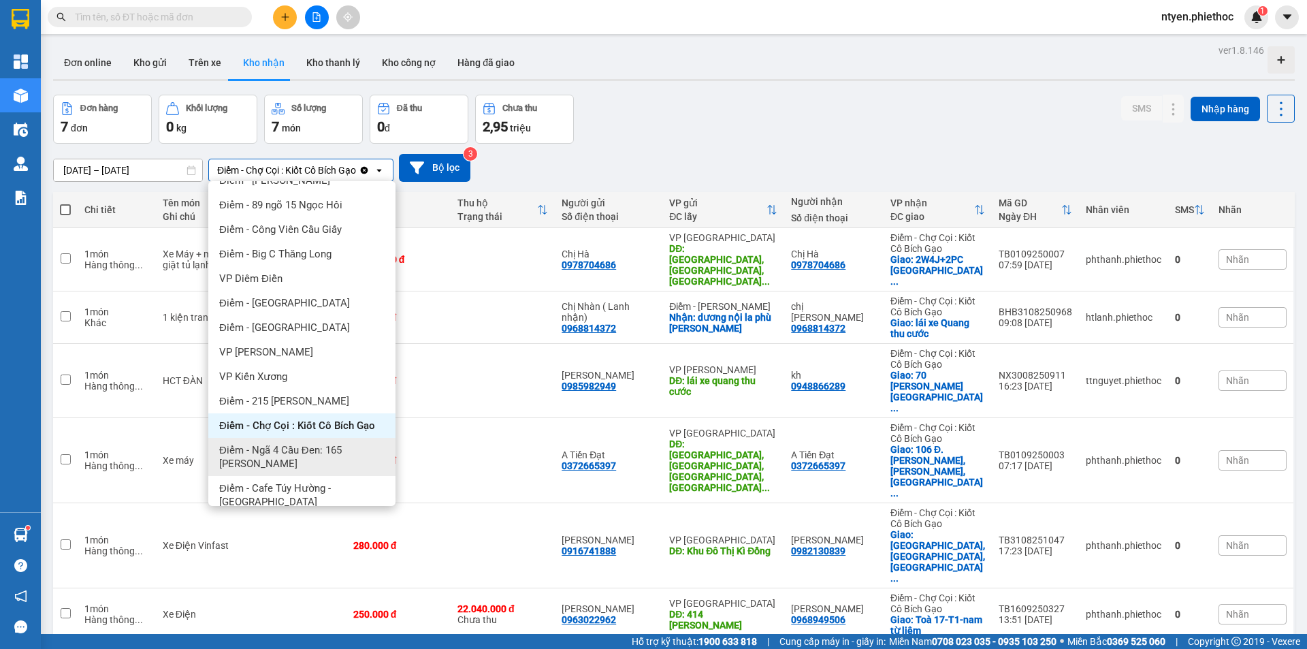
click at [294, 448] on span "Điểm - Ngã 4 Cầu Đen: 165 [PERSON_NAME]" at bounding box center [304, 456] width 171 height 27
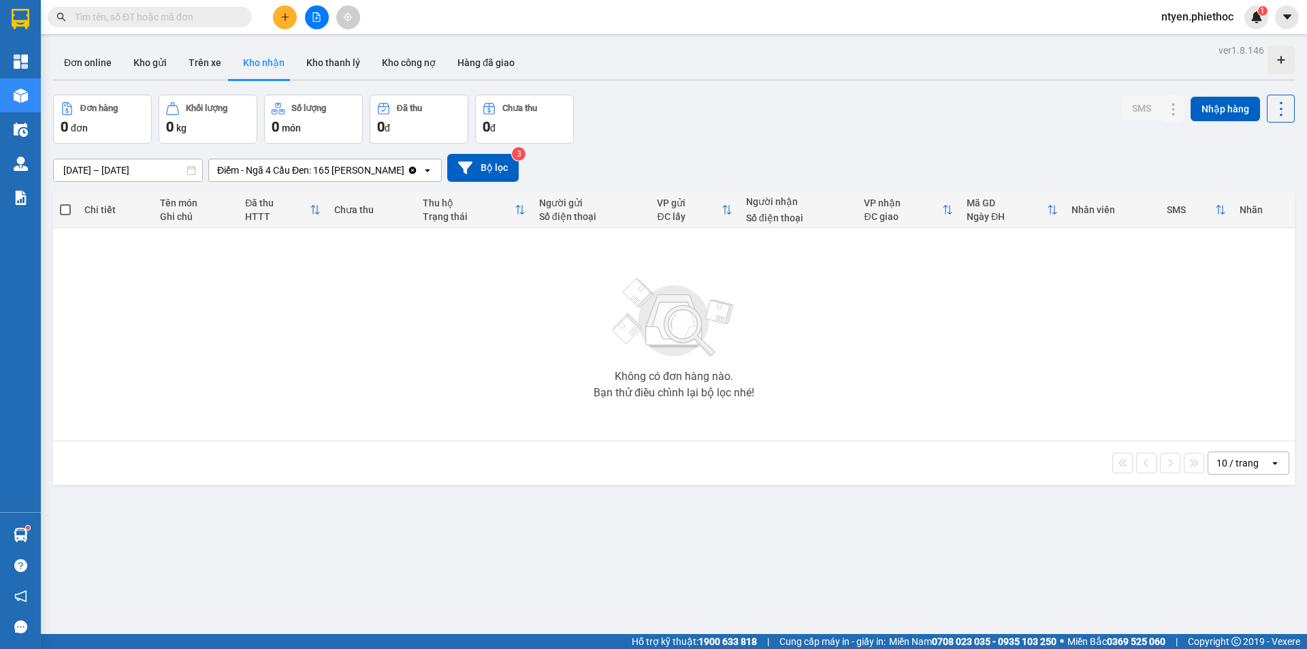
click at [330, 166] on div "Điểm - Ngã 4 Cầu Đen: 165 [PERSON_NAME]" at bounding box center [310, 170] width 187 height 14
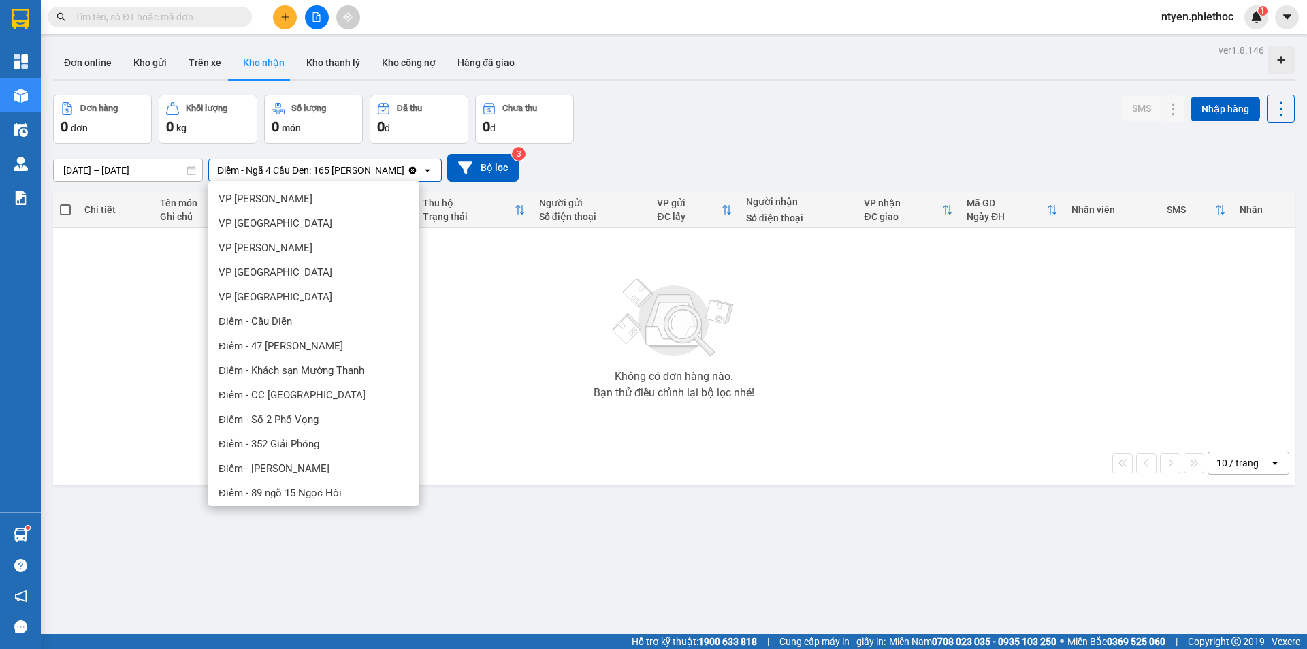
scroll to position [274, 0]
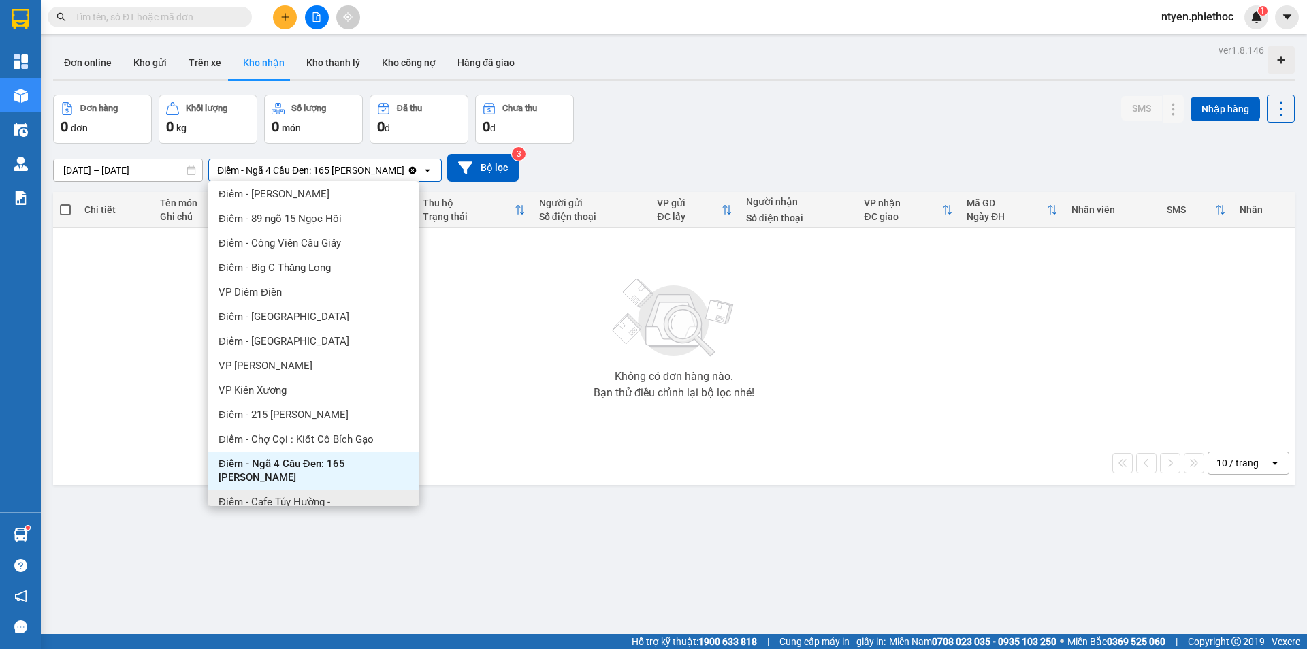
click at [334, 495] on span "Điểm - Cafe Túy Hường - [GEOGRAPHIC_DATA]" at bounding box center [316, 508] width 195 height 27
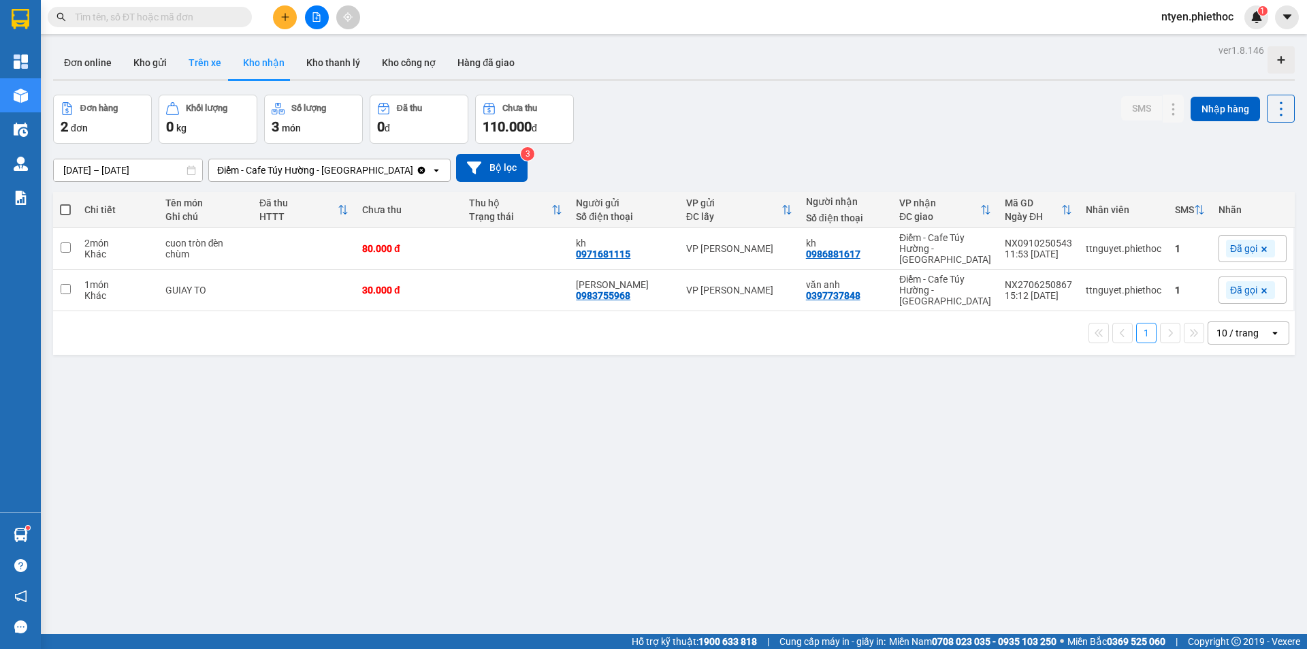
click at [197, 63] on button "Trên xe" at bounding box center [205, 62] width 54 height 33
type input "[DATE] – [DATE]"
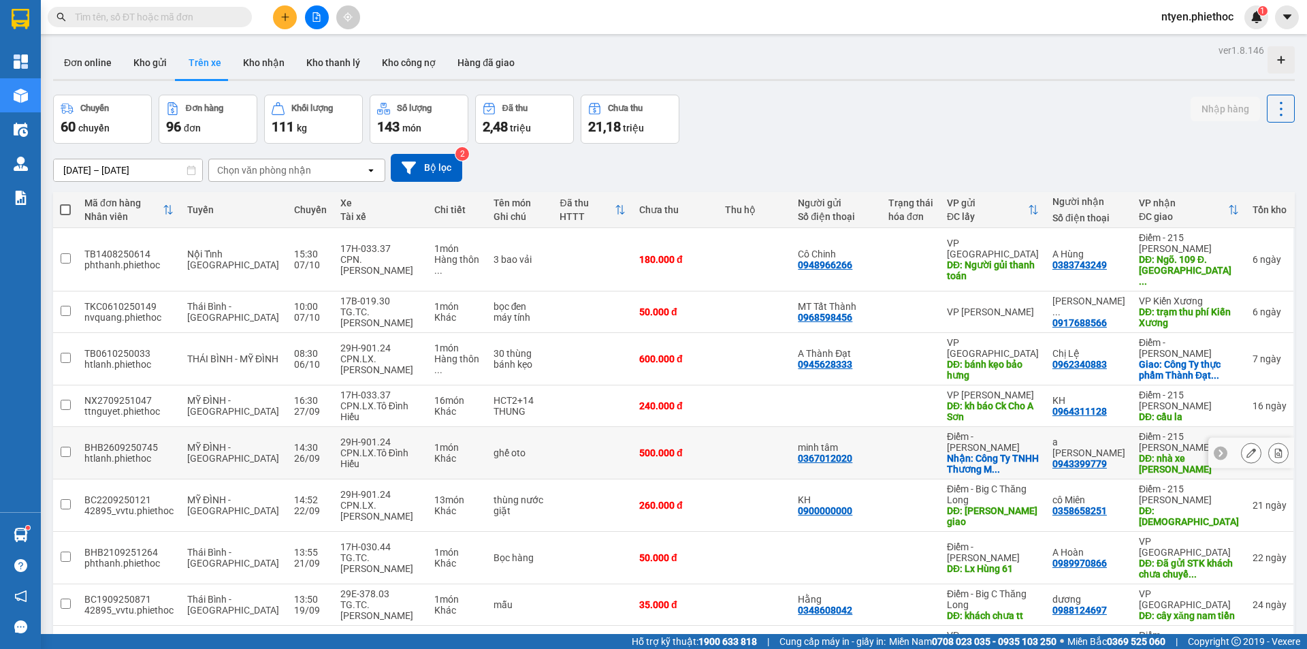
scroll to position [98, 0]
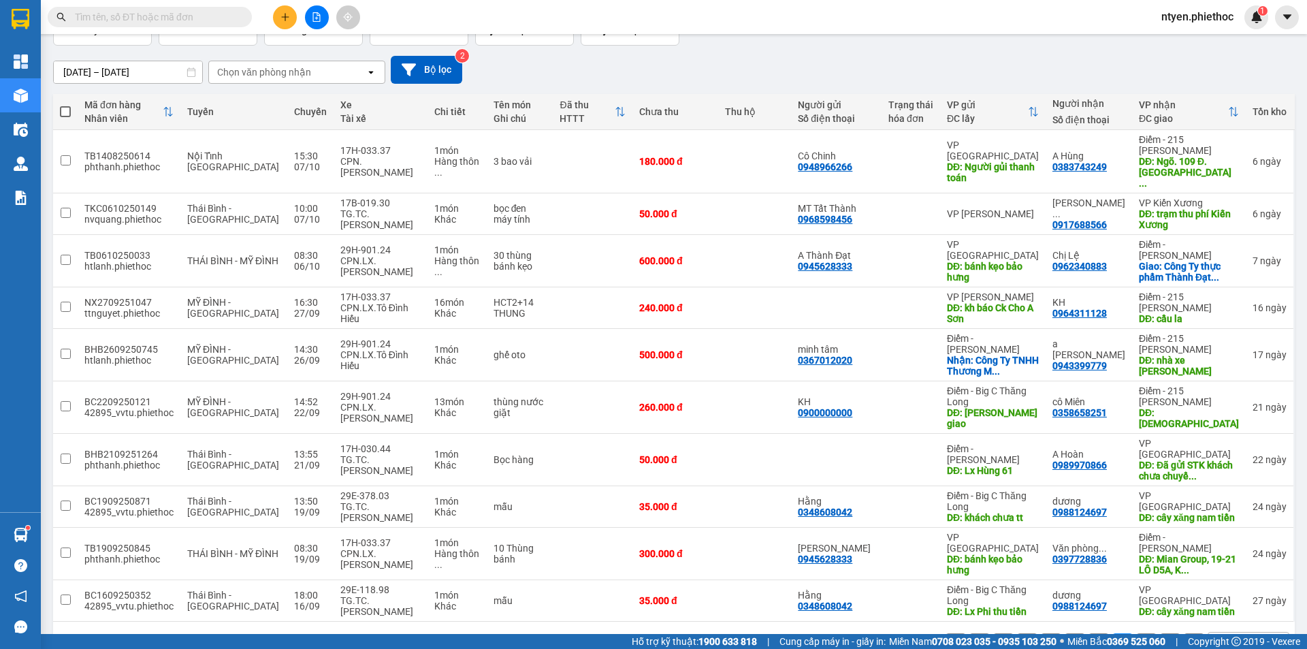
click at [1138, 633] on button "10" at bounding box center [1146, 643] width 20 height 20
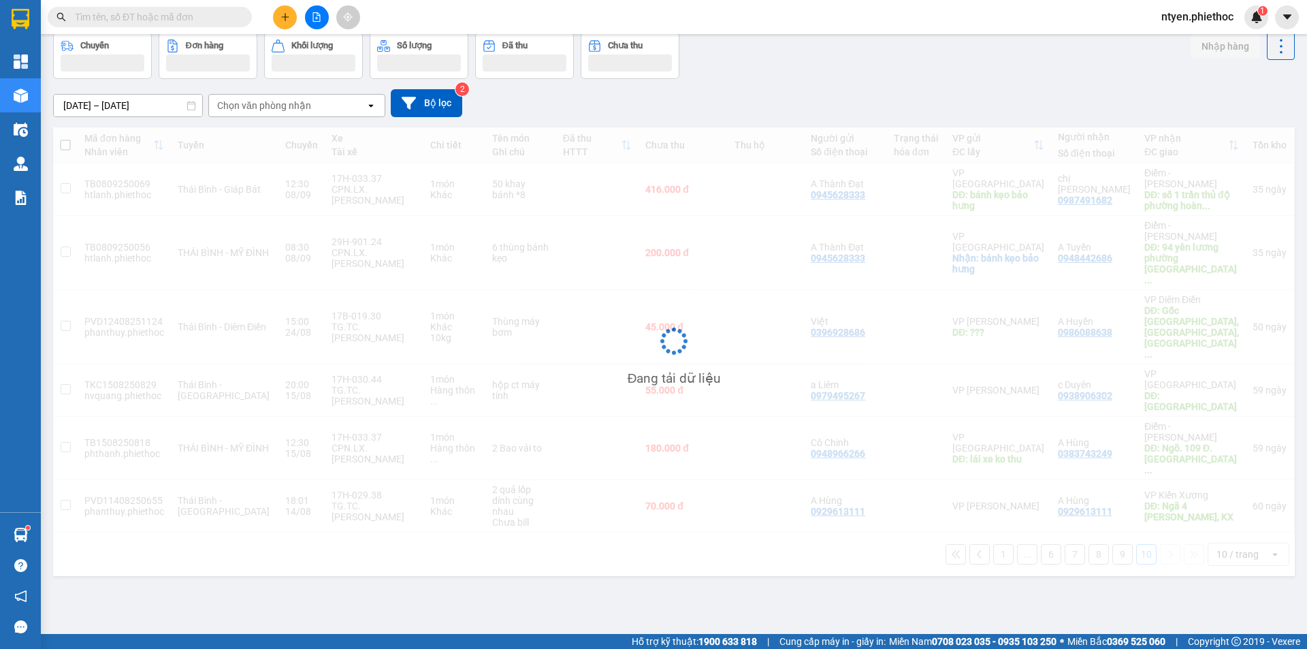
scroll to position [63, 0]
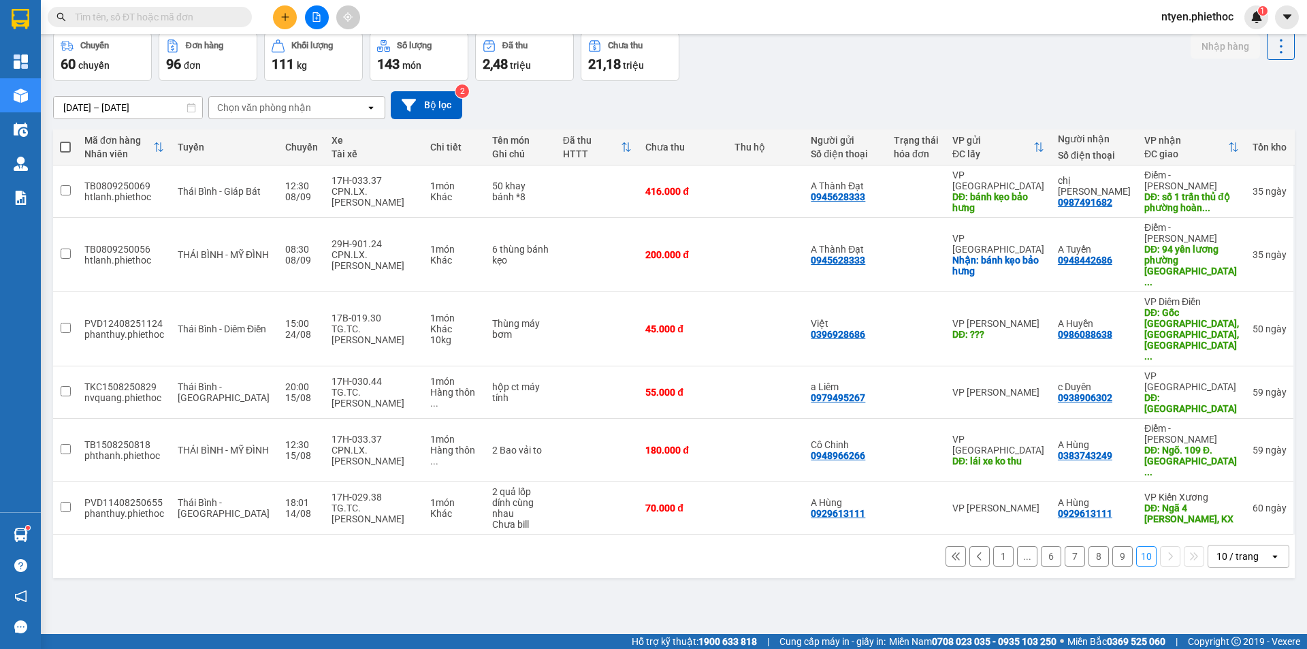
click at [1113, 546] on button "9" at bounding box center [1123, 556] width 20 height 20
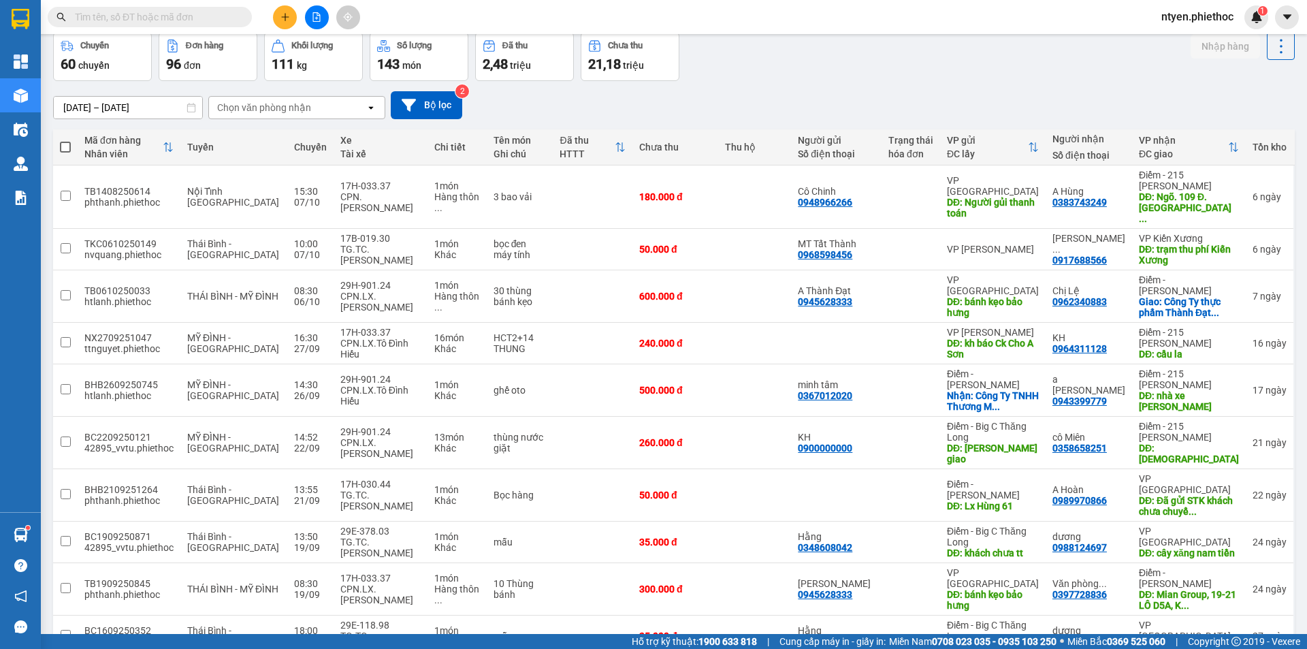
click at [306, 108] on div "Chọn văn phòng nhận" at bounding box center [264, 108] width 94 height 14
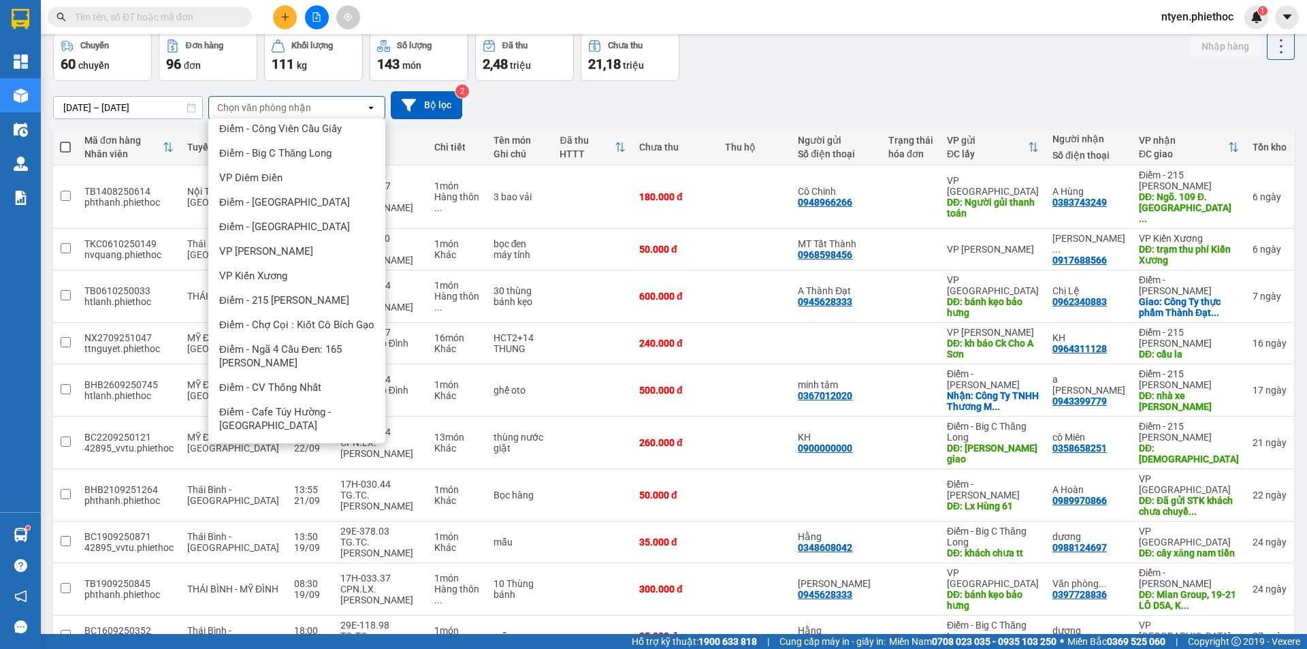
scroll to position [340, 0]
click at [321, 293] on span "Điểm - 215 [PERSON_NAME]" at bounding box center [284, 300] width 130 height 14
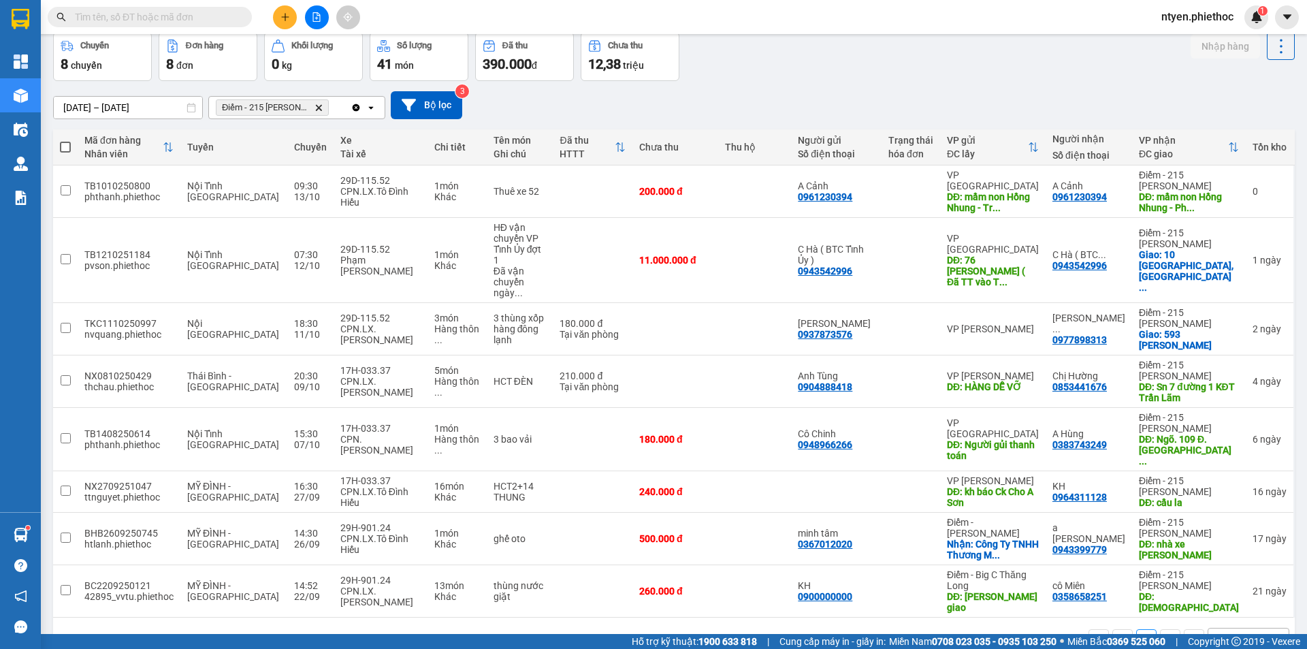
click at [337, 104] on div "Điểm - 215 [PERSON_NAME]" at bounding box center [280, 108] width 142 height 22
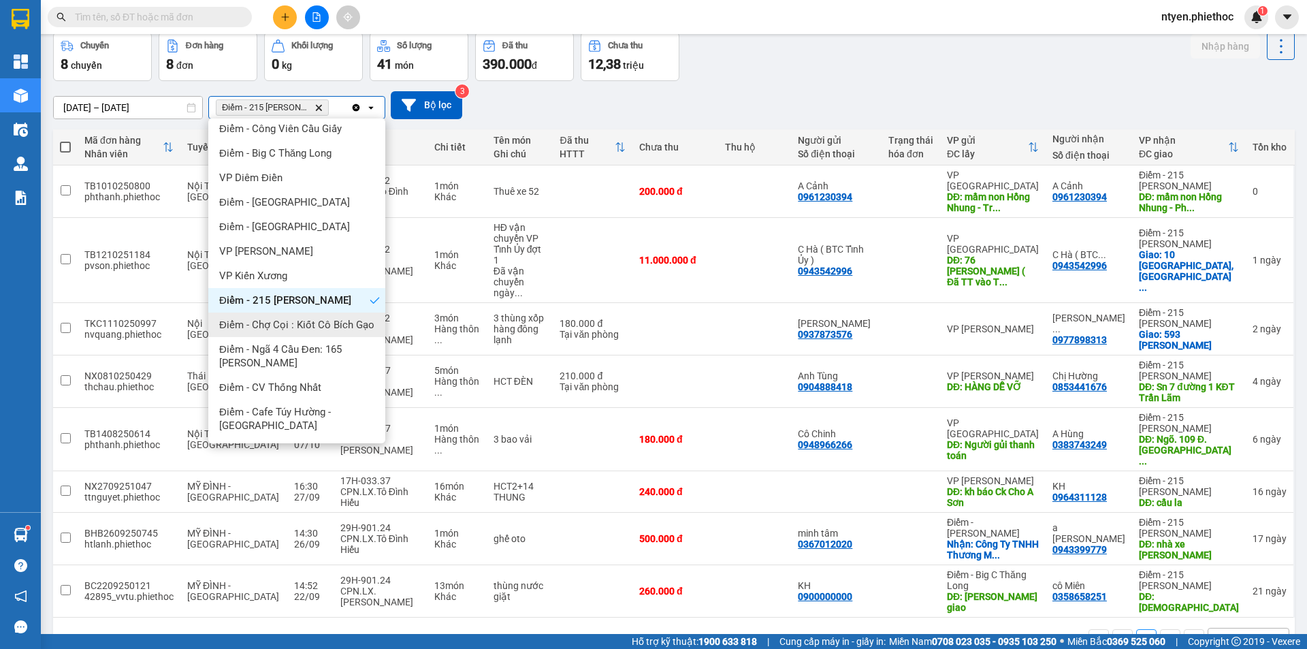
click at [351, 318] on span "Điểm - Chợ Cọi : Kiốt Cô Bích Gạo" at bounding box center [296, 325] width 155 height 14
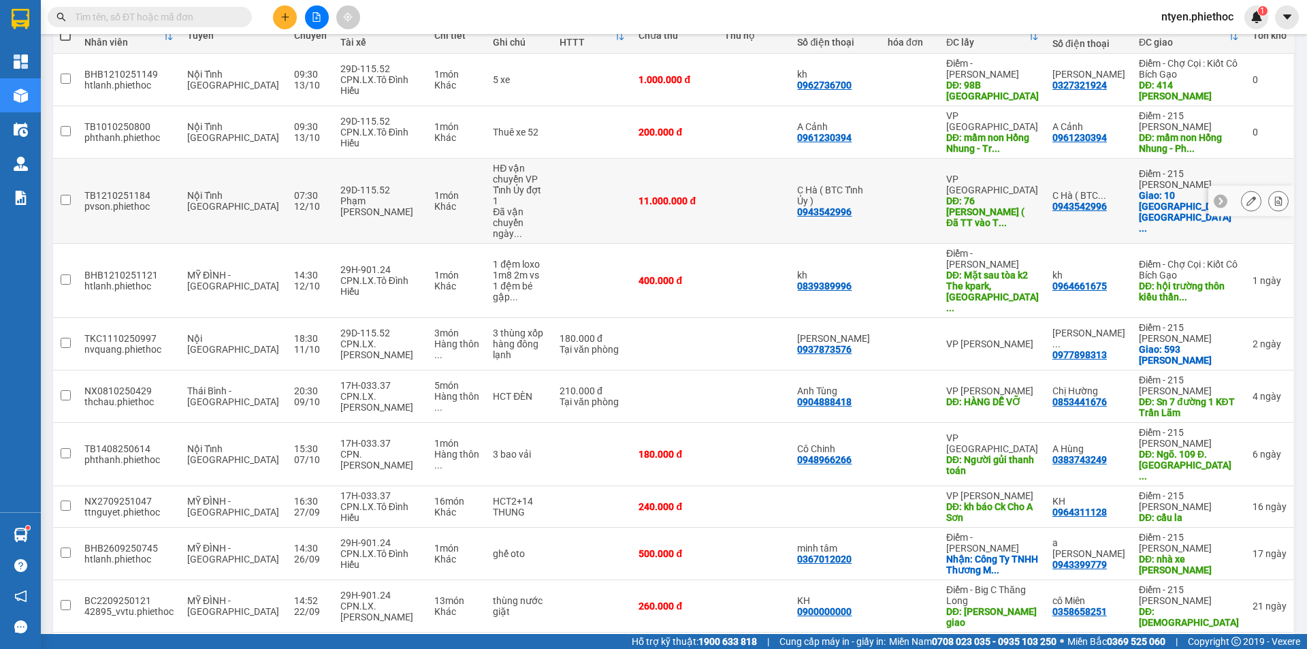
scroll to position [0, 0]
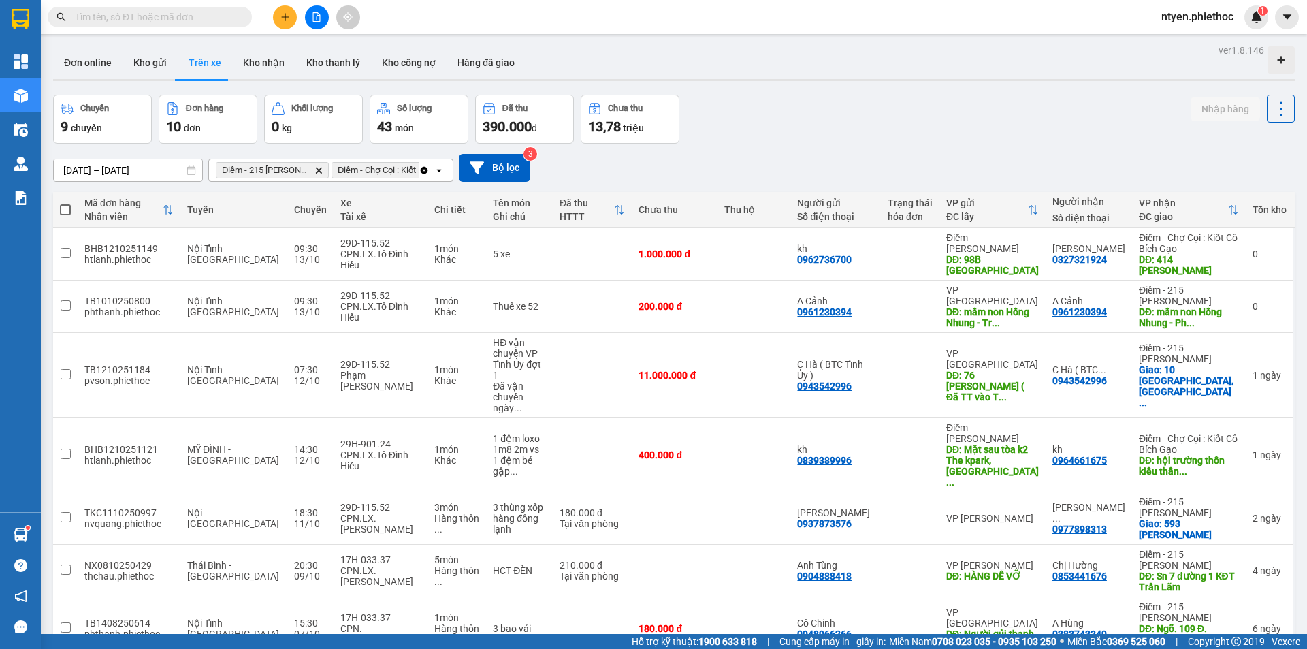
click at [318, 172] on icon "Điểm - 215 Lý Thường Kiệt, close by backspace" at bounding box center [319, 170] width 6 height 6
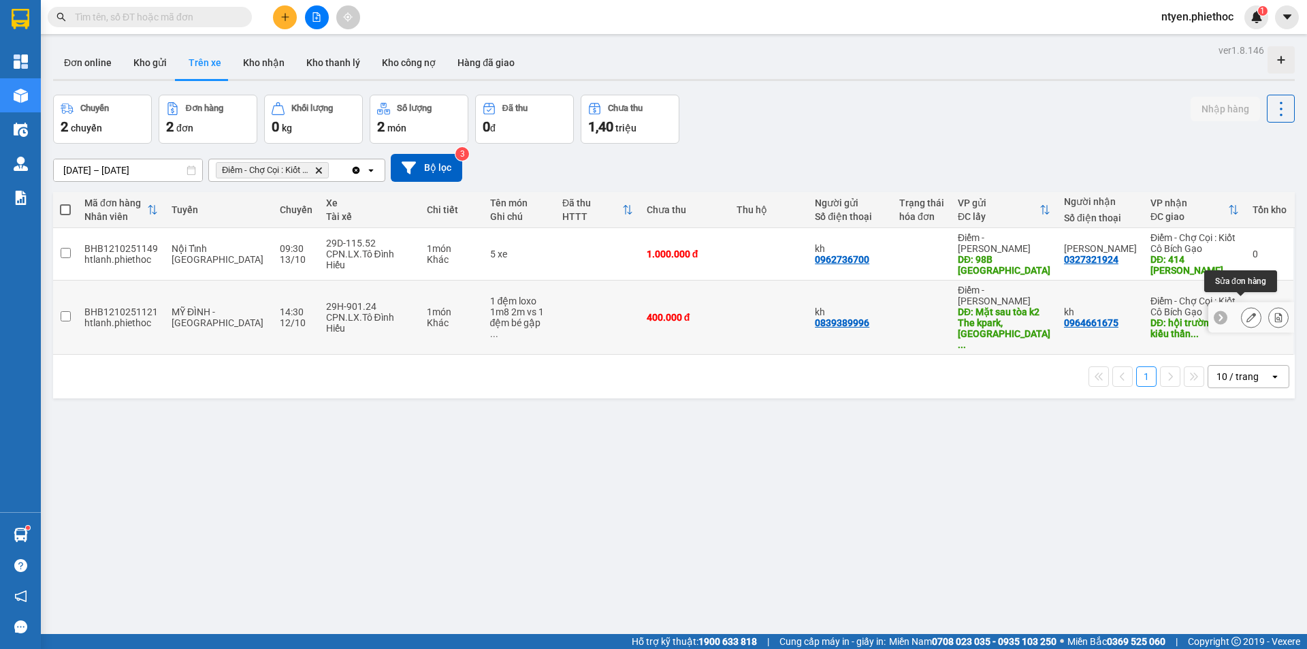
click at [1247, 313] on icon at bounding box center [1252, 318] width 10 height 10
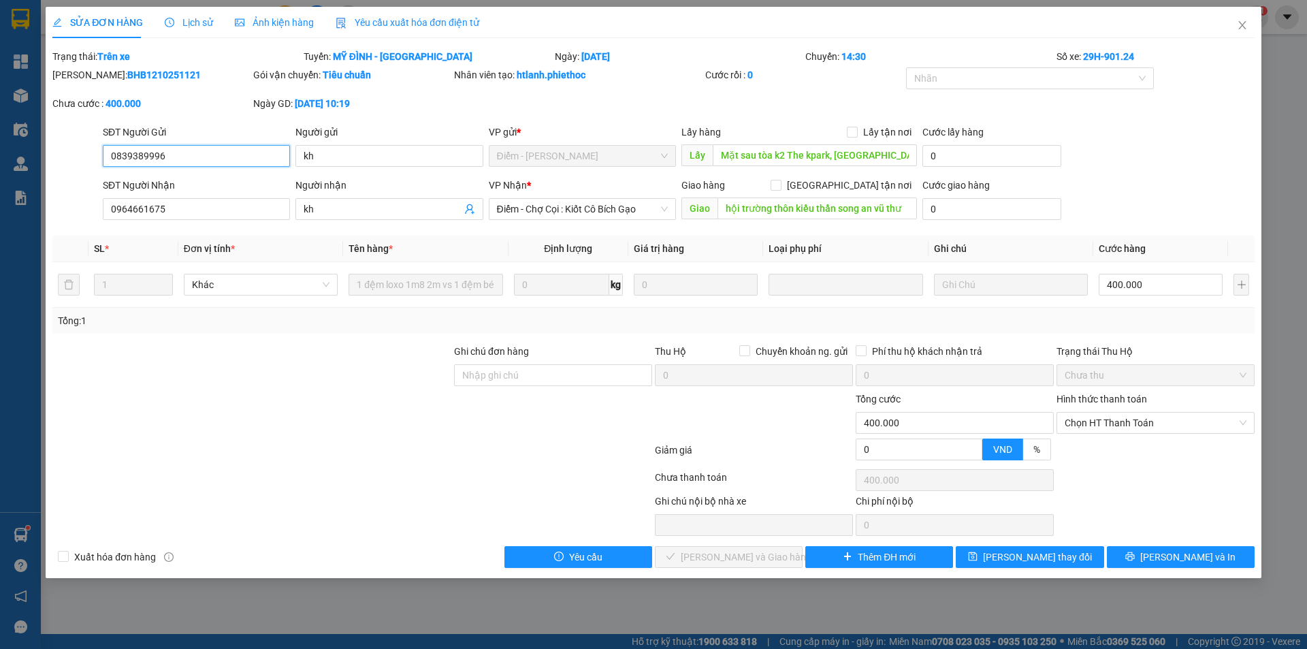
type input "0839389996"
type input "kh"
type input "Mặt sau tòa k2 The kpark, [GEOGRAPHIC_DATA]"
type input "0964661675"
type input "kh"
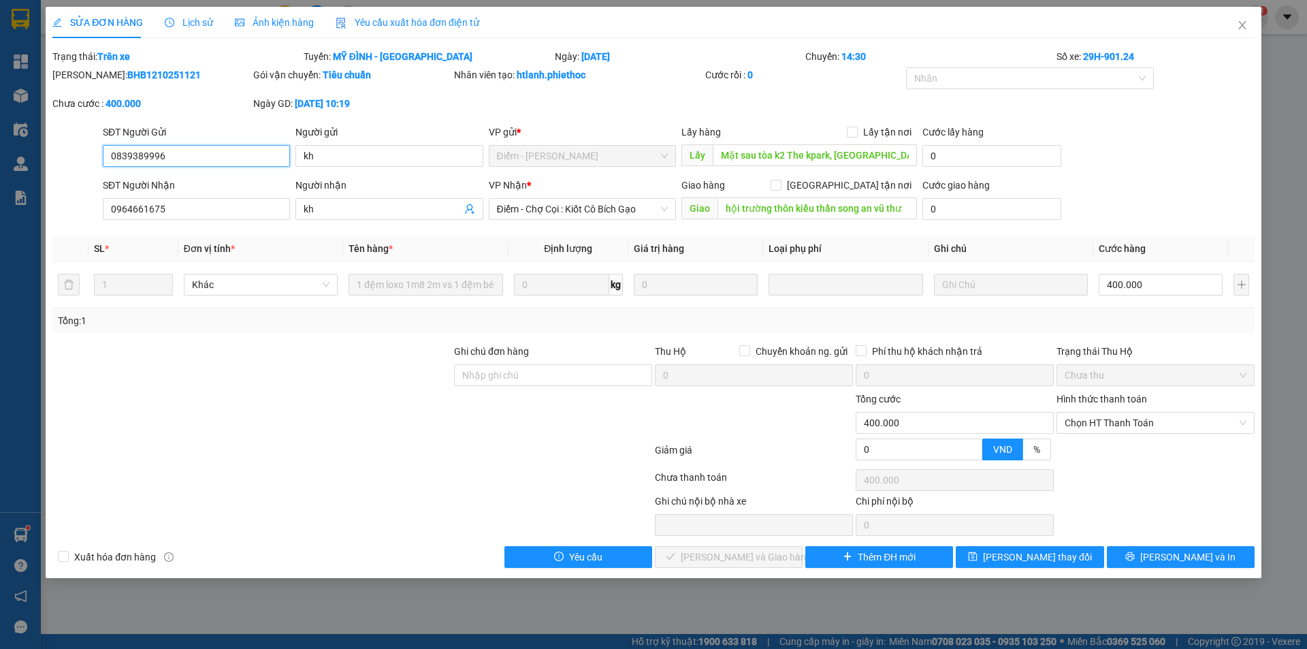
type input "hội trường thôn kiều thần song an vũ thư"
type input "0"
type input "400.000"
click at [199, 23] on span "Lịch sử" at bounding box center [189, 22] width 48 height 11
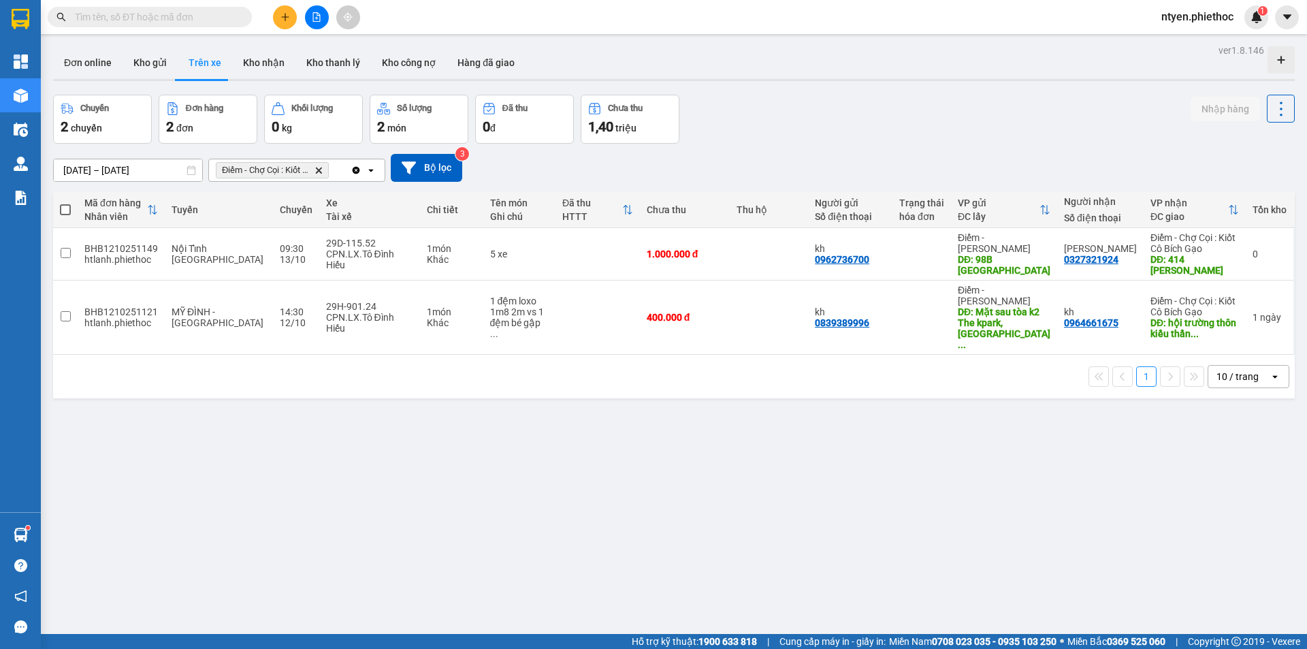
click at [599, 365] on div "1 10 / trang open" at bounding box center [674, 376] width 1231 height 23
click at [336, 170] on div "Điểm - Chợ Cọi : Kiốt Cô Bích Gạo Delete" at bounding box center [280, 170] width 142 height 22
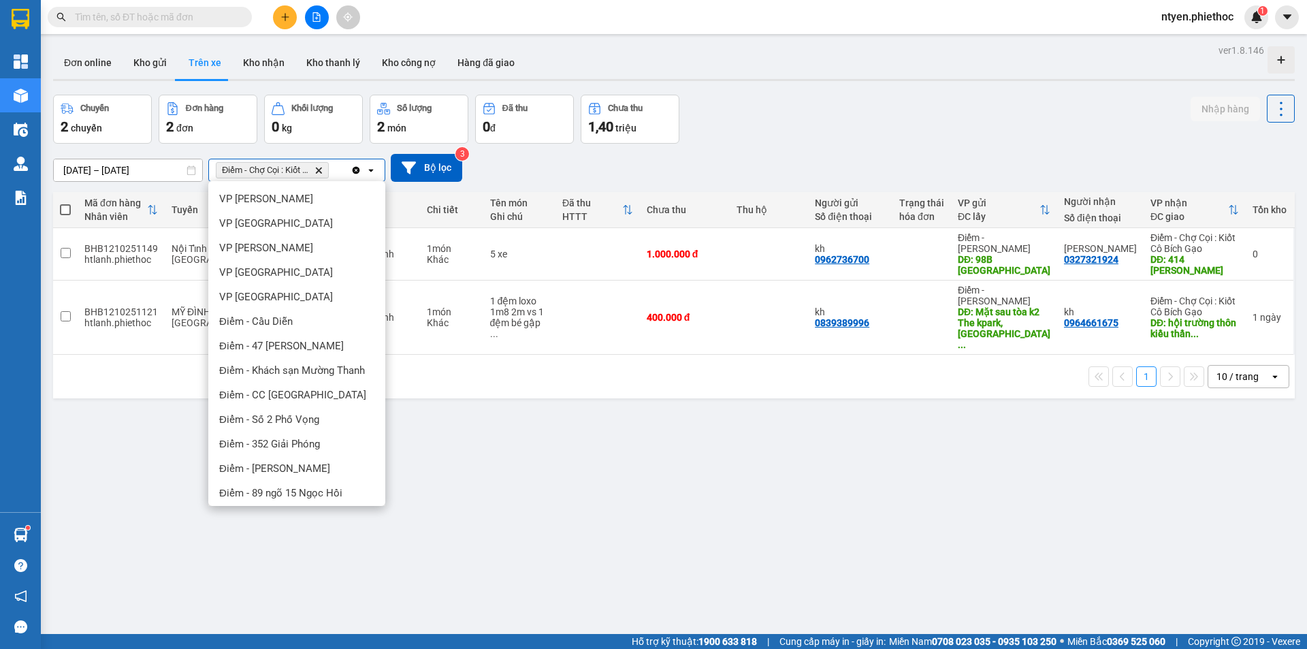
scroll to position [340, 0]
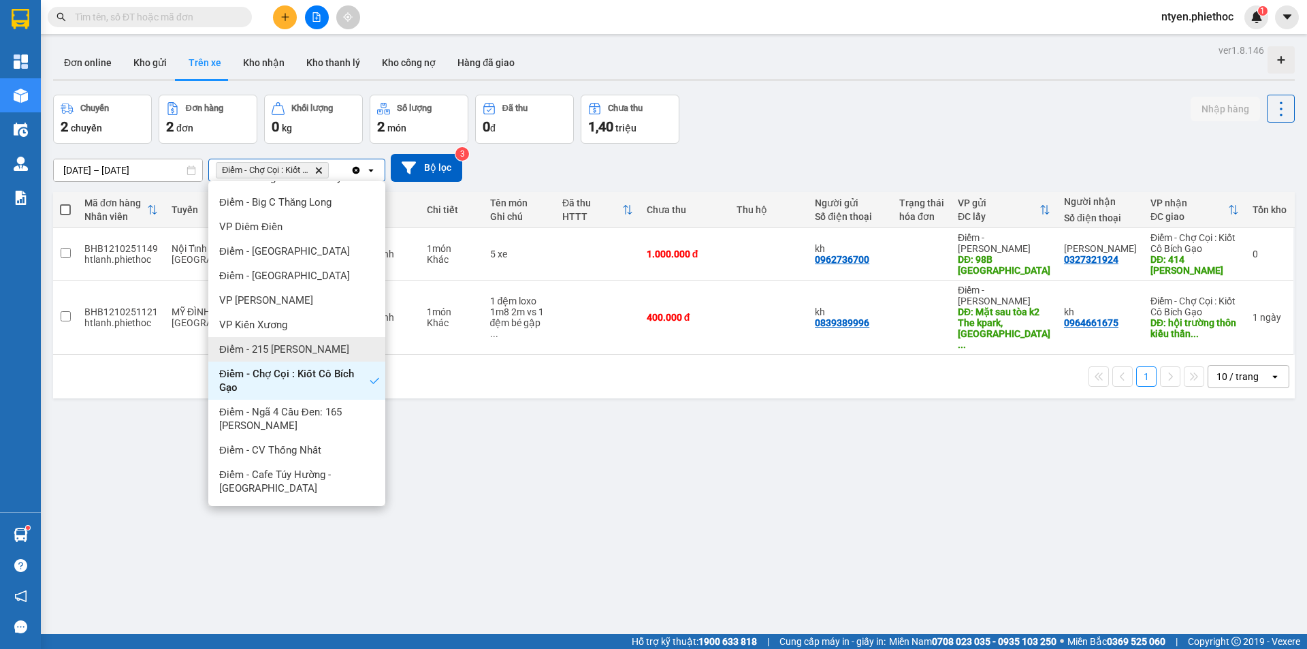
click at [308, 353] on span "Điểm - 215 [PERSON_NAME]" at bounding box center [284, 350] width 130 height 14
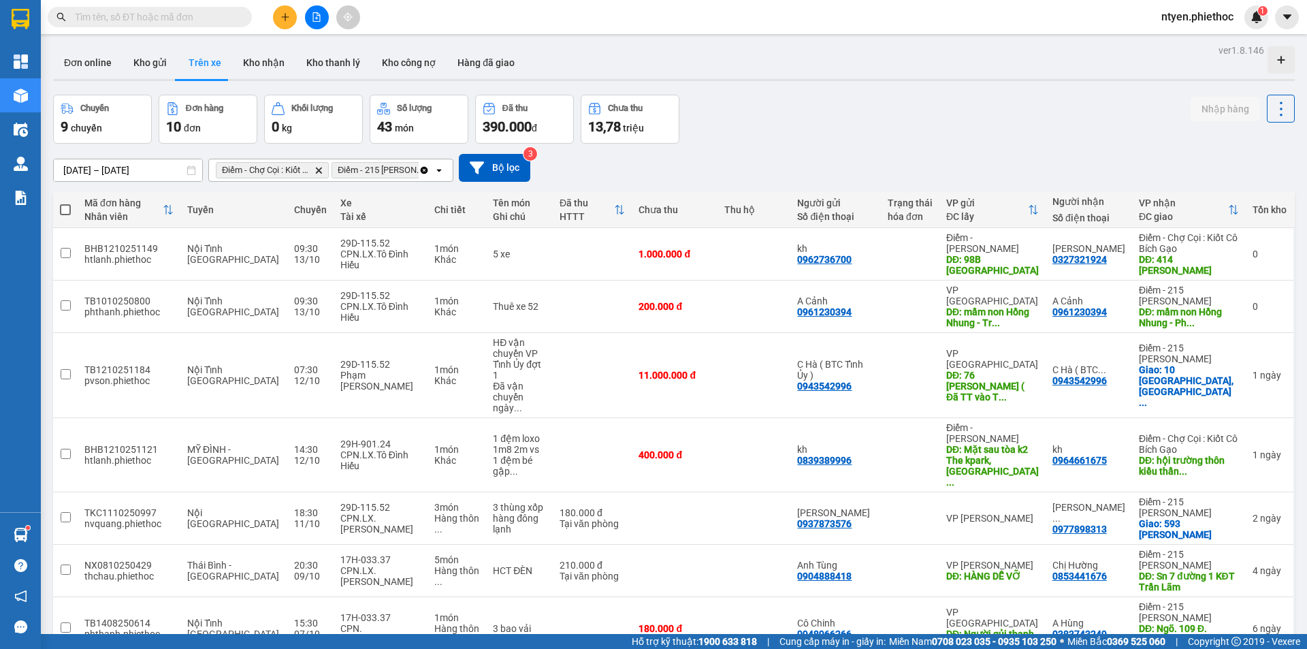
click at [319, 170] on icon "Điểm - Chợ Cọi : Kiốt Cô Bích Gạo, close by backspace" at bounding box center [319, 170] width 6 height 6
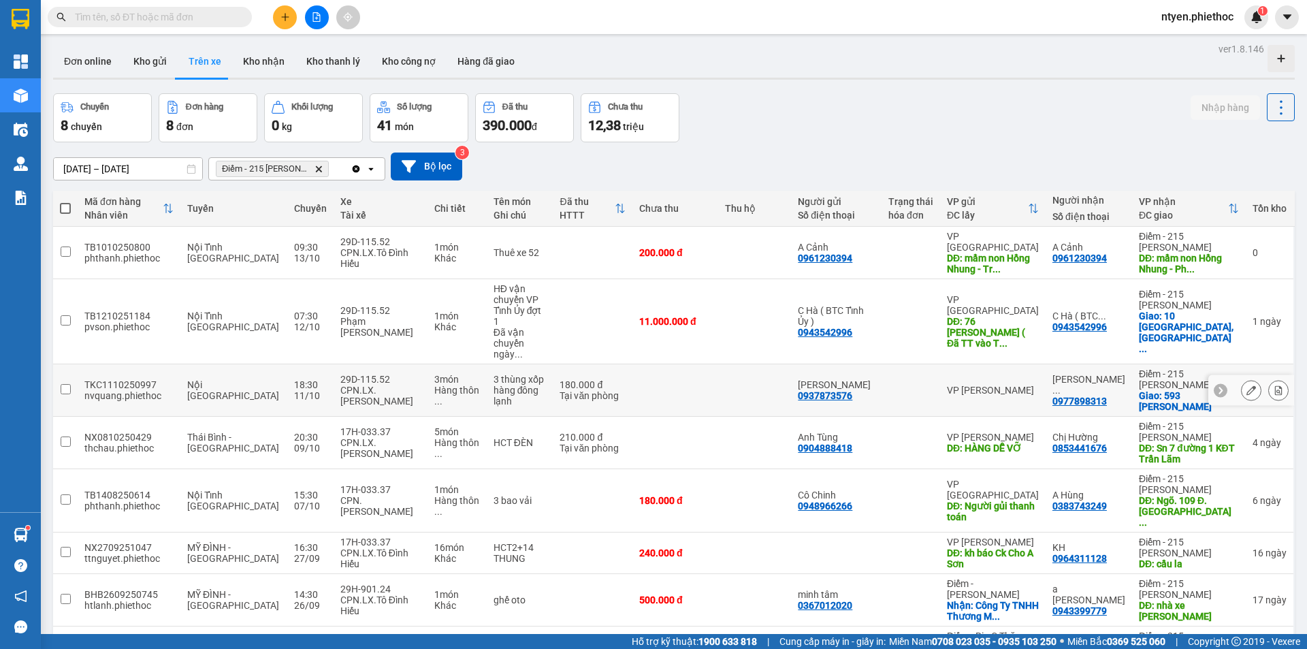
scroll to position [69, 0]
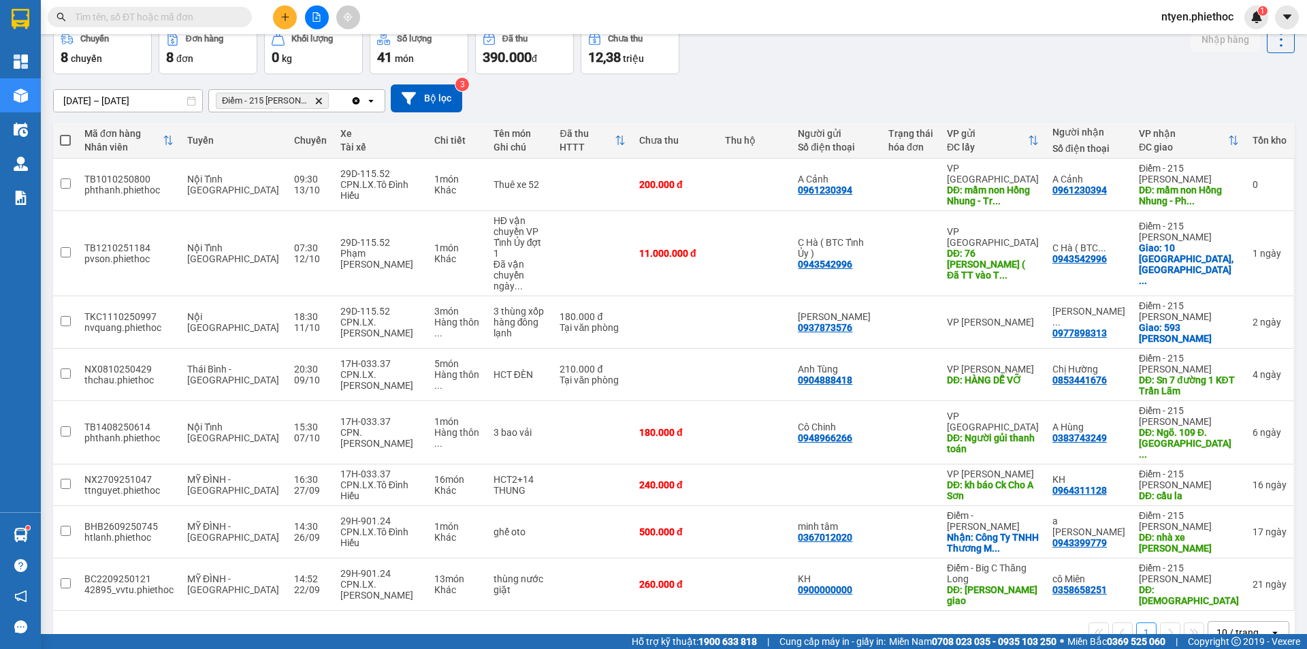
click at [321, 102] on icon "Điểm - 215 Lý Thường Kiệt, close by backspace" at bounding box center [319, 100] width 6 height 6
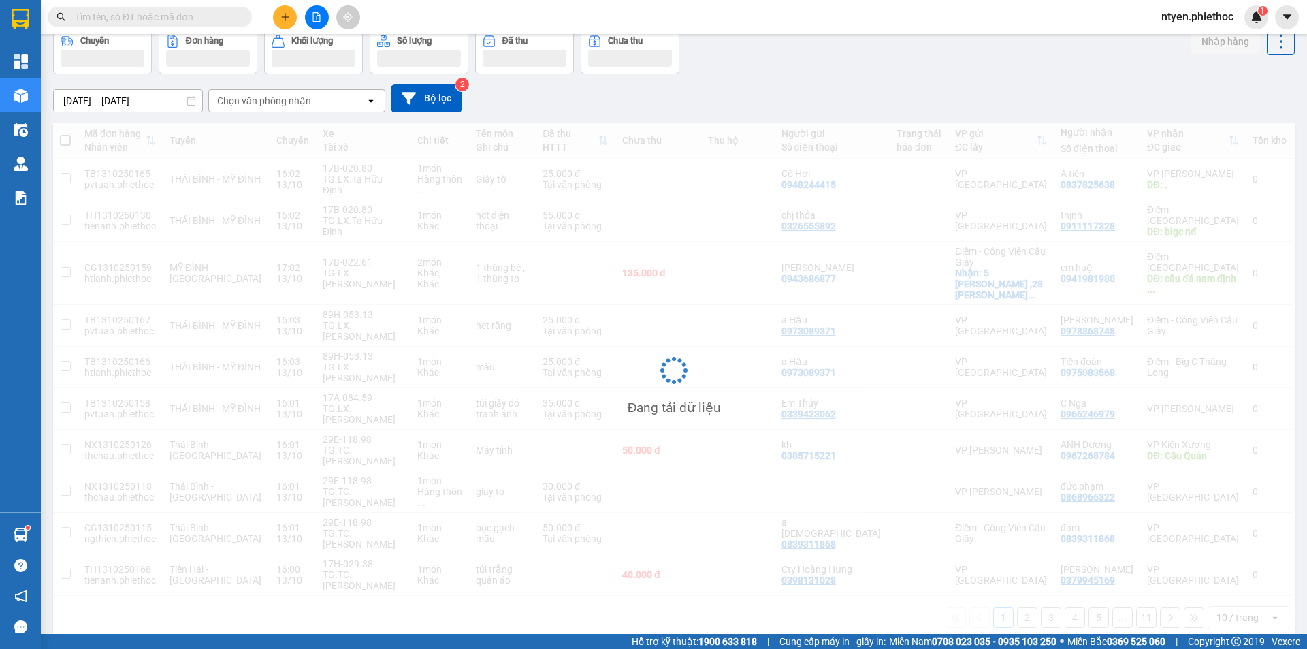
scroll to position [63, 0]
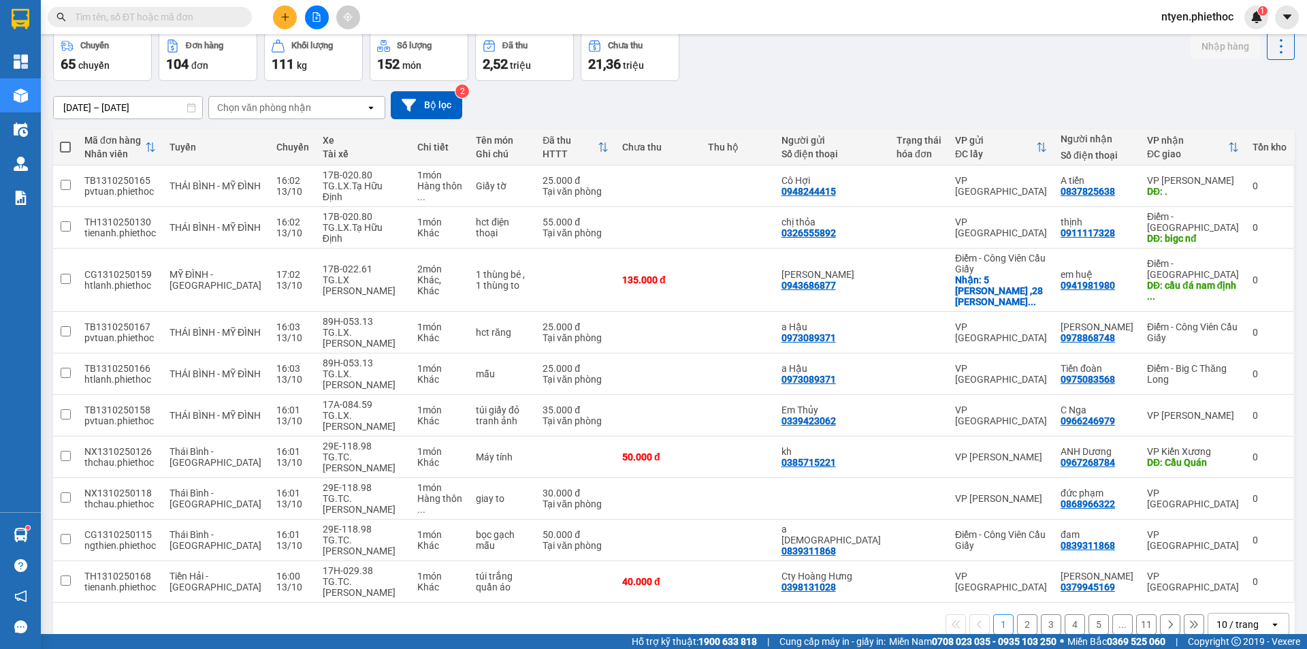
click at [302, 106] on div "Chọn văn phòng nhận" at bounding box center [264, 108] width 94 height 14
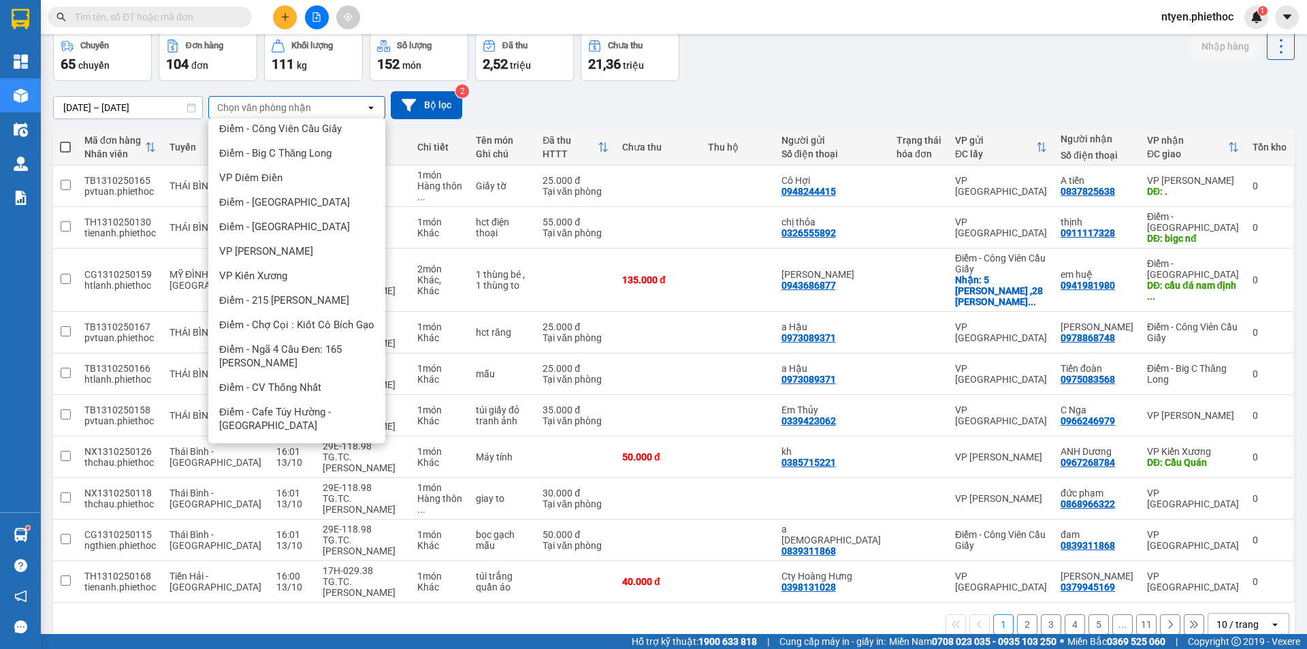
scroll to position [340, 0]
click at [327, 293] on span "Điểm - 215 [PERSON_NAME]" at bounding box center [284, 300] width 130 height 14
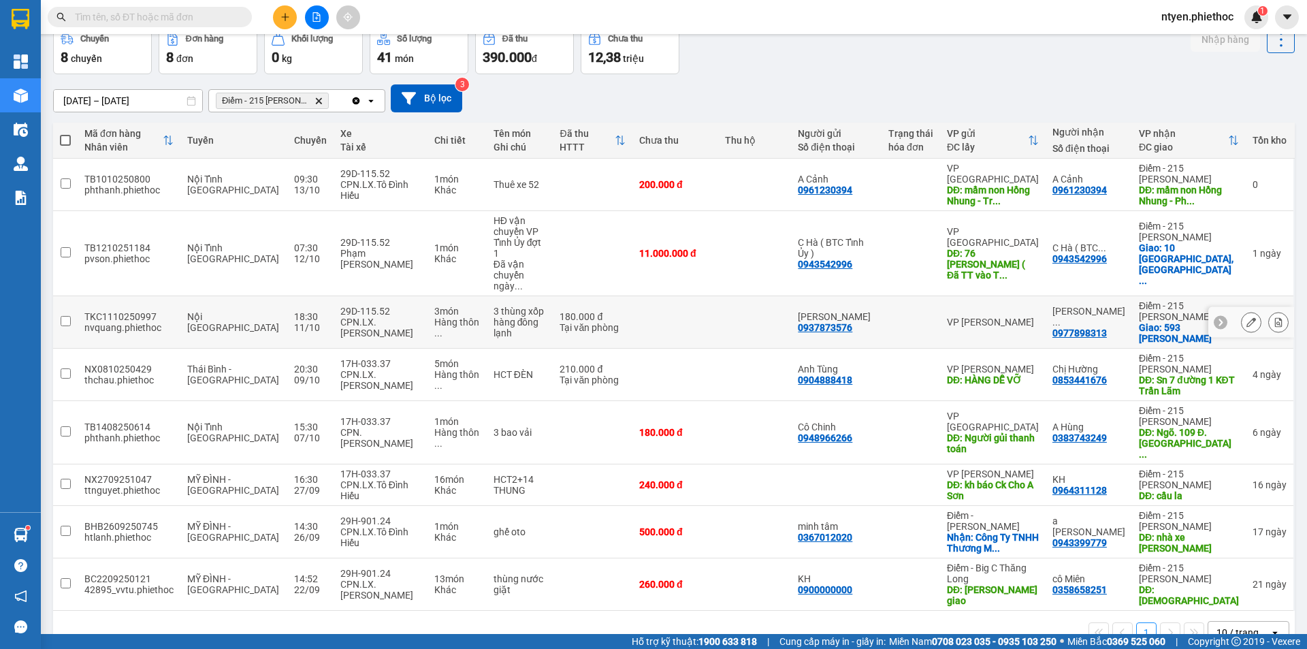
scroll to position [0, 0]
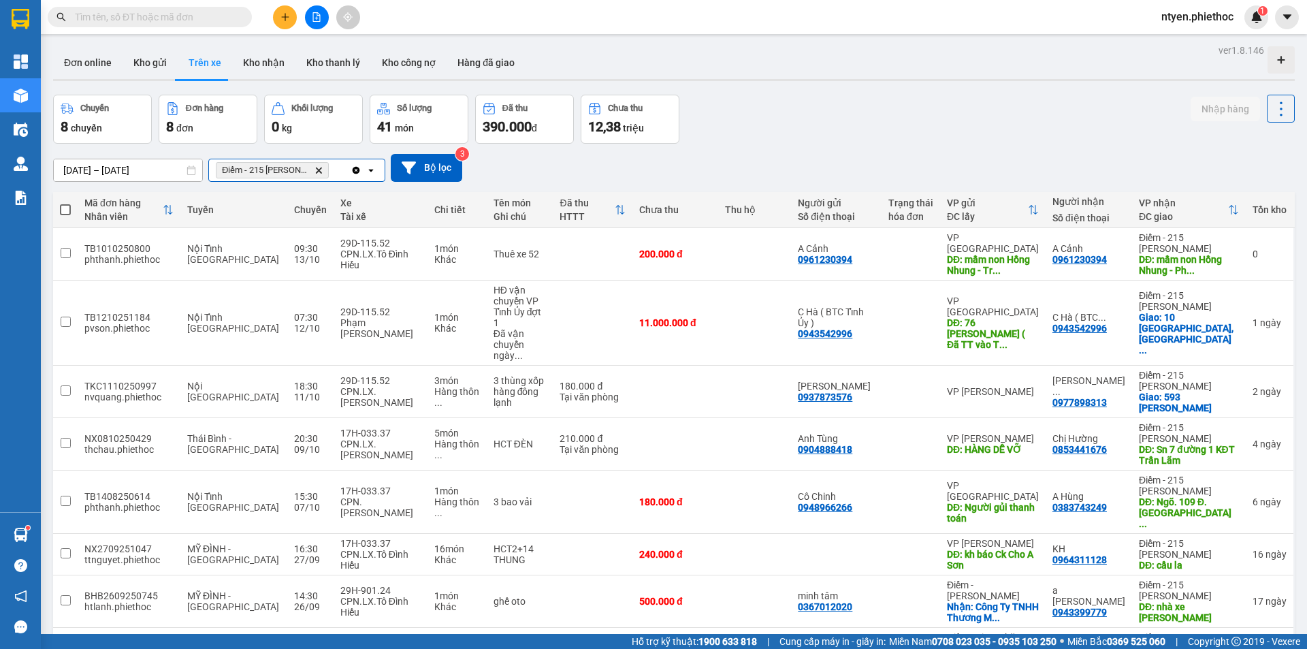
click at [332, 170] on input "Selected Điểm - 215 Lý Thường Kiệt." at bounding box center [332, 170] width 1 height 14
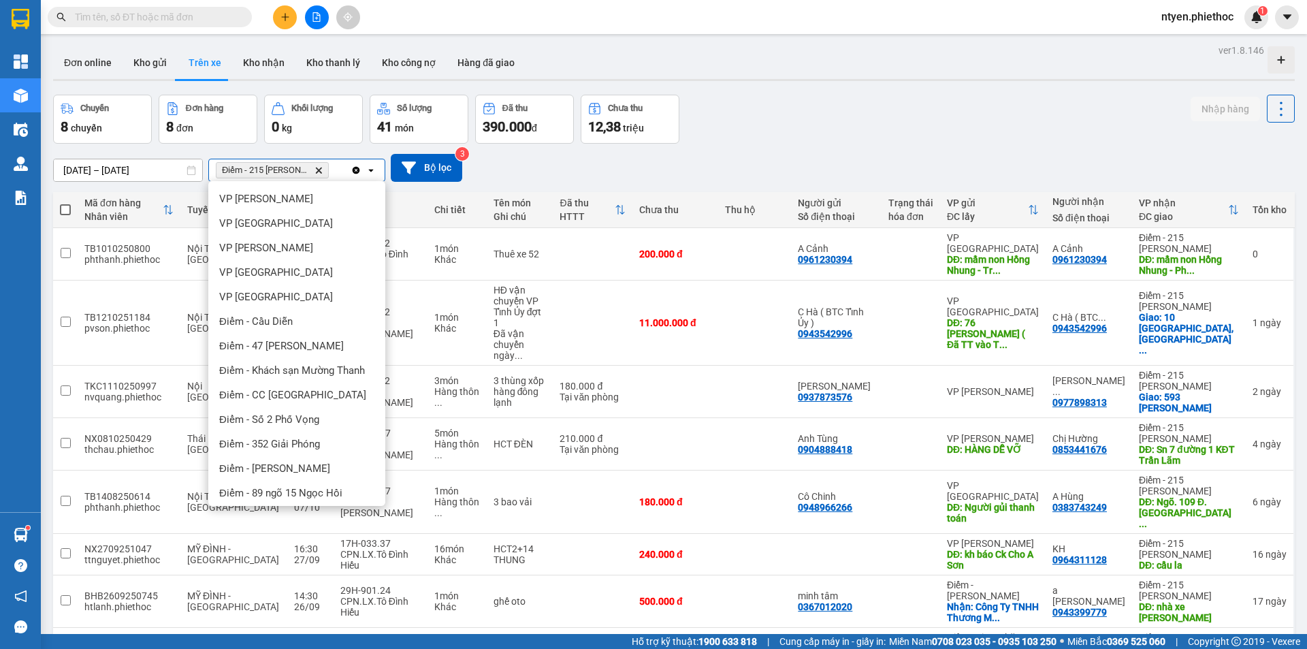
scroll to position [340, 0]
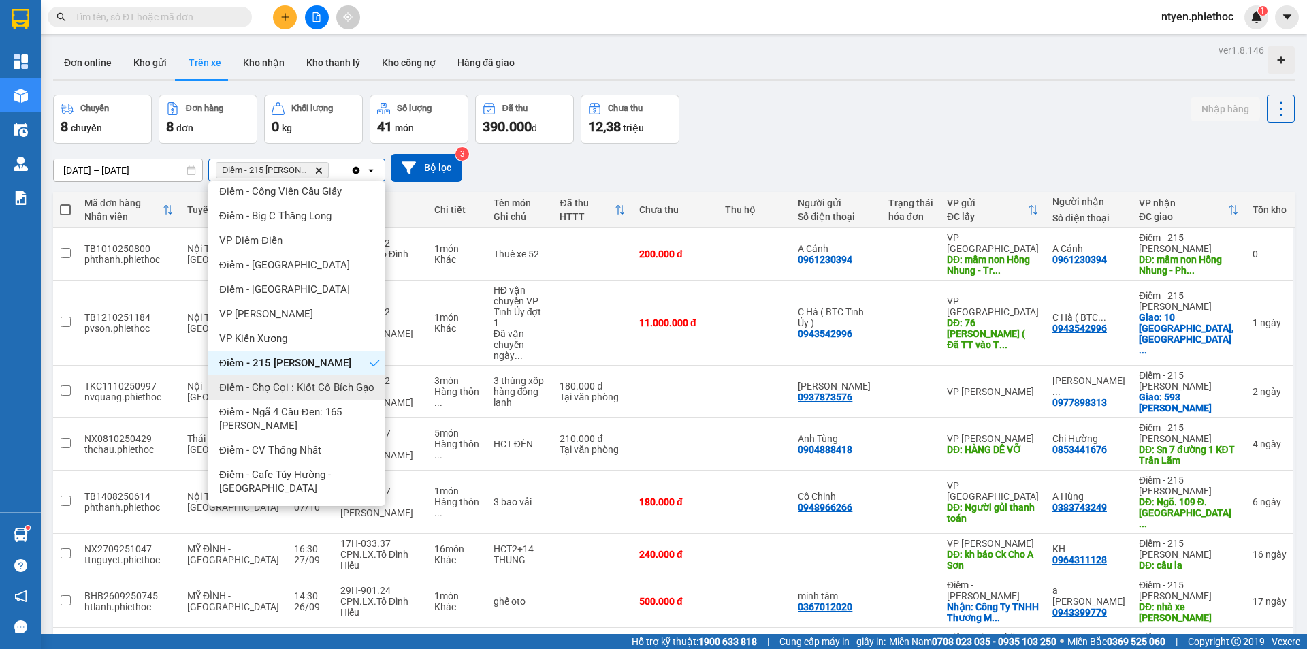
click at [303, 381] on span "Điểm - Chợ Cọi : Kiốt Cô Bích Gạo" at bounding box center [296, 388] width 155 height 14
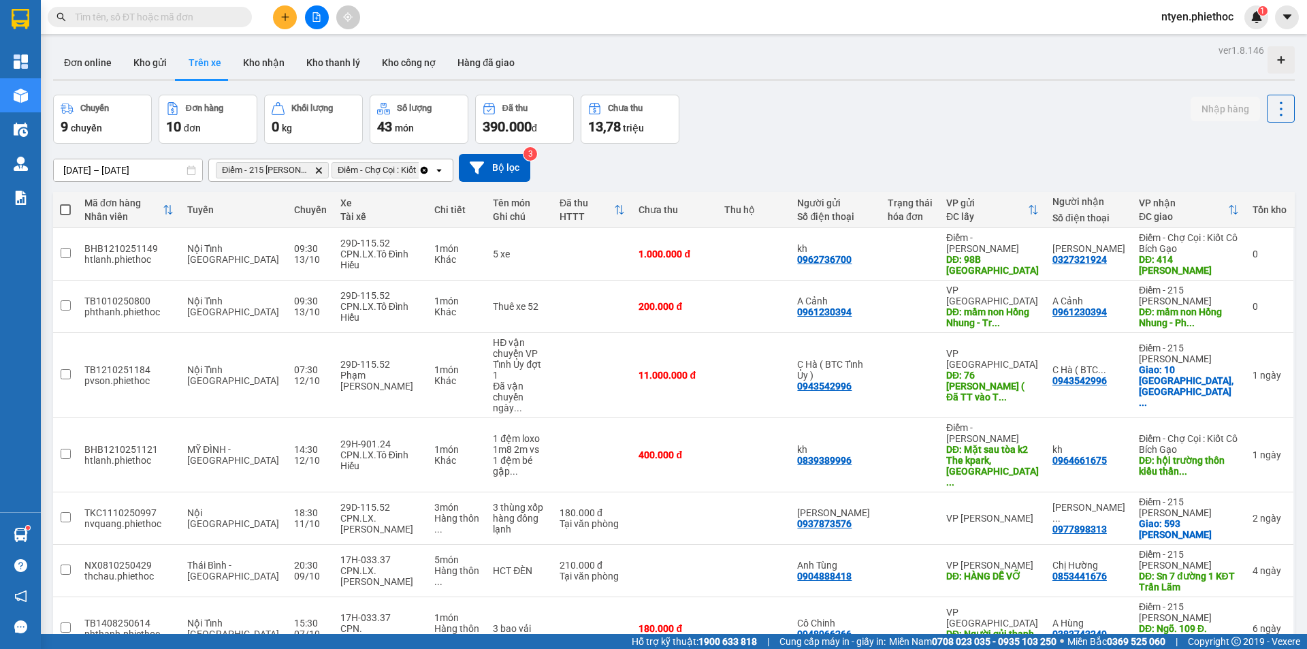
click at [320, 168] on icon "Delete" at bounding box center [319, 170] width 8 height 8
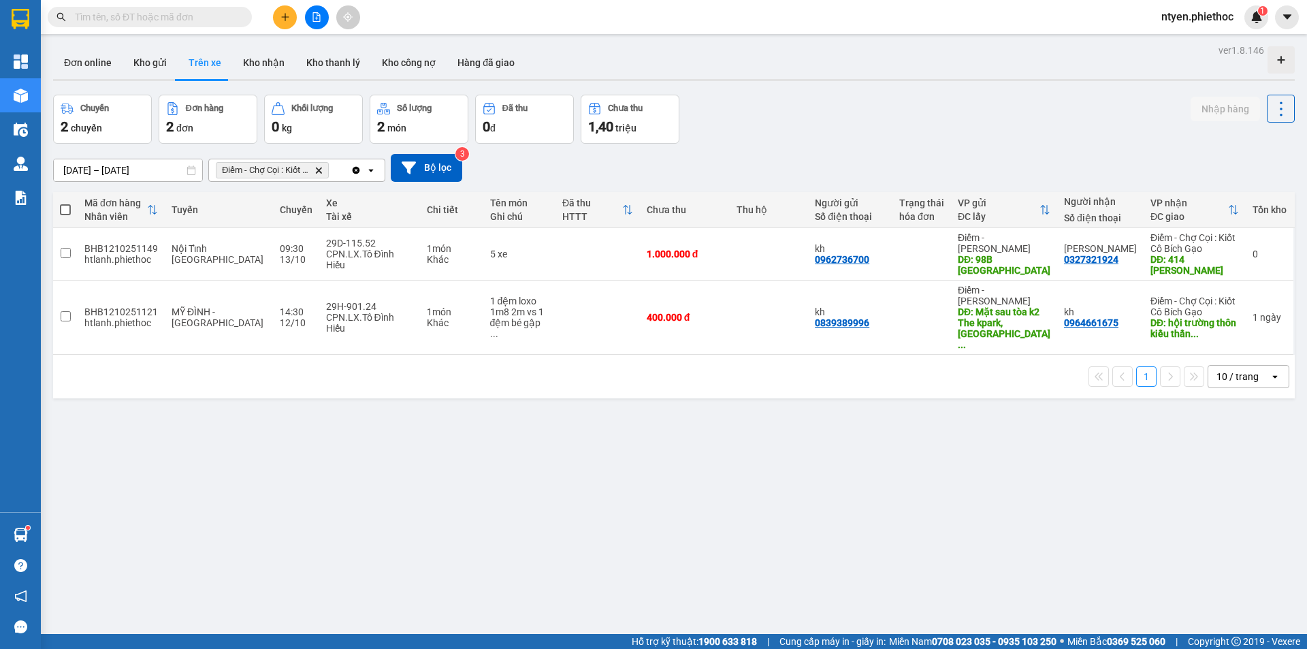
click at [319, 169] on icon "Delete" at bounding box center [319, 170] width 8 height 8
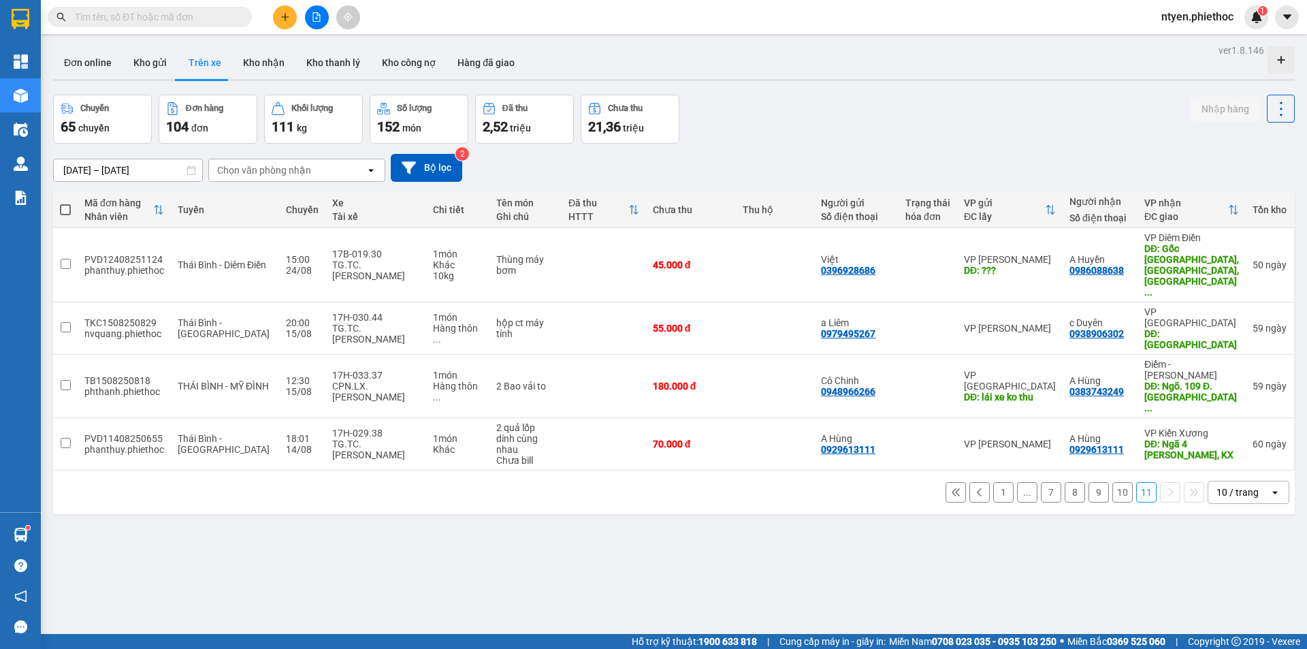
click at [1113, 482] on button "10" at bounding box center [1123, 492] width 20 height 20
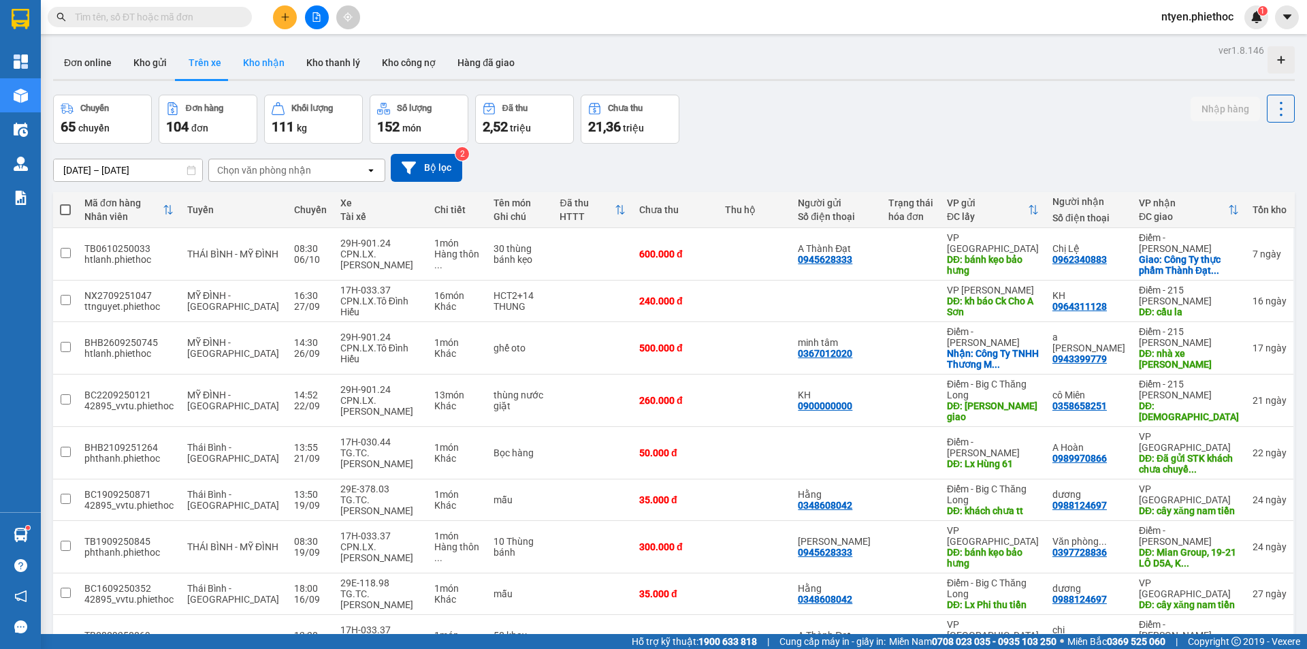
click at [242, 55] on button "Kho nhận" at bounding box center [263, 62] width 63 height 33
type input "[DATE] – [DATE]"
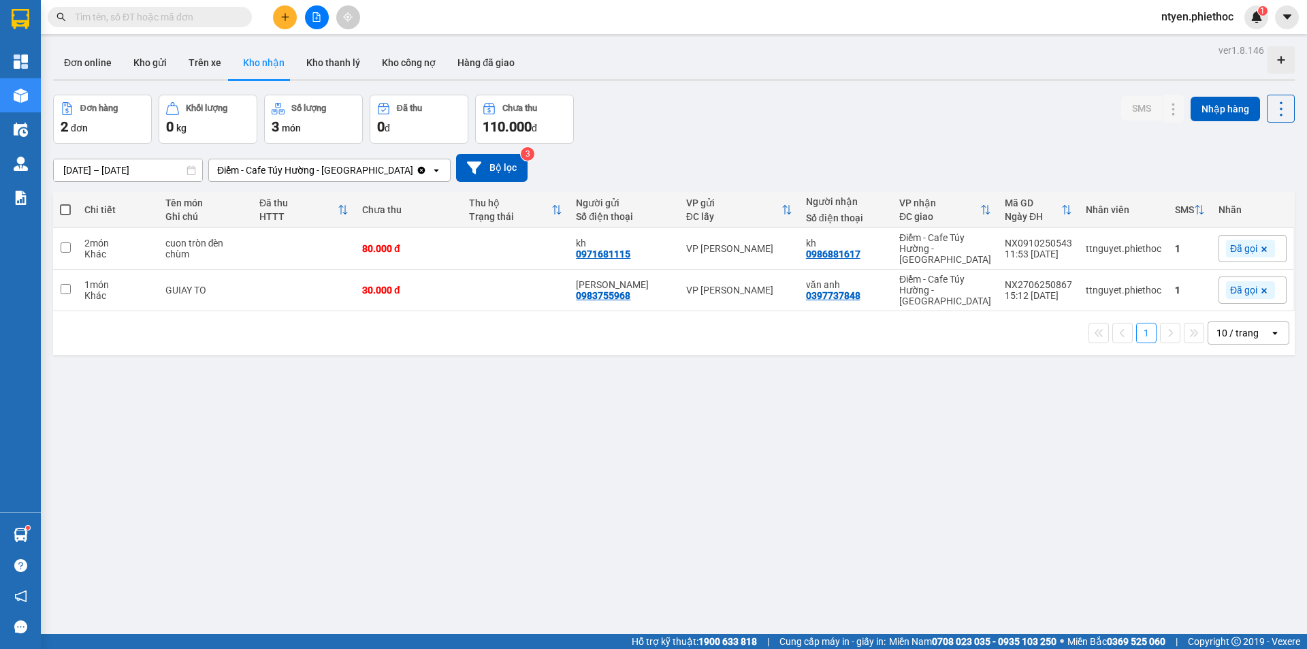
click at [323, 168] on div "Điểm - Cafe Túy Hường - [GEOGRAPHIC_DATA]" at bounding box center [315, 170] width 196 height 14
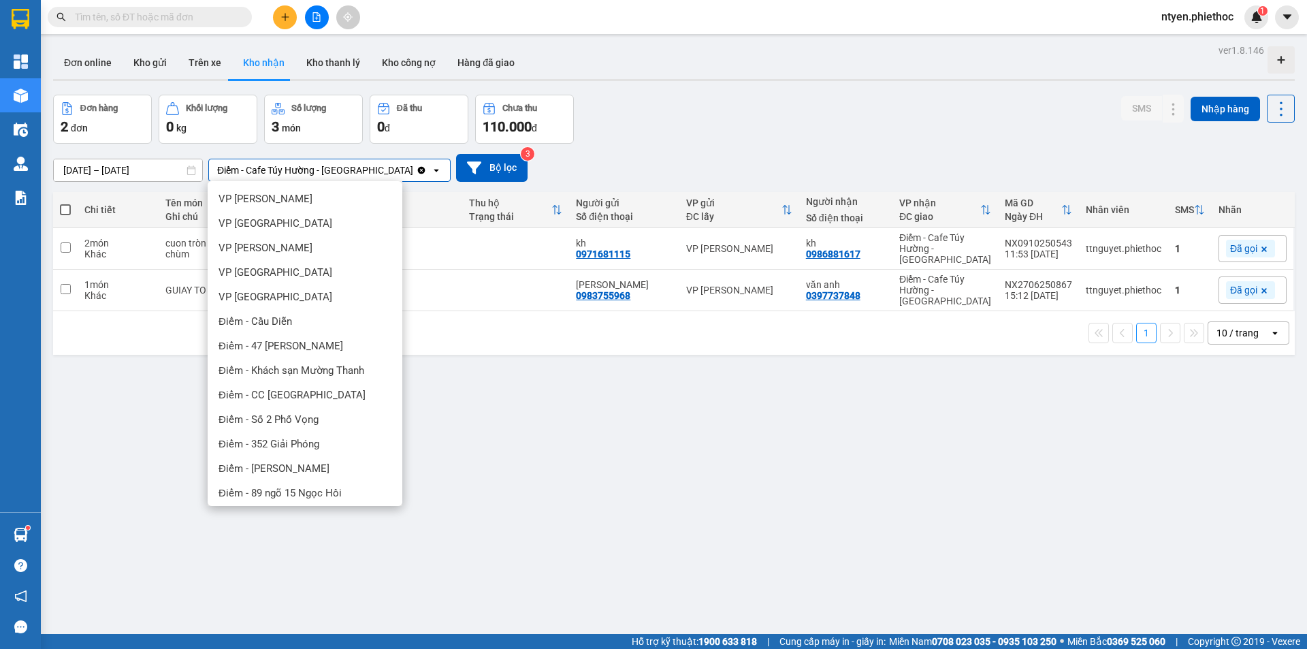
scroll to position [288, 0]
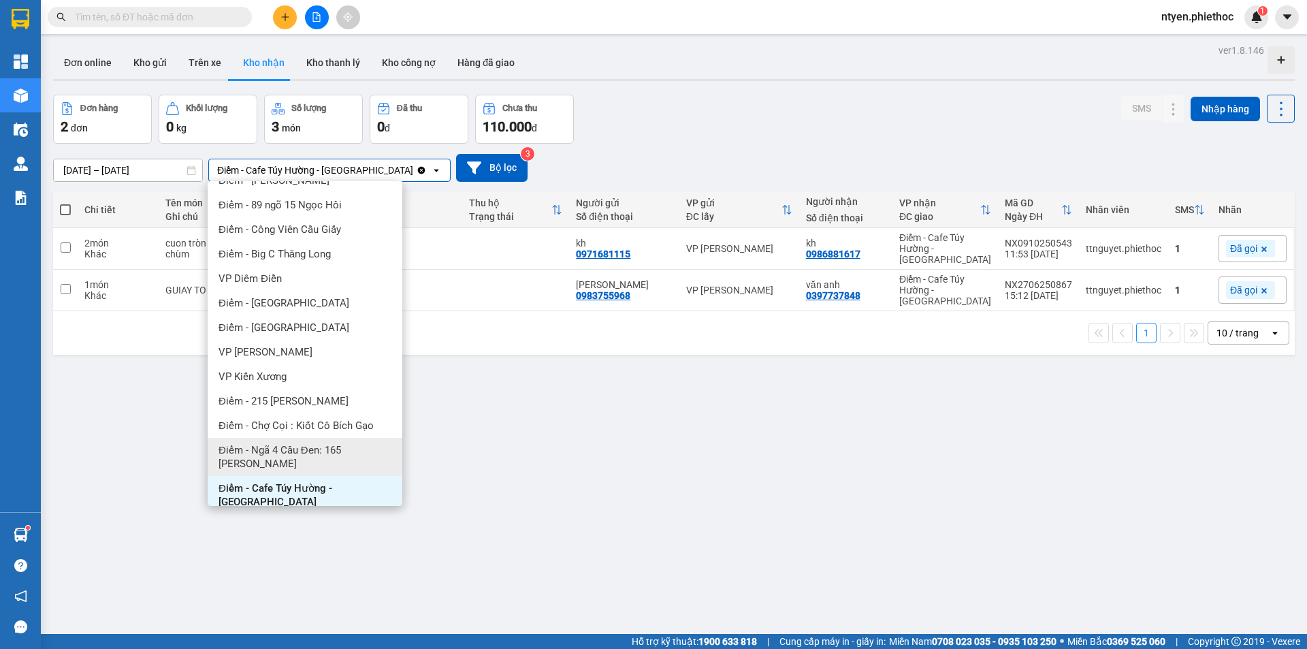
click at [361, 451] on span "Điểm - Ngã 4 Cầu Đen: 165 [PERSON_NAME]" at bounding box center [308, 456] width 178 height 27
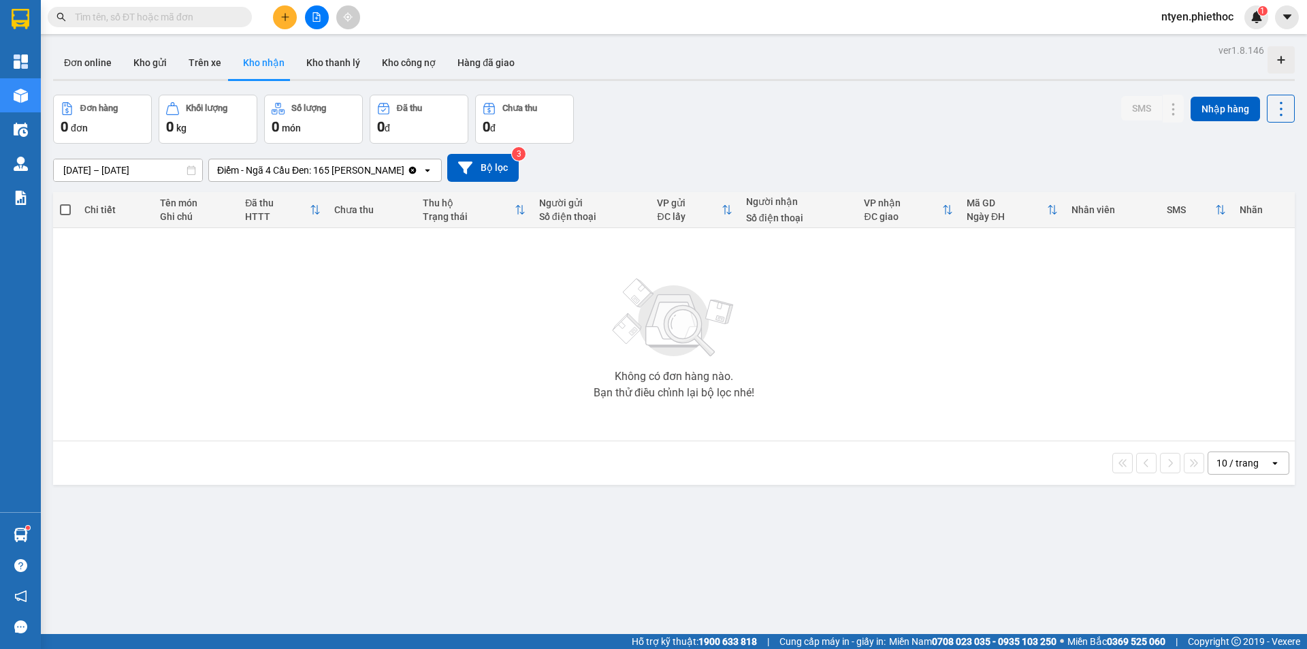
click at [360, 172] on div "Điểm - Ngã 4 Cầu Đen: 165 [PERSON_NAME]" at bounding box center [310, 170] width 187 height 14
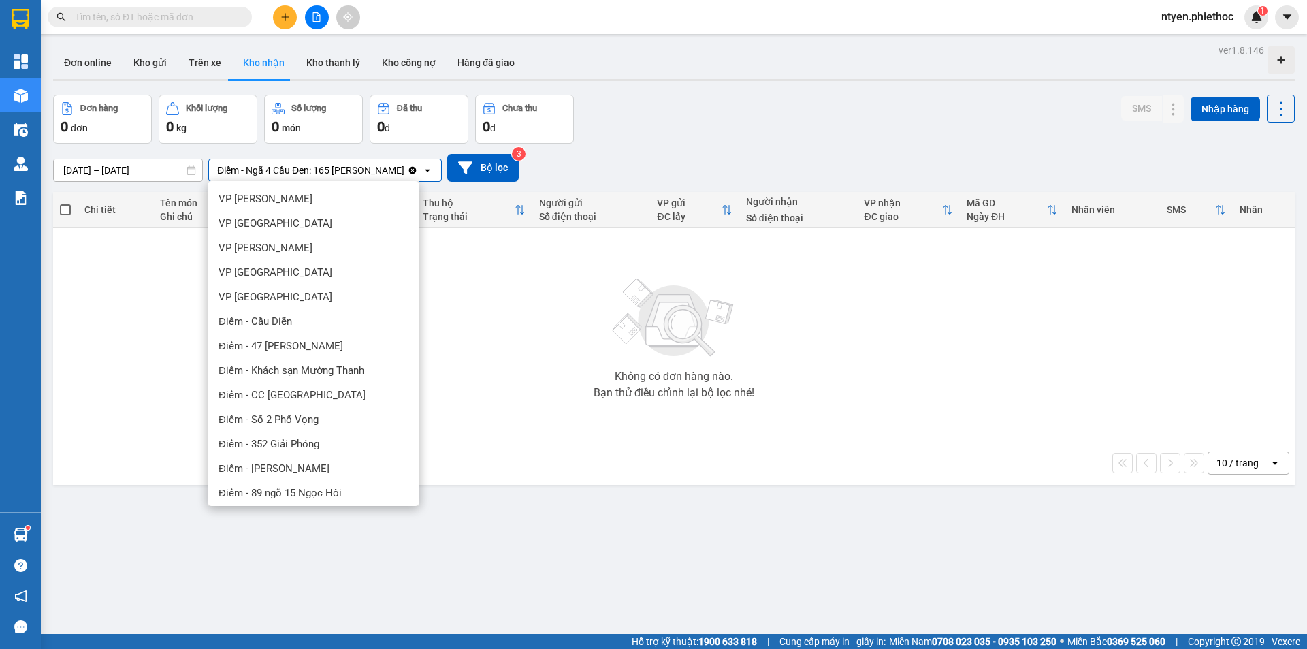
scroll to position [274, 0]
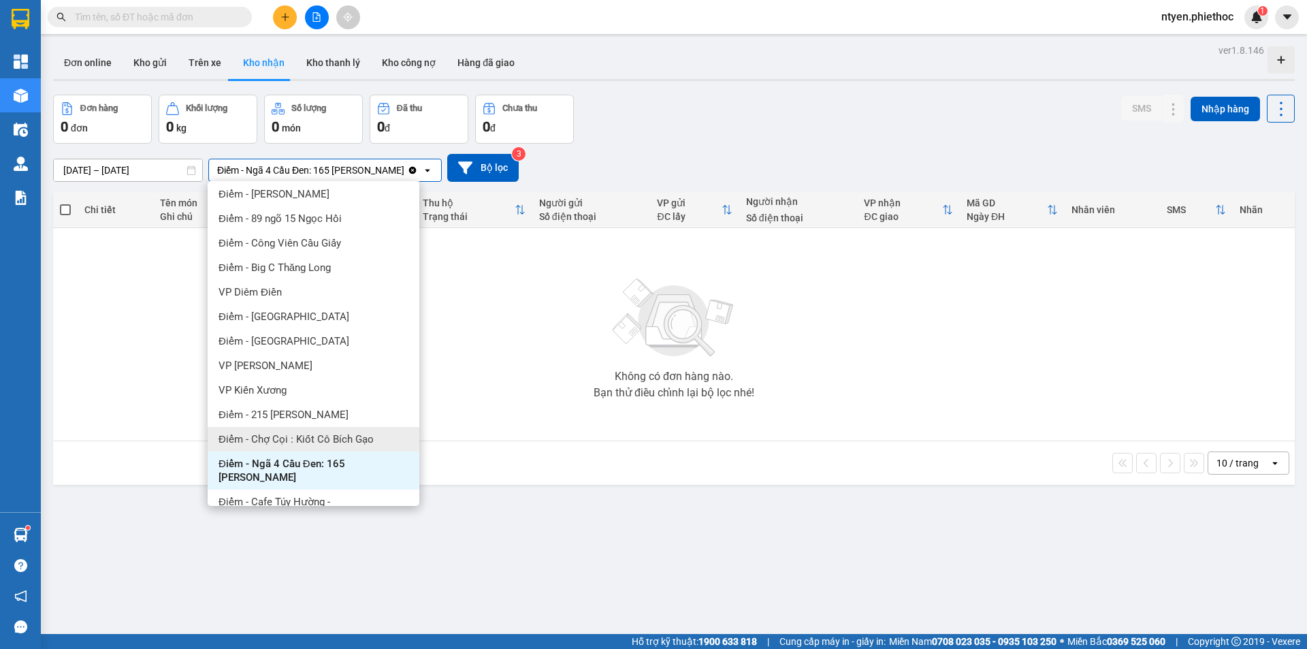
click at [332, 437] on span "Điểm - Chợ Cọi : Kiốt Cô Bích Gạo" at bounding box center [296, 439] width 155 height 14
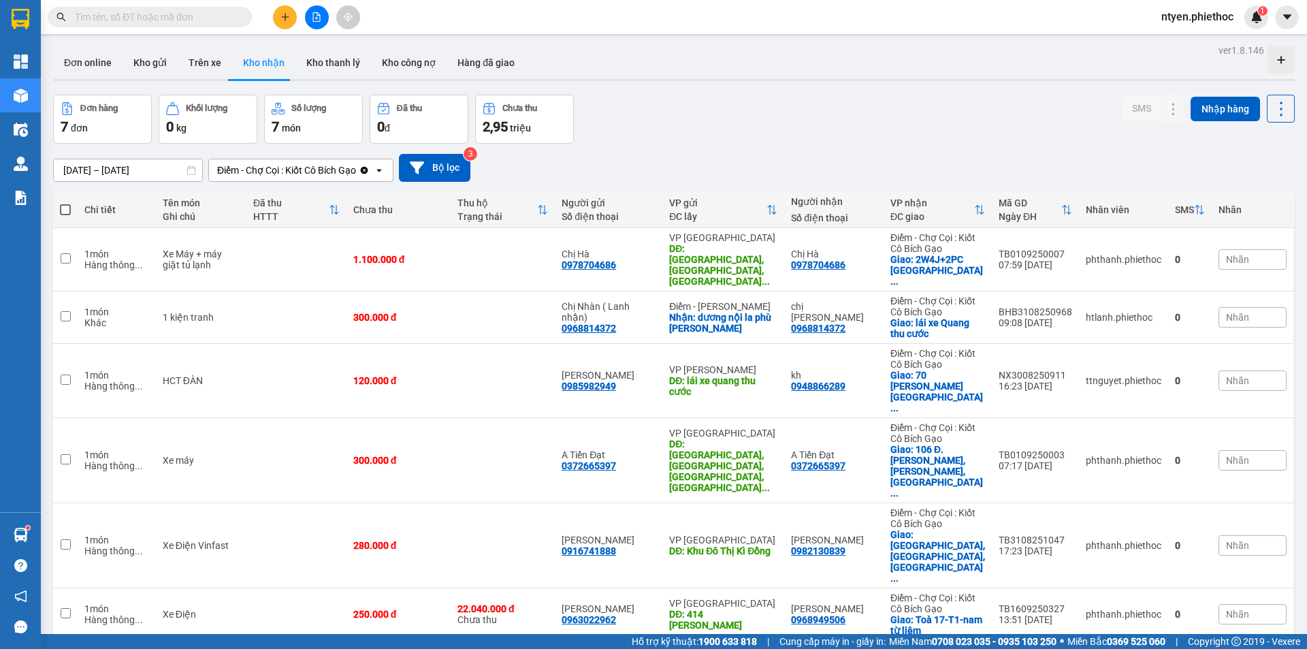
click at [313, 167] on div "Điểm - Chợ Cọi : Kiốt Cô Bích Gạo" at bounding box center [286, 170] width 139 height 14
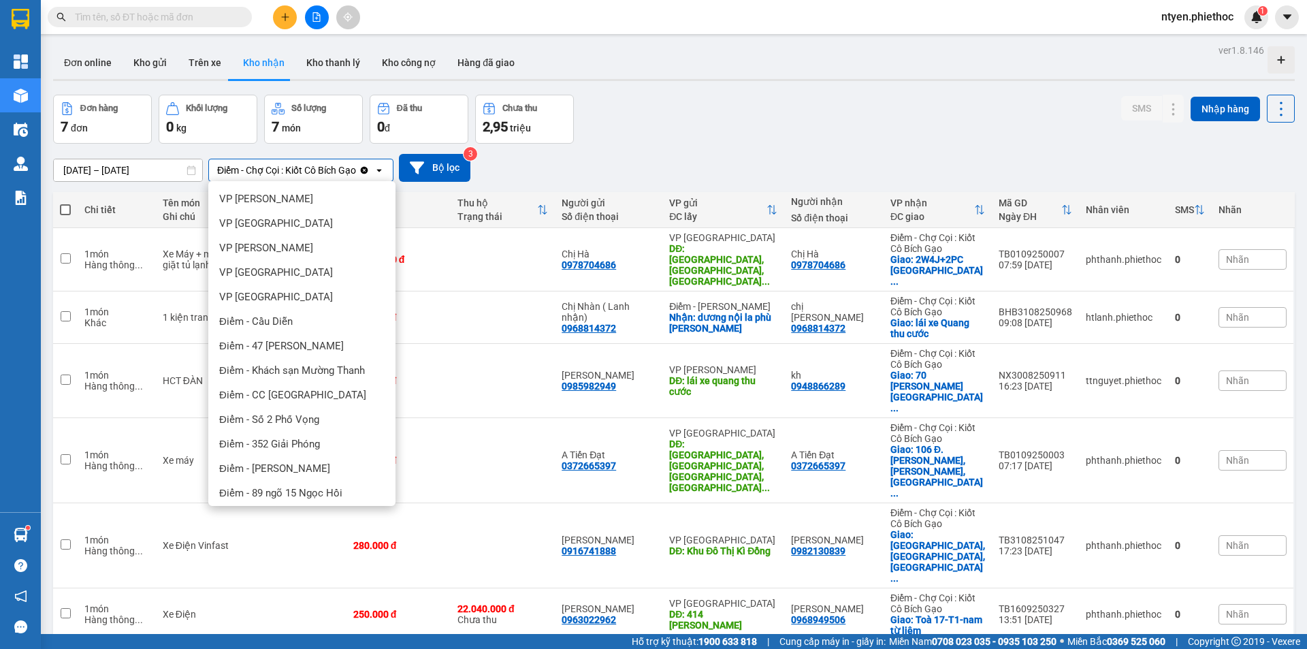
scroll to position [288, 0]
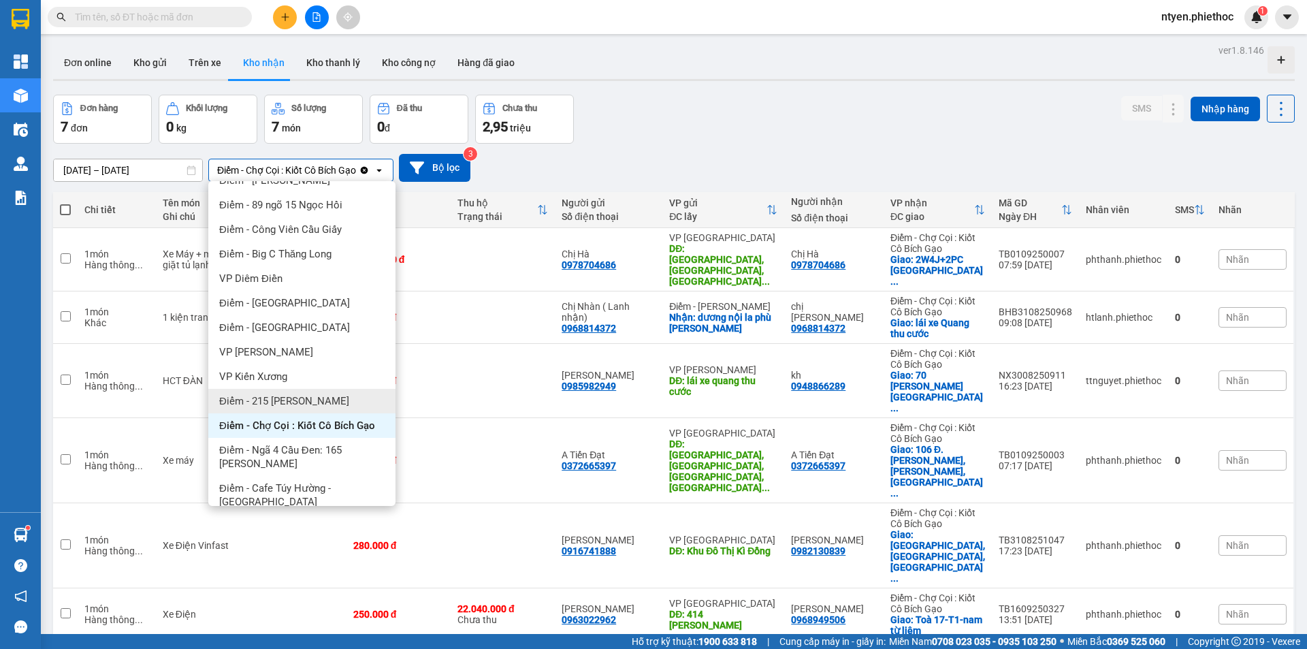
click at [315, 396] on span "Điểm - 215 [PERSON_NAME]" at bounding box center [284, 401] width 130 height 14
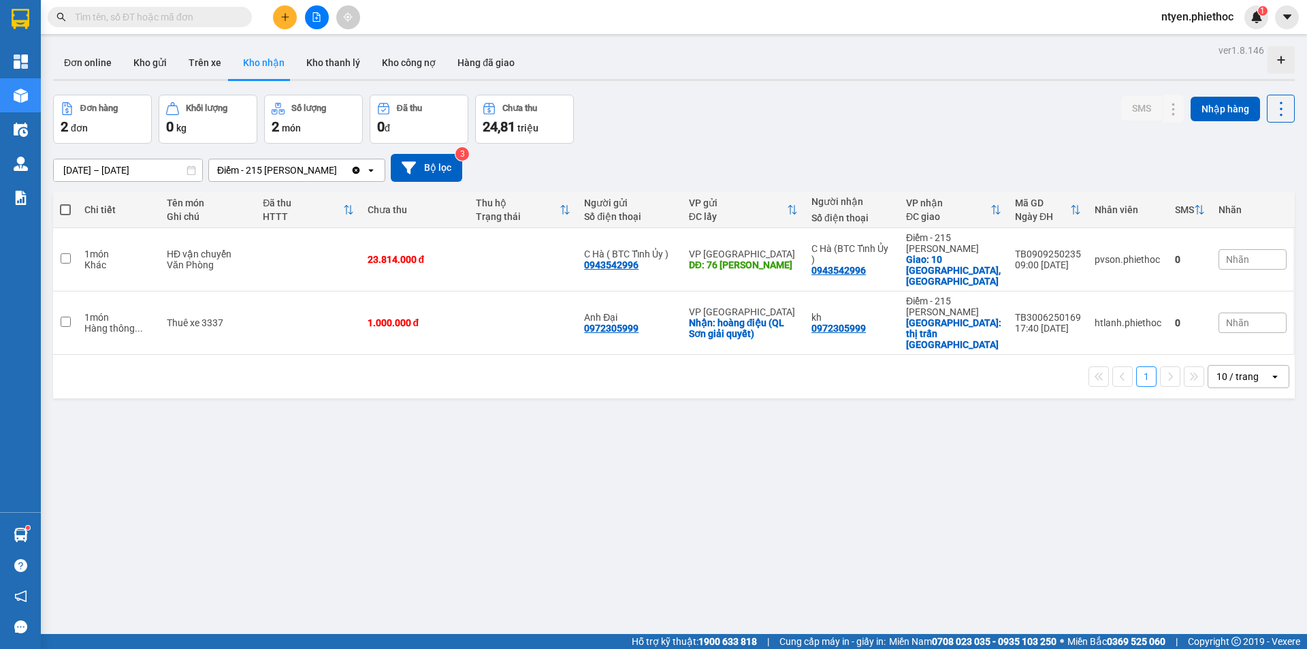
click at [306, 168] on div "Điểm - 215 [PERSON_NAME]" at bounding box center [277, 170] width 120 height 14
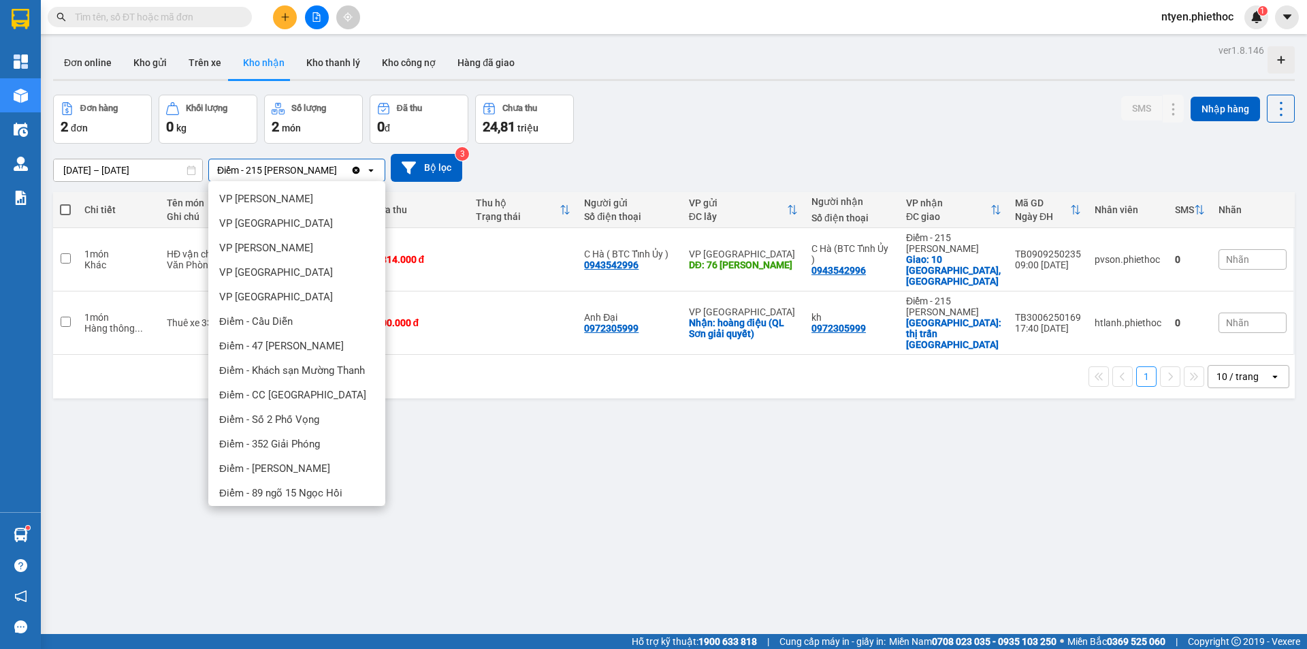
scroll to position [315, 0]
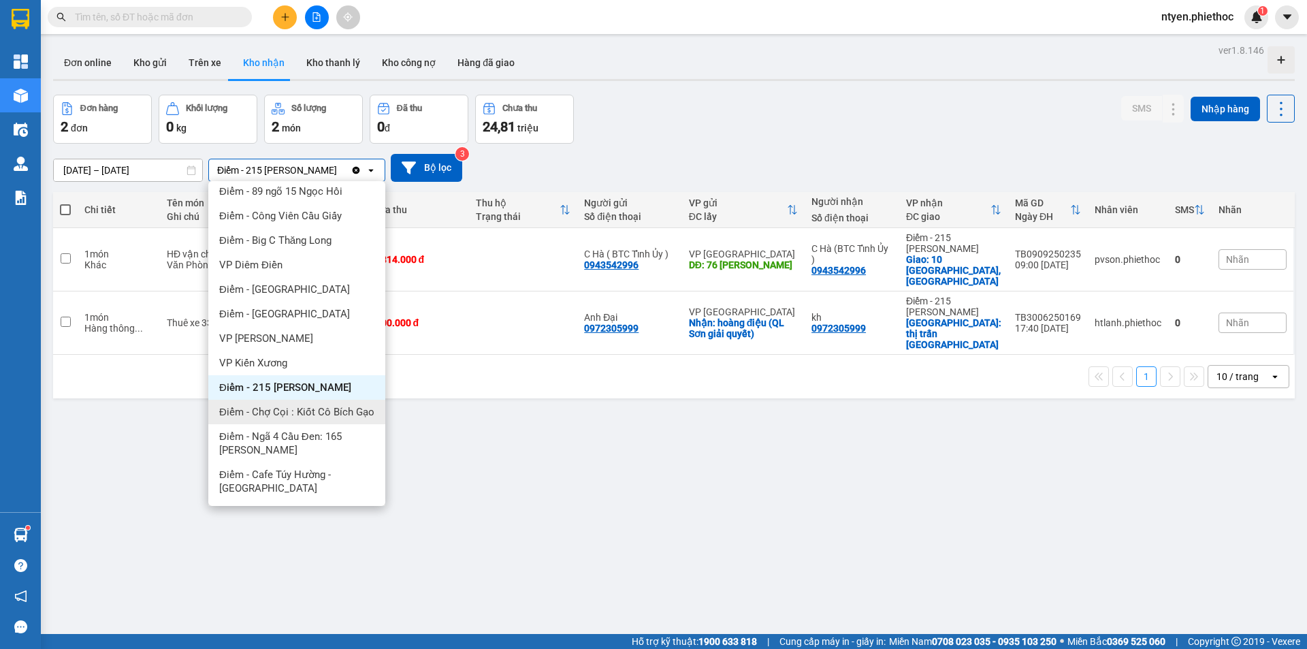
click at [324, 405] on span "Điểm - Chợ Cọi : Kiốt Cô Bích Gạo" at bounding box center [296, 412] width 155 height 14
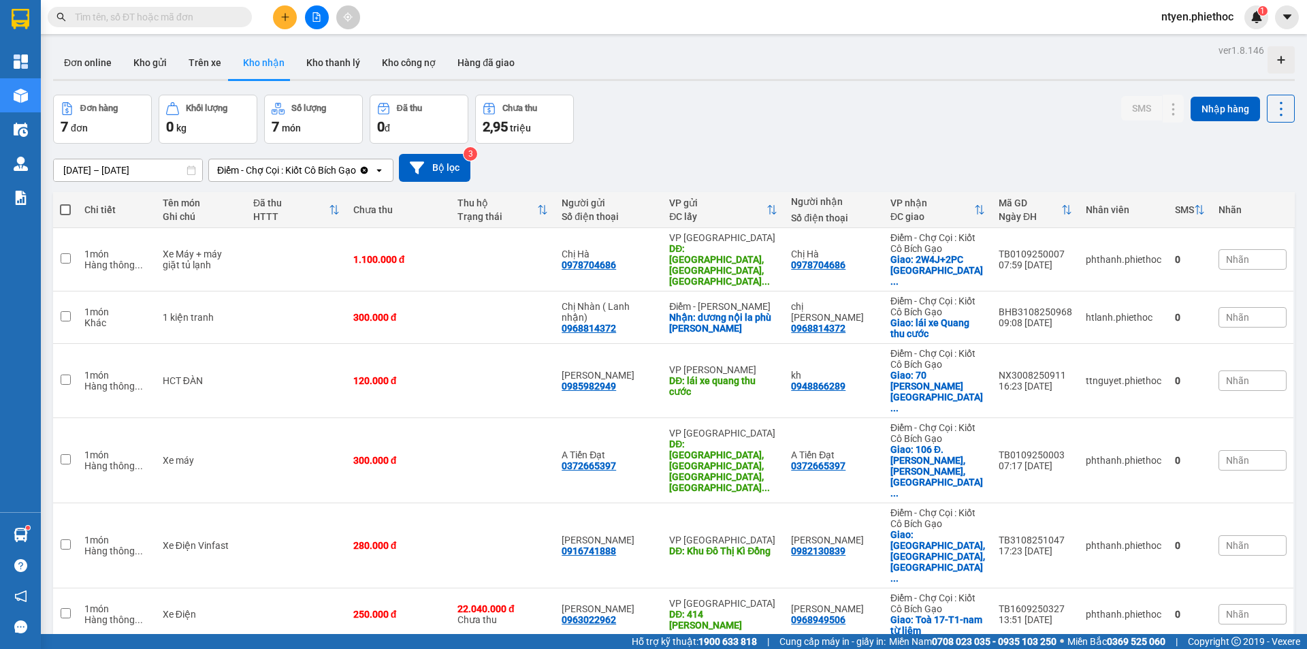
click at [306, 169] on div "Điểm - Chợ Cọi : Kiốt Cô Bích Gạo" at bounding box center [286, 170] width 139 height 14
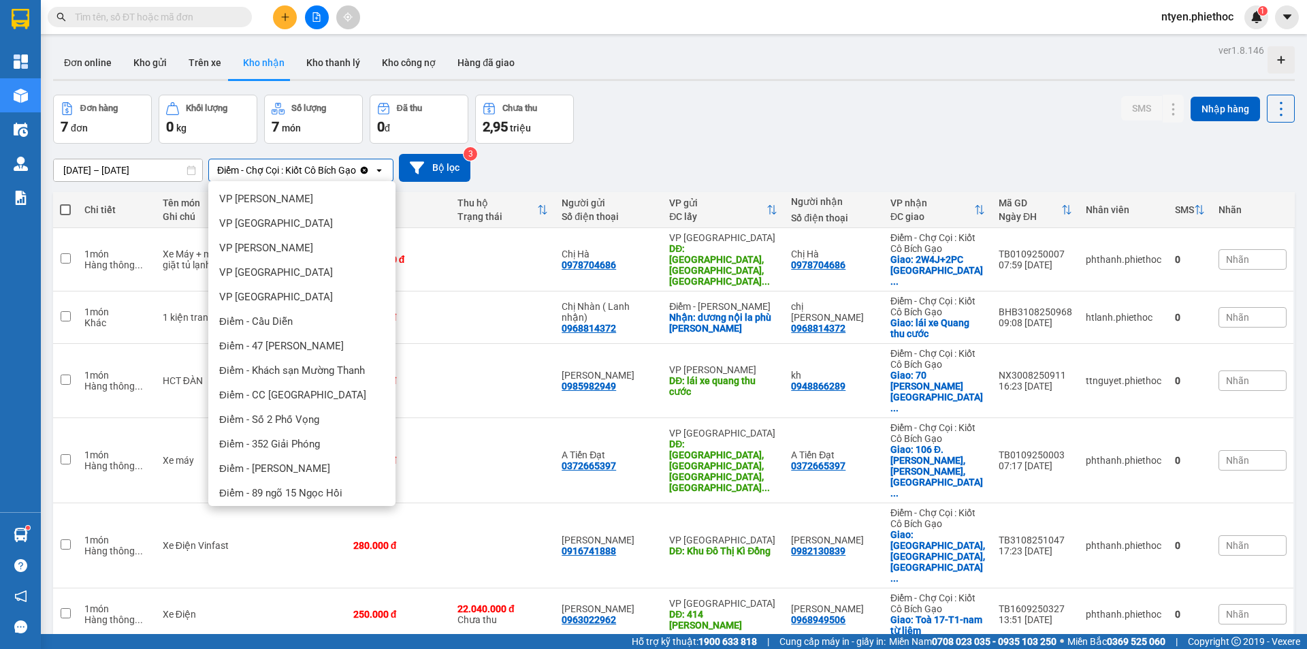
scroll to position [288, 0]
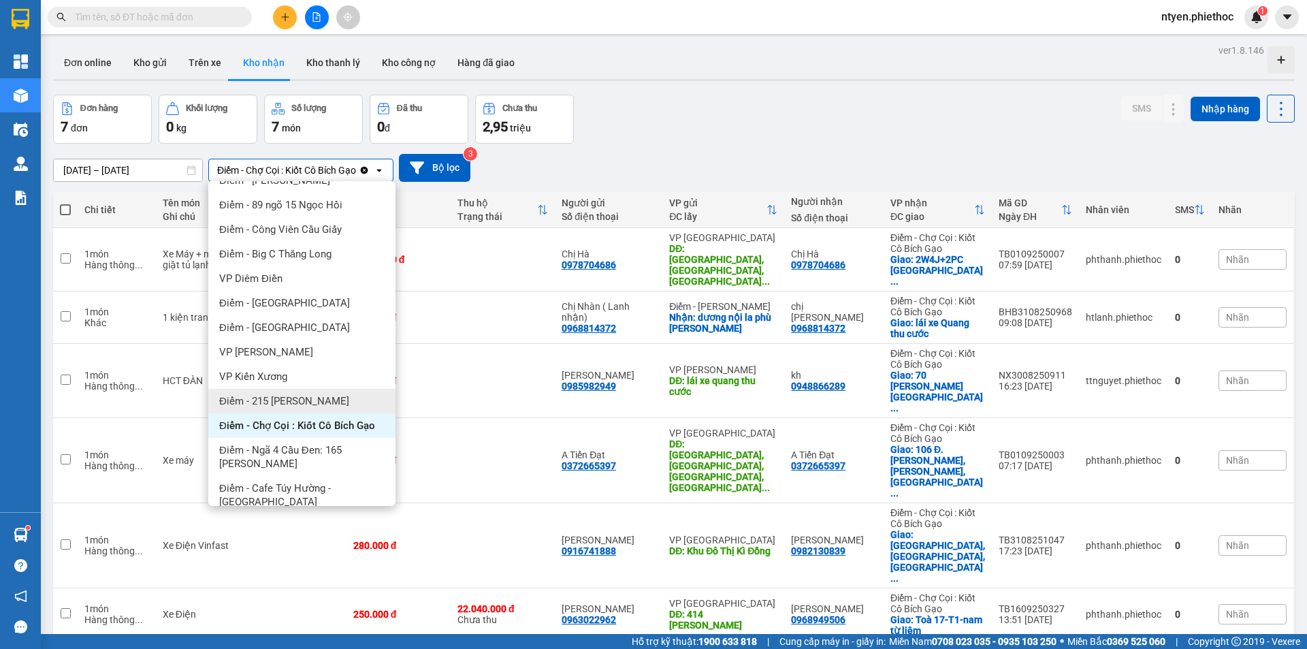
click at [332, 402] on span "Điểm - 215 [PERSON_NAME]" at bounding box center [284, 401] width 130 height 14
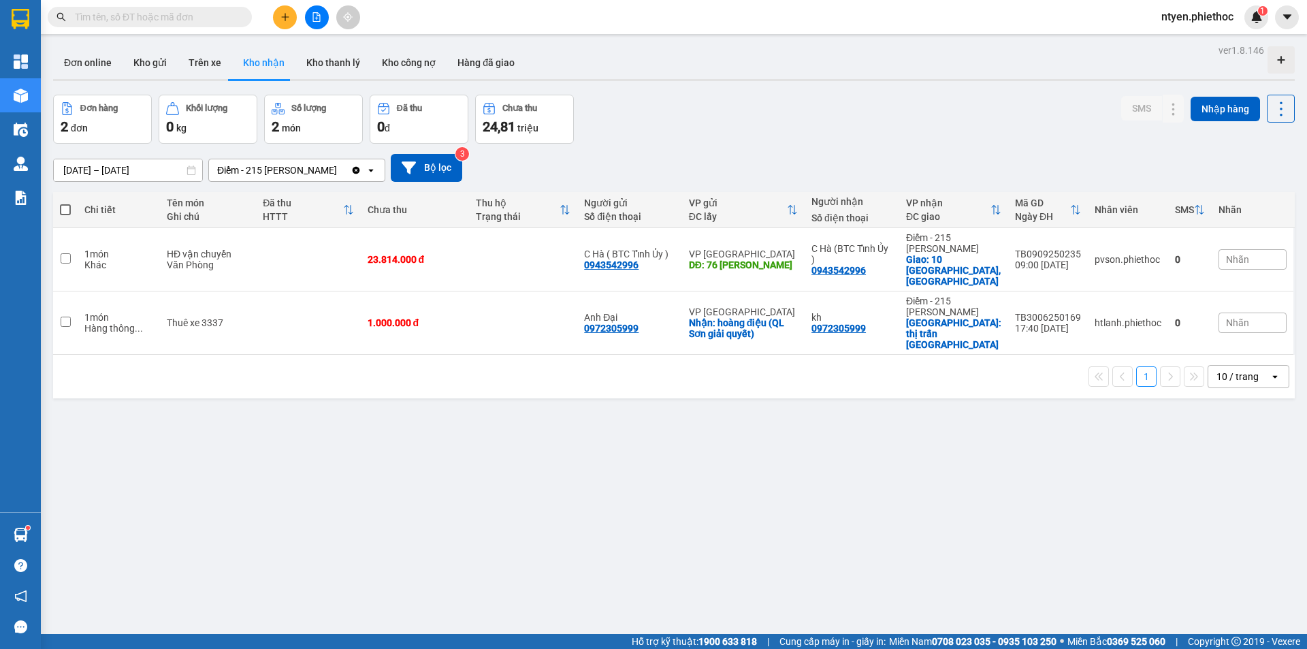
click at [340, 171] on div "Điểm - 215 [PERSON_NAME]" at bounding box center [280, 170] width 142 height 22
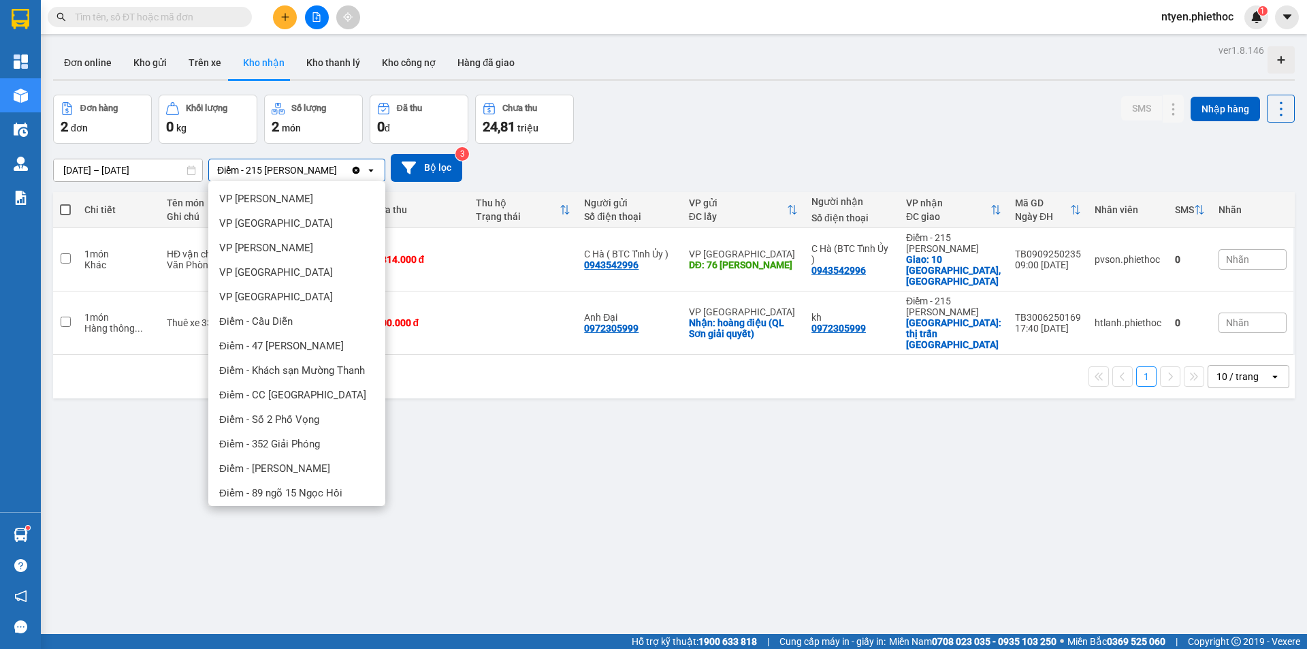
scroll to position [315, 0]
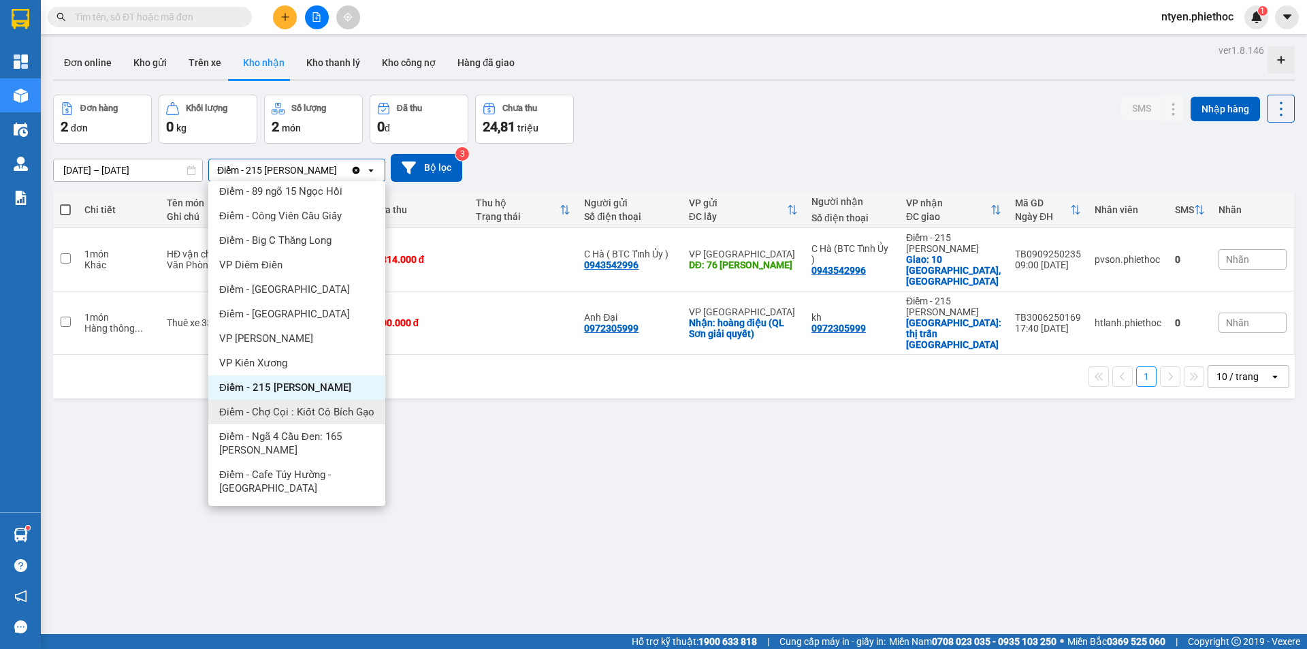
click at [327, 405] on span "Điểm - Chợ Cọi : Kiốt Cô Bích Gạo" at bounding box center [296, 412] width 155 height 14
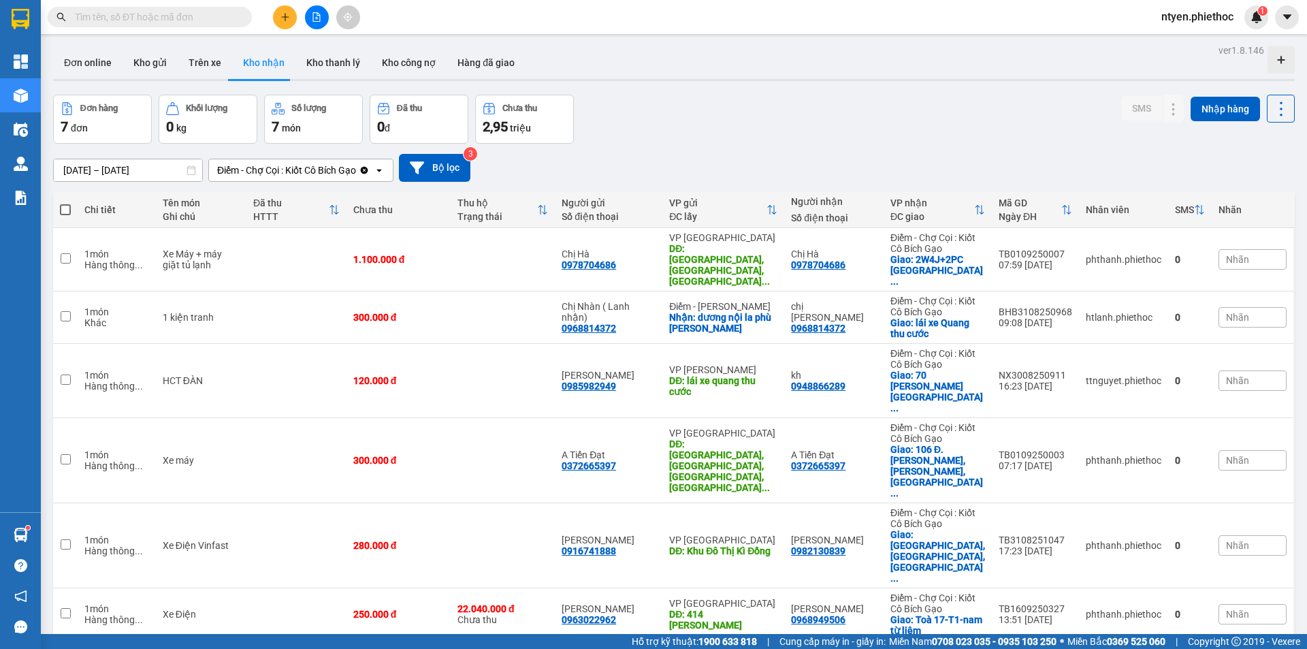
click at [308, 170] on div "Điểm - Chợ Cọi : Kiốt Cô Bích Gạo" at bounding box center [286, 170] width 139 height 14
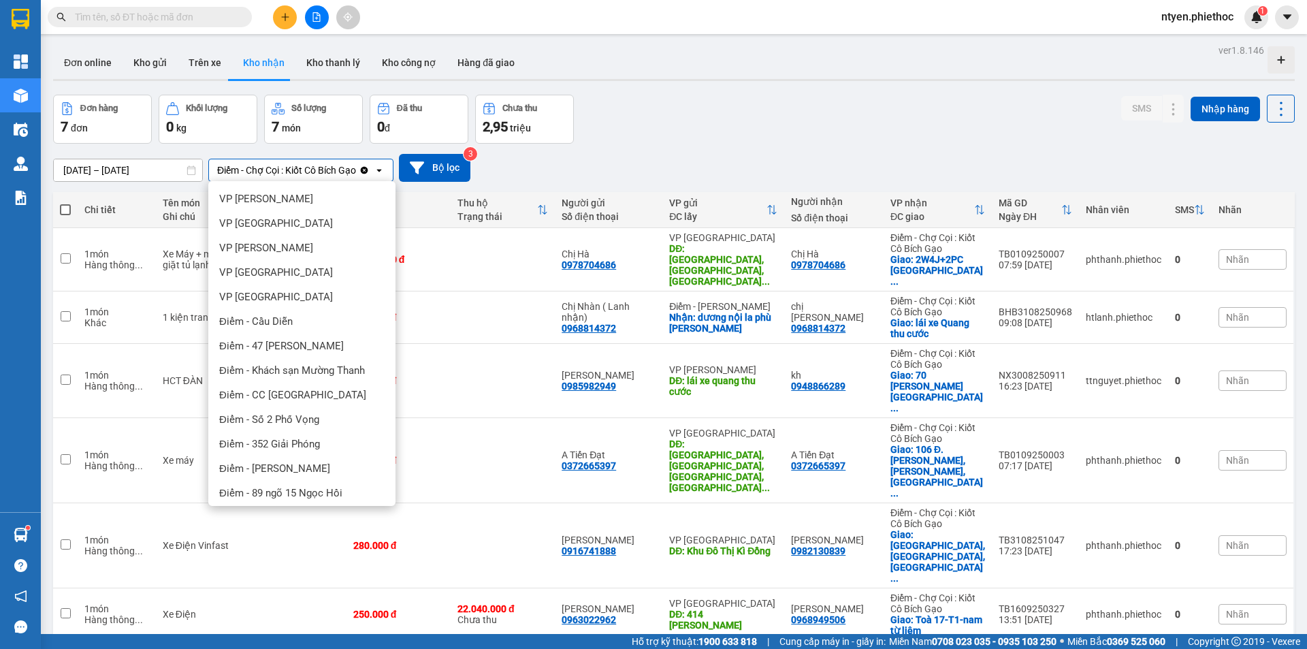
scroll to position [288, 0]
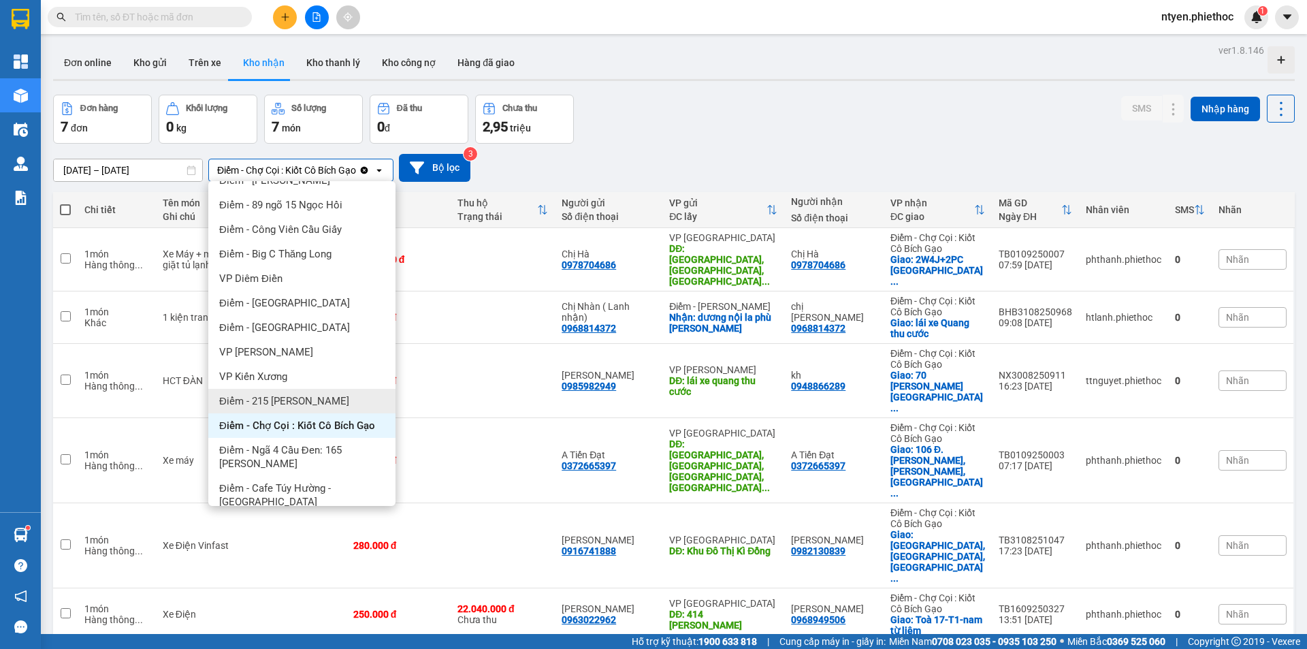
click at [299, 397] on span "Điểm - 215 [PERSON_NAME]" at bounding box center [284, 401] width 130 height 14
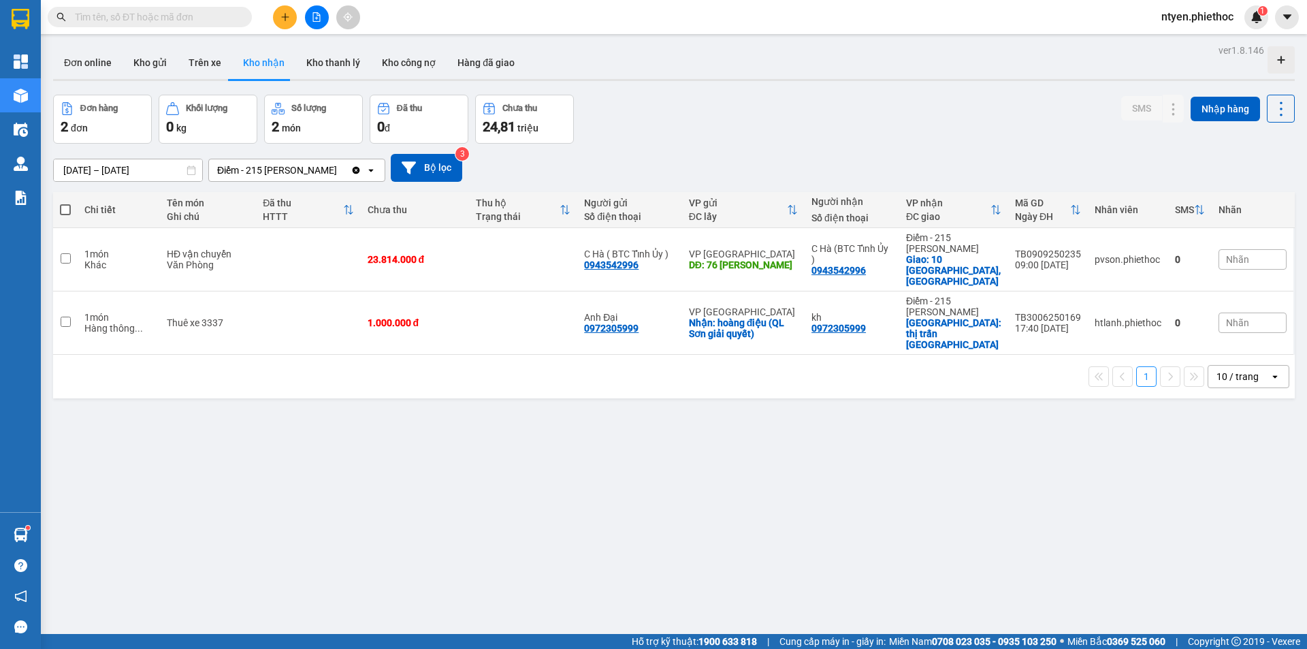
click at [319, 170] on div "Điểm - 215 [PERSON_NAME]" at bounding box center [277, 170] width 120 height 14
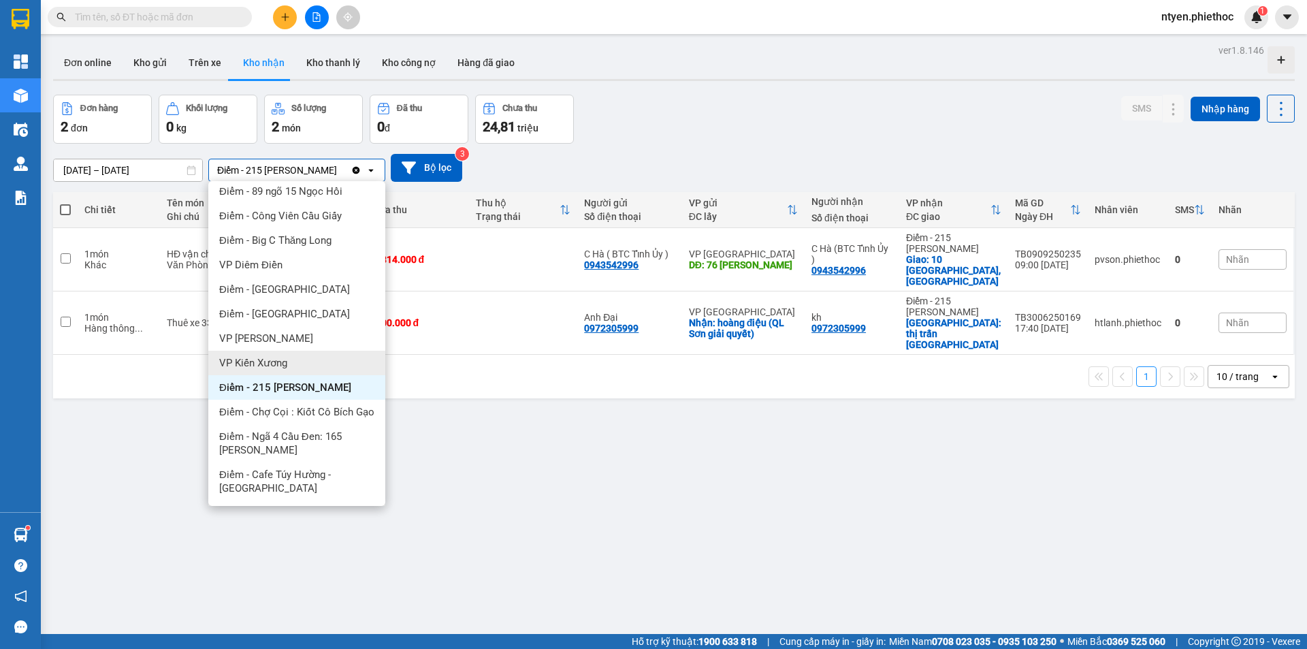
click at [277, 356] on span "VP Kiến Xương" at bounding box center [253, 363] width 68 height 14
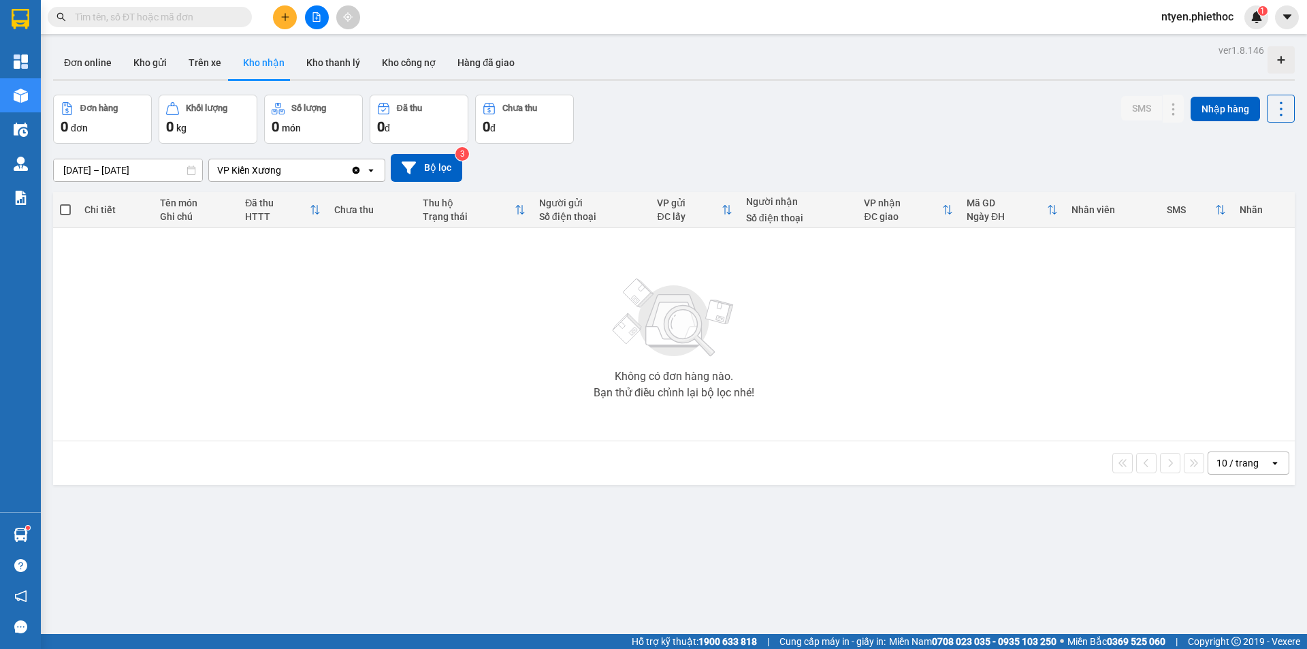
click at [325, 172] on div "VP Kiến Xương" at bounding box center [280, 170] width 142 height 22
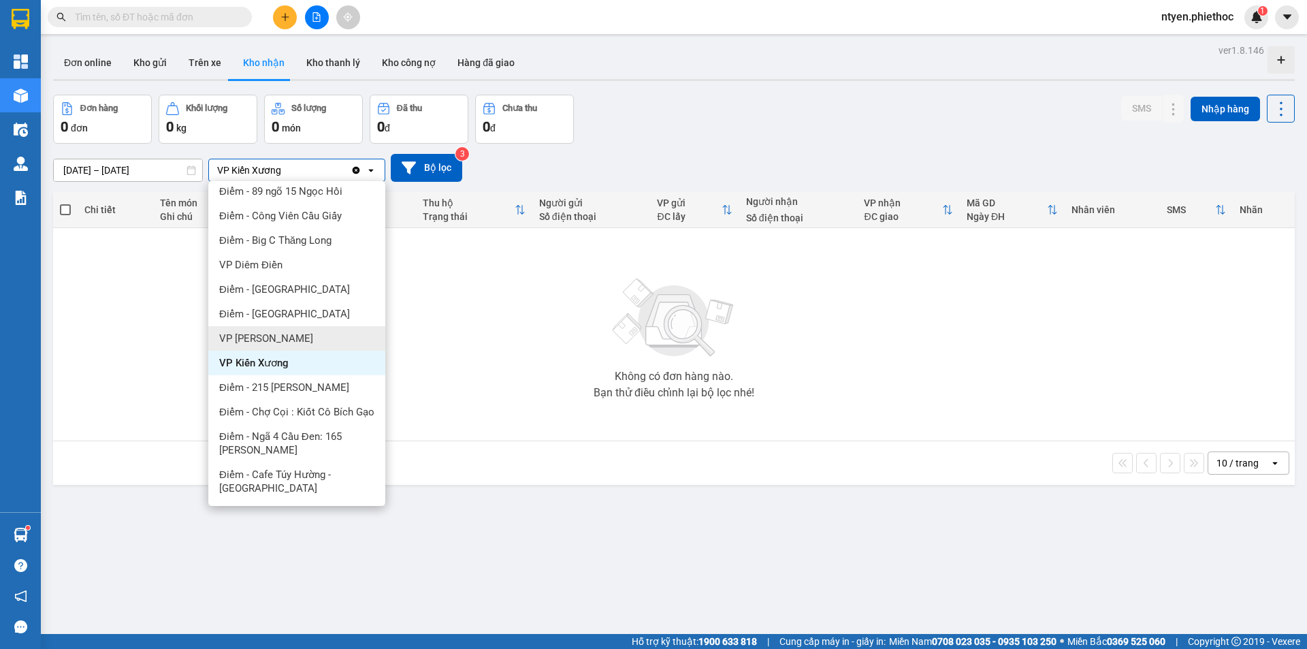
click at [317, 329] on div "VP [PERSON_NAME]" at bounding box center [296, 338] width 177 height 25
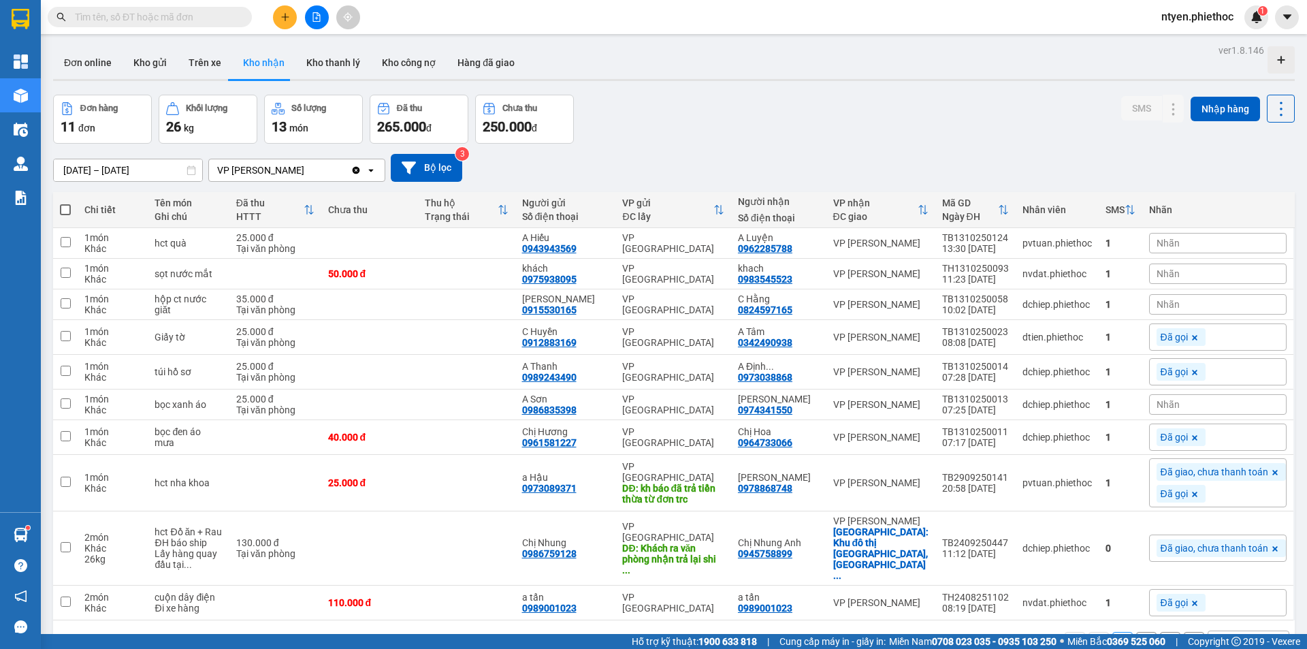
click at [327, 165] on div "VP [PERSON_NAME]" at bounding box center [280, 170] width 142 height 22
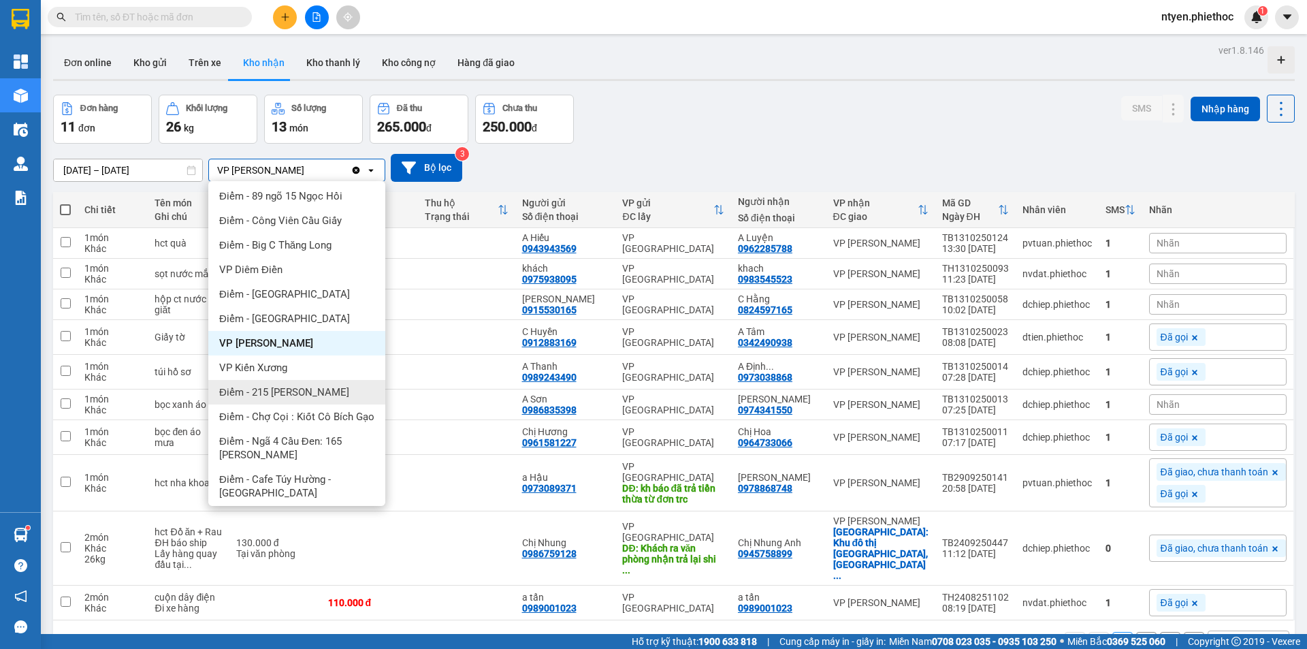
click at [302, 387] on span "Điểm - 215 [PERSON_NAME]" at bounding box center [284, 392] width 130 height 14
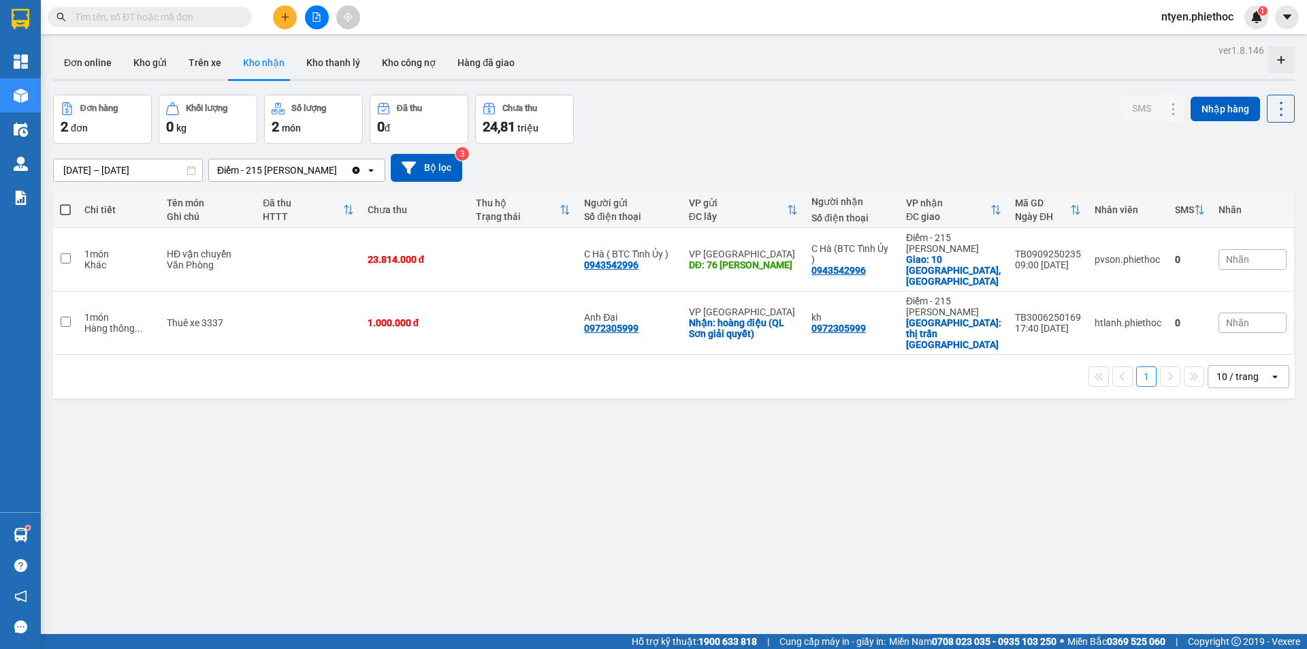
click at [338, 168] on input "Selected Điểm - 215 Lý Thường Kiệt." at bounding box center [338, 170] width 1 height 14
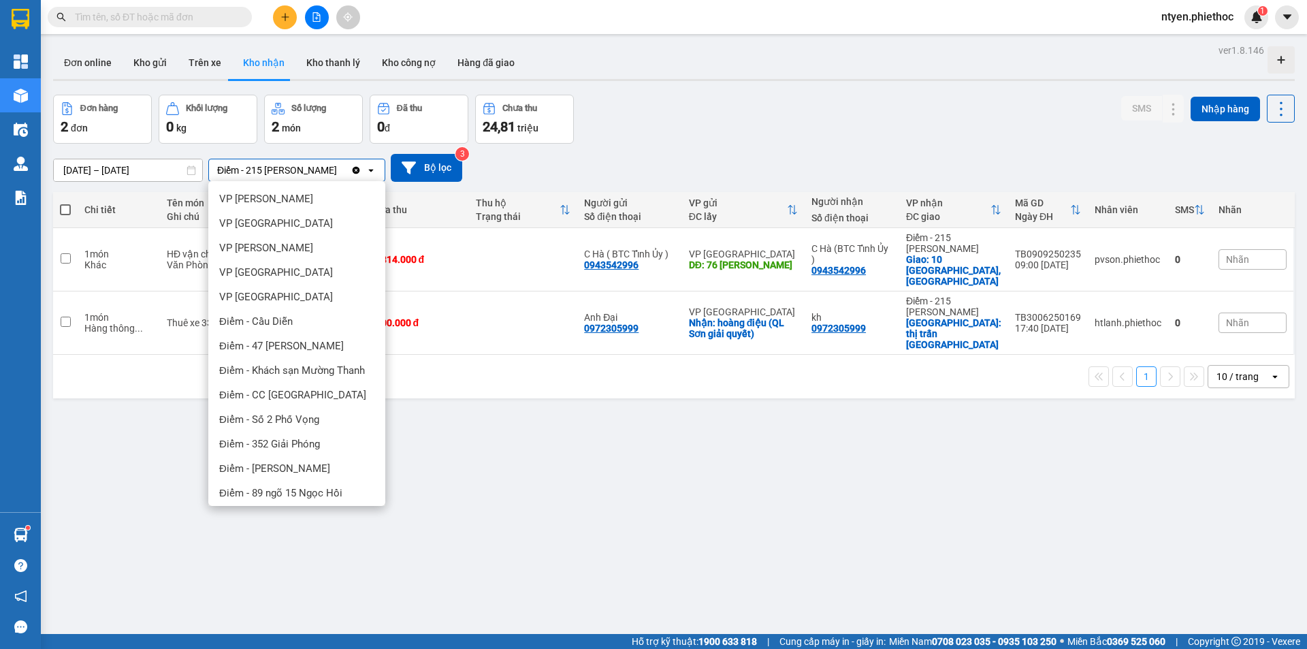
scroll to position [315, 0]
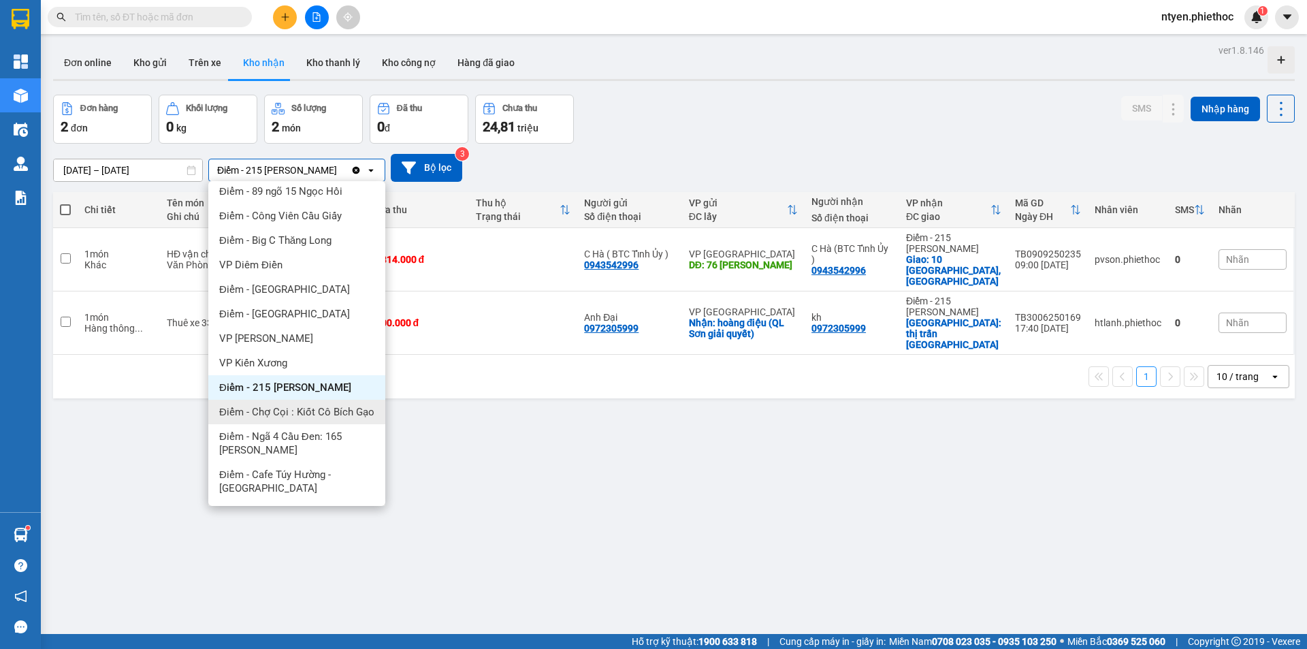
click at [302, 405] on span "Điểm - Chợ Cọi : Kiốt Cô Bích Gạo" at bounding box center [296, 412] width 155 height 14
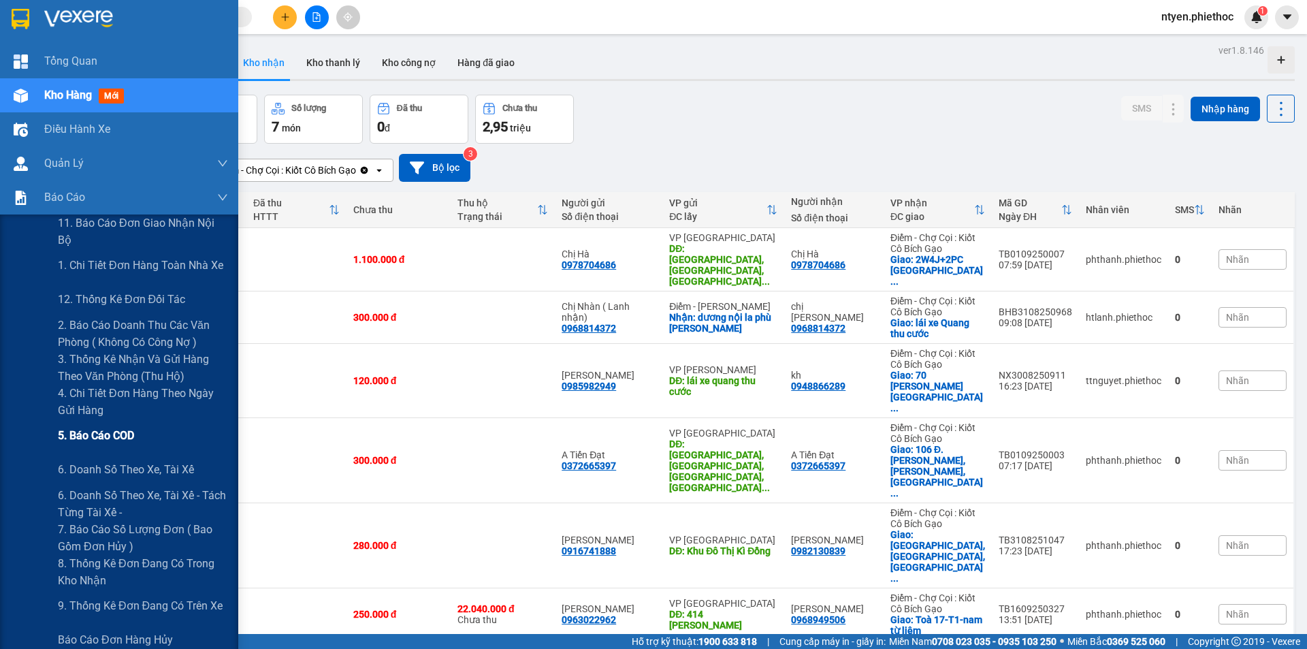
click at [97, 436] on span "5. Báo cáo COD" at bounding box center [96, 435] width 76 height 17
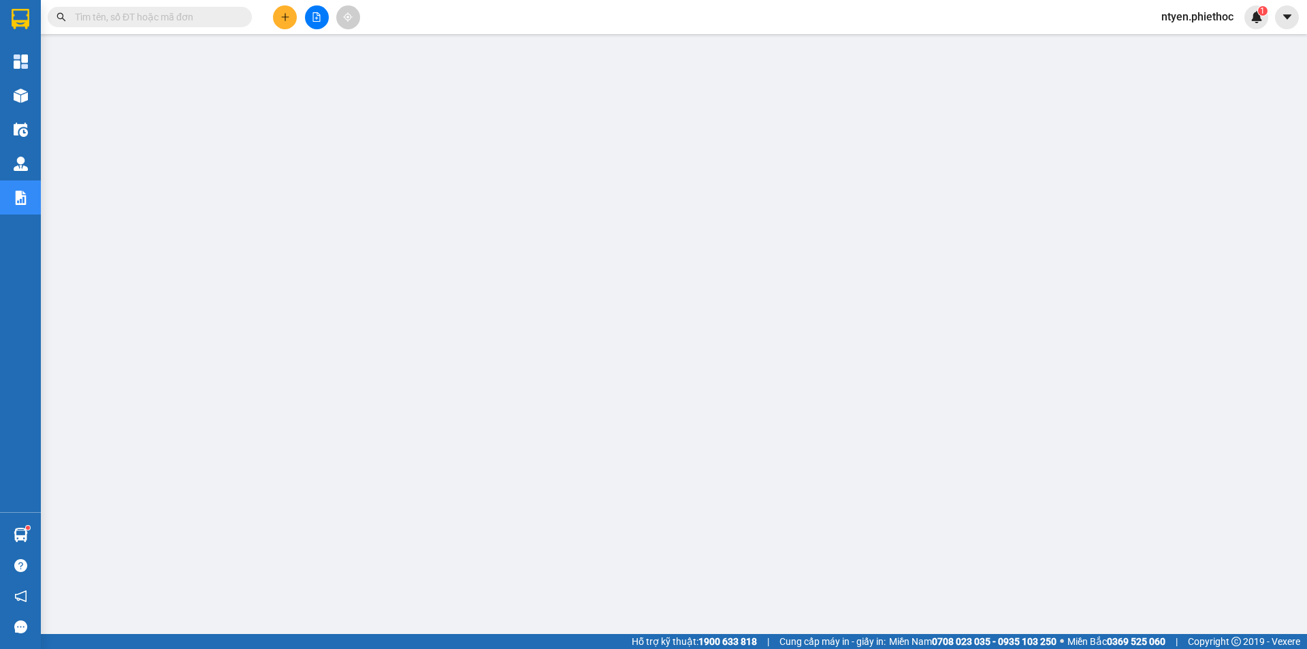
scroll to position [27, 0]
